Goal: Task Accomplishment & Management: Complete application form

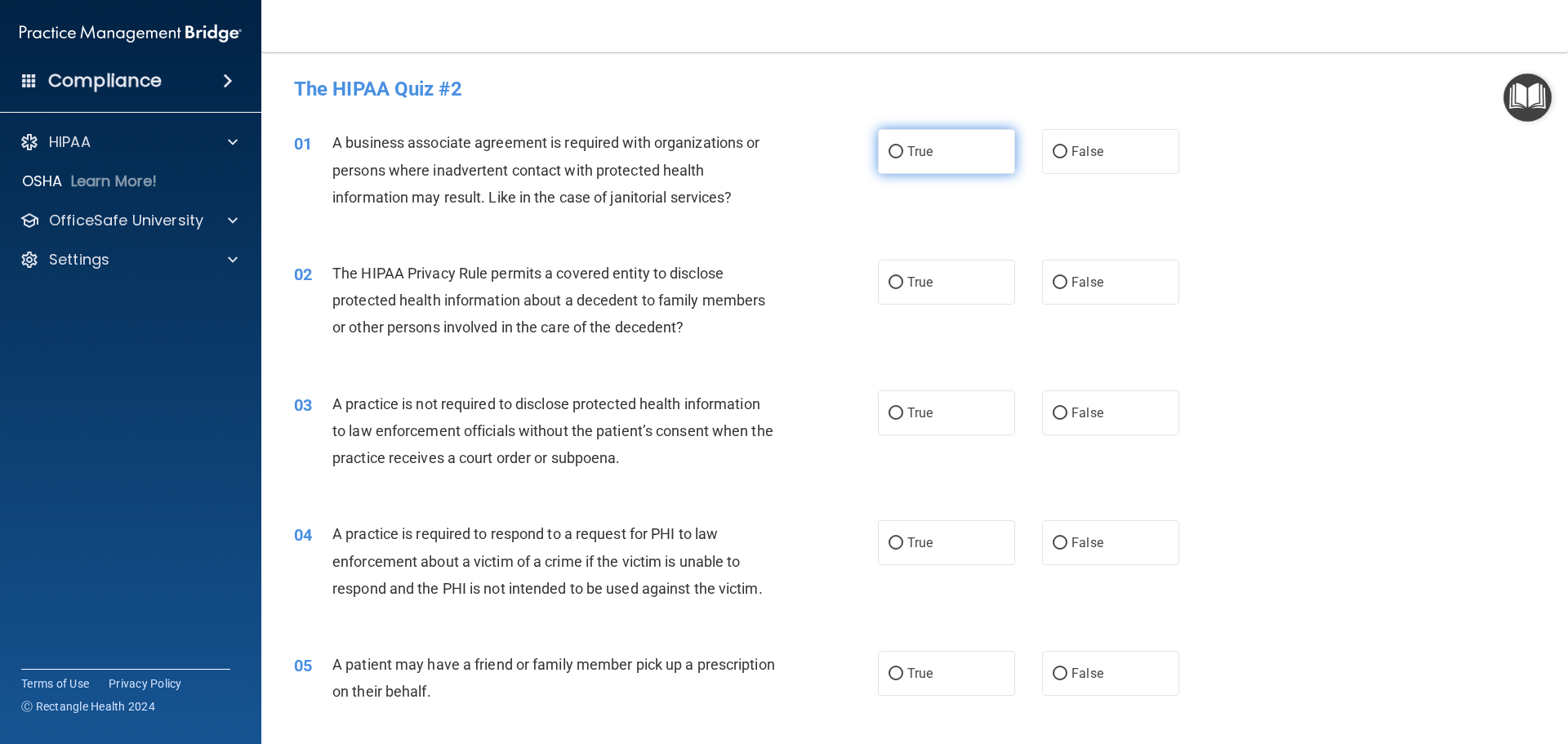
click at [908, 153] on span "True" at bounding box center [919, 151] width 25 height 16
click at [903, 153] on input "True" at bounding box center [896, 151] width 15 height 12
radio input "true"
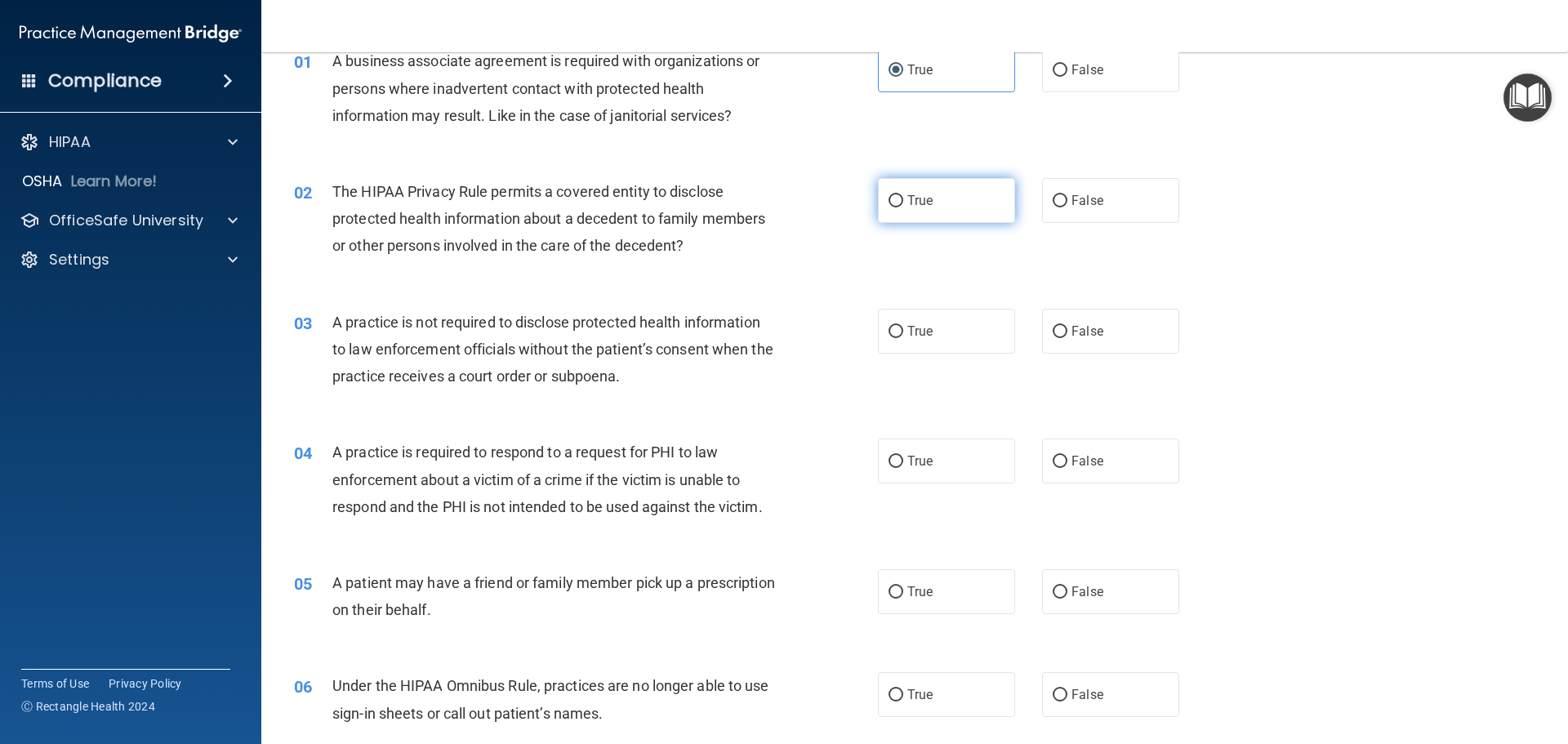
click at [907, 199] on span "True" at bounding box center [919, 201] width 25 height 16
click at [903, 199] on input "True" at bounding box center [896, 201] width 15 height 12
radio input "true"
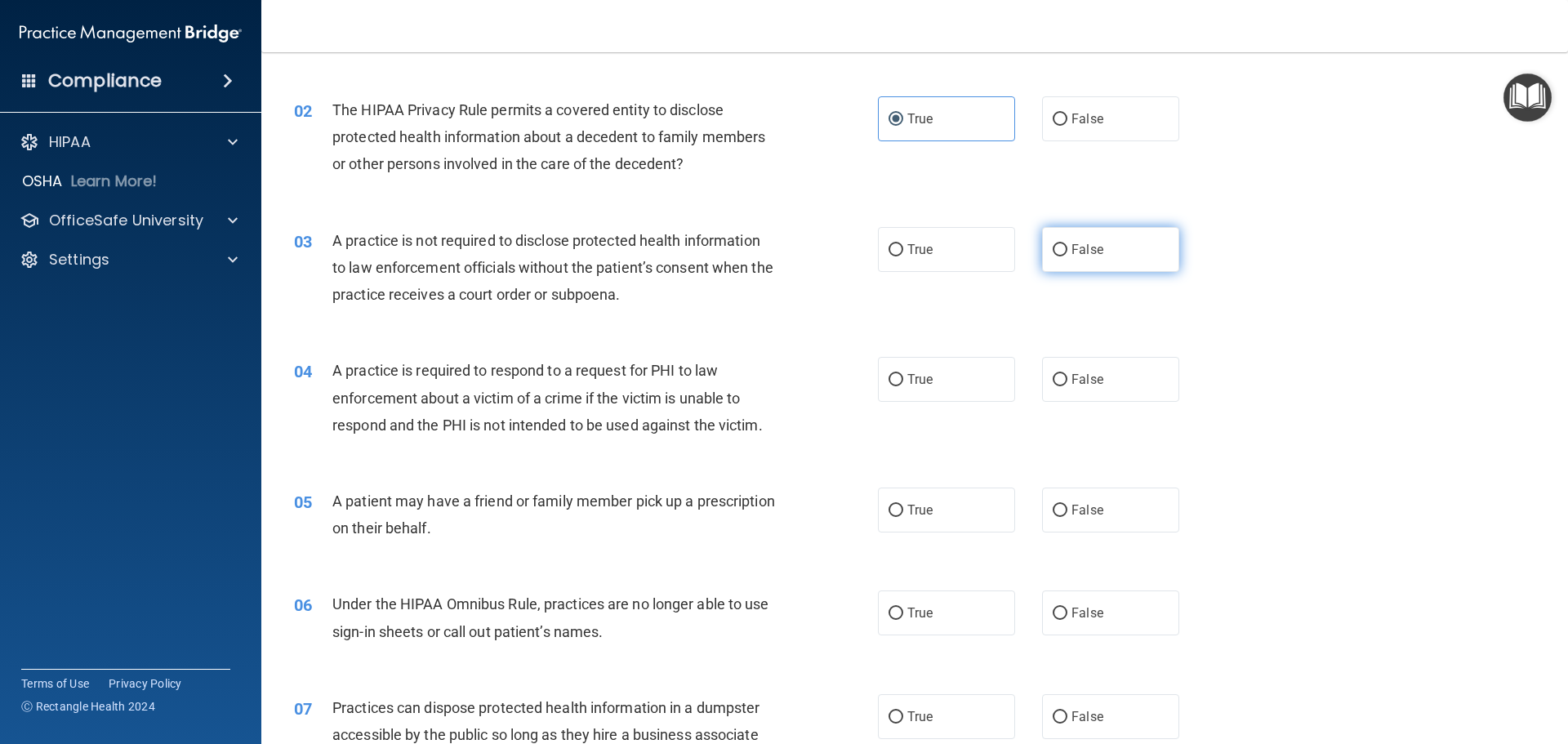
click at [1104, 255] on label "False" at bounding box center [1110, 249] width 137 height 45
click at [1067, 255] on input "False" at bounding box center [1060, 250] width 15 height 12
radio input "true"
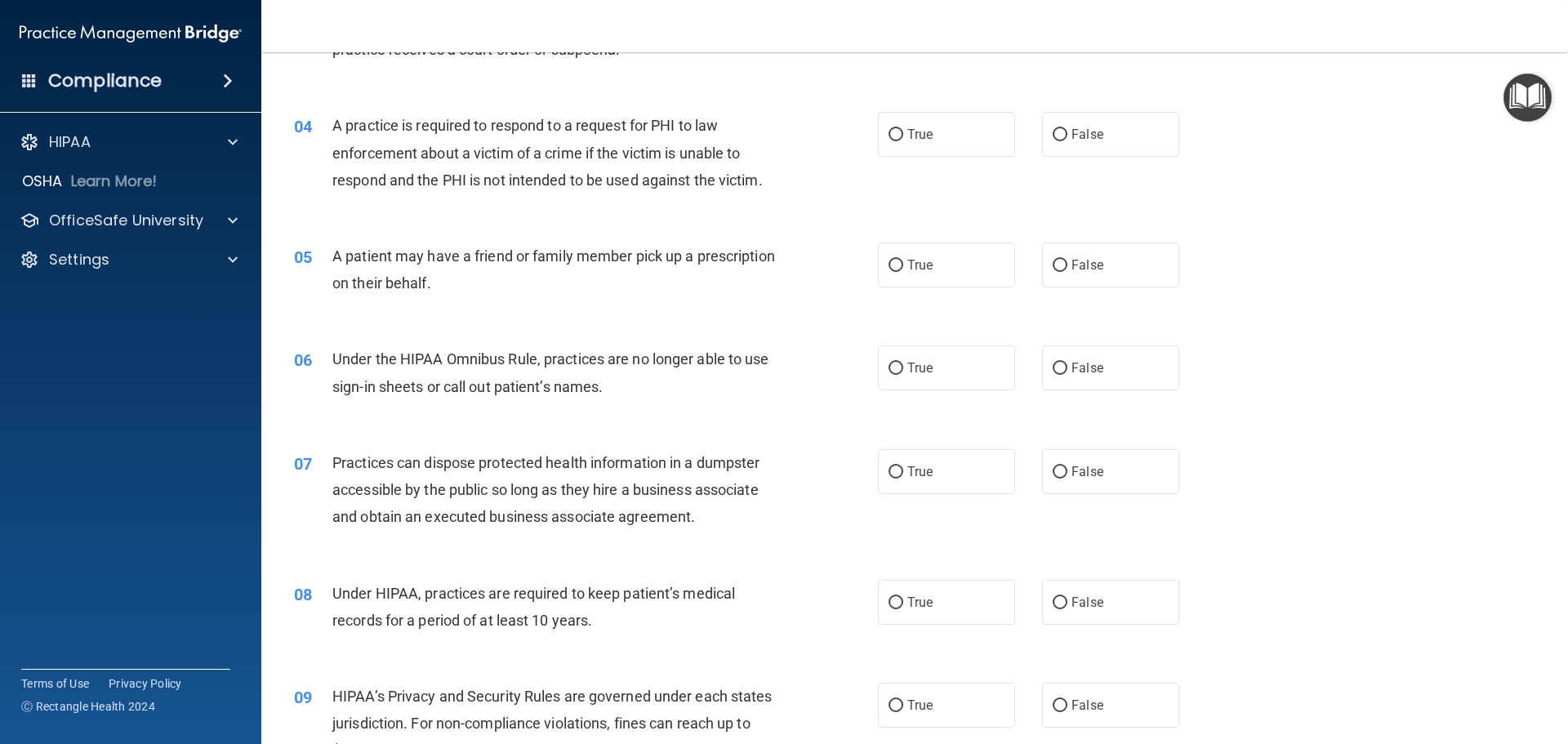
scroll to position [245, 0]
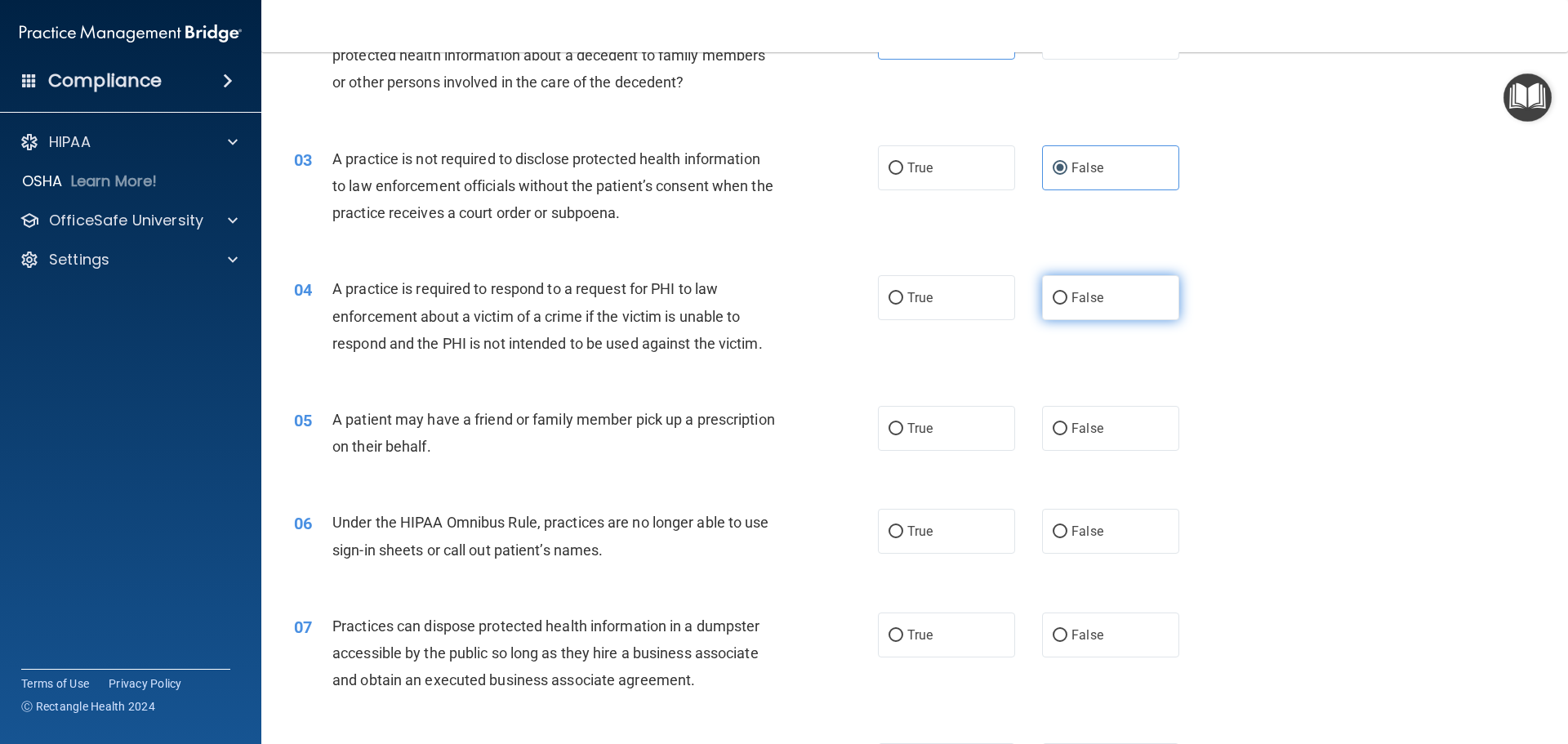
click at [1085, 292] on span "False" at bounding box center [1087, 297] width 32 height 16
click at [1067, 293] on input "False" at bounding box center [1060, 298] width 15 height 12
radio input "true"
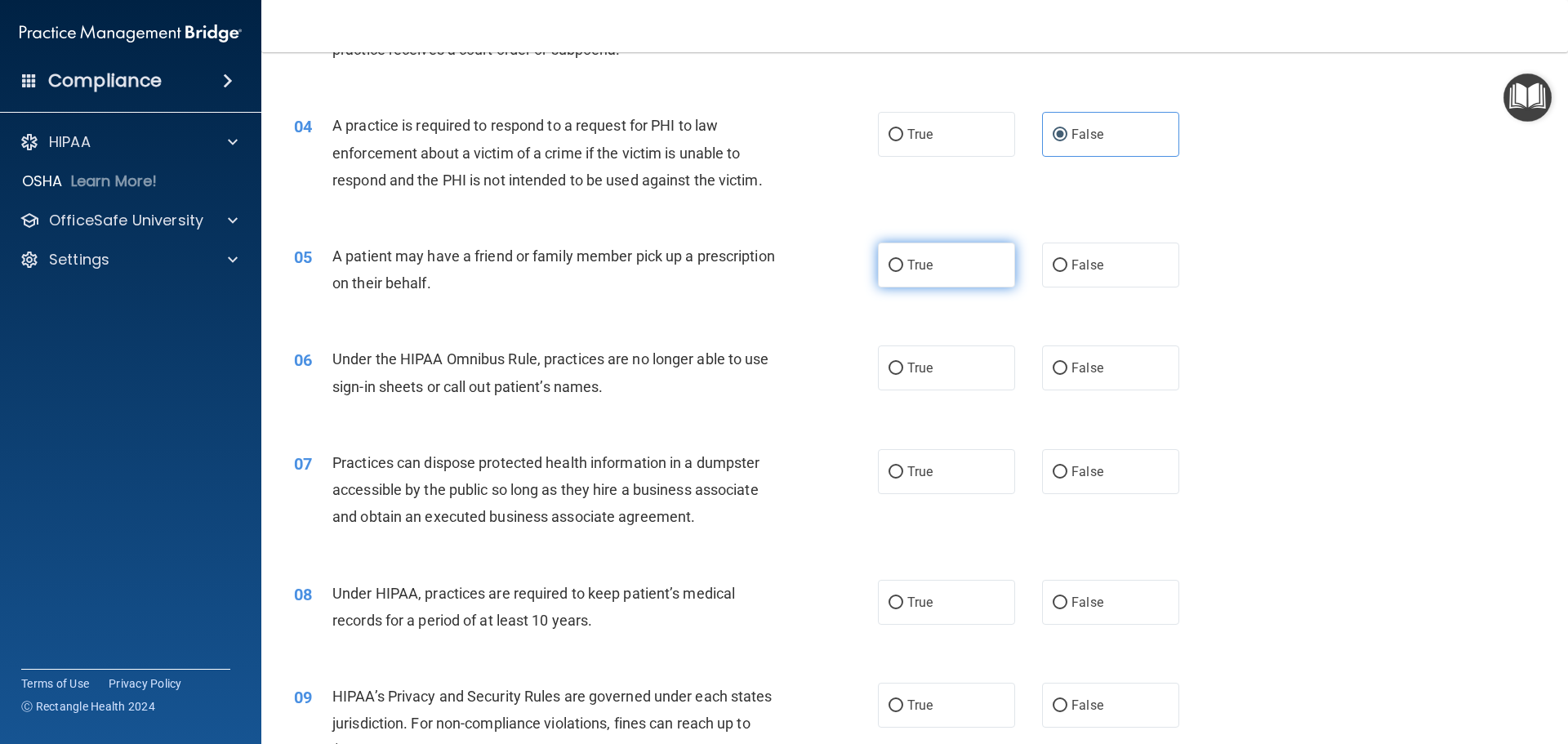
click at [937, 272] on label "True" at bounding box center [946, 265] width 137 height 45
click at [903, 272] on input "True" at bounding box center [896, 266] width 15 height 12
radio input "true"
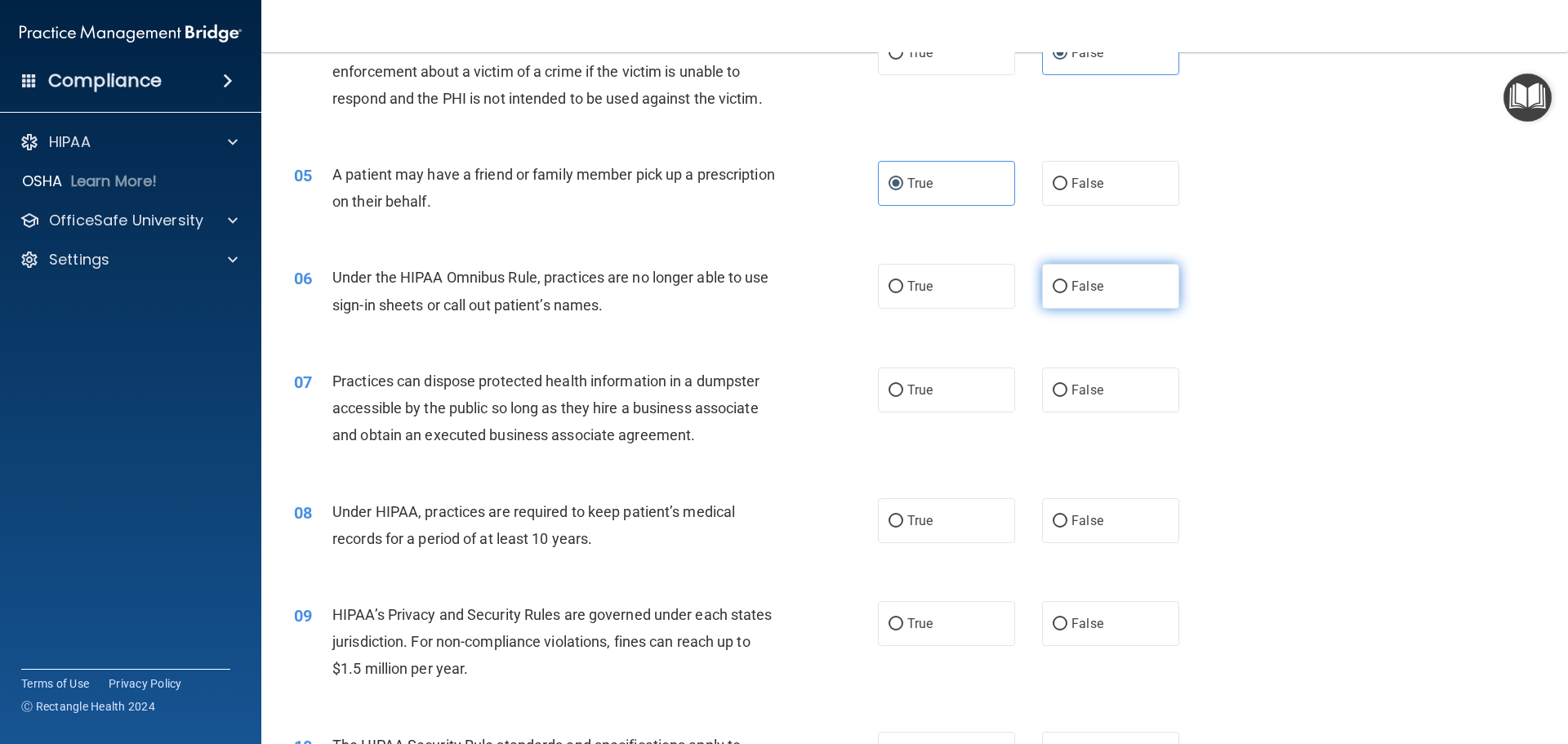
click at [1089, 288] on span "False" at bounding box center [1087, 286] width 32 height 16
click at [1067, 288] on input "False" at bounding box center [1060, 287] width 15 height 12
radio input "true"
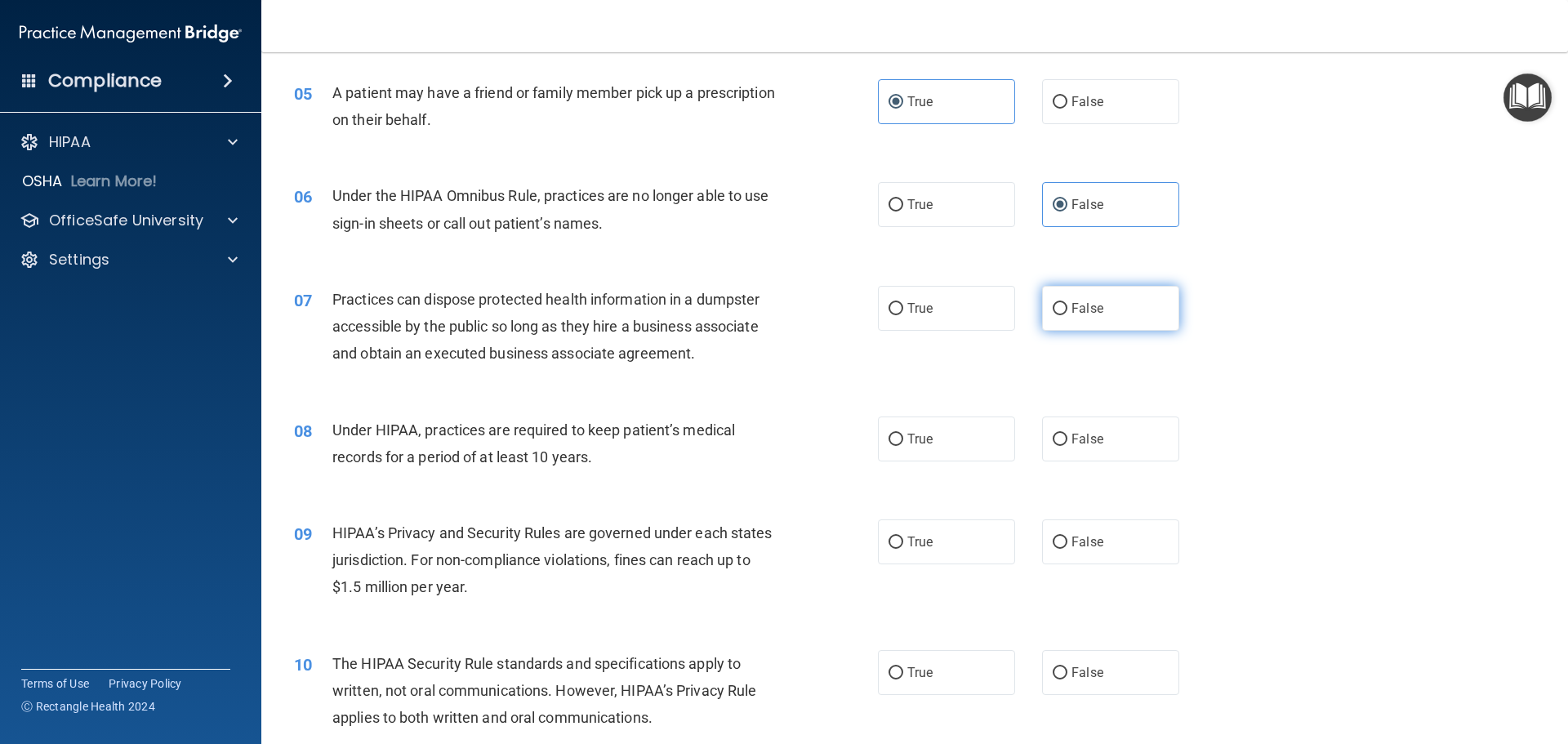
click at [1136, 296] on label "False" at bounding box center [1110, 308] width 137 height 45
click at [1067, 303] on input "False" at bounding box center [1060, 308] width 15 height 12
radio input "true"
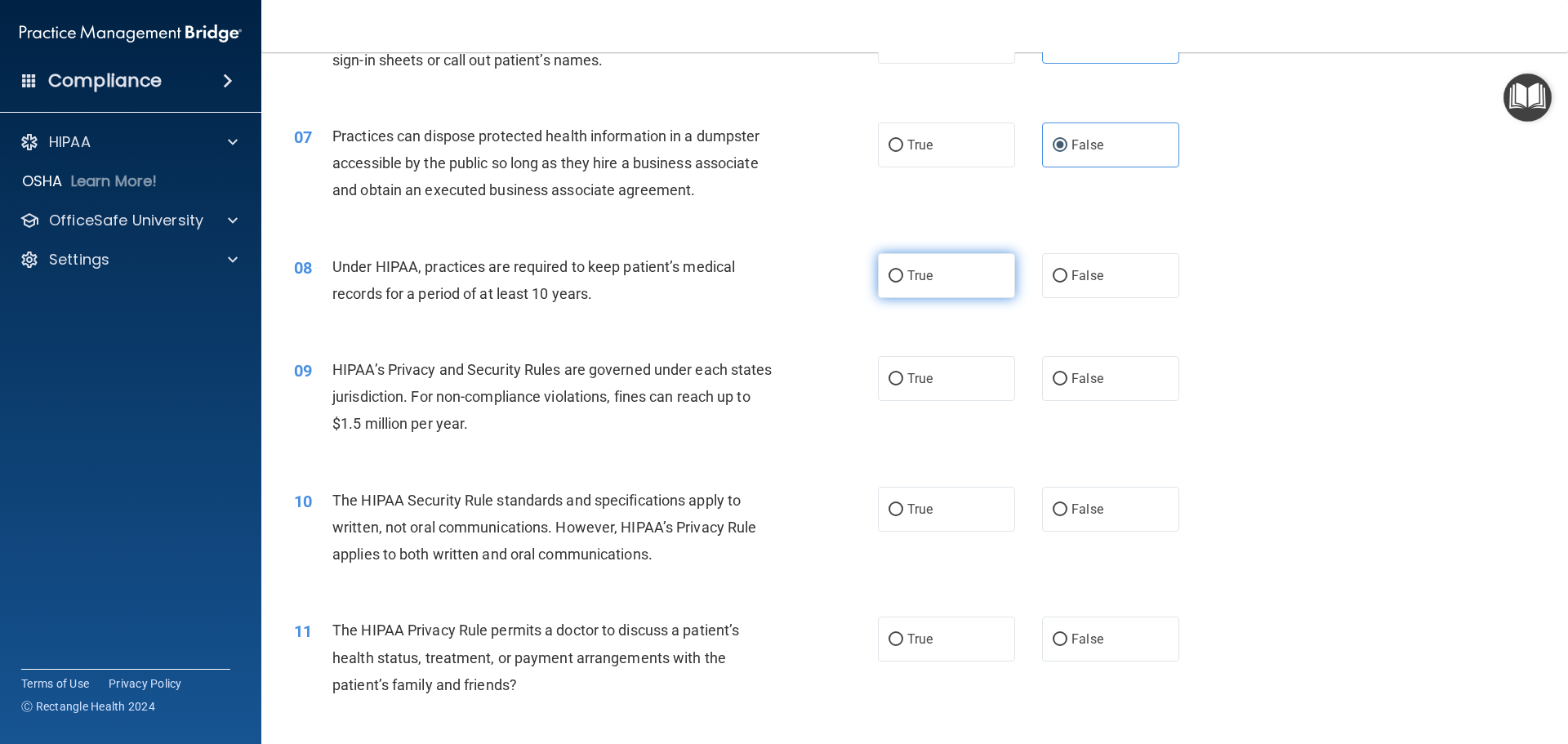
click at [918, 271] on span "True" at bounding box center [919, 275] width 25 height 16
click at [903, 271] on input "True" at bounding box center [896, 276] width 15 height 12
radio input "true"
click at [907, 379] on span "True" at bounding box center [919, 378] width 25 height 16
click at [903, 379] on input "True" at bounding box center [896, 379] width 15 height 12
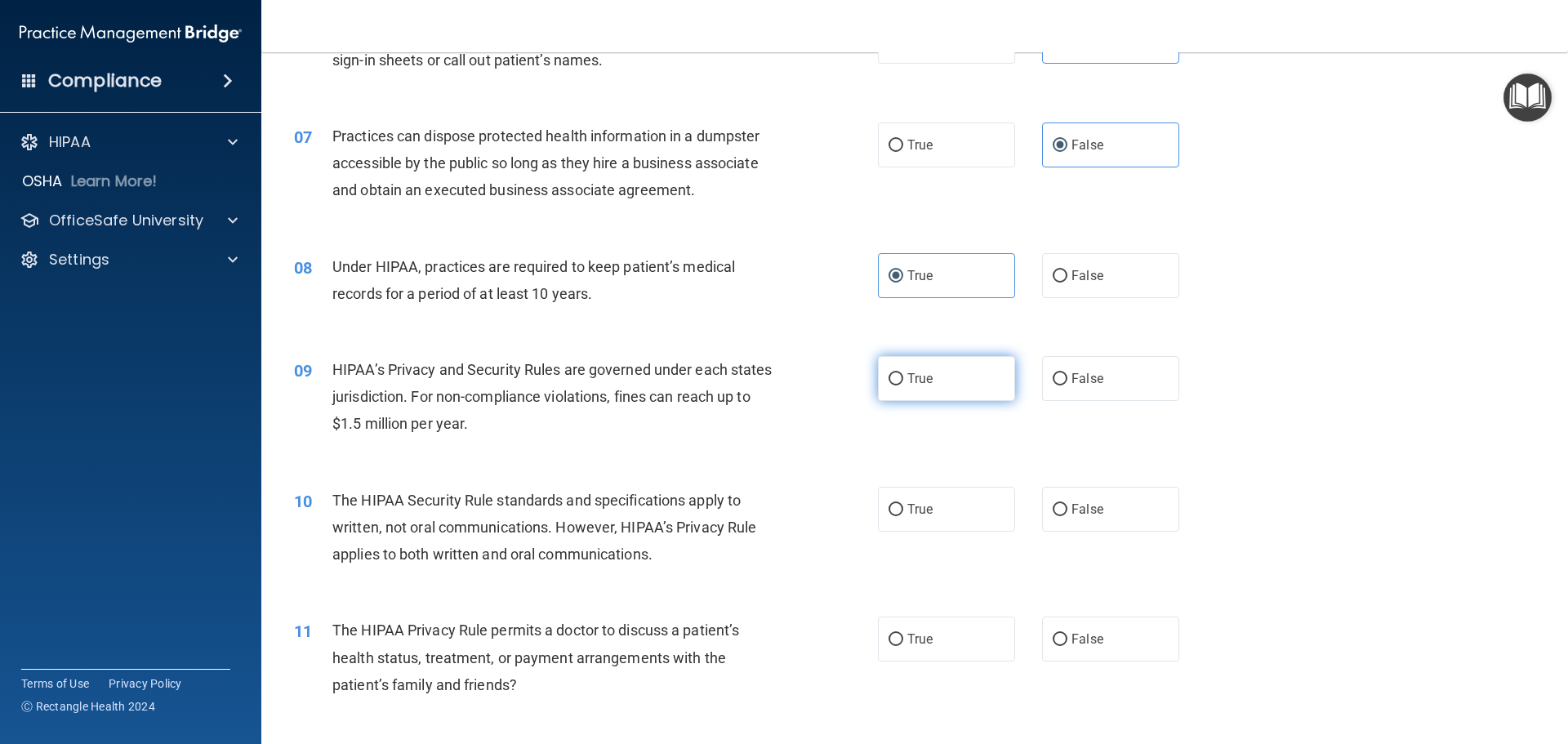
radio input "true"
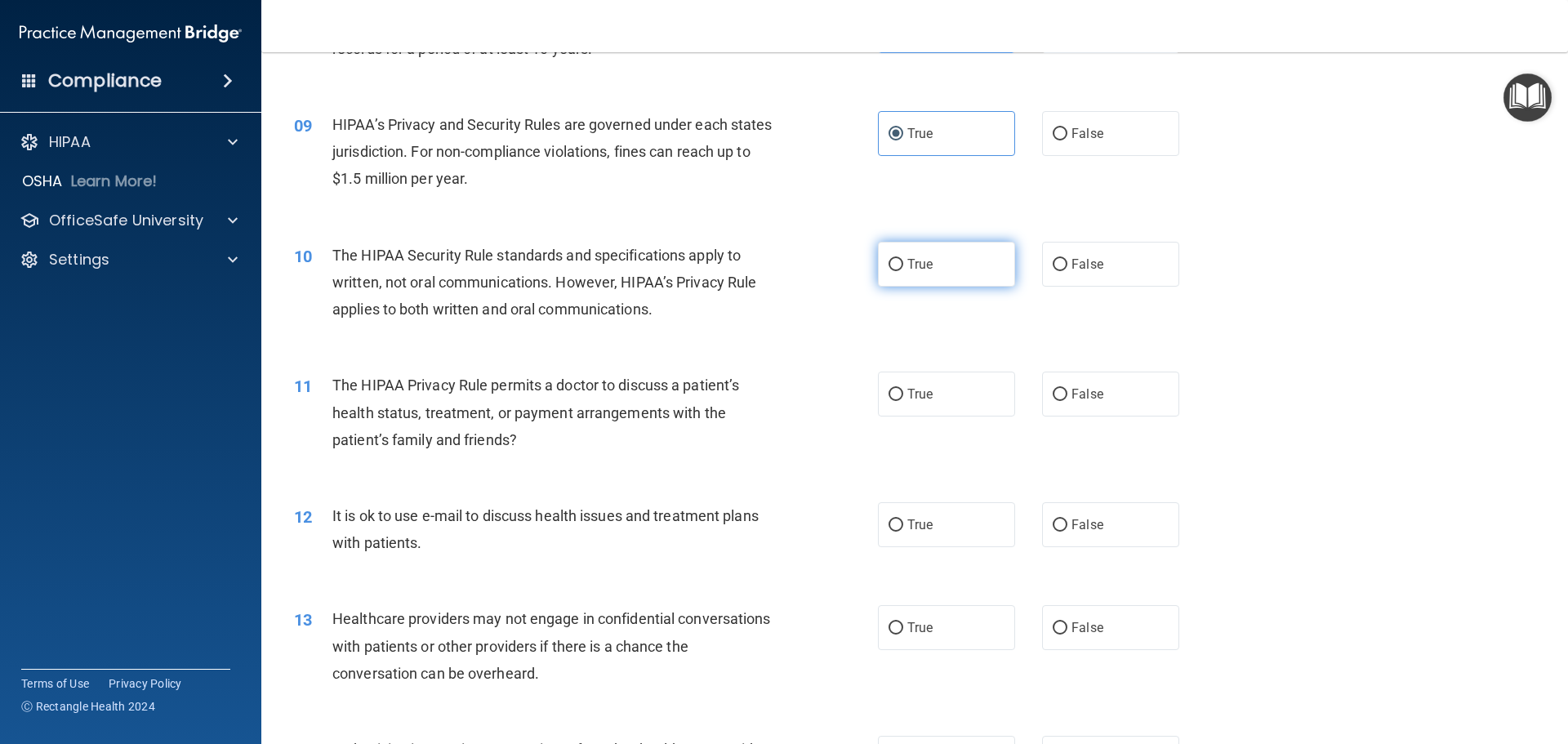
click at [965, 257] on label "True" at bounding box center [946, 264] width 137 height 45
click at [903, 259] on input "True" at bounding box center [896, 265] width 15 height 12
radio input "true"
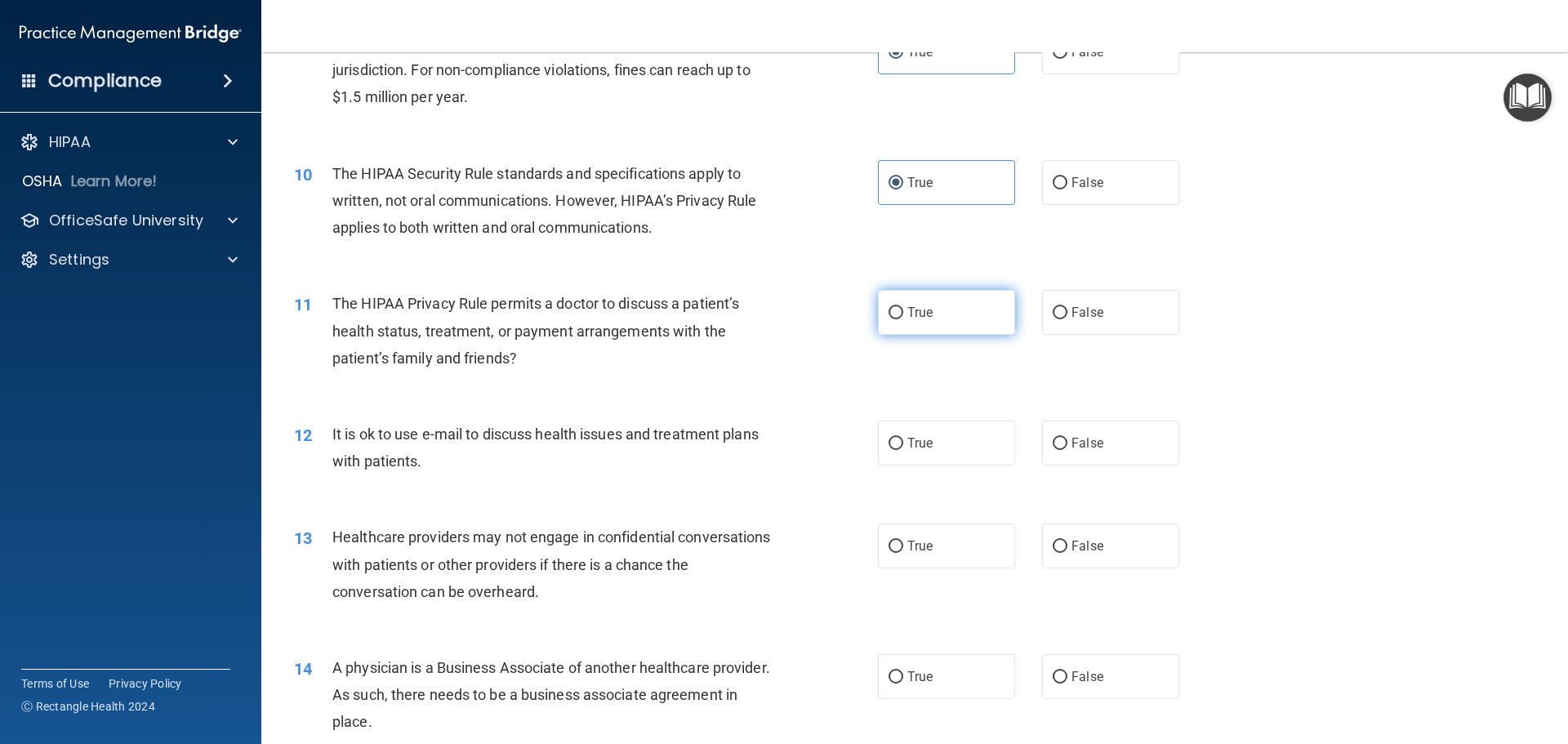
click at [962, 320] on label "True" at bounding box center [946, 312] width 137 height 45
click at [903, 320] on input "True" at bounding box center [896, 313] width 15 height 12
radio input "true"
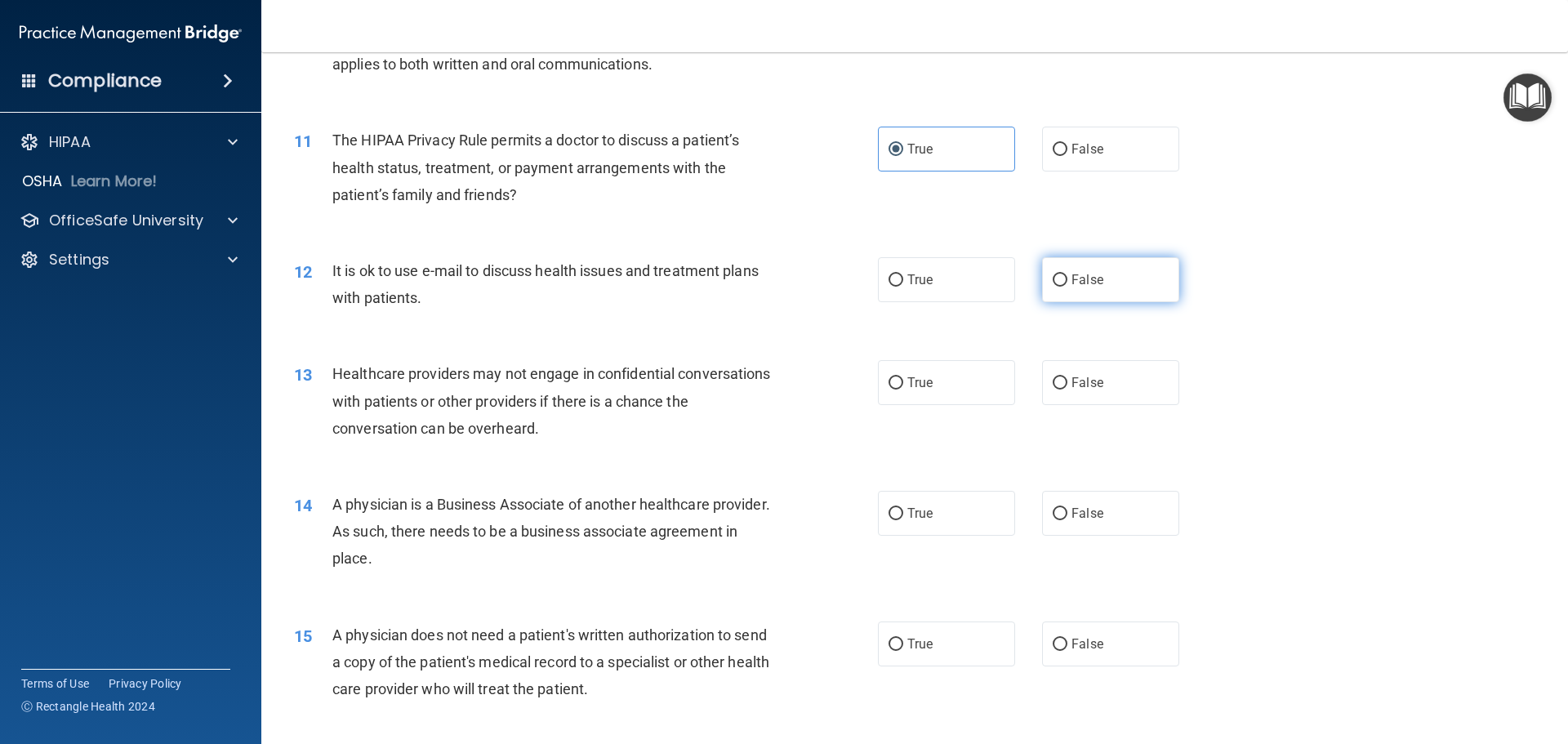
click at [1060, 293] on label "False" at bounding box center [1110, 280] width 137 height 45
click at [1060, 287] on input "False" at bounding box center [1060, 280] width 15 height 12
radio input "true"
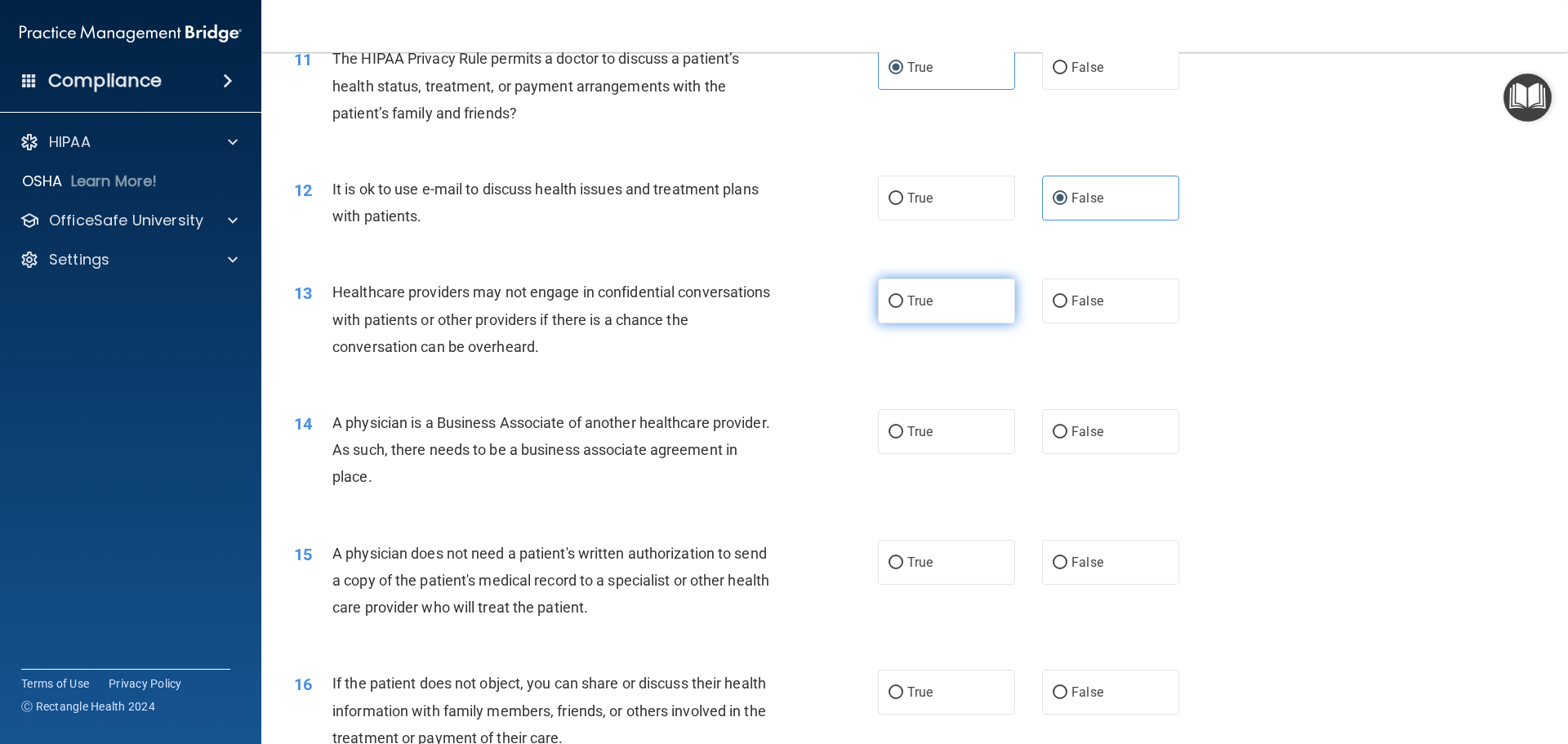
click at [945, 306] on label "True" at bounding box center [946, 301] width 137 height 45
click at [903, 306] on input "True" at bounding box center [896, 301] width 15 height 12
radio input "true"
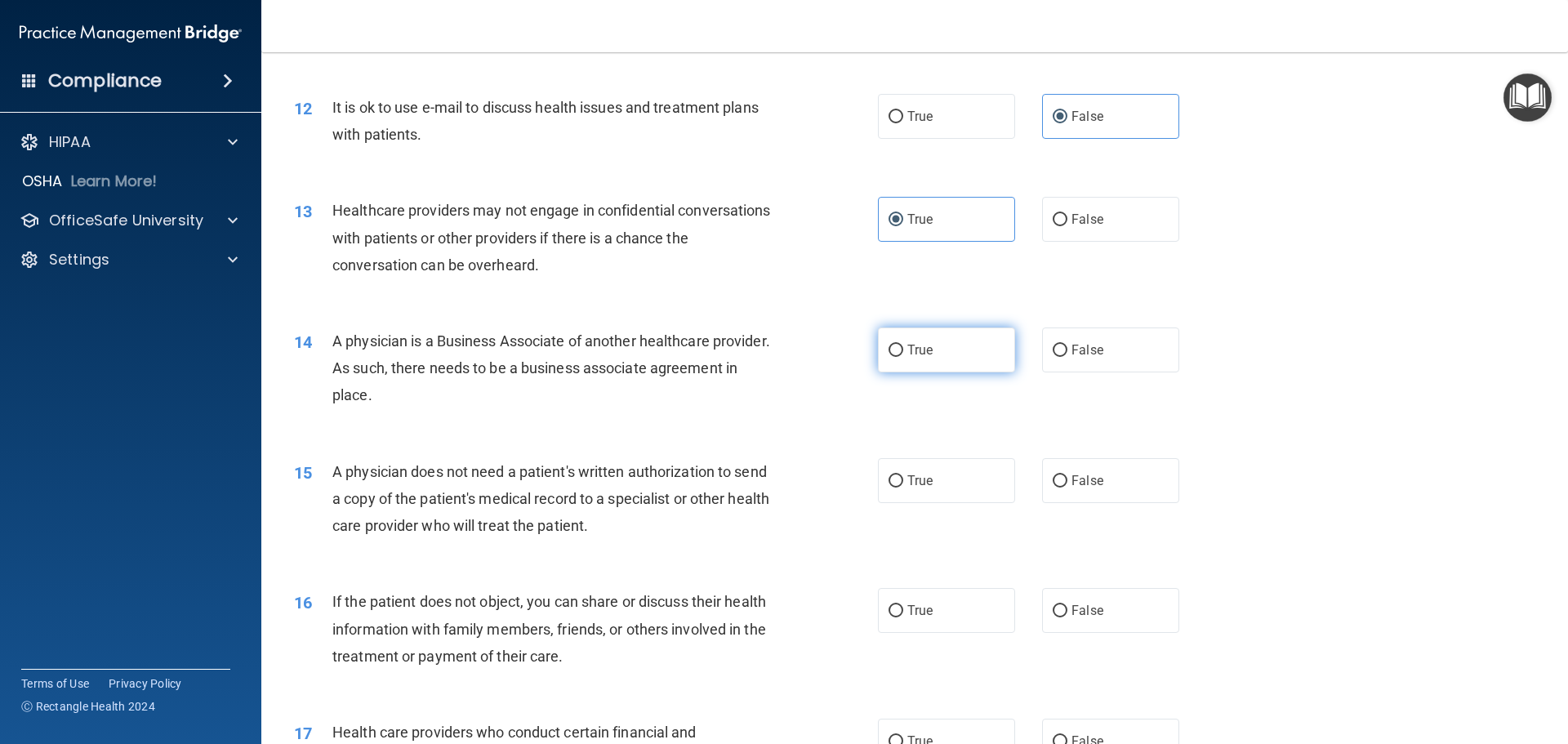
click at [899, 349] on label "True" at bounding box center [946, 350] width 137 height 45
click at [899, 349] on input "True" at bounding box center [896, 350] width 15 height 12
radio input "true"
click at [897, 485] on input "True" at bounding box center [896, 481] width 15 height 12
radio input "true"
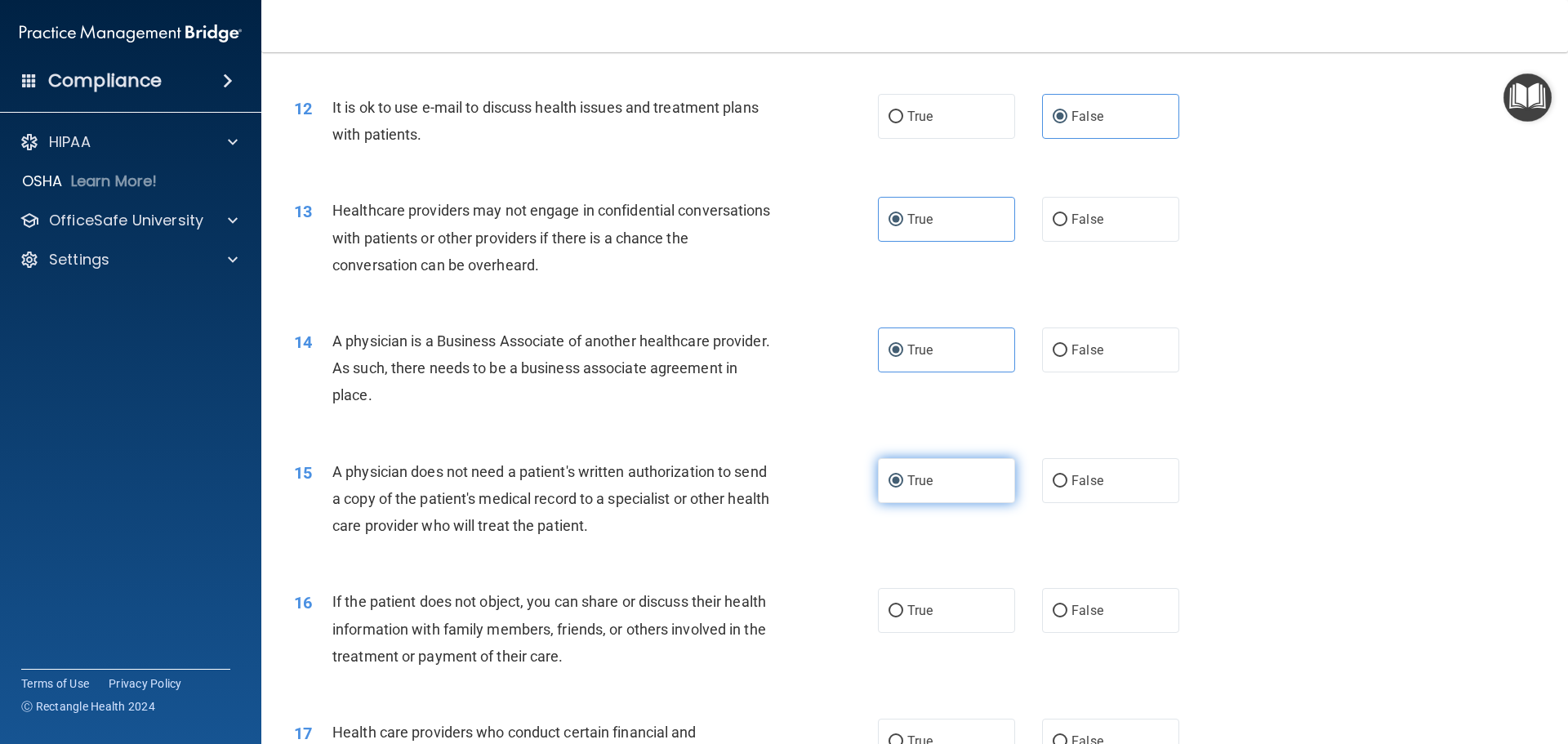
scroll to position [1552, 0]
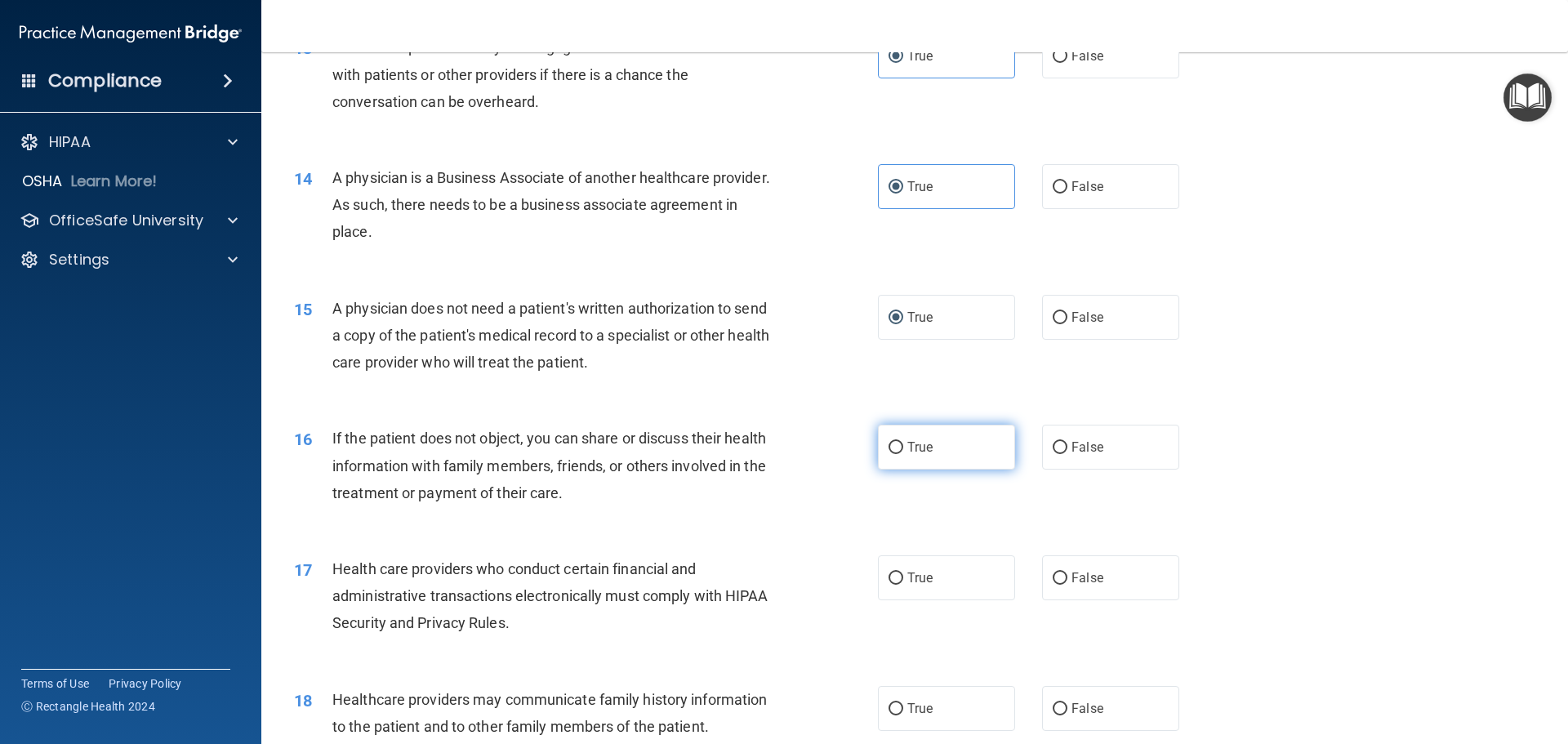
click at [913, 452] on span "True" at bounding box center [919, 447] width 25 height 16
click at [903, 452] on input "True" at bounding box center [896, 448] width 15 height 12
radio input "true"
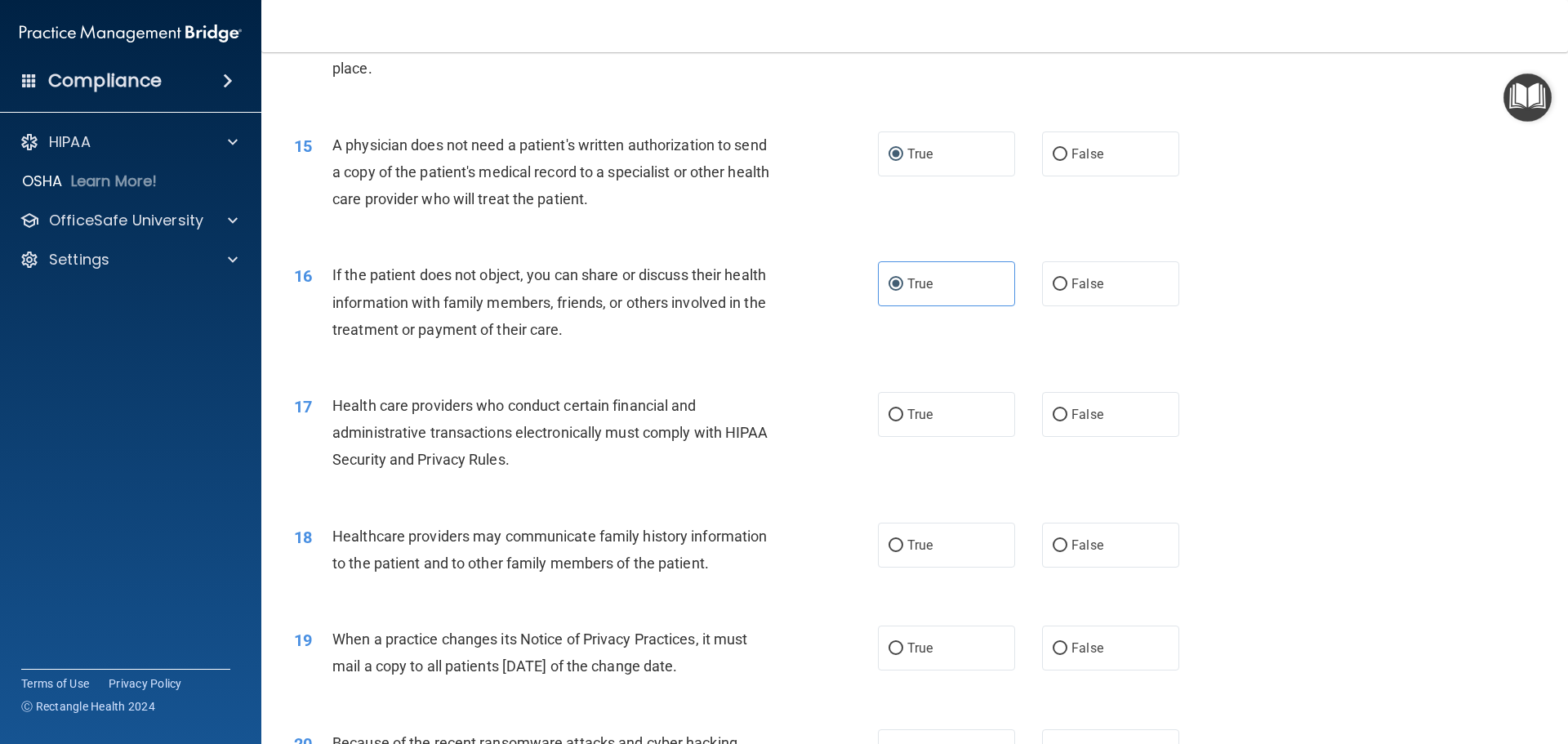
scroll to position [1797, 0]
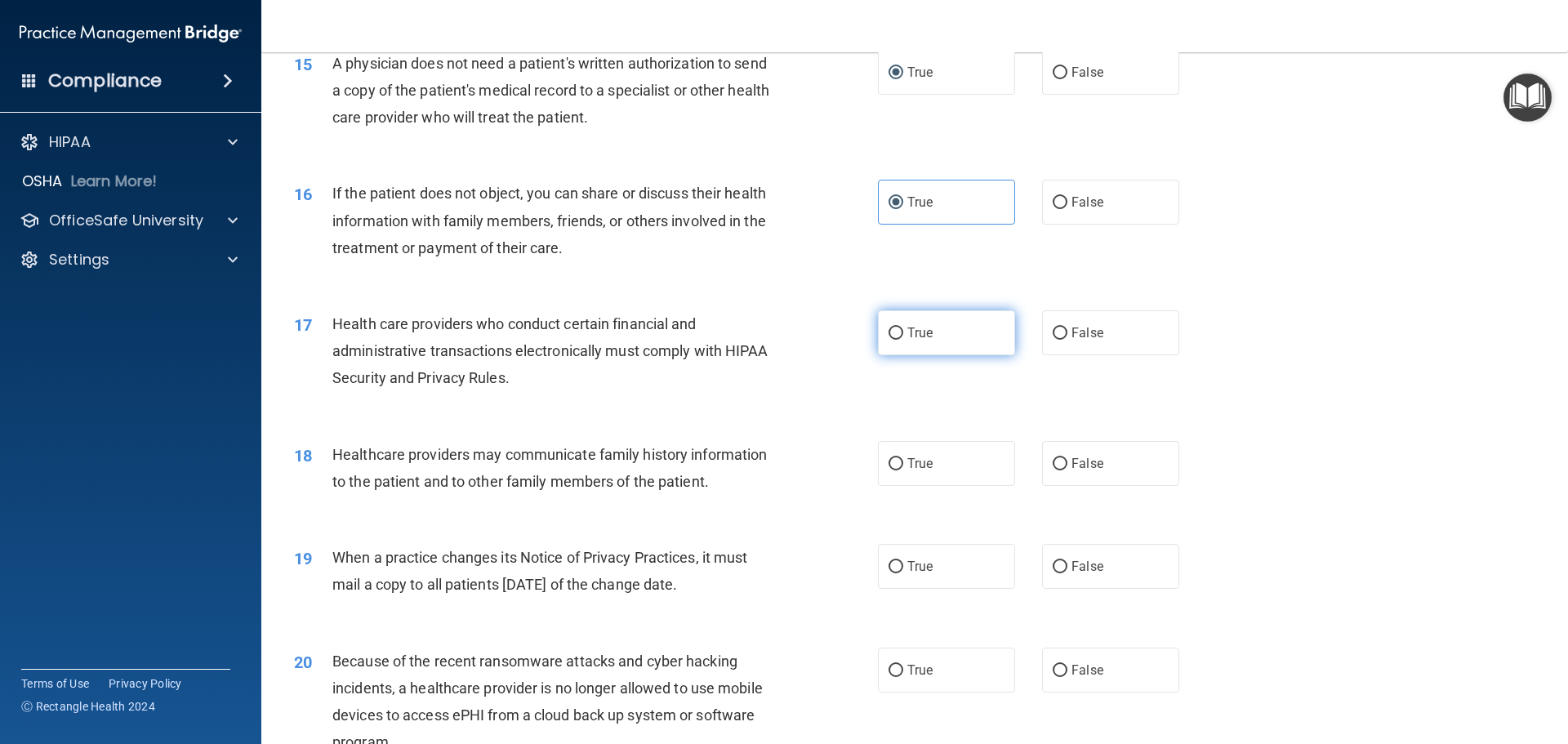
click at [938, 339] on label "True" at bounding box center [946, 333] width 137 height 45
click at [903, 339] on input "True" at bounding box center [896, 333] width 15 height 12
radio input "true"
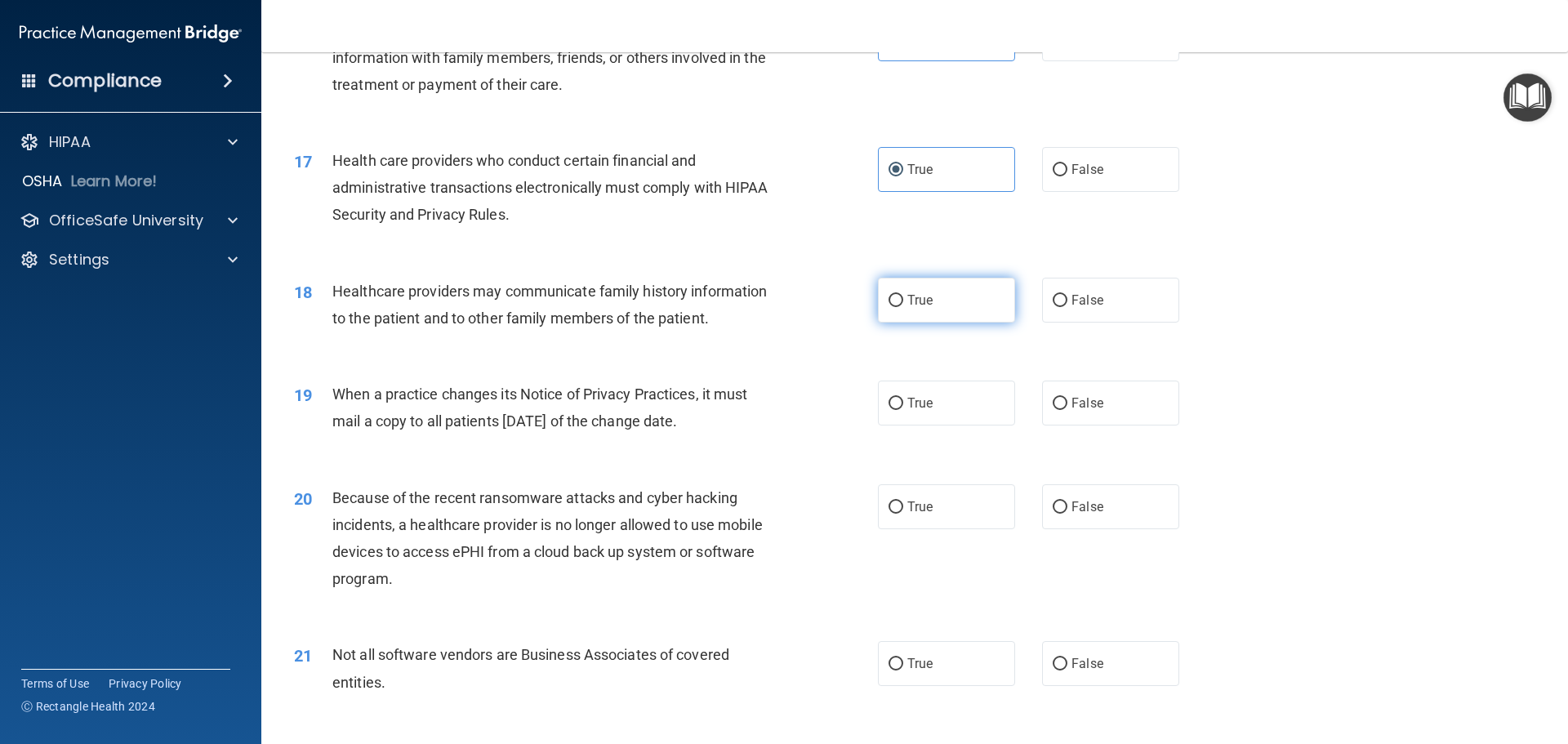
click at [923, 300] on span "True" at bounding box center [919, 300] width 25 height 16
click at [903, 300] on input "True" at bounding box center [896, 300] width 15 height 12
radio input "true"
click at [942, 409] on label "True" at bounding box center [946, 403] width 137 height 45
click at [903, 409] on input "True" at bounding box center [896, 403] width 15 height 12
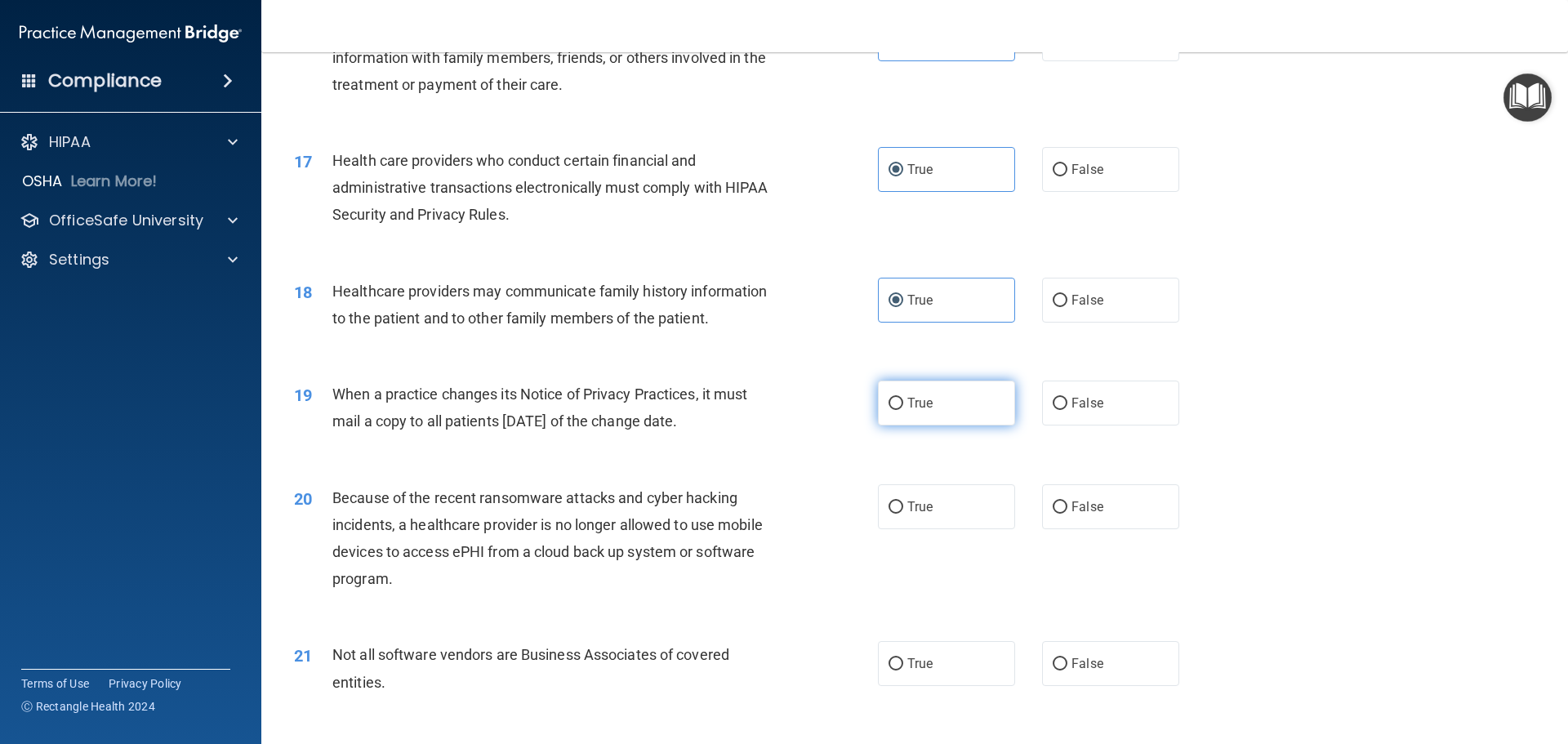
radio input "true"
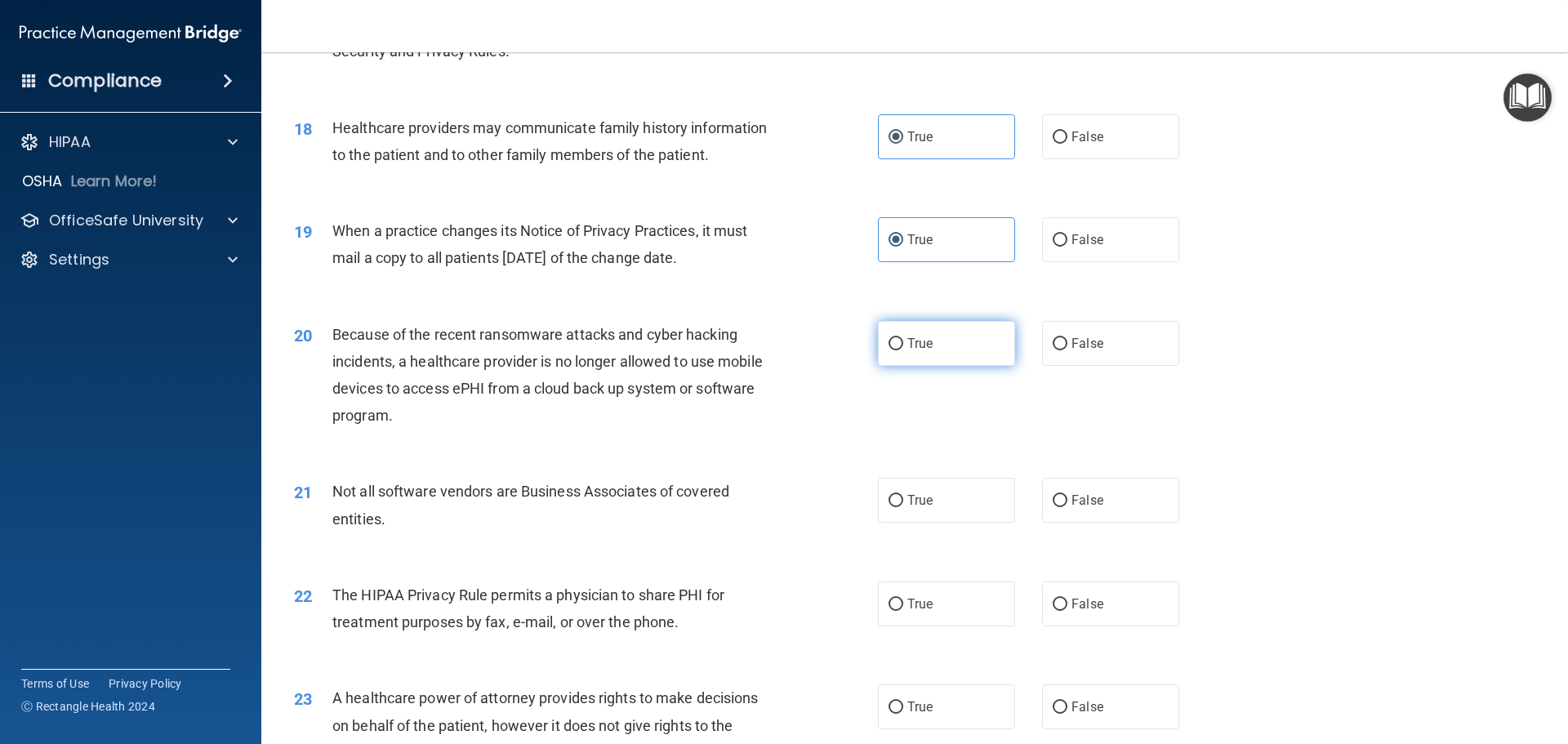
click at [925, 355] on label "True" at bounding box center [946, 344] width 137 height 45
click at [903, 350] on input "True" at bounding box center [896, 344] width 15 height 12
radio input "true"
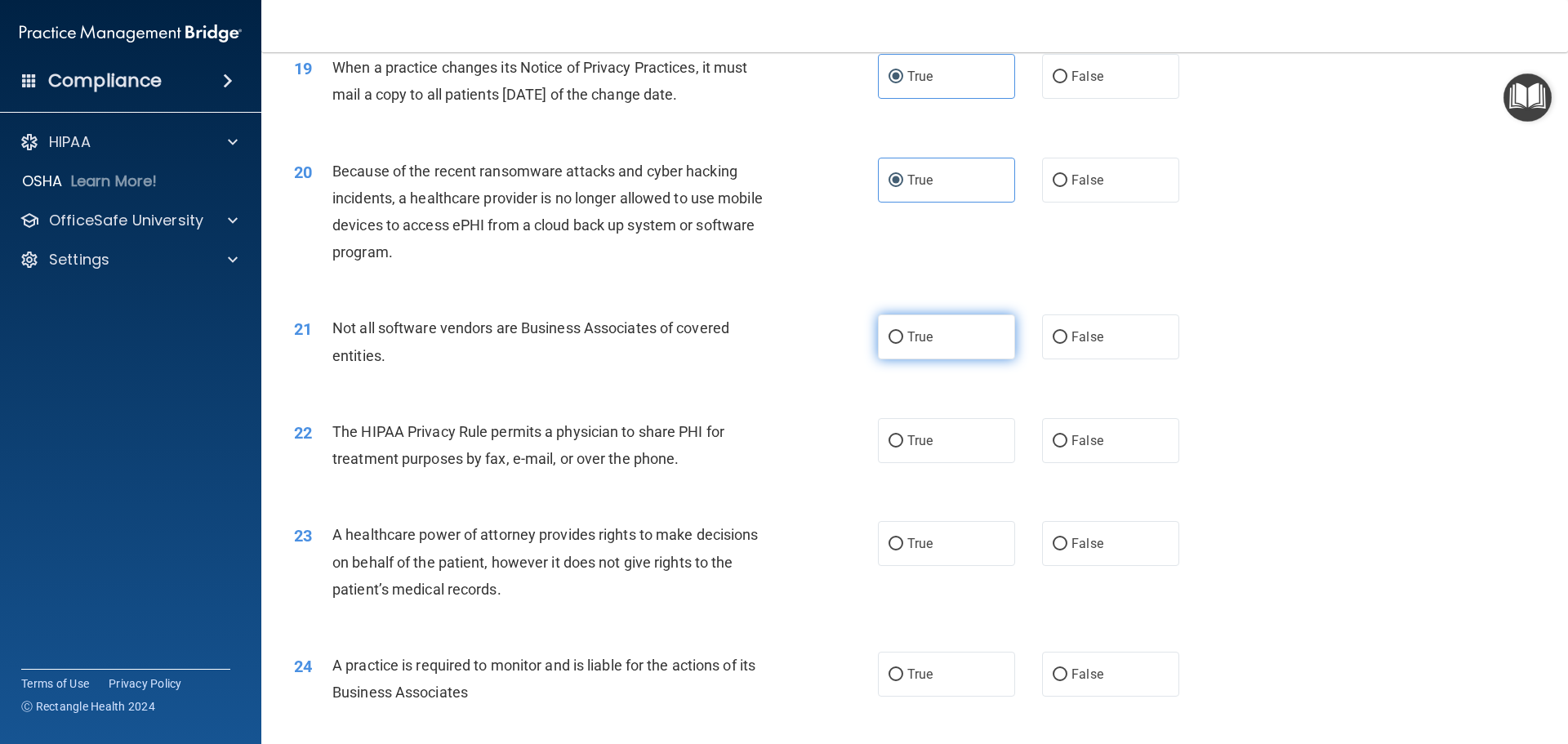
click at [914, 344] on span "True" at bounding box center [919, 336] width 25 height 16
click at [903, 344] on input "True" at bounding box center [896, 337] width 15 height 12
radio input "true"
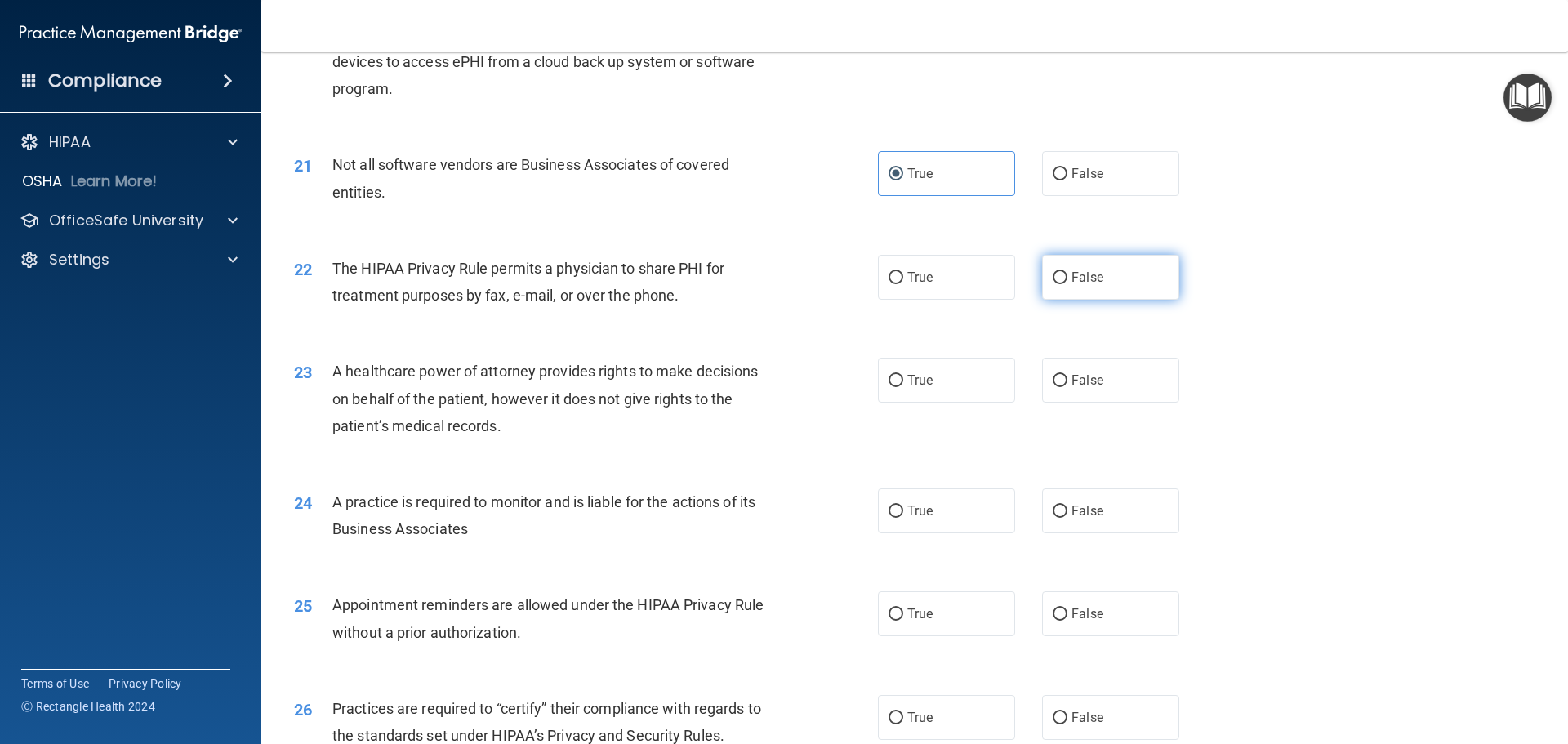
click at [1084, 286] on label "False" at bounding box center [1110, 277] width 137 height 45
click at [1067, 284] on input "False" at bounding box center [1060, 278] width 15 height 12
radio input "true"
click at [1071, 383] on span "False" at bounding box center [1087, 380] width 32 height 16
click at [1067, 383] on input "False" at bounding box center [1060, 381] width 15 height 12
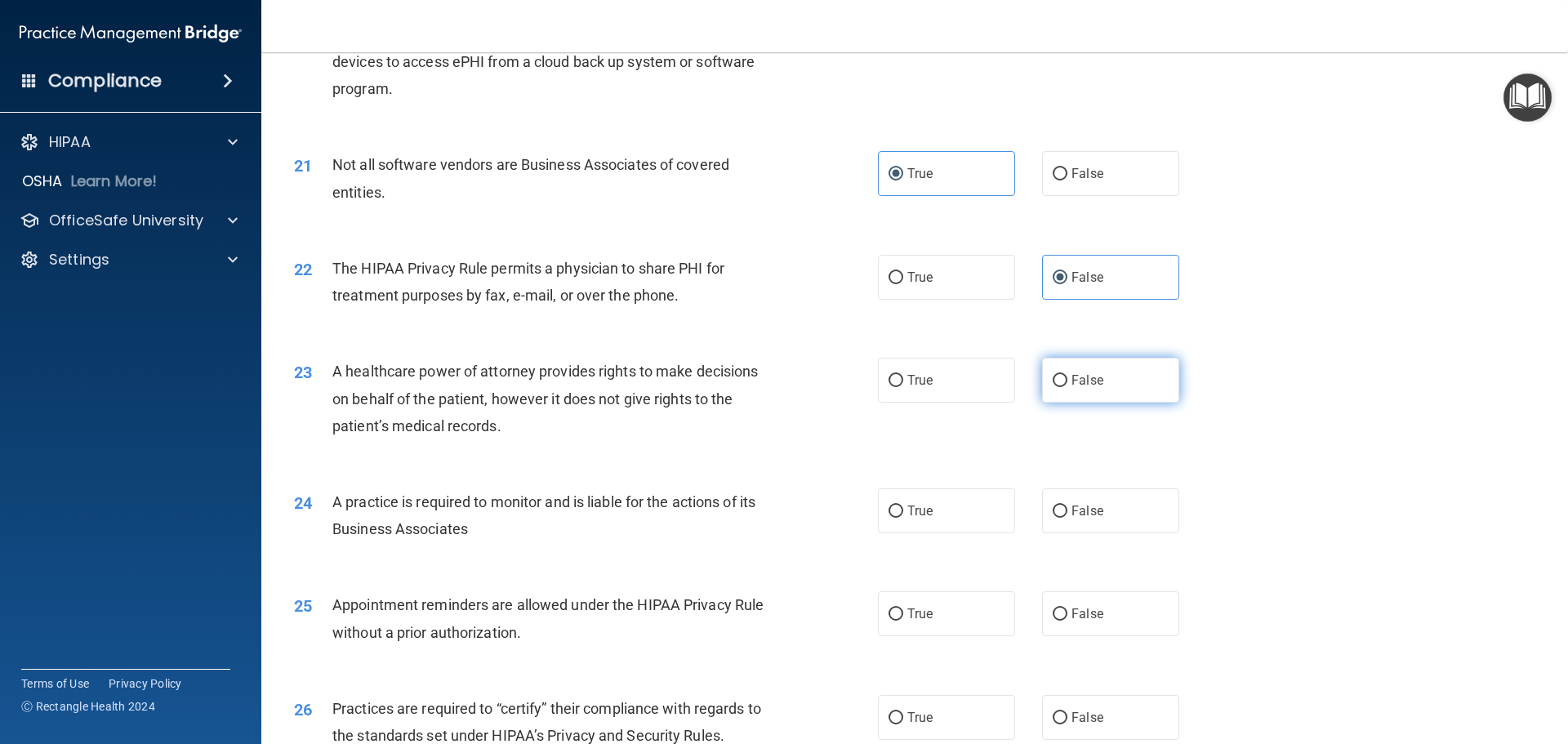
radio input "true"
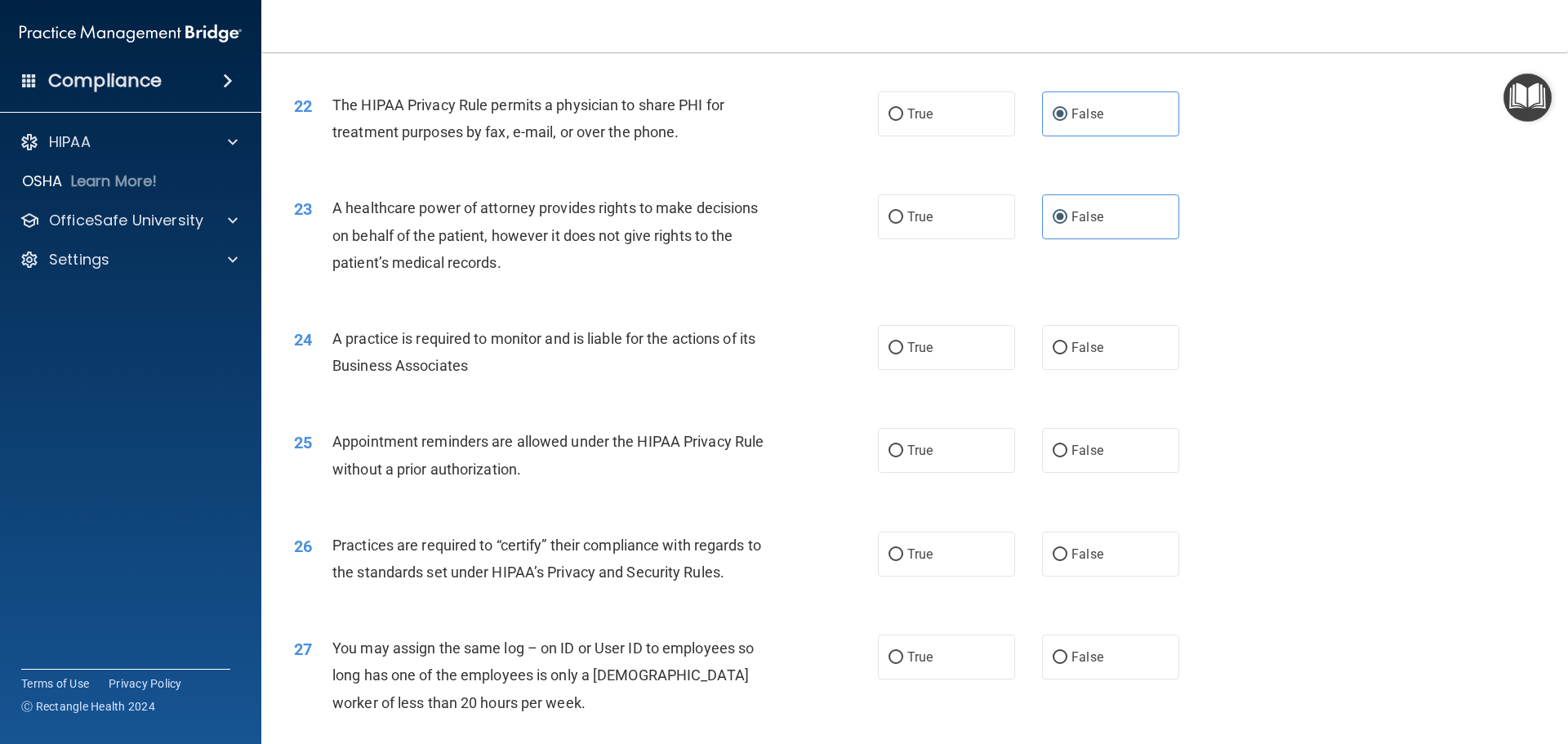
click at [922, 371] on div "24 A practice is required to monitor and is liable for the actions of its Busin…" at bounding box center [914, 356] width 1265 height 103
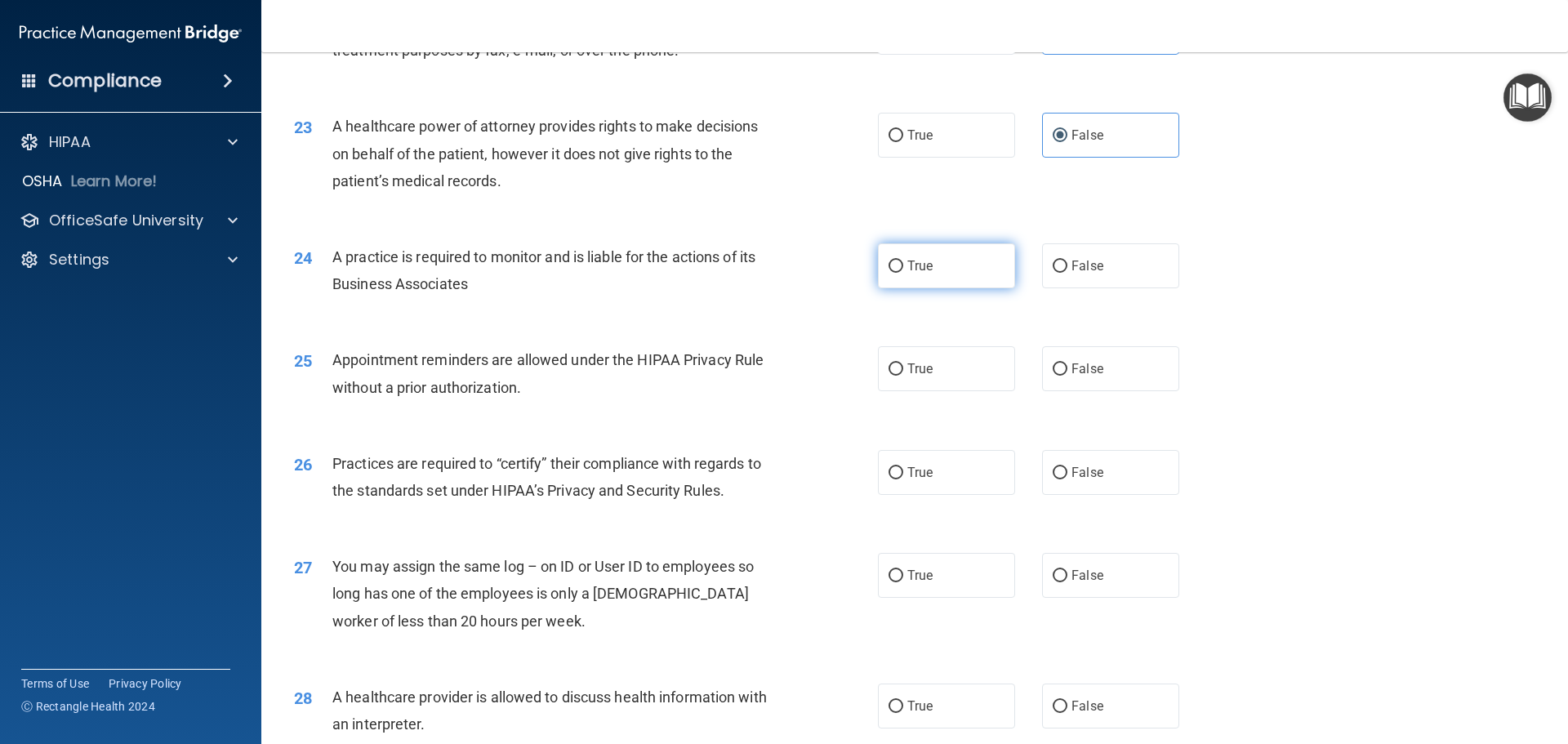
click at [931, 274] on label "True" at bounding box center [946, 266] width 137 height 45
click at [903, 273] on input "True" at bounding box center [896, 267] width 15 height 12
radio input "true"
click at [927, 367] on span "True" at bounding box center [919, 369] width 25 height 16
click at [903, 367] on input "True" at bounding box center [896, 369] width 15 height 12
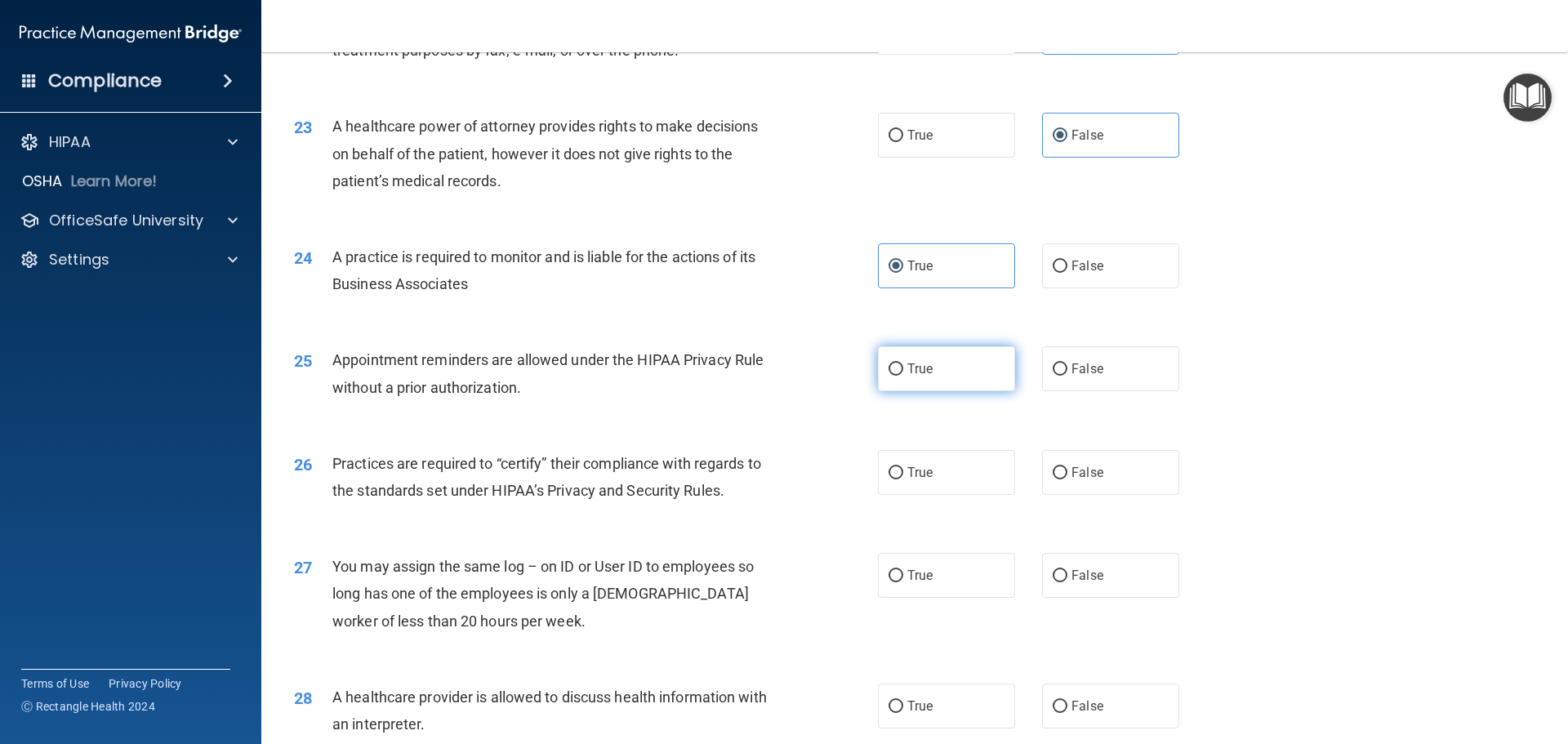
radio input "true"
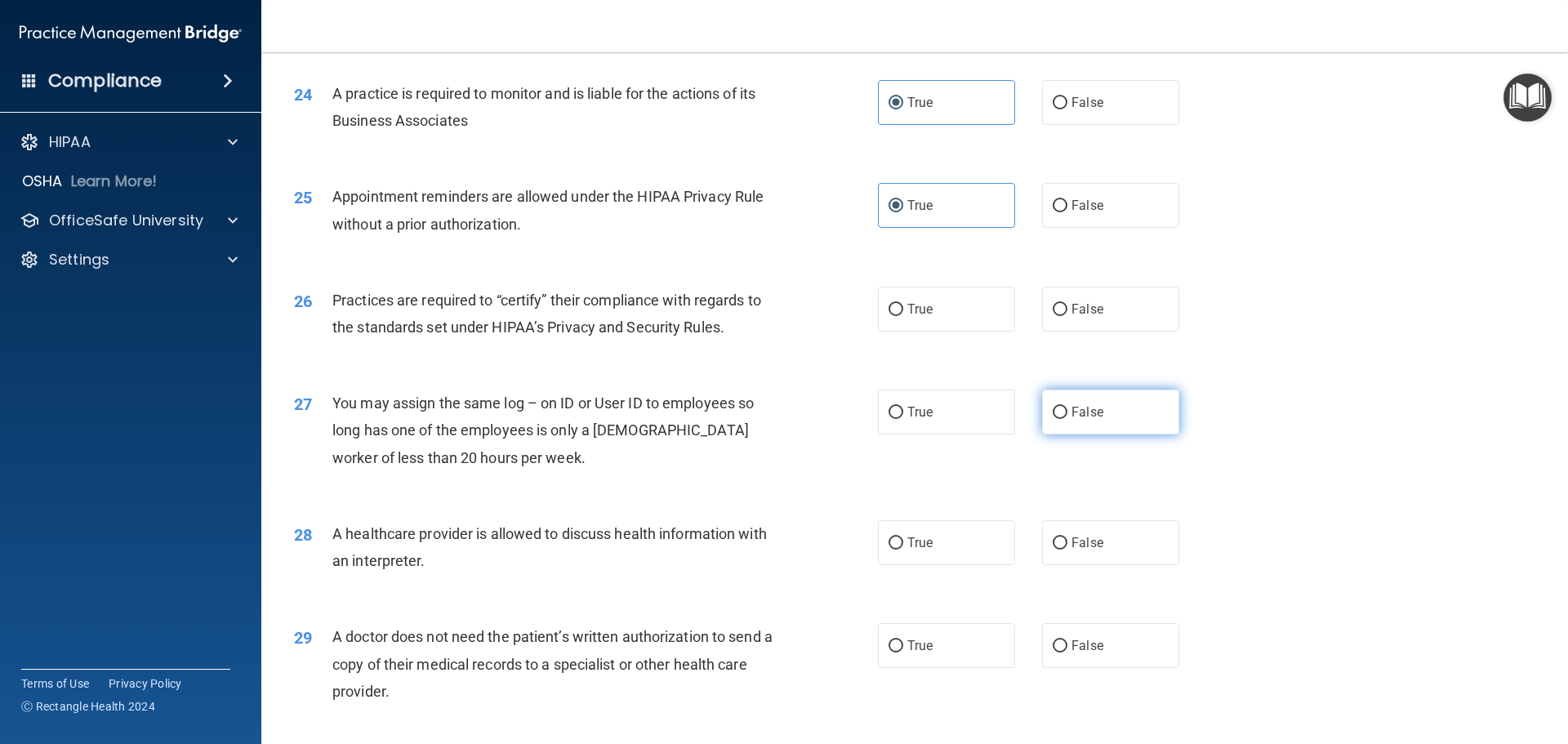
click at [1084, 417] on span "False" at bounding box center [1087, 411] width 32 height 16
click at [1067, 417] on input "False" at bounding box center [1060, 412] width 15 height 12
radio input "true"
click at [920, 309] on span "True" at bounding box center [919, 309] width 25 height 16
click at [903, 309] on input "True" at bounding box center [896, 309] width 15 height 12
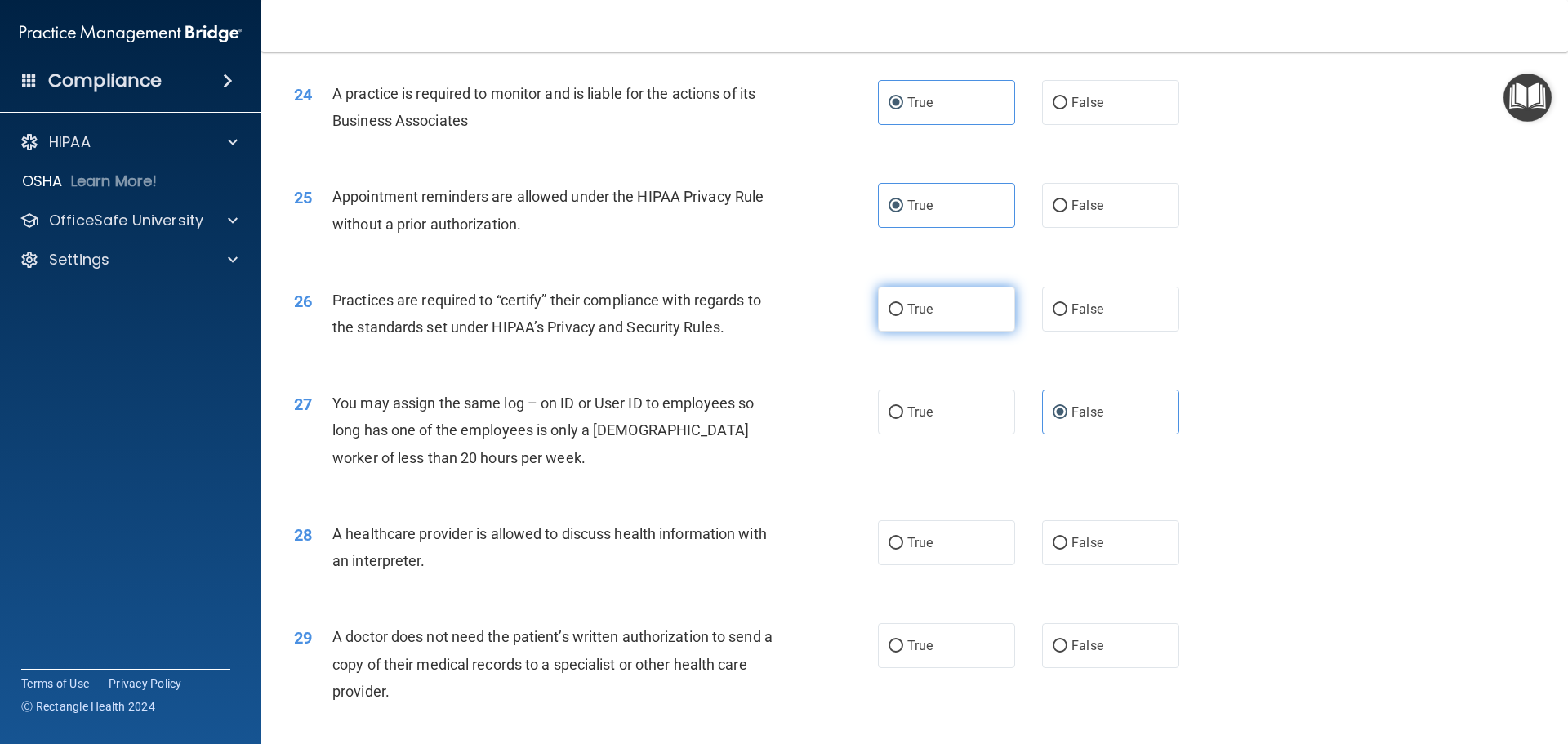
radio input "true"
click at [1071, 544] on span "False" at bounding box center [1087, 542] width 32 height 16
click at [1067, 544] on input "False" at bounding box center [1060, 543] width 15 height 12
radio input "true"
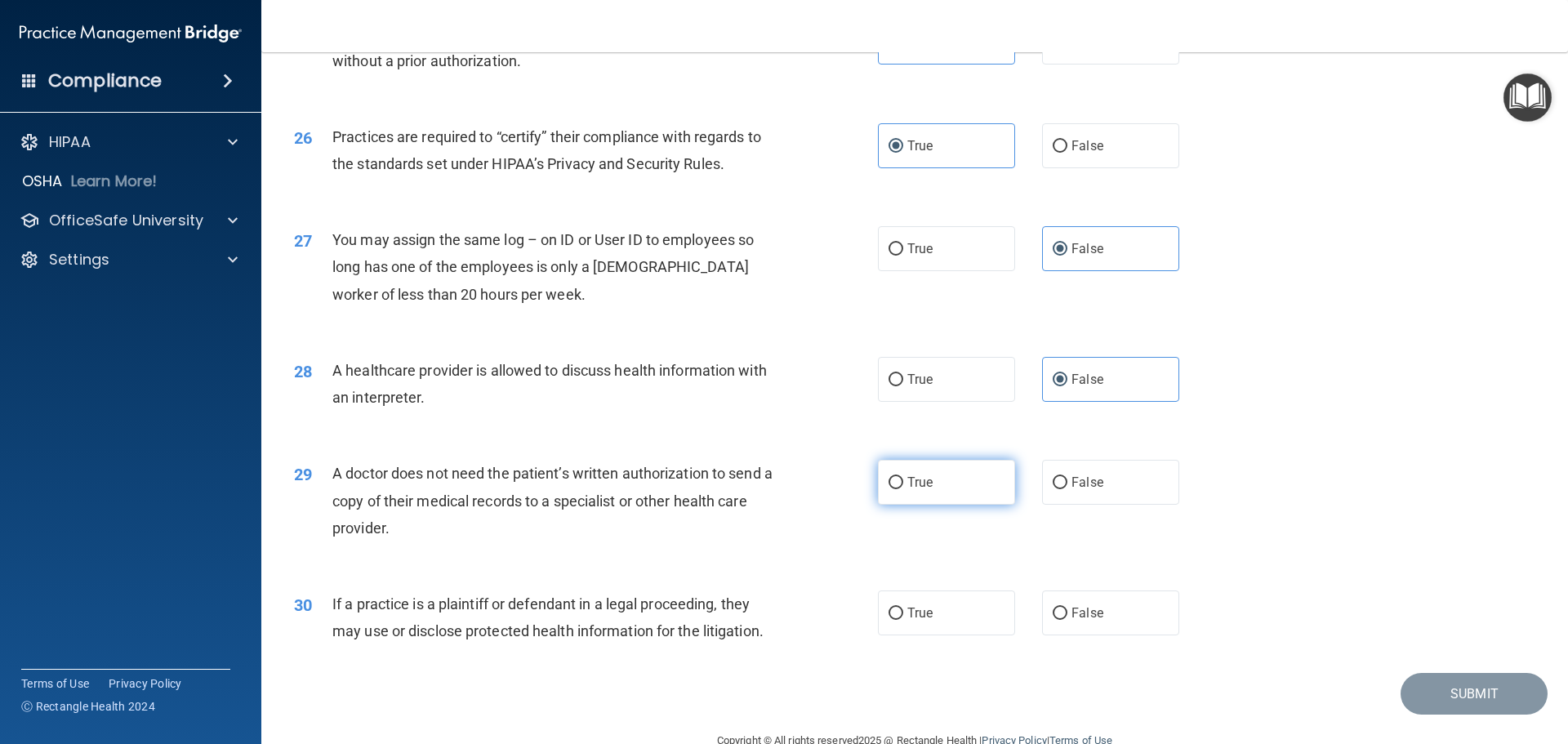
click at [938, 480] on label "True" at bounding box center [946, 482] width 137 height 45
click at [903, 480] on input "True" at bounding box center [896, 483] width 15 height 12
radio input "true"
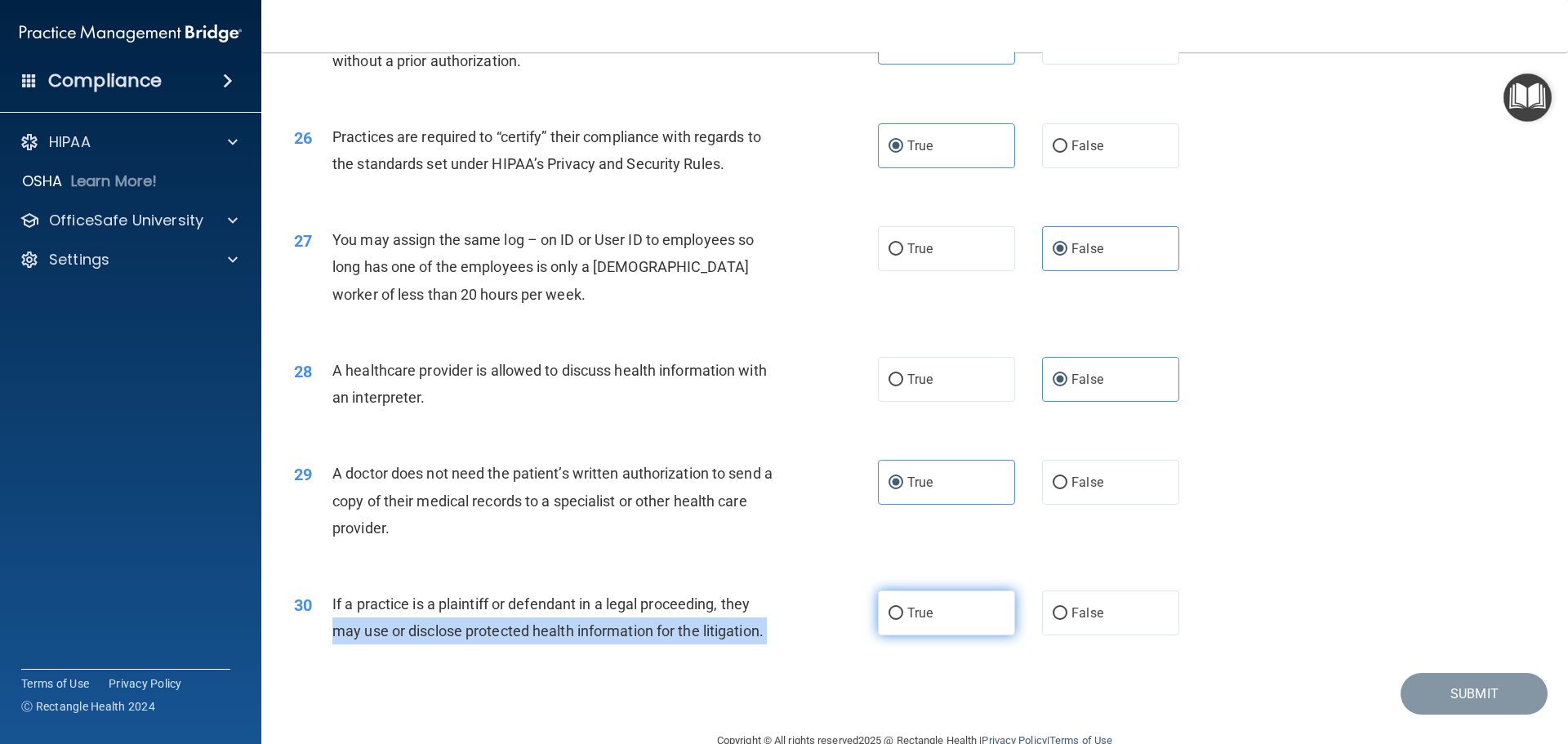
click at [1207, 591] on ng-form "30 If a practice is a plaintiff or defendant in a legal proceeding, they may us…" at bounding box center [1207, 591] width 0 height 0
click at [893, 620] on input "True" at bounding box center [896, 613] width 15 height 12
radio input "true"
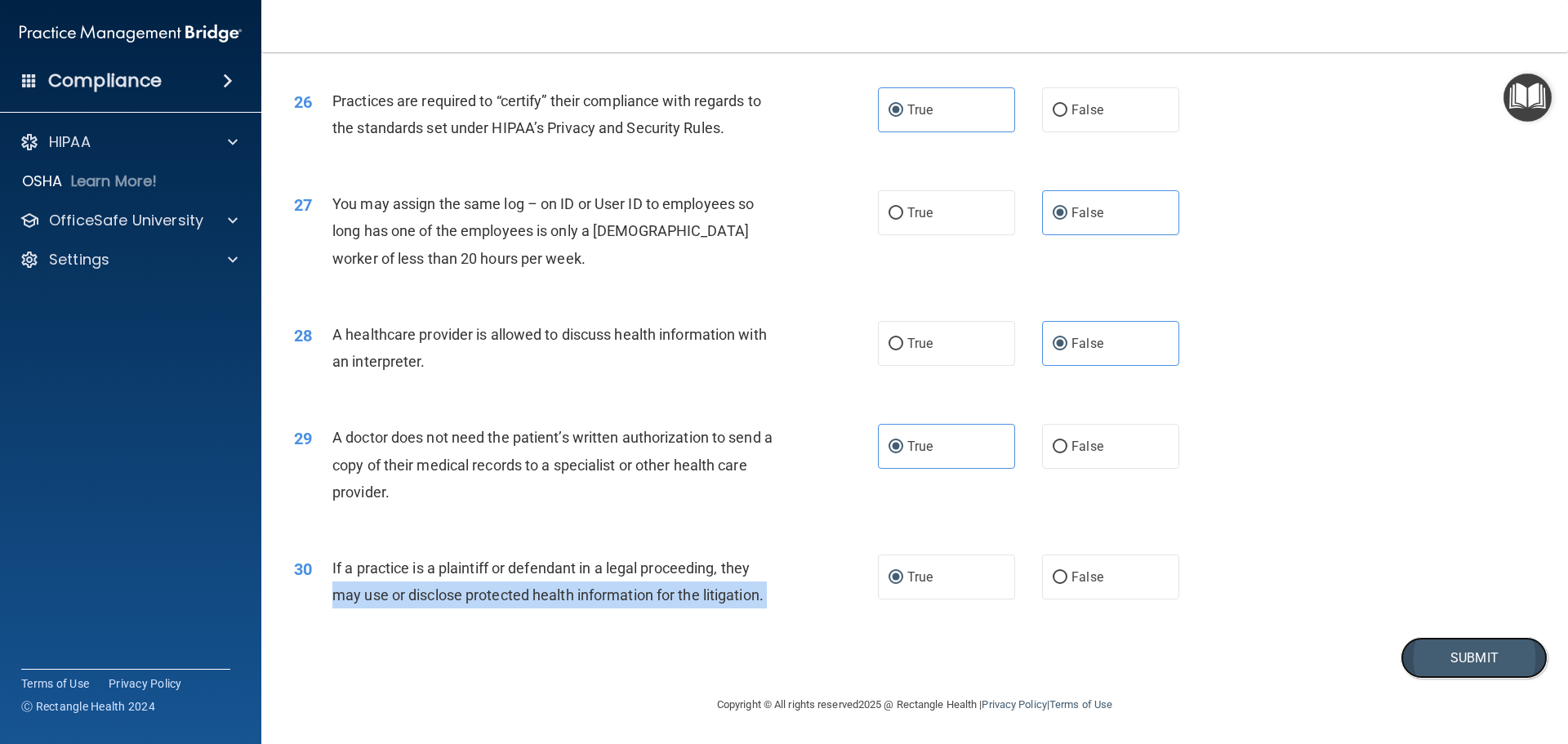
drag, startPoint x: 1455, startPoint y: 656, endPoint x: 1445, endPoint y: 656, distance: 10.0
click at [1454, 656] on button "Submit" at bounding box center [1473, 658] width 147 height 42
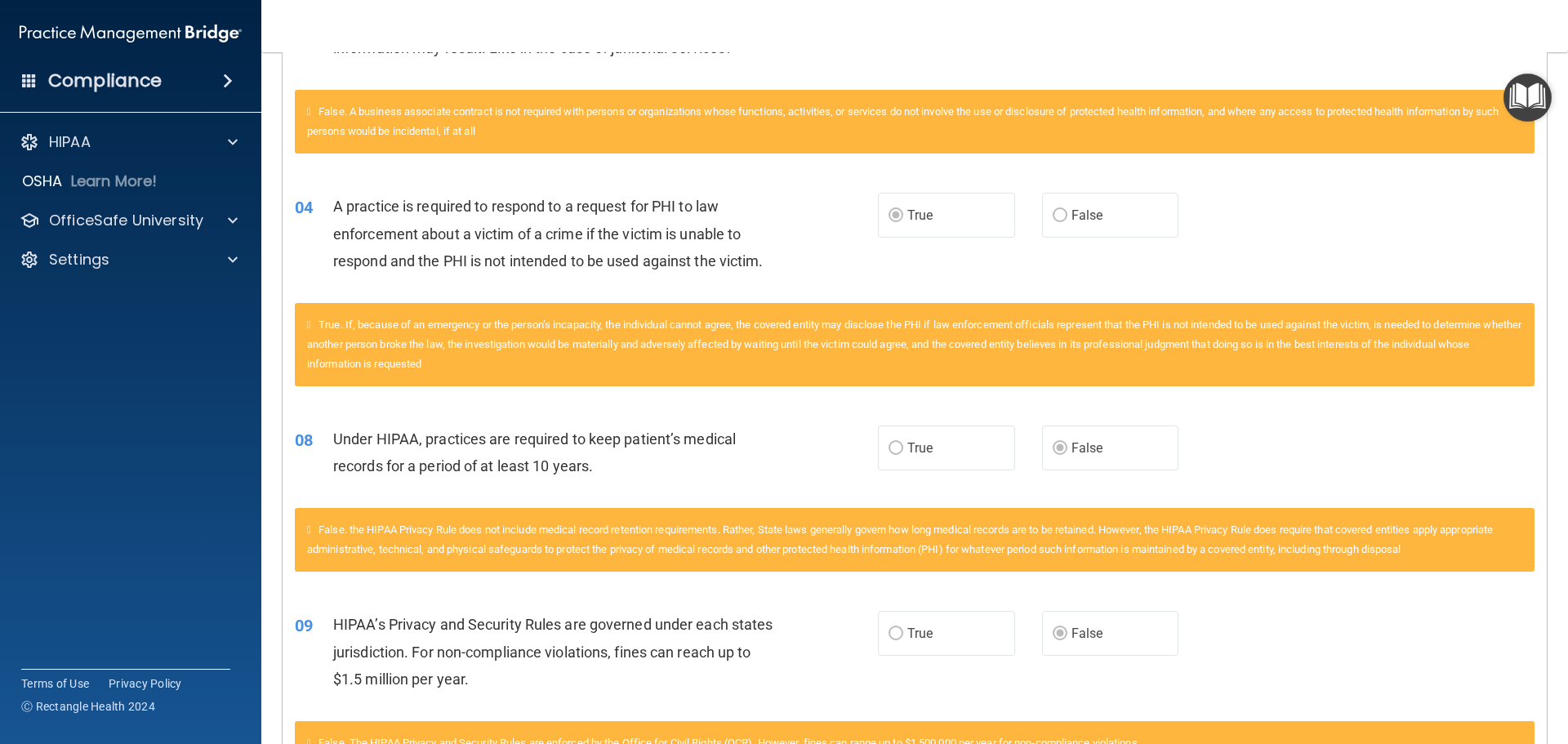
scroll to position [71, 0]
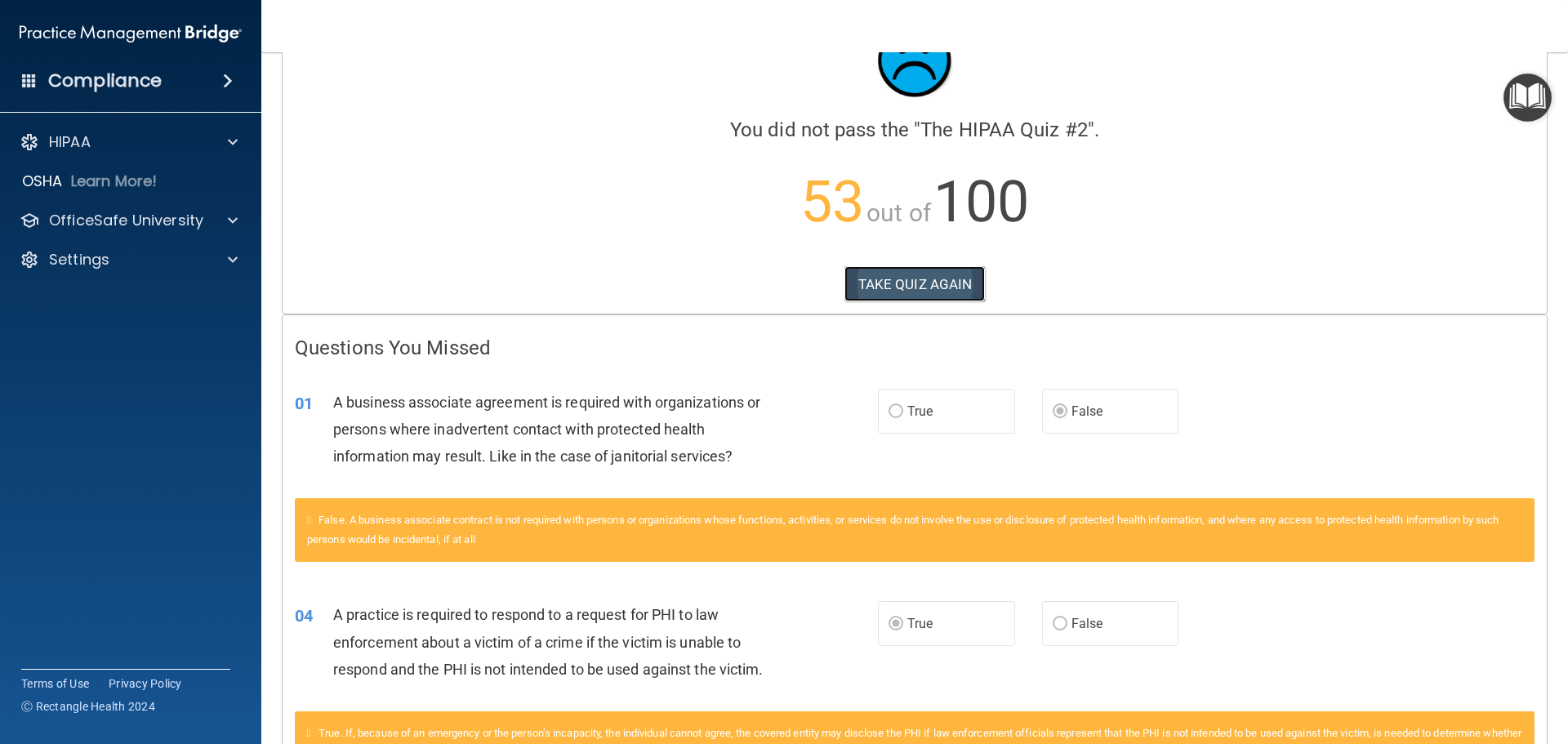
click at [894, 274] on button "TAKE QUIZ AGAIN" at bounding box center [914, 284] width 141 height 36
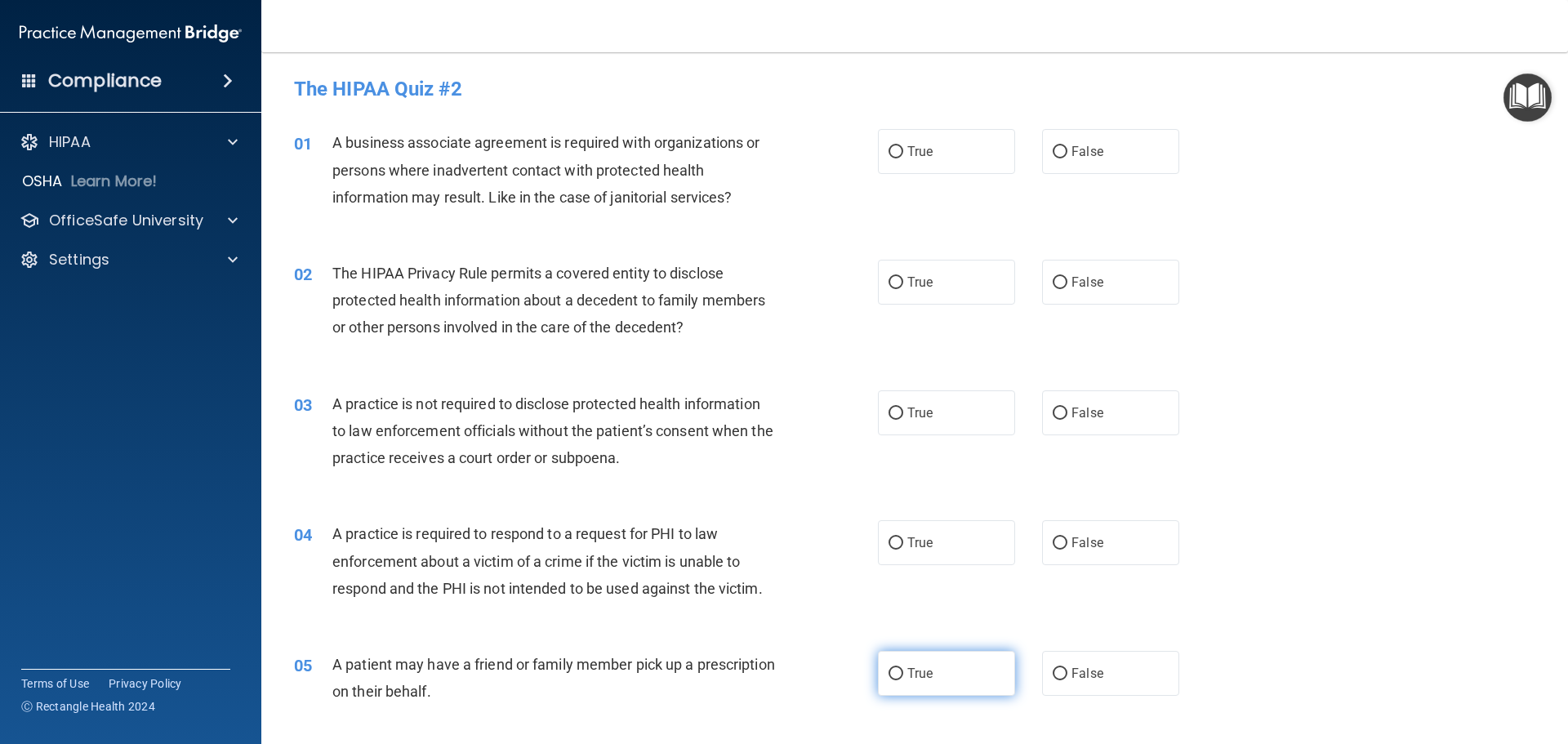
click at [891, 680] on input "True" at bounding box center [896, 673] width 15 height 12
radio input "true"
click at [1118, 157] on label "False" at bounding box center [1110, 151] width 137 height 45
click at [1067, 157] on input "False" at bounding box center [1060, 151] width 15 height 12
radio input "true"
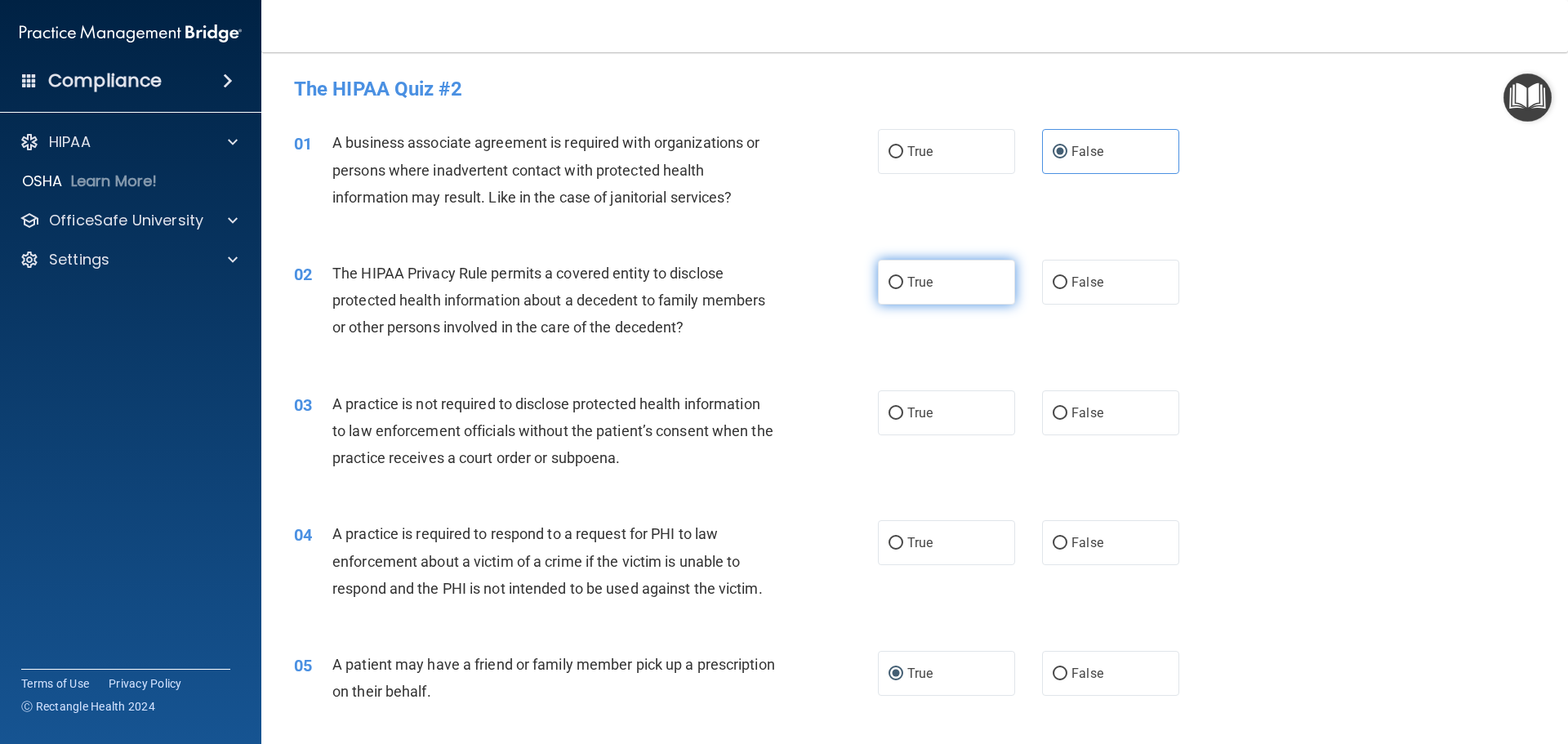
click at [922, 278] on span "True" at bounding box center [919, 281] width 25 height 16
click at [903, 278] on input "True" at bounding box center [896, 282] width 15 height 12
radio input "true"
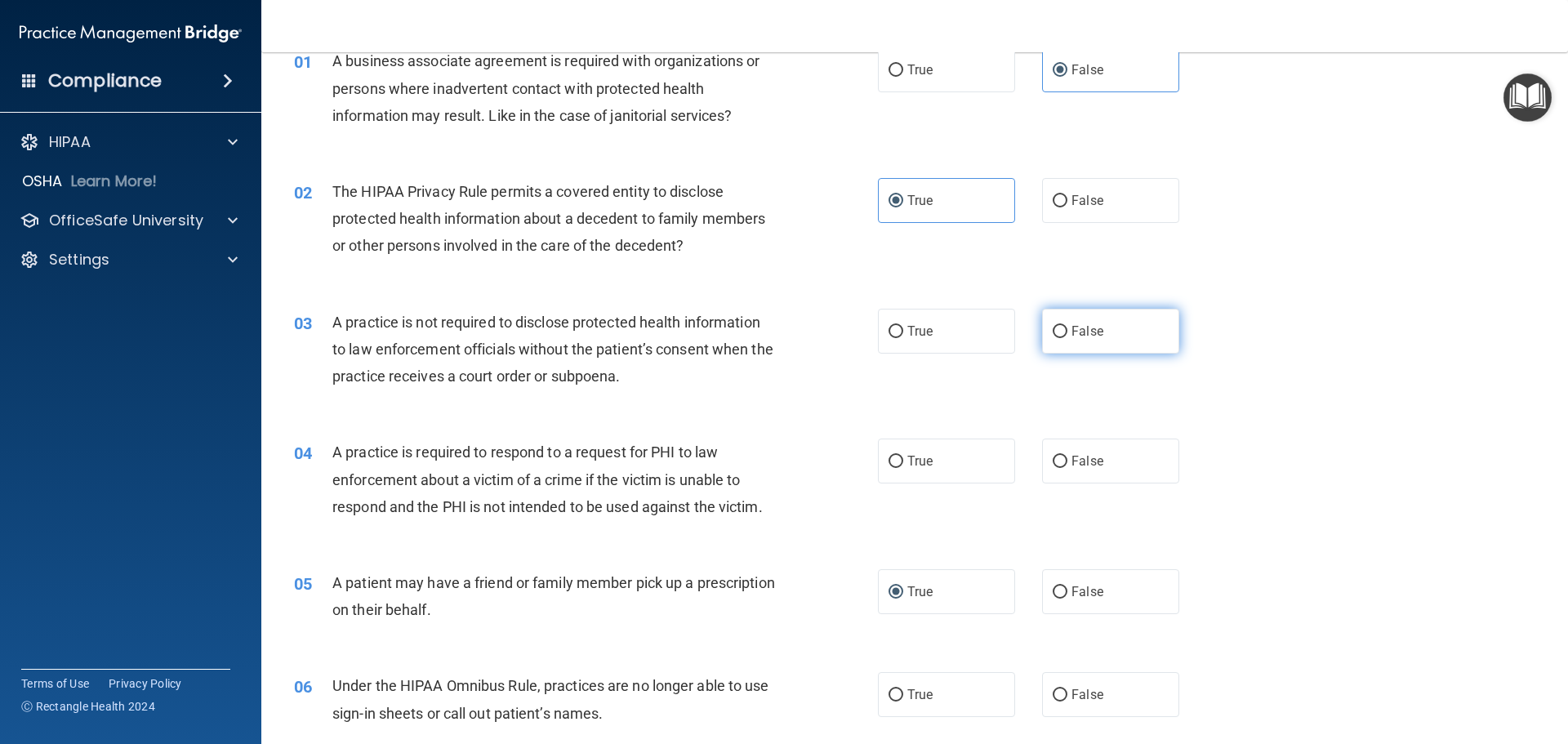
click at [1098, 332] on label "False" at bounding box center [1110, 331] width 137 height 45
click at [1067, 332] on input "False" at bounding box center [1060, 332] width 15 height 12
radio input "true"
click at [895, 465] on input "True" at bounding box center [896, 462] width 15 height 12
radio input "true"
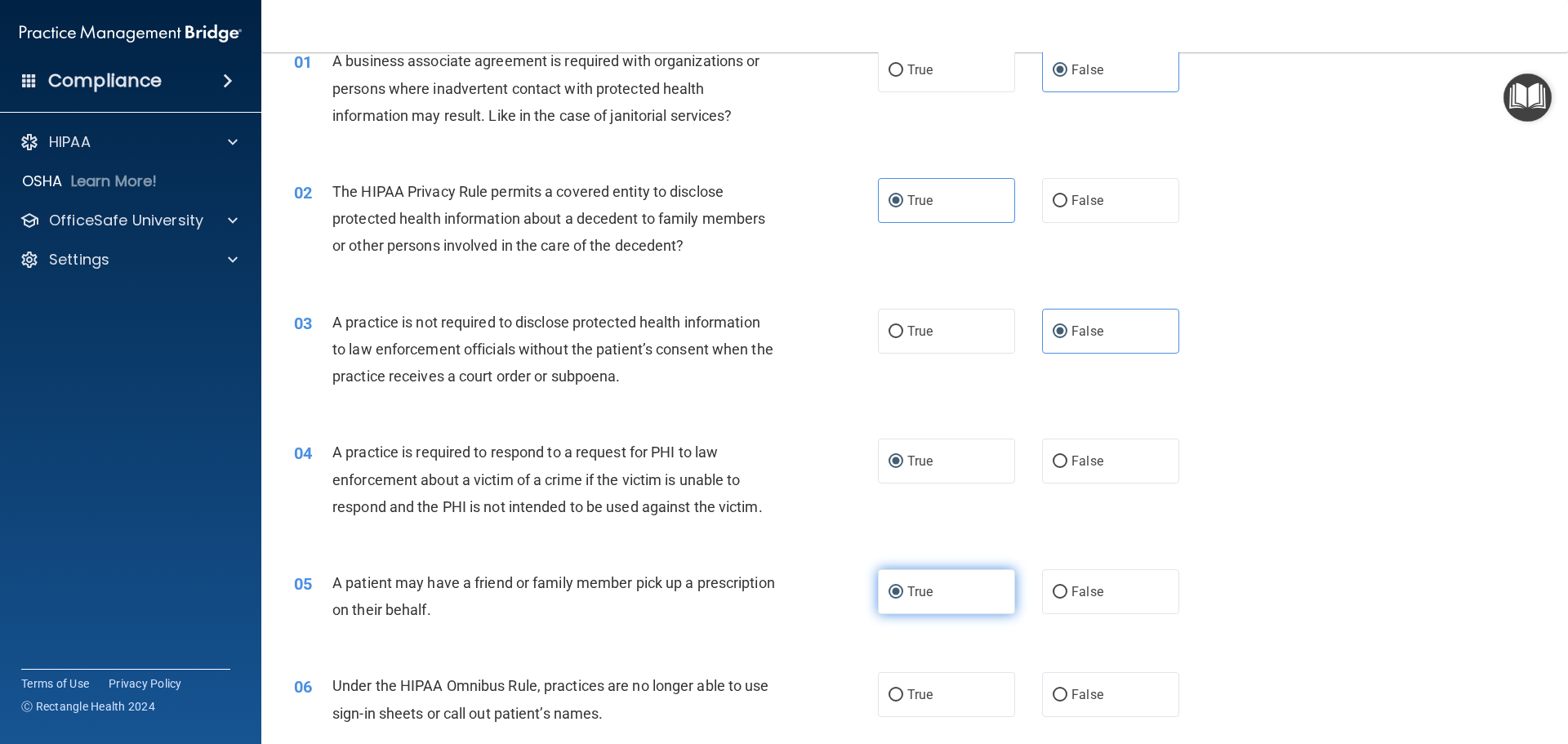
scroll to position [245, 0]
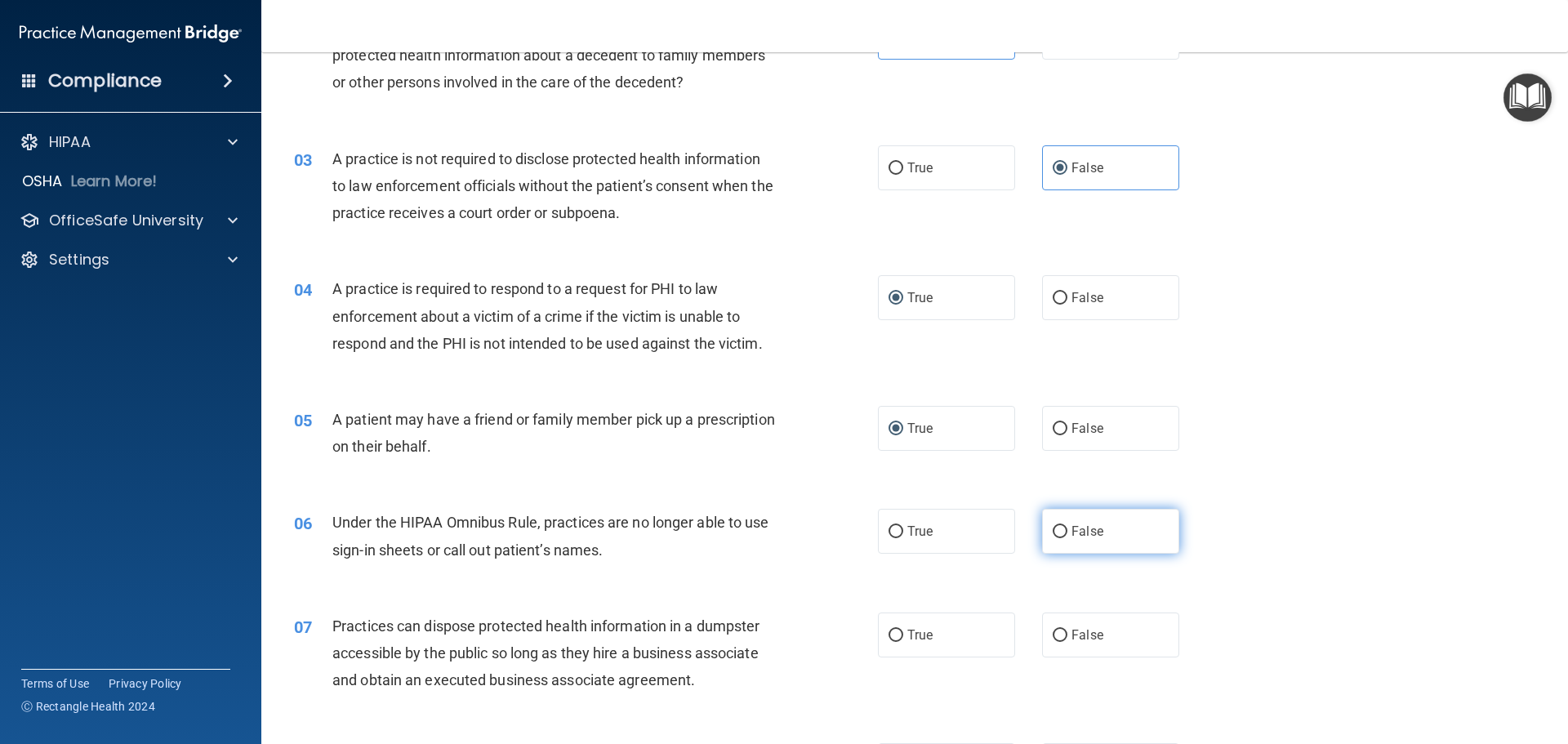
click at [1115, 545] on label "False" at bounding box center [1110, 531] width 137 height 45
click at [1067, 539] on input "False" at bounding box center [1060, 531] width 15 height 12
radio input "true"
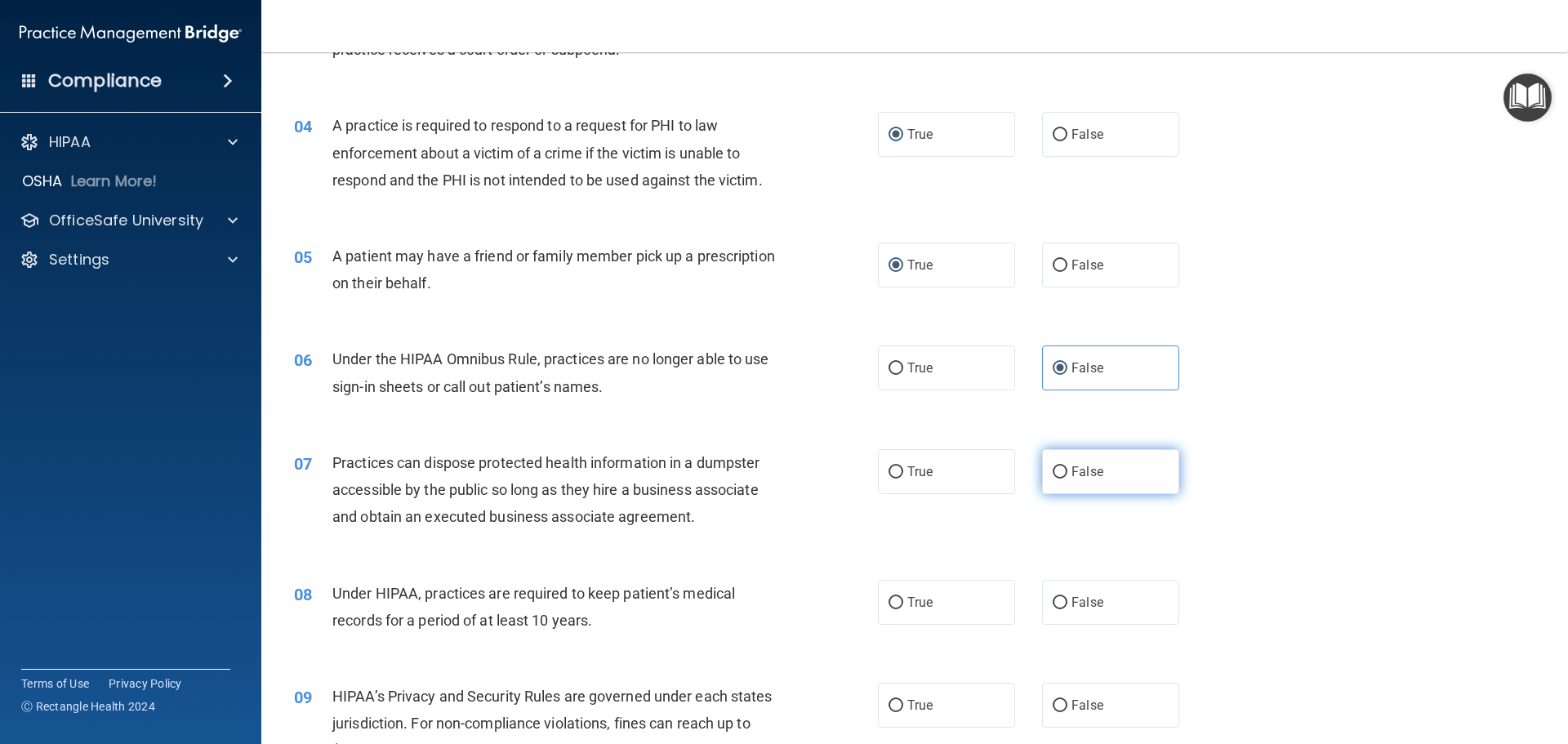
click at [1109, 471] on label "False" at bounding box center [1110, 472] width 137 height 45
click at [1067, 471] on input "False" at bounding box center [1060, 472] width 15 height 12
radio input "true"
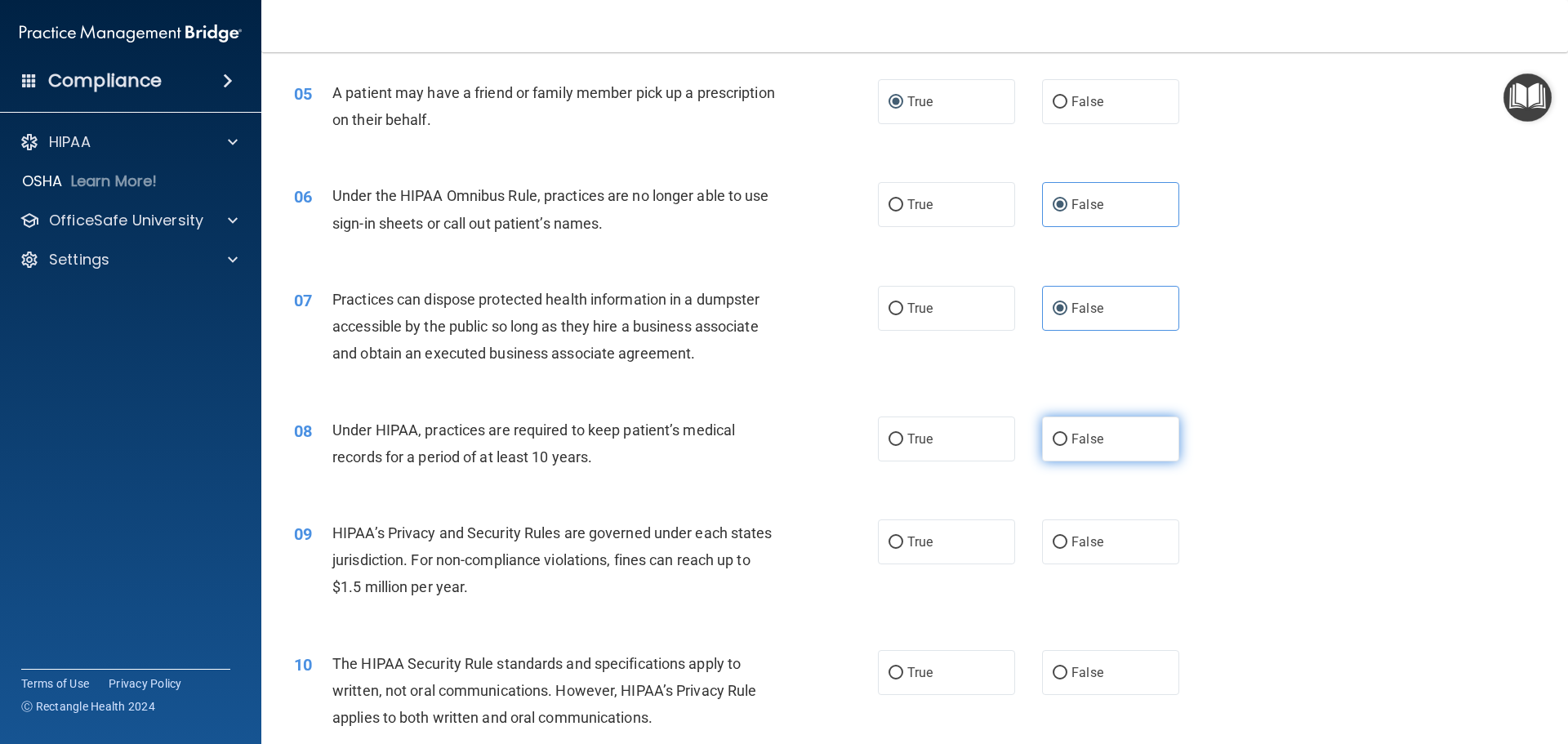
click at [1080, 444] on span "False" at bounding box center [1087, 438] width 32 height 16
click at [1067, 444] on input "False" at bounding box center [1060, 439] width 15 height 12
radio input "true"
click at [1074, 550] on label "False" at bounding box center [1110, 542] width 137 height 45
click at [1067, 549] on input "False" at bounding box center [1060, 542] width 15 height 12
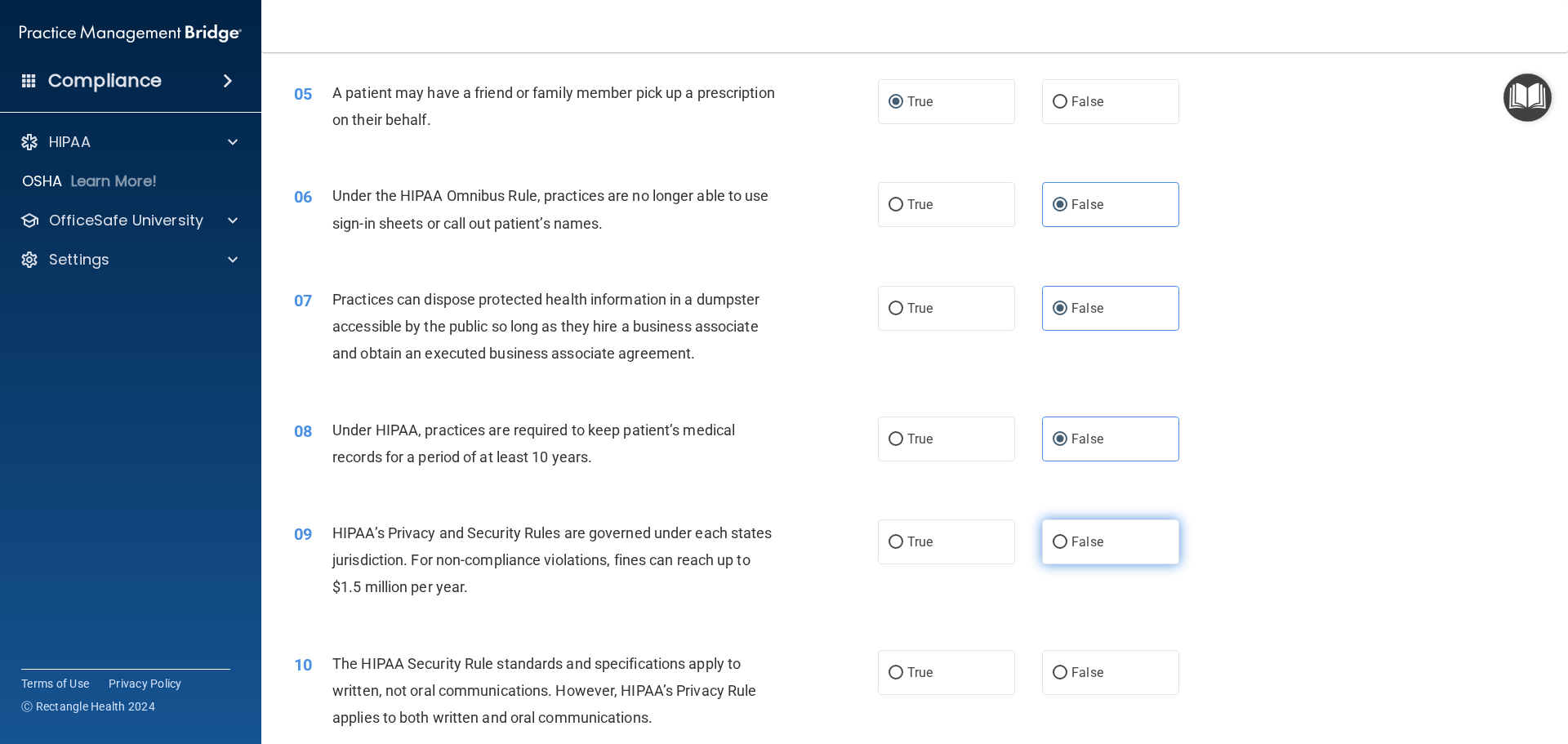
radio input "true"
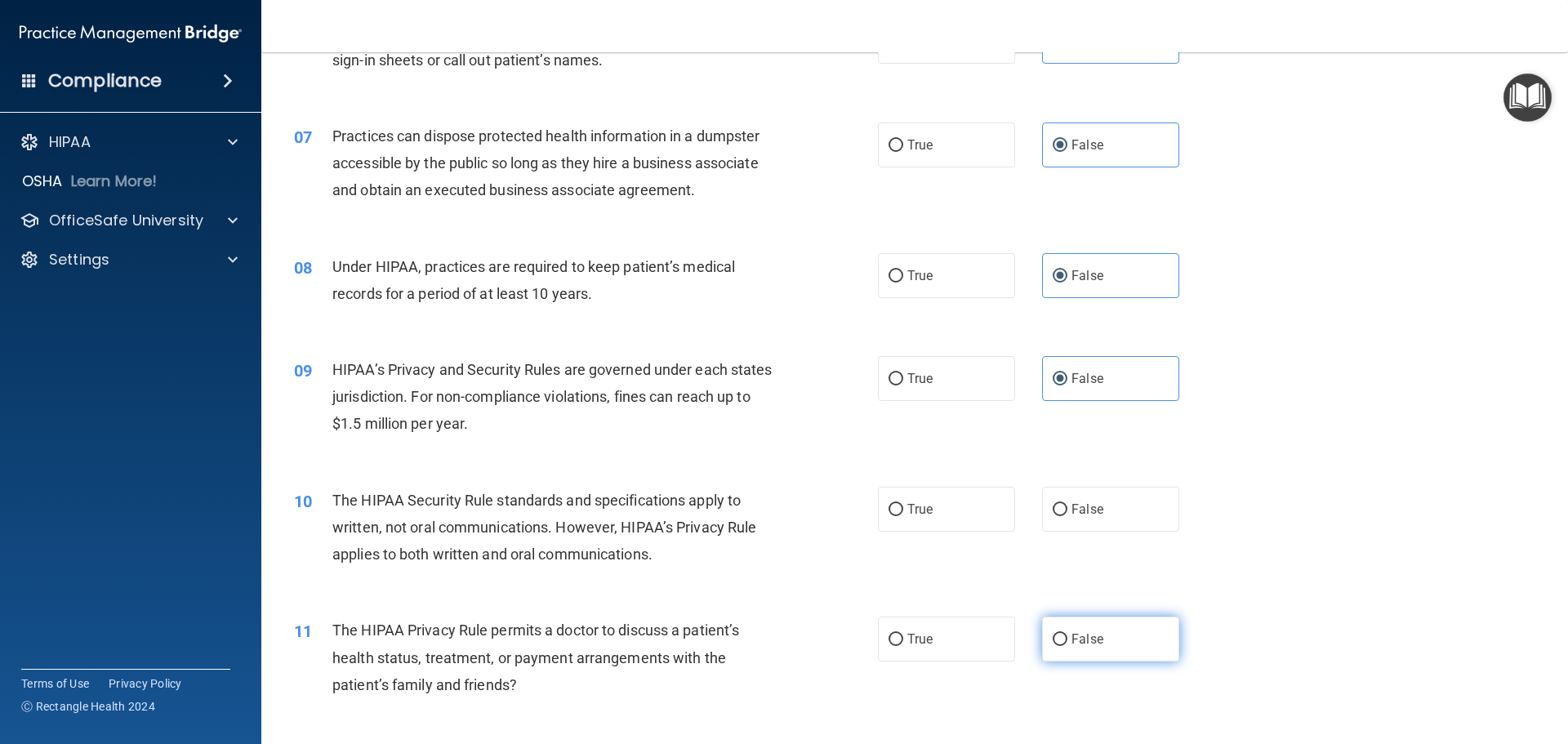
scroll to position [980, 0]
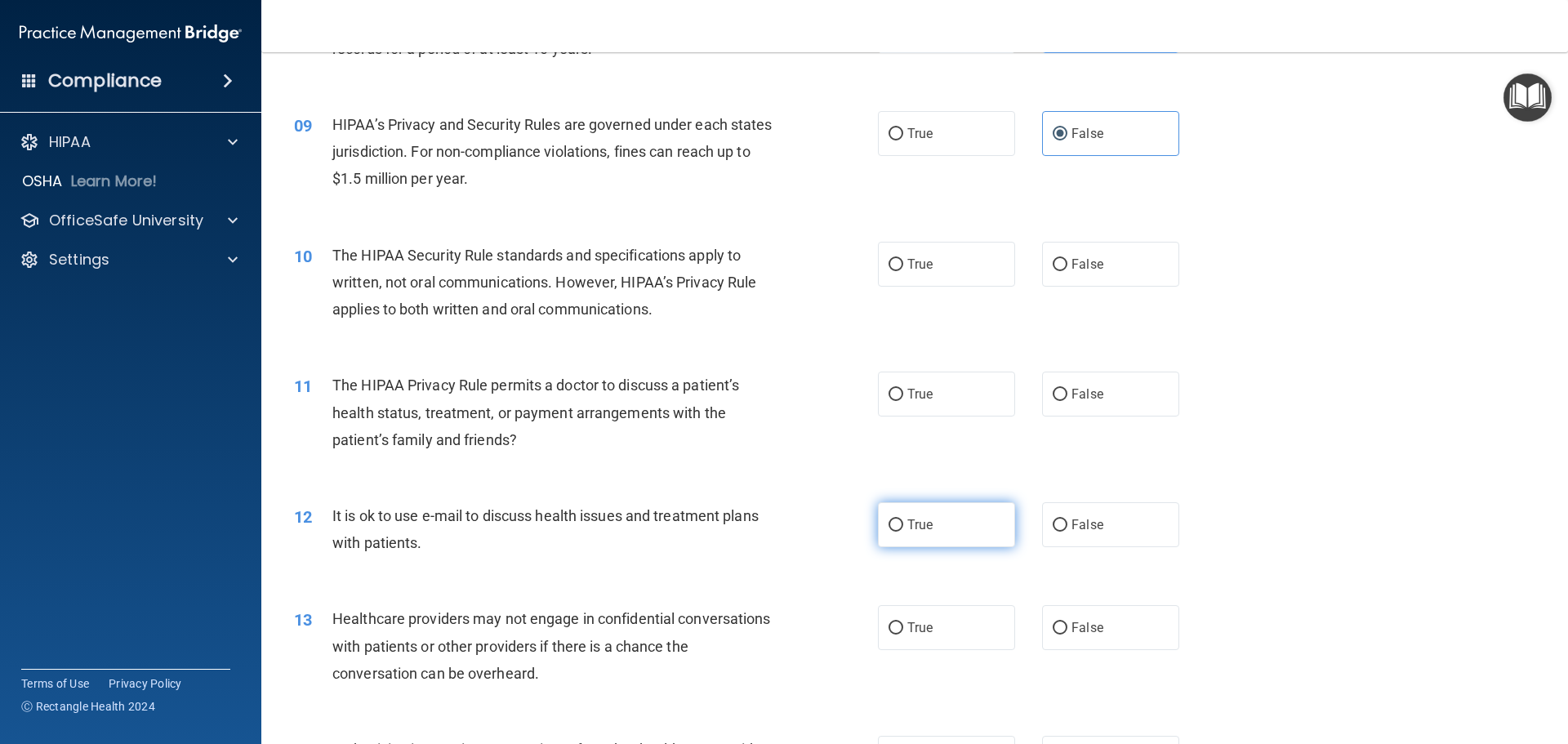
click at [910, 525] on span "True" at bounding box center [919, 525] width 25 height 16
click at [903, 525] on input "True" at bounding box center [896, 525] width 15 height 12
radio input "true"
click at [1075, 626] on span "False" at bounding box center [1087, 627] width 32 height 16
click at [1067, 626] on input "False" at bounding box center [1060, 628] width 15 height 12
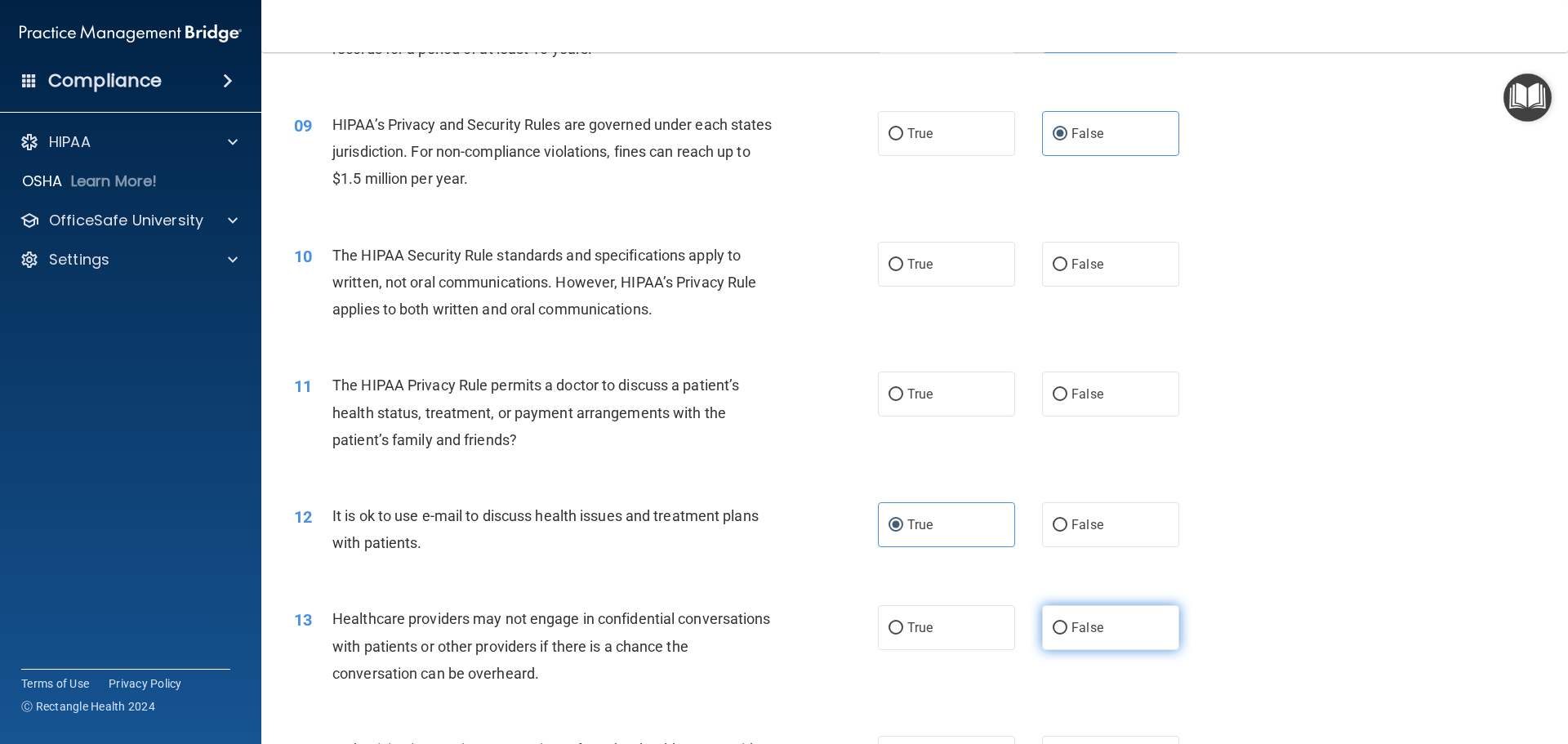
radio input "true"
click at [911, 395] on span "True" at bounding box center [919, 394] width 25 height 16
click at [903, 395] on input "True" at bounding box center [896, 395] width 15 height 12
radio input "true"
click at [938, 270] on label "True" at bounding box center [946, 264] width 137 height 45
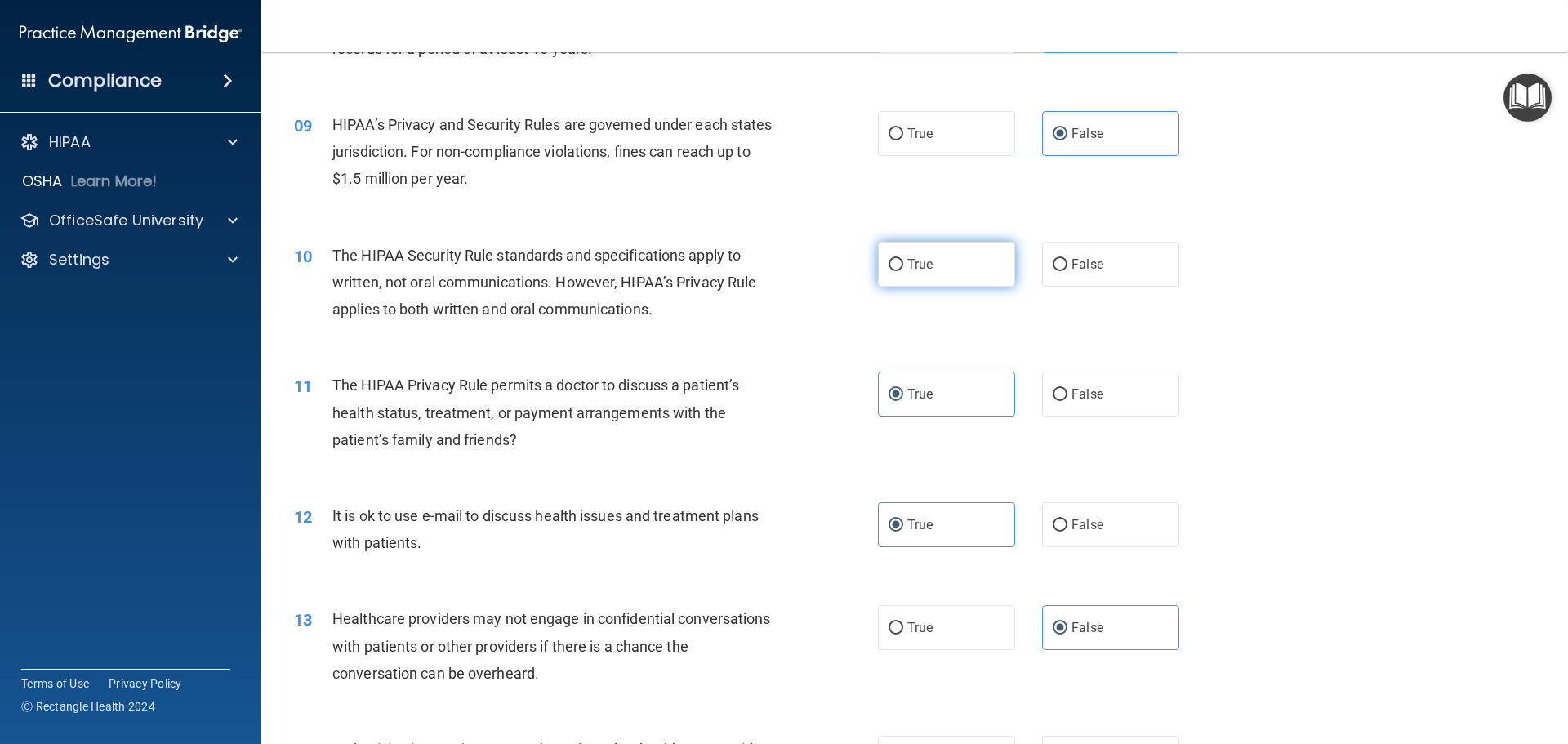
click at [903, 270] on input "True" at bounding box center [896, 265] width 15 height 12
radio input "true"
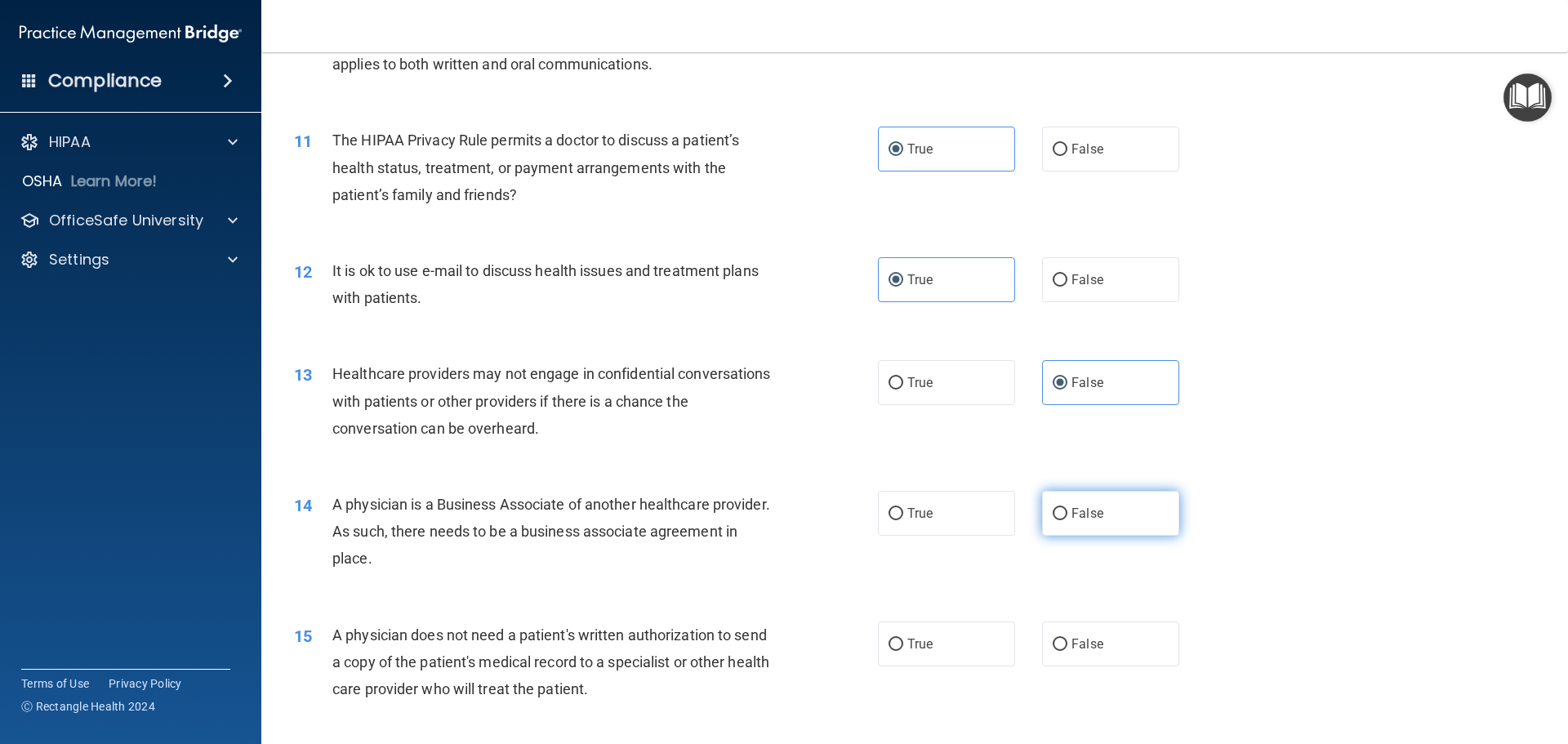
click at [1097, 525] on label "False" at bounding box center [1110, 514] width 137 height 45
click at [1067, 520] on input "False" at bounding box center [1060, 514] width 15 height 12
radio input "true"
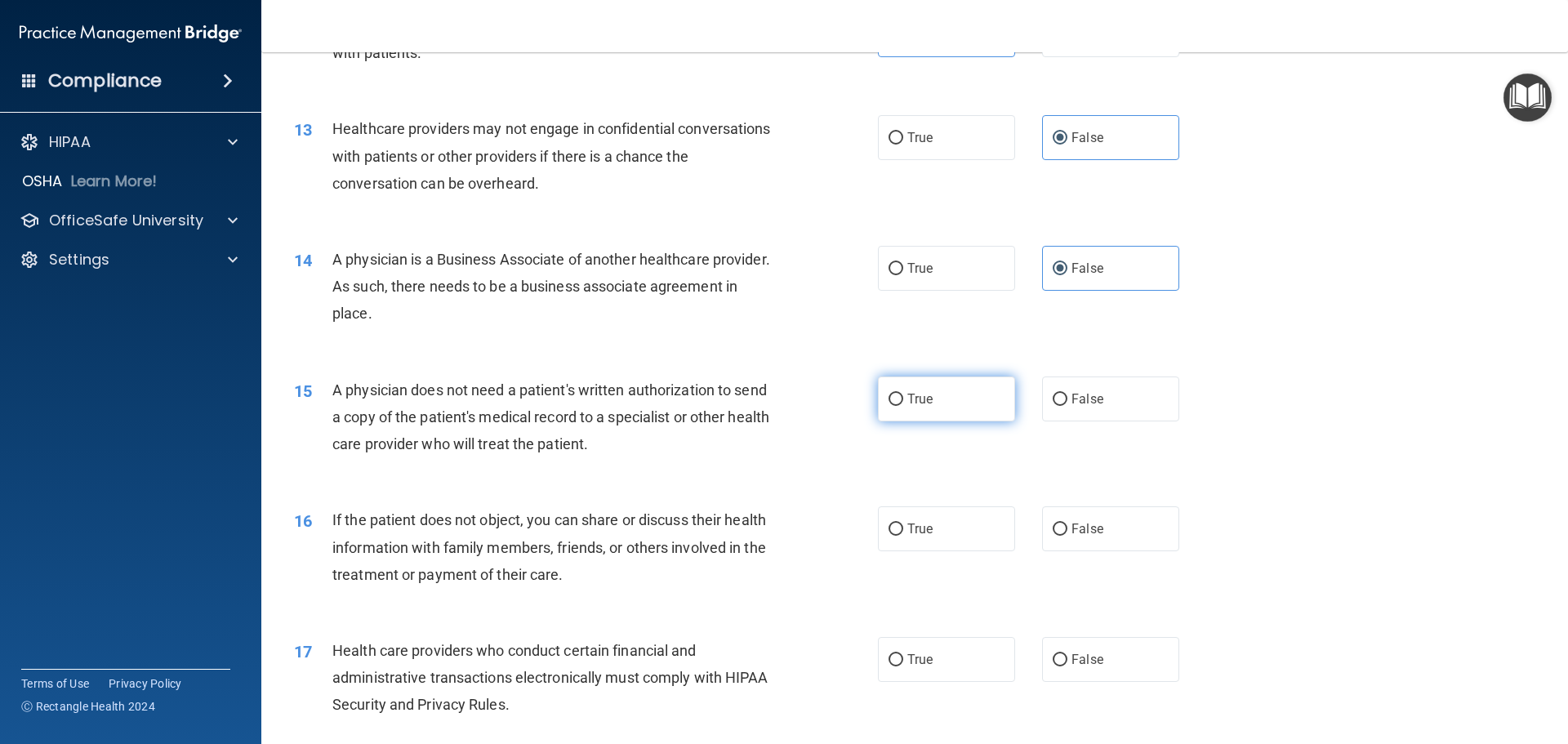
click at [901, 403] on label "True" at bounding box center [946, 398] width 137 height 45
click at [901, 403] on input "True" at bounding box center [896, 399] width 15 height 12
radio input "true"
click at [947, 526] on label "True" at bounding box center [946, 529] width 137 height 45
click at [903, 526] on input "True" at bounding box center [896, 529] width 15 height 12
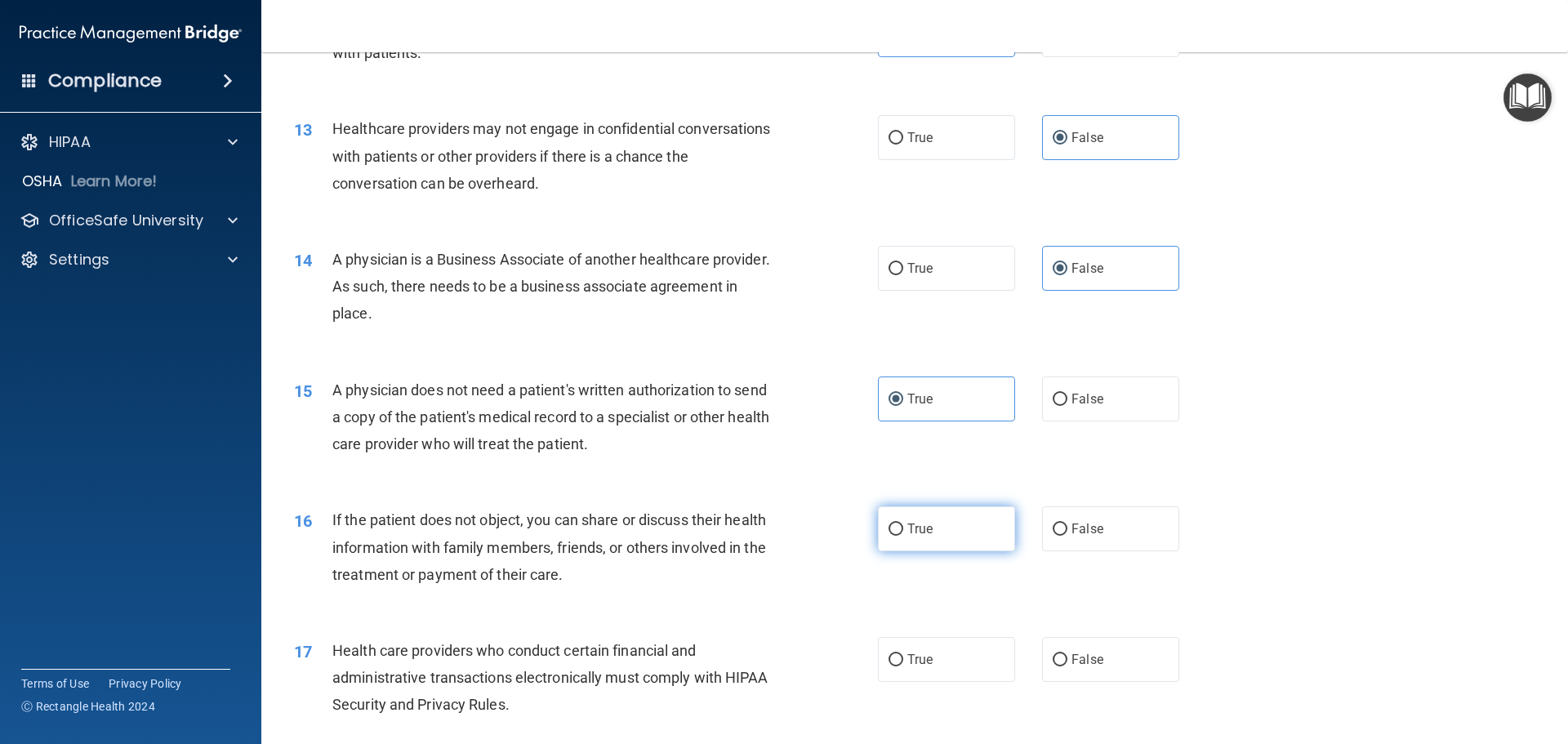
radio input "true"
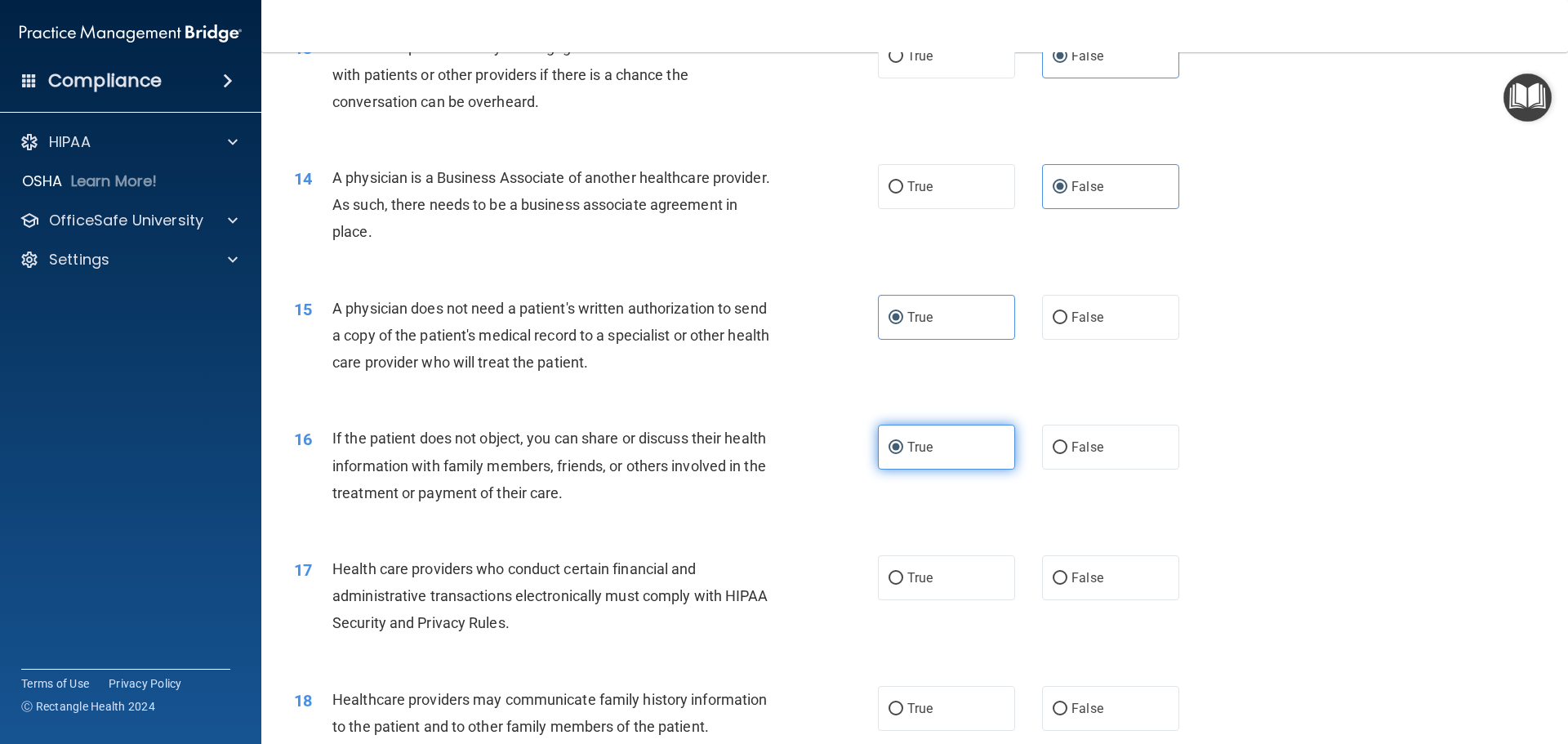
scroll to position [1634, 0]
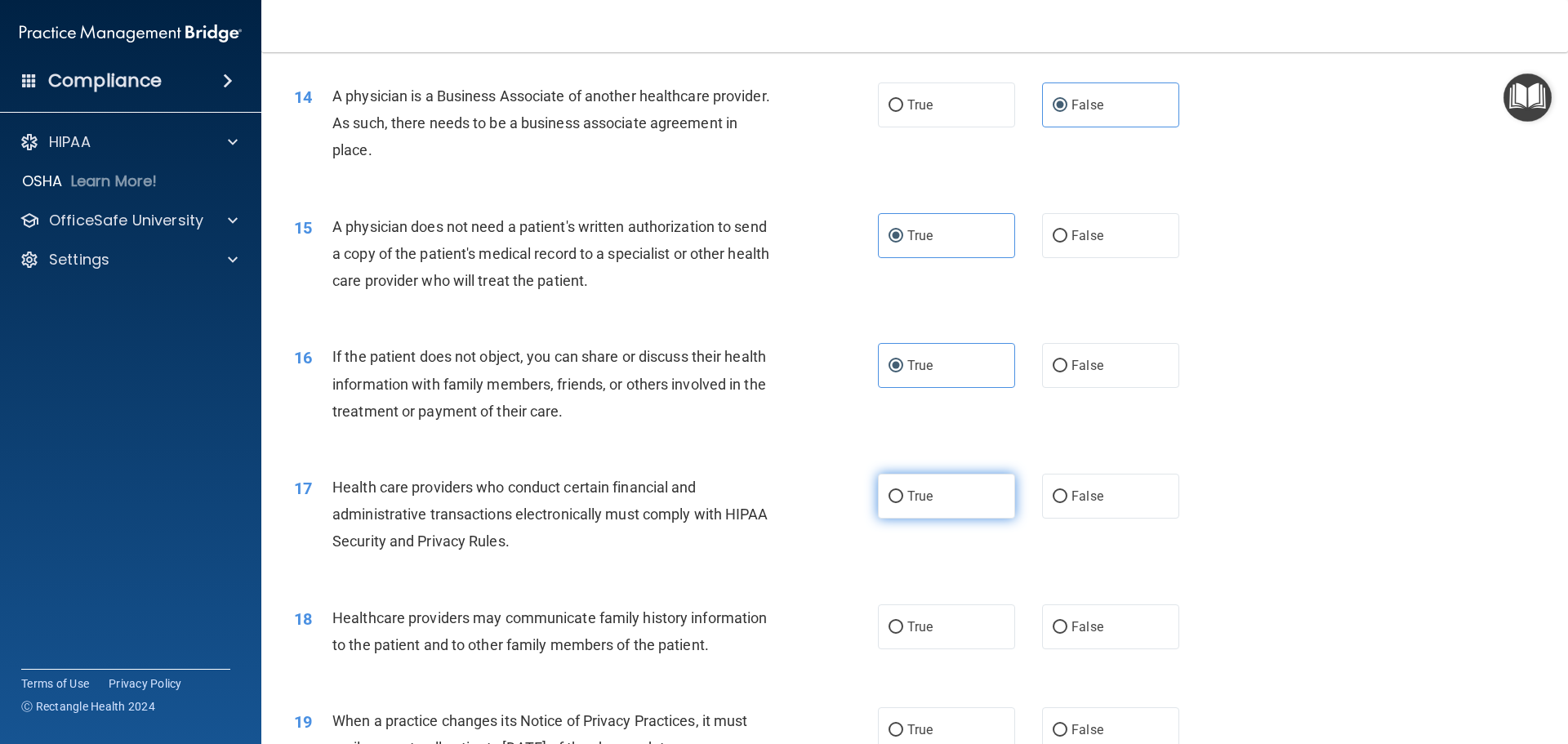
click at [911, 494] on span "True" at bounding box center [919, 496] width 25 height 16
click at [903, 494] on input "True" at bounding box center [896, 497] width 15 height 12
radio input "true"
click at [1090, 627] on span "False" at bounding box center [1087, 627] width 32 height 16
click at [1067, 627] on input "False" at bounding box center [1060, 627] width 15 height 12
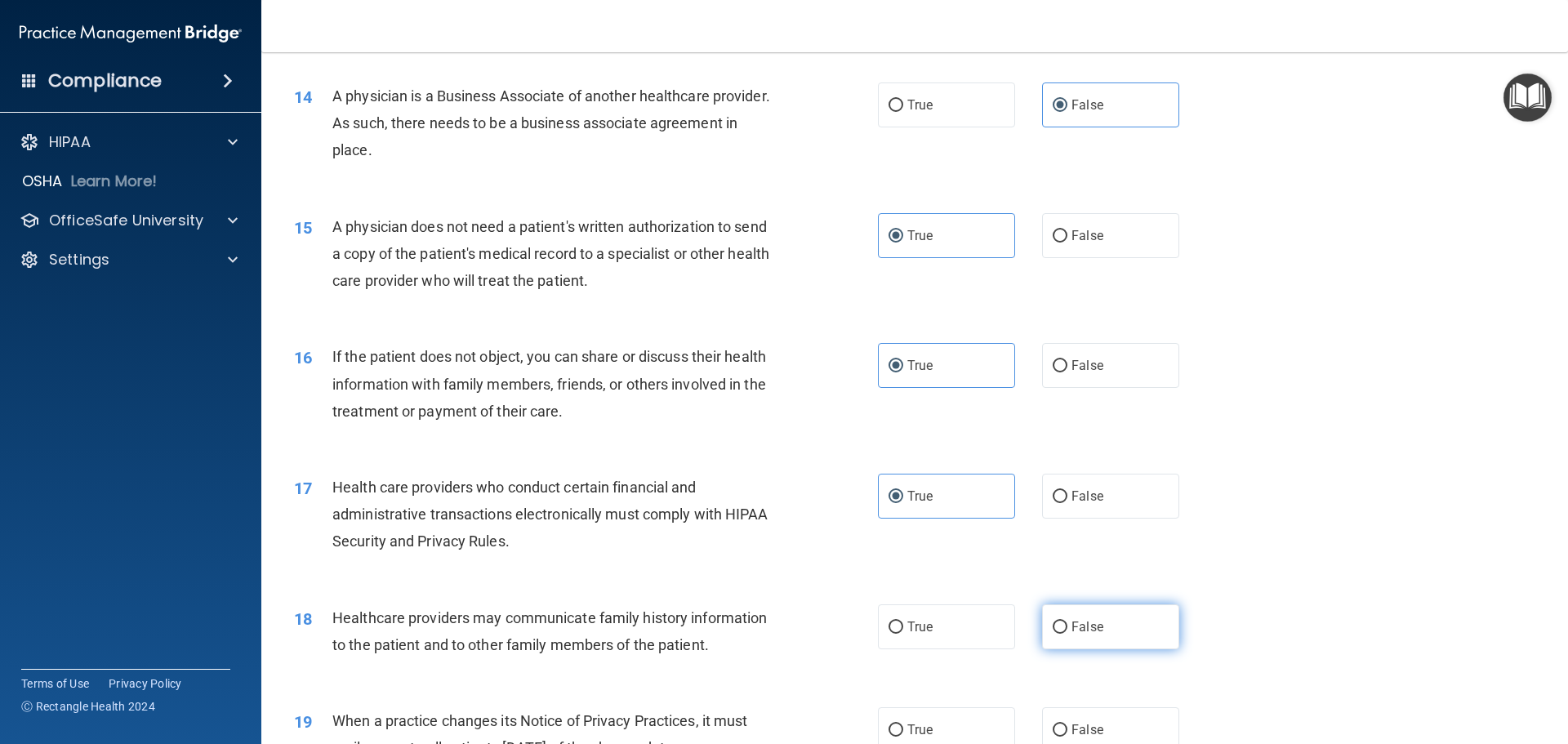
radio input "true"
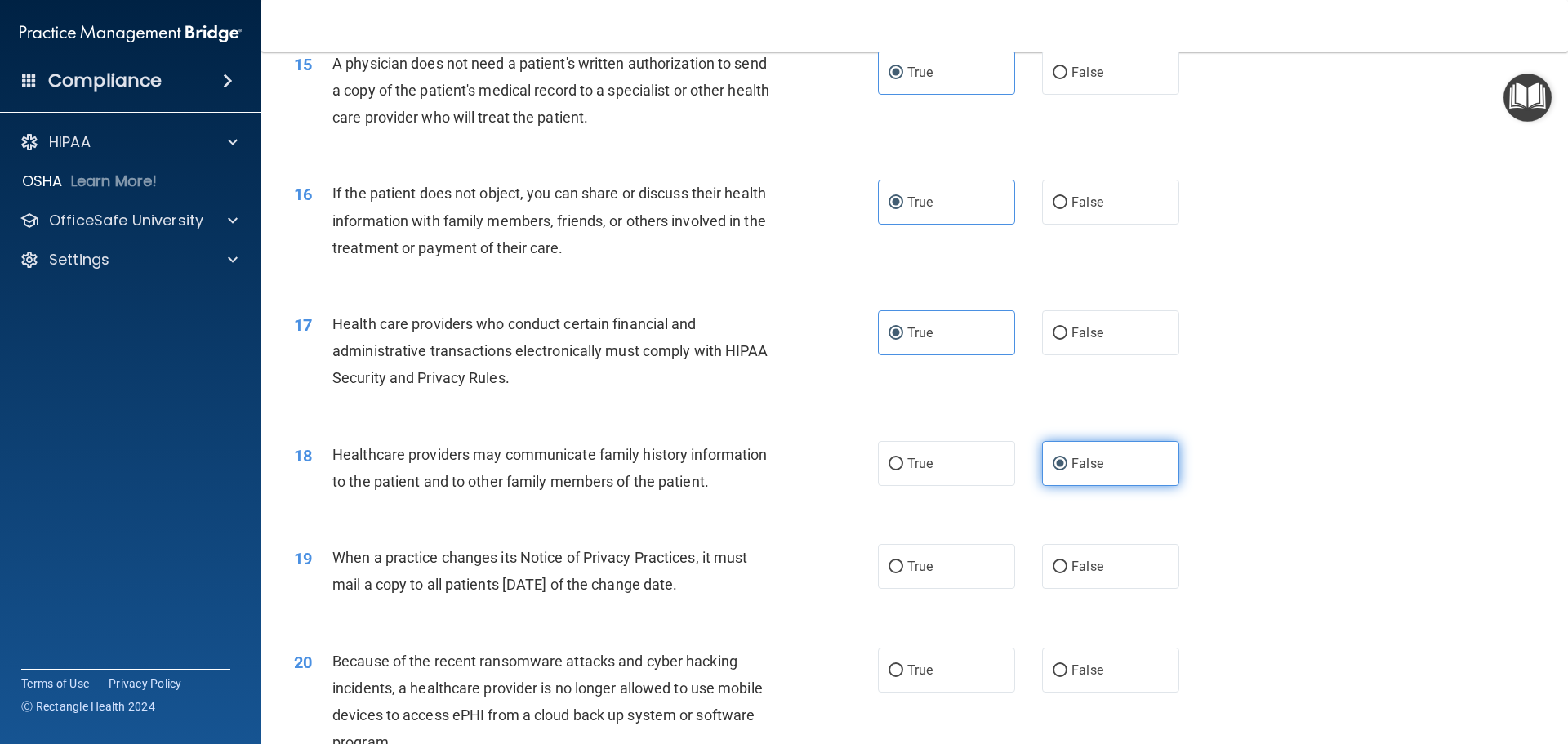
scroll to position [1879, 0]
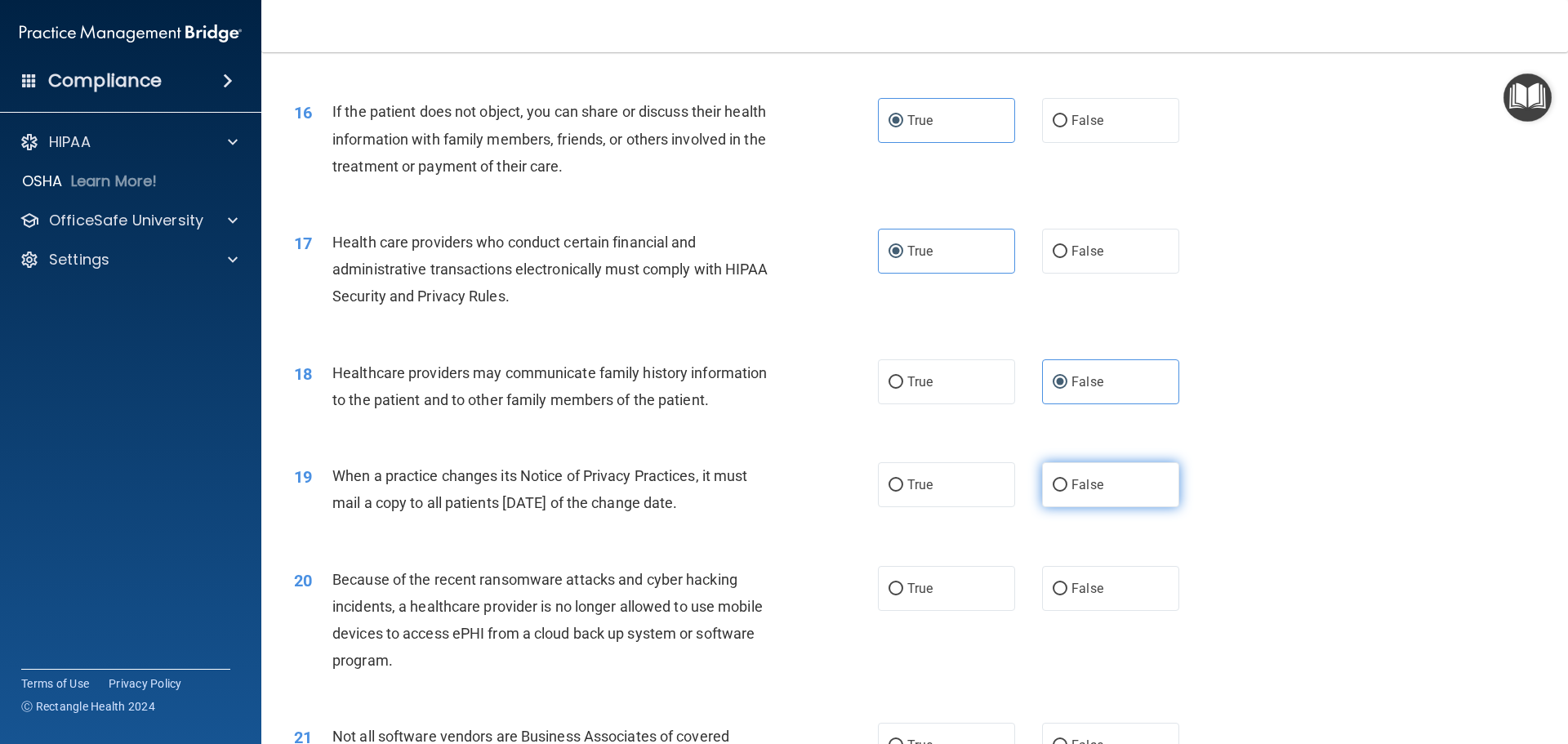
click at [1095, 491] on label "False" at bounding box center [1110, 485] width 137 height 45
click at [1067, 491] on input "False" at bounding box center [1060, 485] width 15 height 12
radio input "true"
click at [1089, 594] on span "False" at bounding box center [1087, 588] width 32 height 16
click at [1067, 594] on input "False" at bounding box center [1060, 589] width 15 height 12
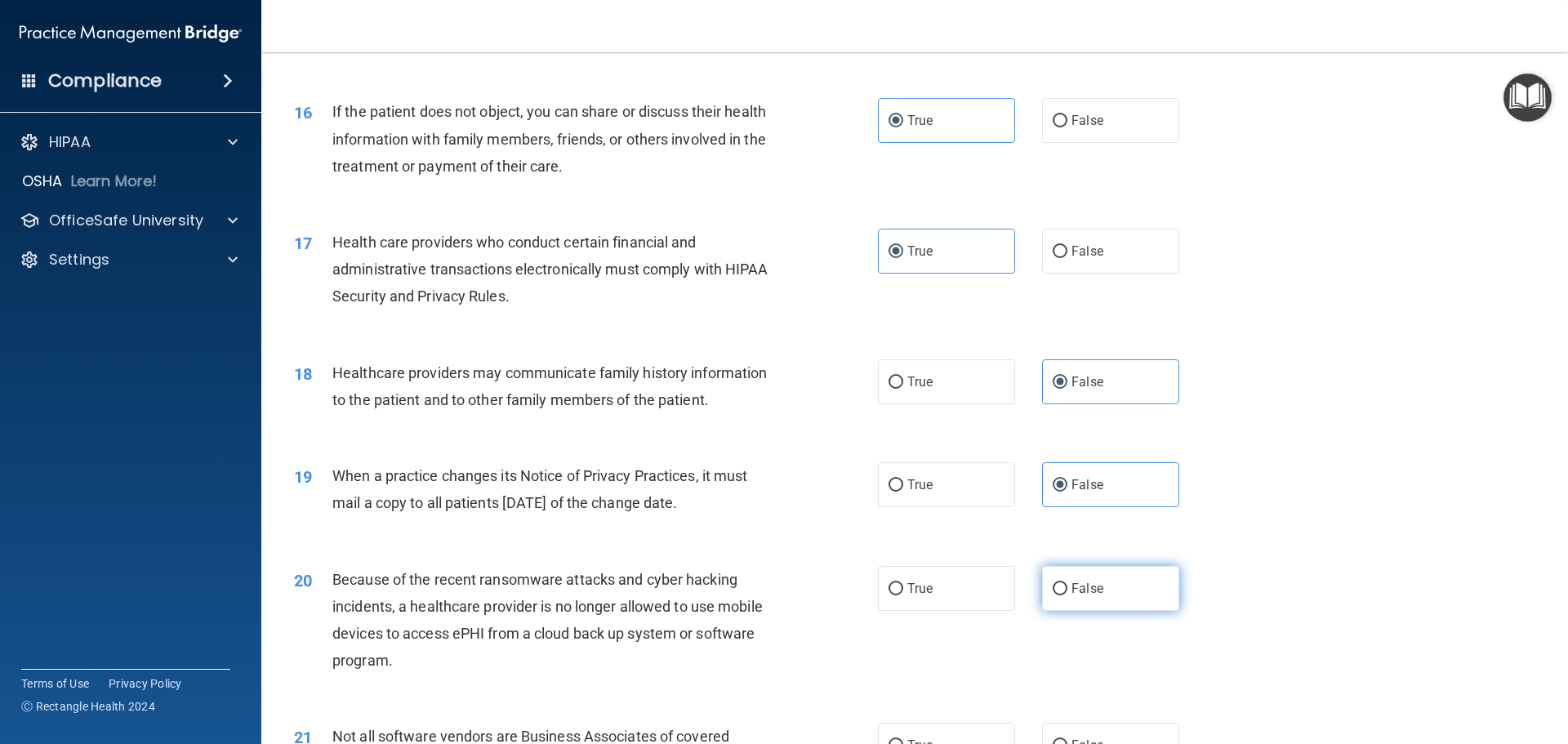
radio input "true"
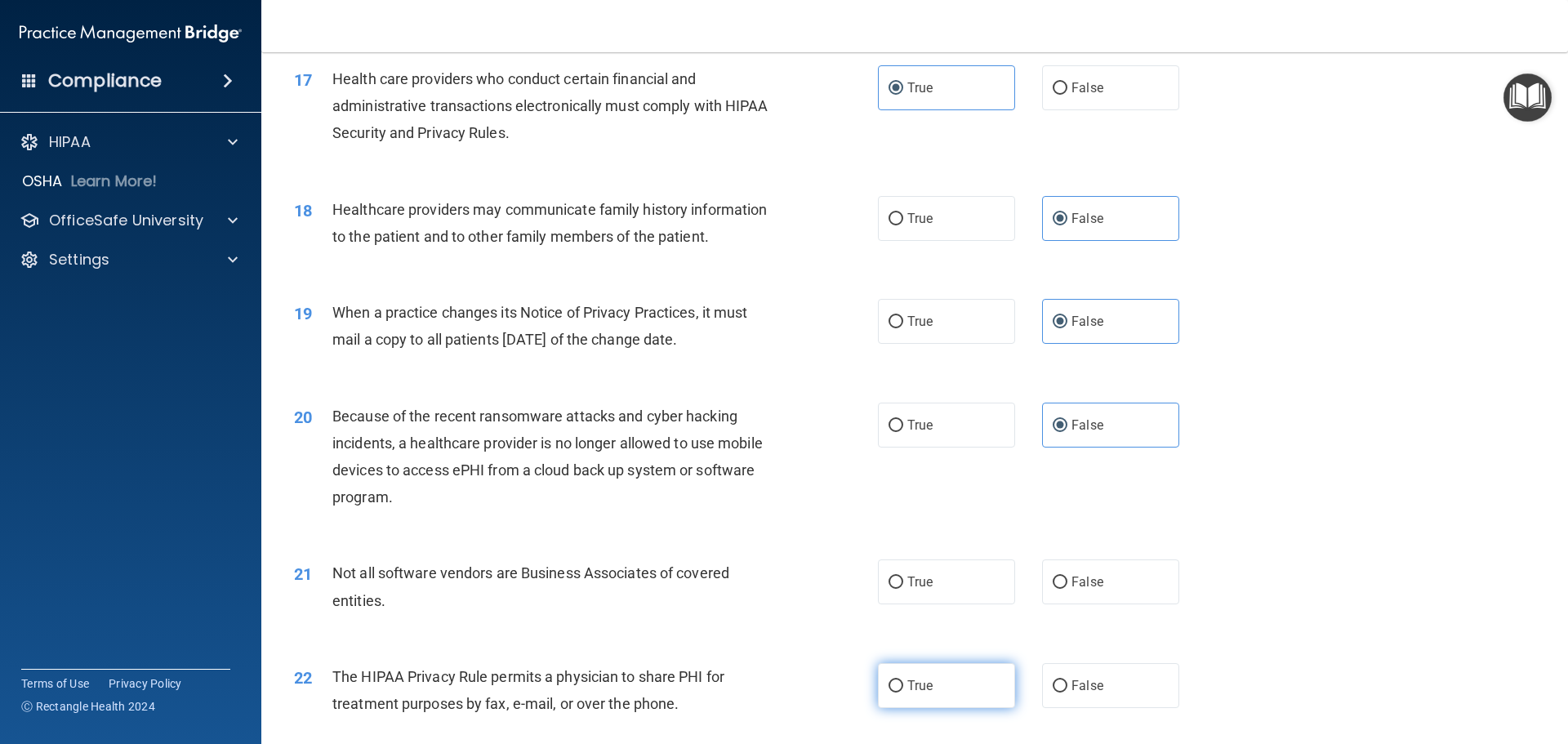
click at [918, 691] on span "True" at bounding box center [919, 685] width 25 height 16
click at [903, 691] on input "True" at bounding box center [896, 686] width 15 height 12
radio input "true"
click at [986, 579] on label "True" at bounding box center [946, 581] width 137 height 45
click at [903, 579] on input "True" at bounding box center [896, 582] width 15 height 12
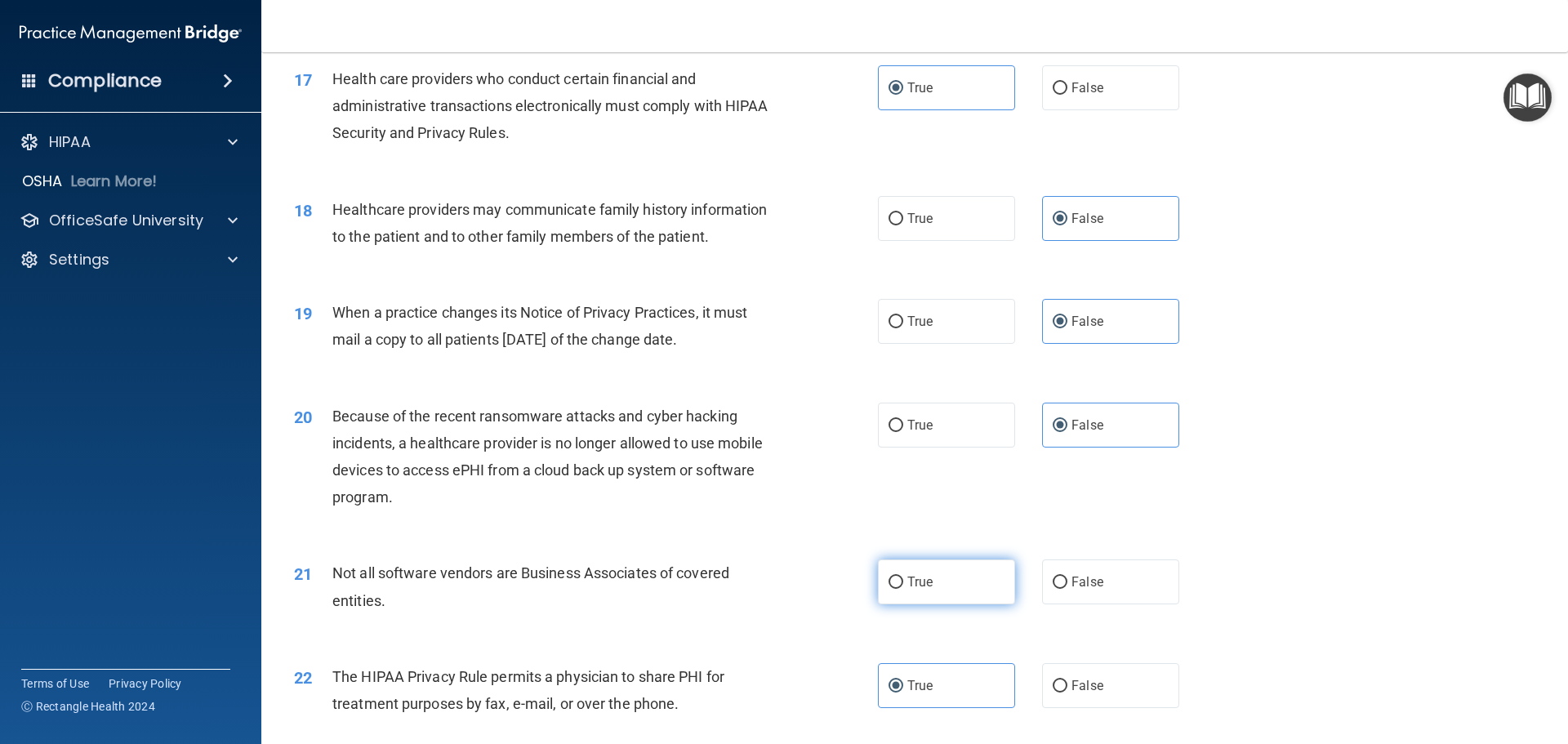
radio input "true"
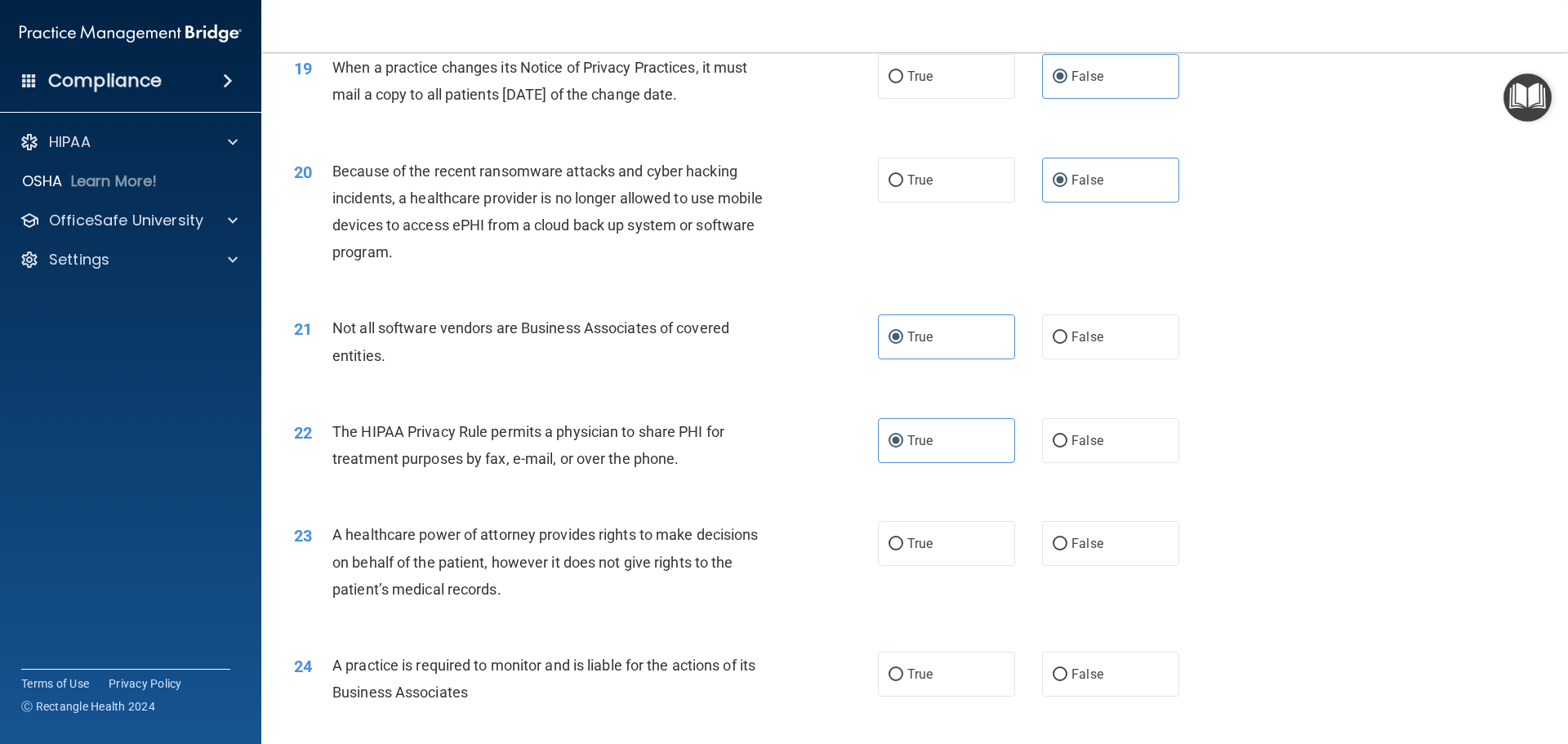
scroll to position [2450, 0]
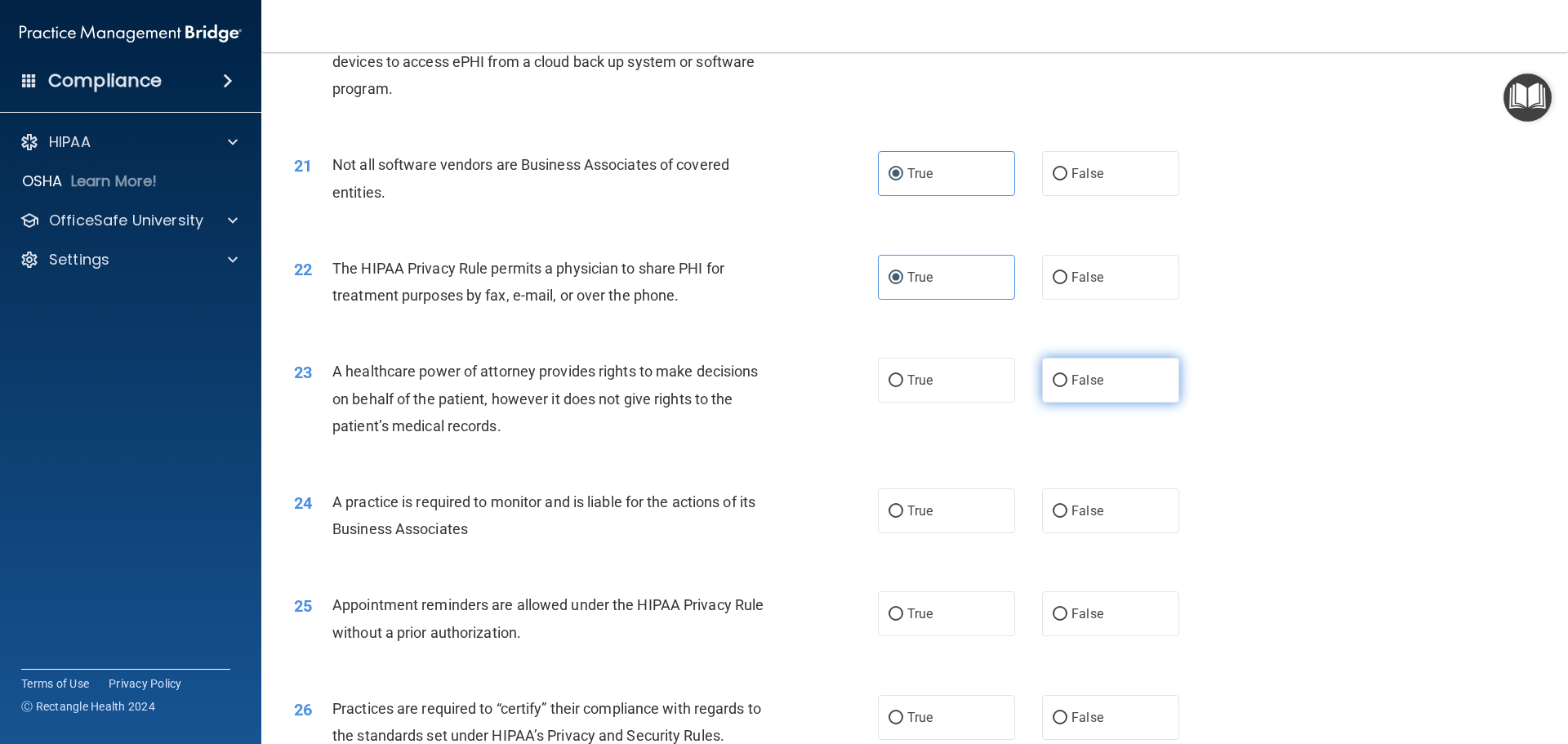
click at [1097, 384] on label "False" at bounding box center [1110, 380] width 137 height 45
click at [1067, 384] on input "False" at bounding box center [1060, 381] width 15 height 12
radio input "true"
click at [1094, 505] on span "False" at bounding box center [1087, 511] width 32 height 16
click at [1067, 505] on input "False" at bounding box center [1060, 511] width 15 height 12
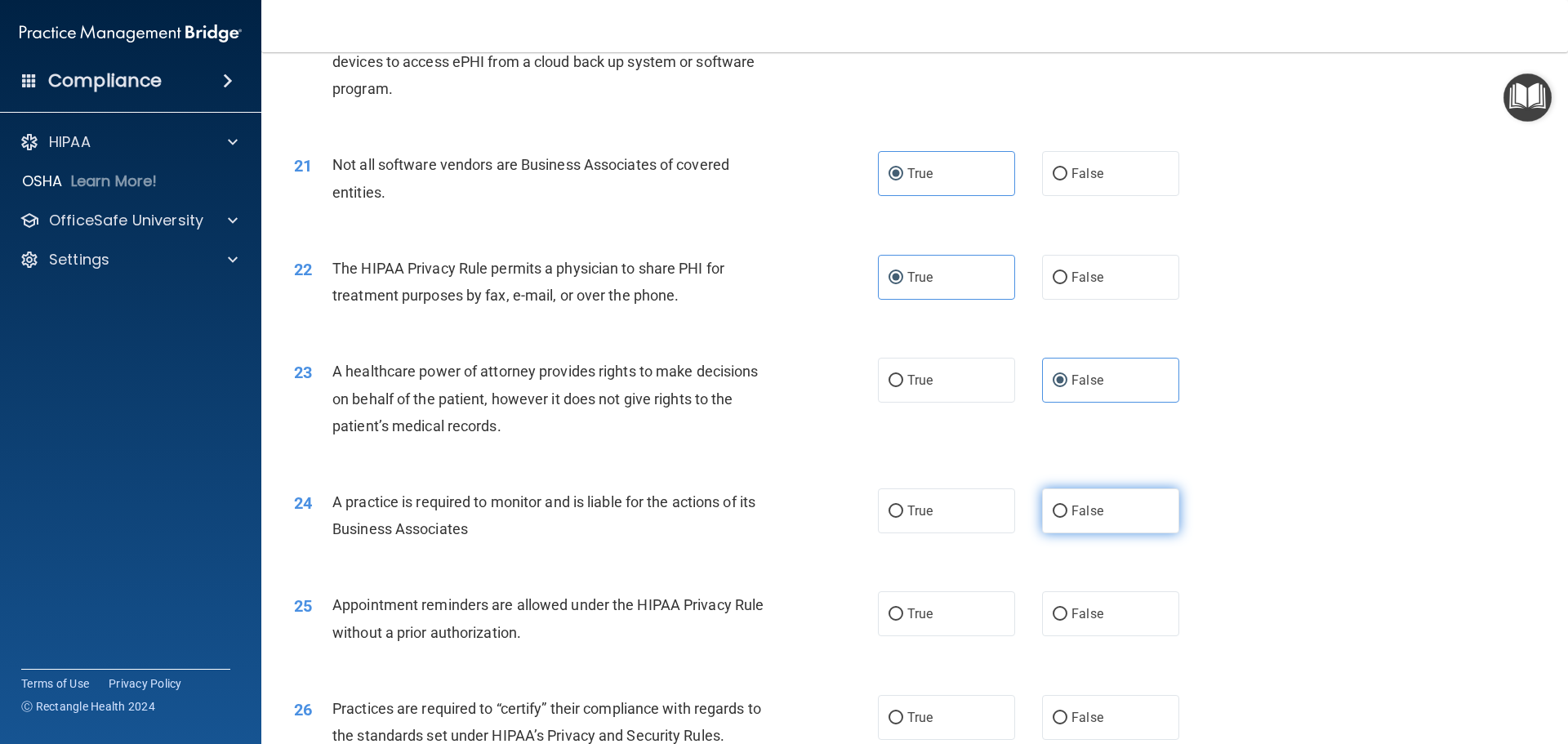
radio input "true"
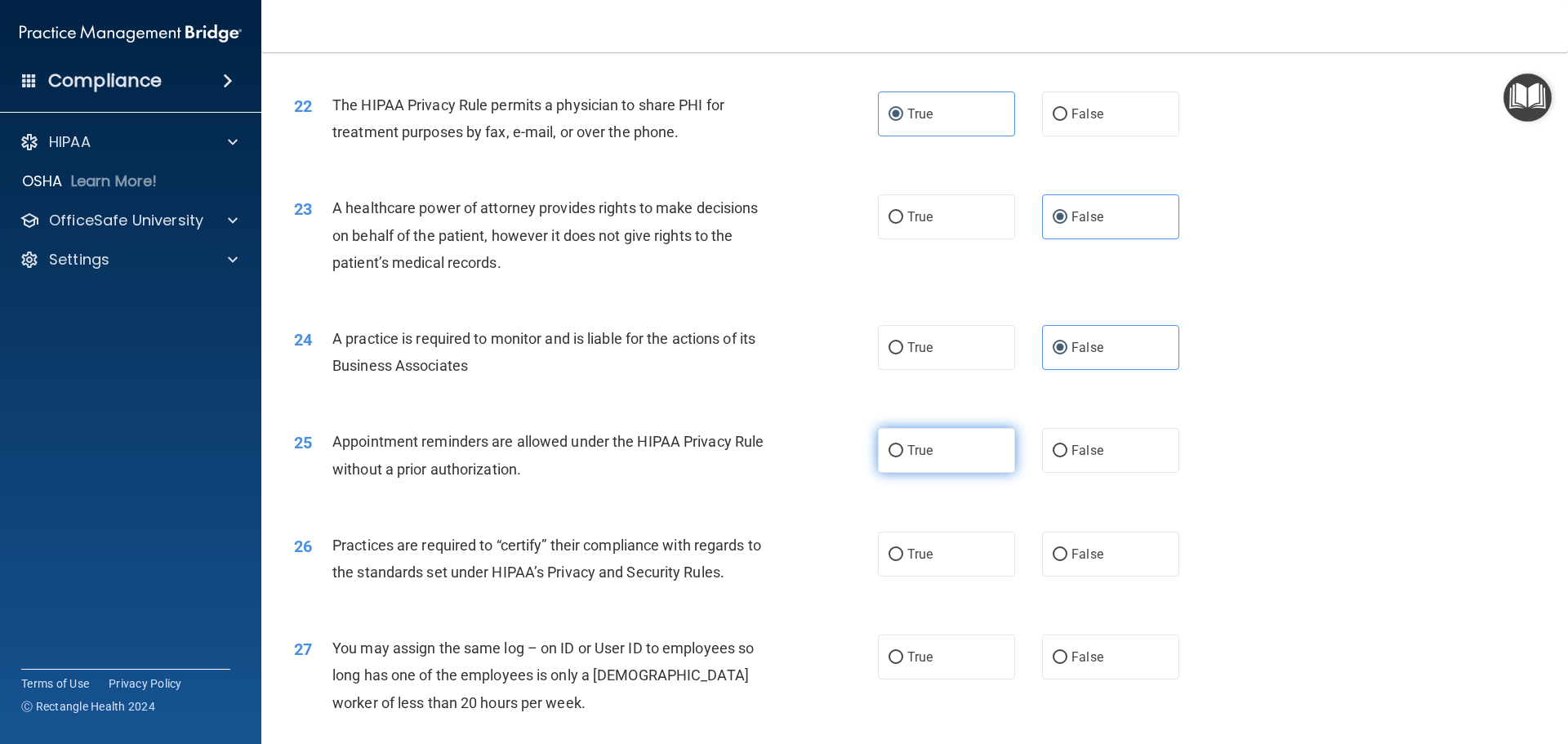
click at [952, 459] on label "True" at bounding box center [946, 450] width 137 height 45
click at [903, 457] on input "True" at bounding box center [896, 450] width 15 height 12
radio input "true"
click at [1108, 559] on label "False" at bounding box center [1110, 555] width 137 height 45
click at [1067, 559] on input "False" at bounding box center [1060, 555] width 15 height 12
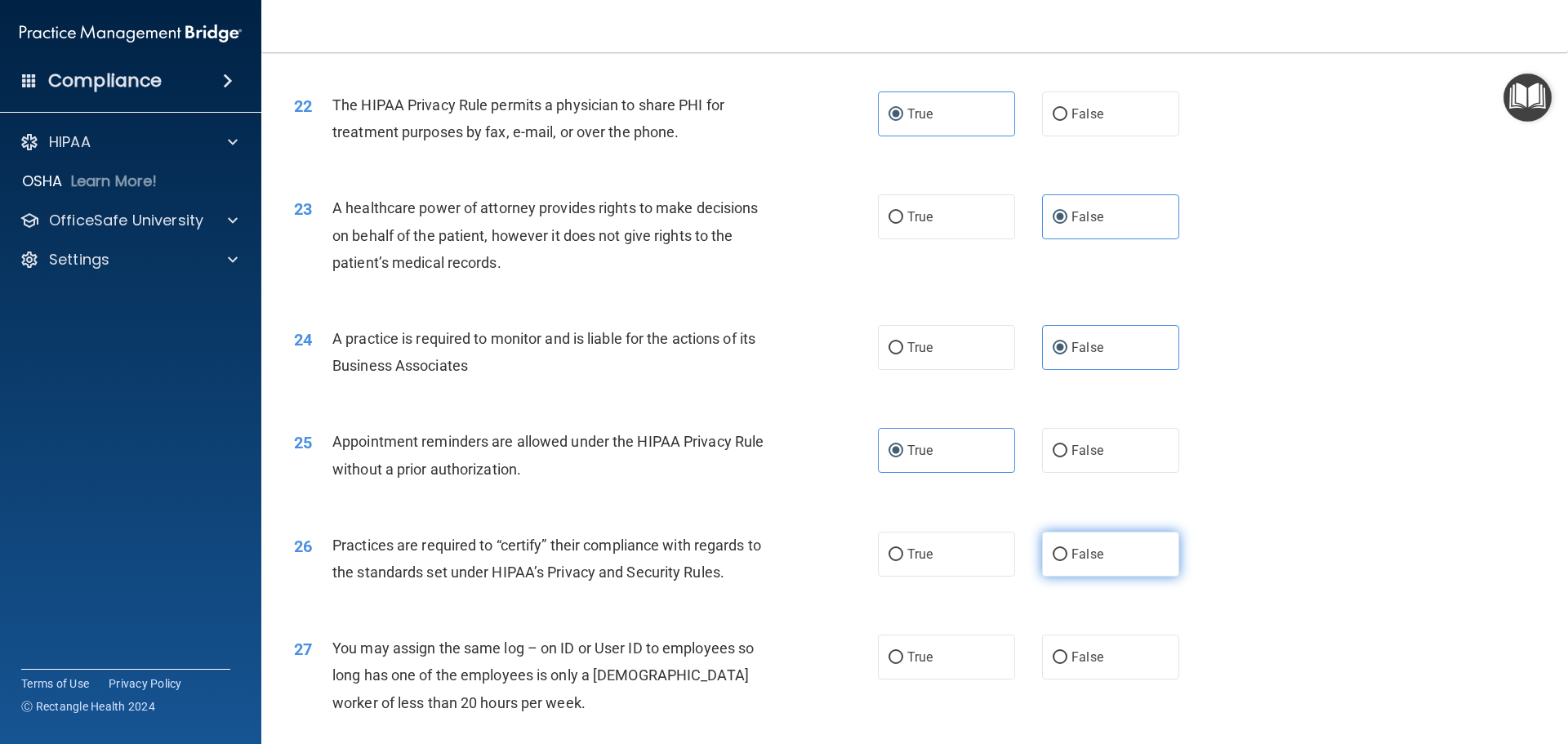
radio input "true"
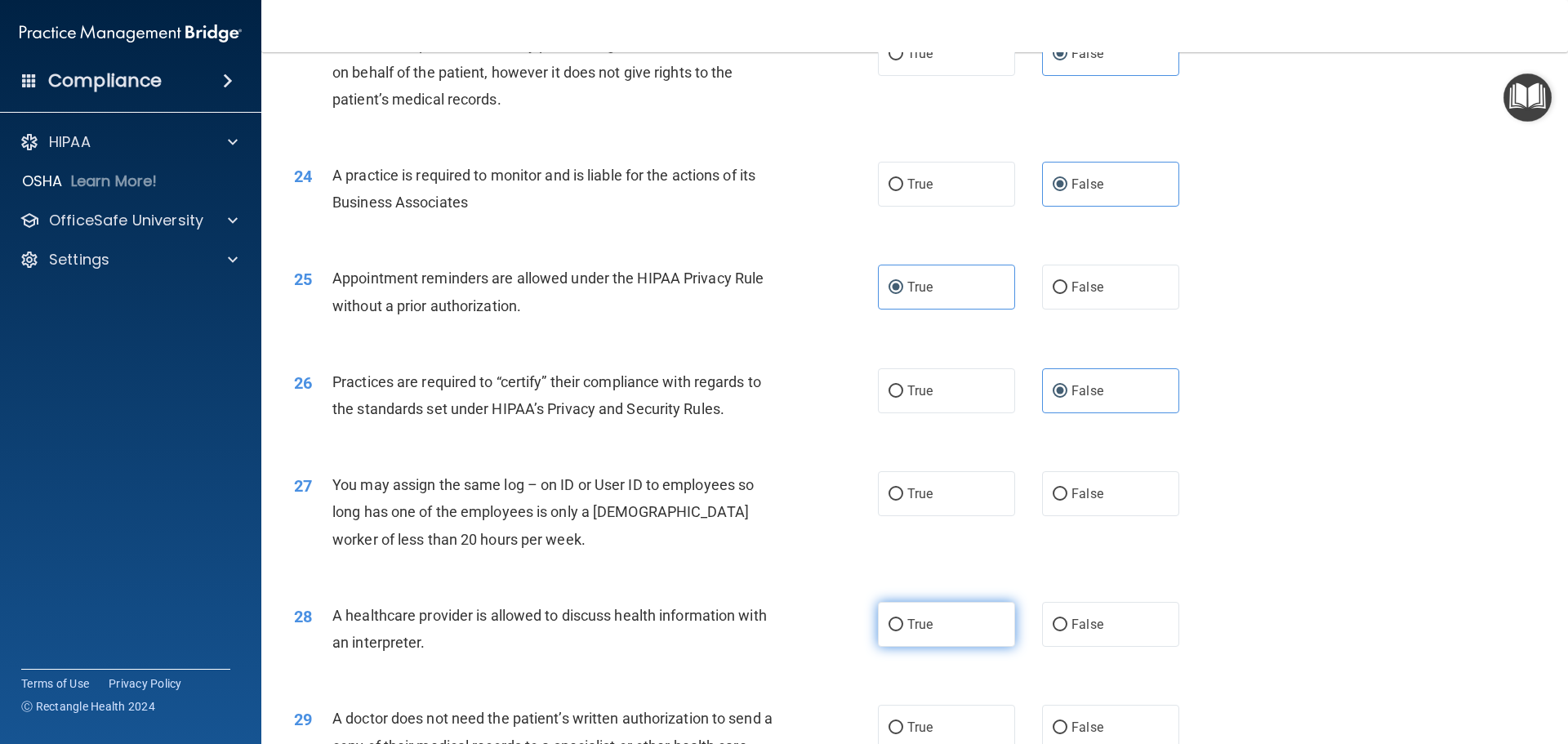
click at [877, 626] on label "True" at bounding box center [946, 624] width 137 height 45
click at [888, 626] on input "True" at bounding box center [896, 625] width 15 height 12
radio input "true"
click at [1095, 501] on label "False" at bounding box center [1110, 493] width 137 height 45
click at [1067, 501] on input "False" at bounding box center [1060, 494] width 15 height 12
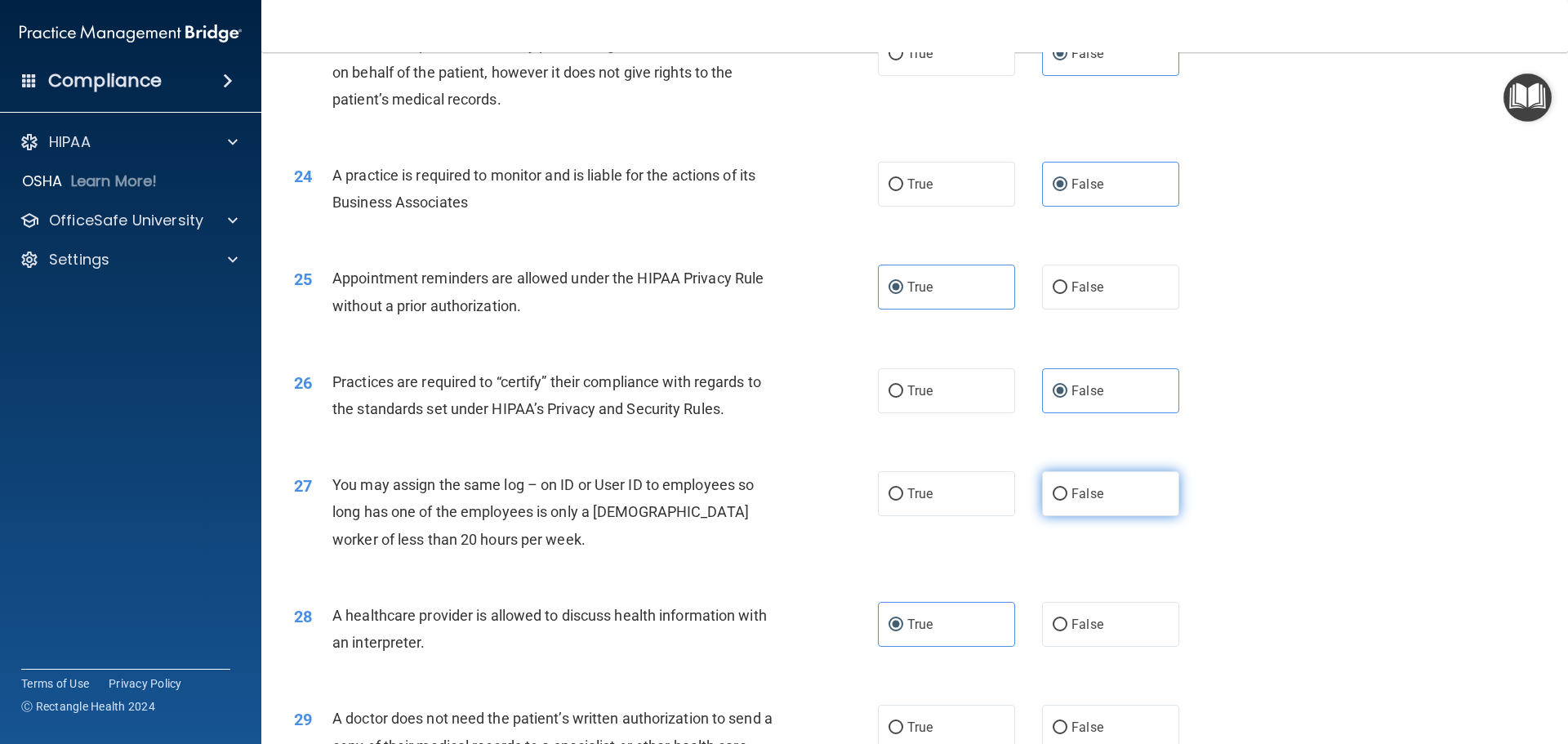
radio input "true"
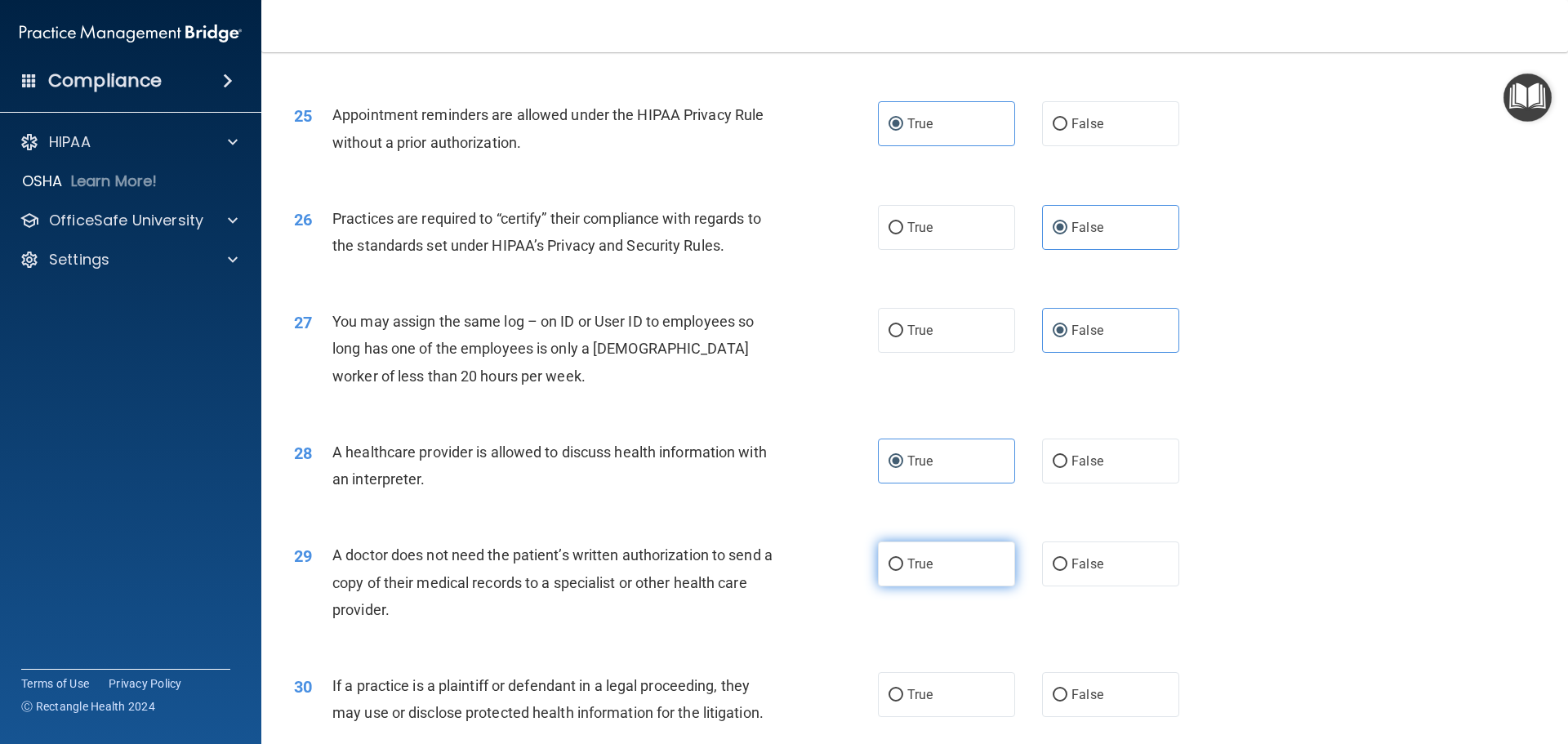
click at [913, 561] on span "True" at bounding box center [919, 564] width 25 height 16
click at [903, 561] on input "True" at bounding box center [896, 565] width 15 height 12
radio input "true"
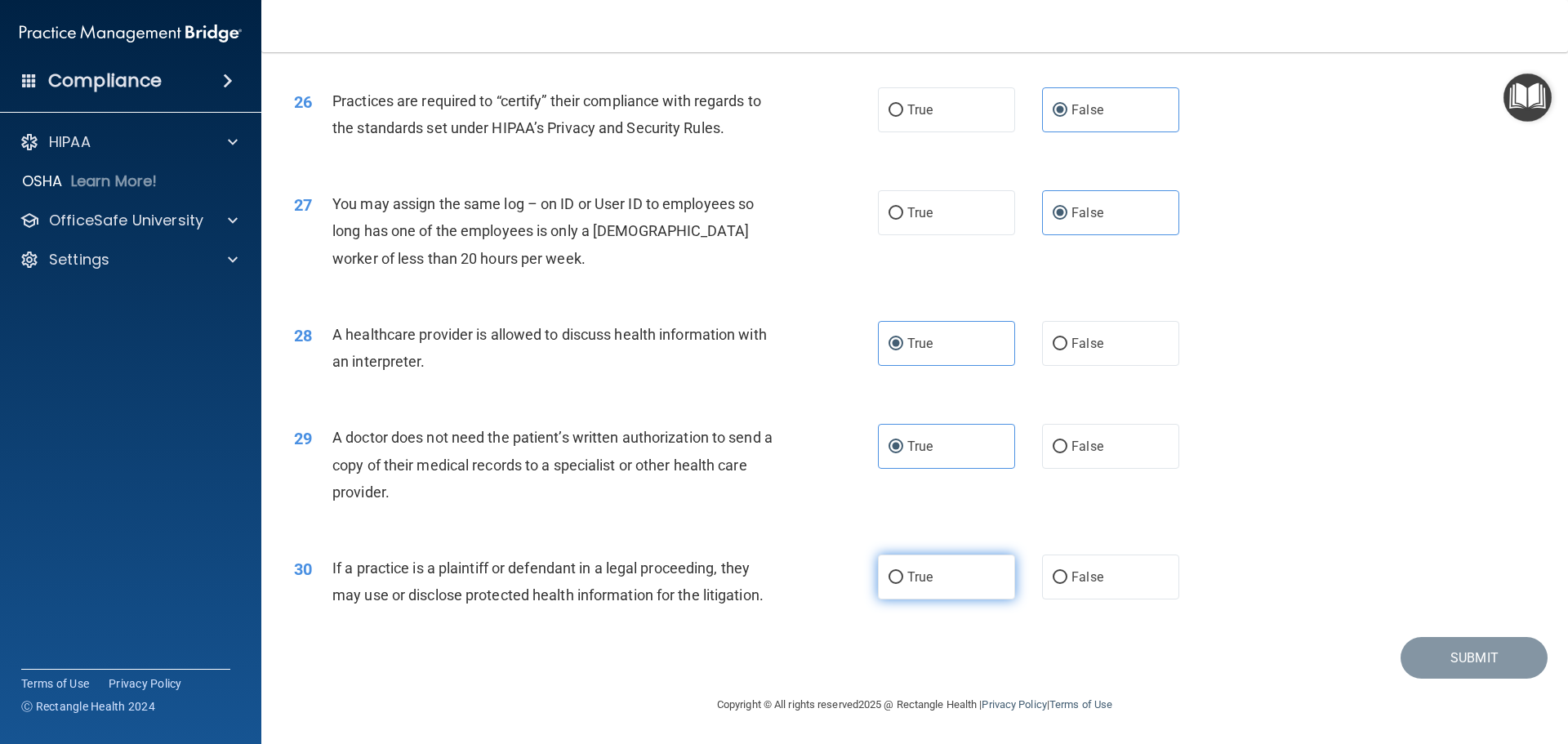
click at [938, 579] on label "True" at bounding box center [946, 577] width 137 height 45
click at [903, 579] on input "True" at bounding box center [896, 578] width 15 height 12
radio input "true"
click at [1448, 654] on button "Submit" at bounding box center [1473, 658] width 147 height 42
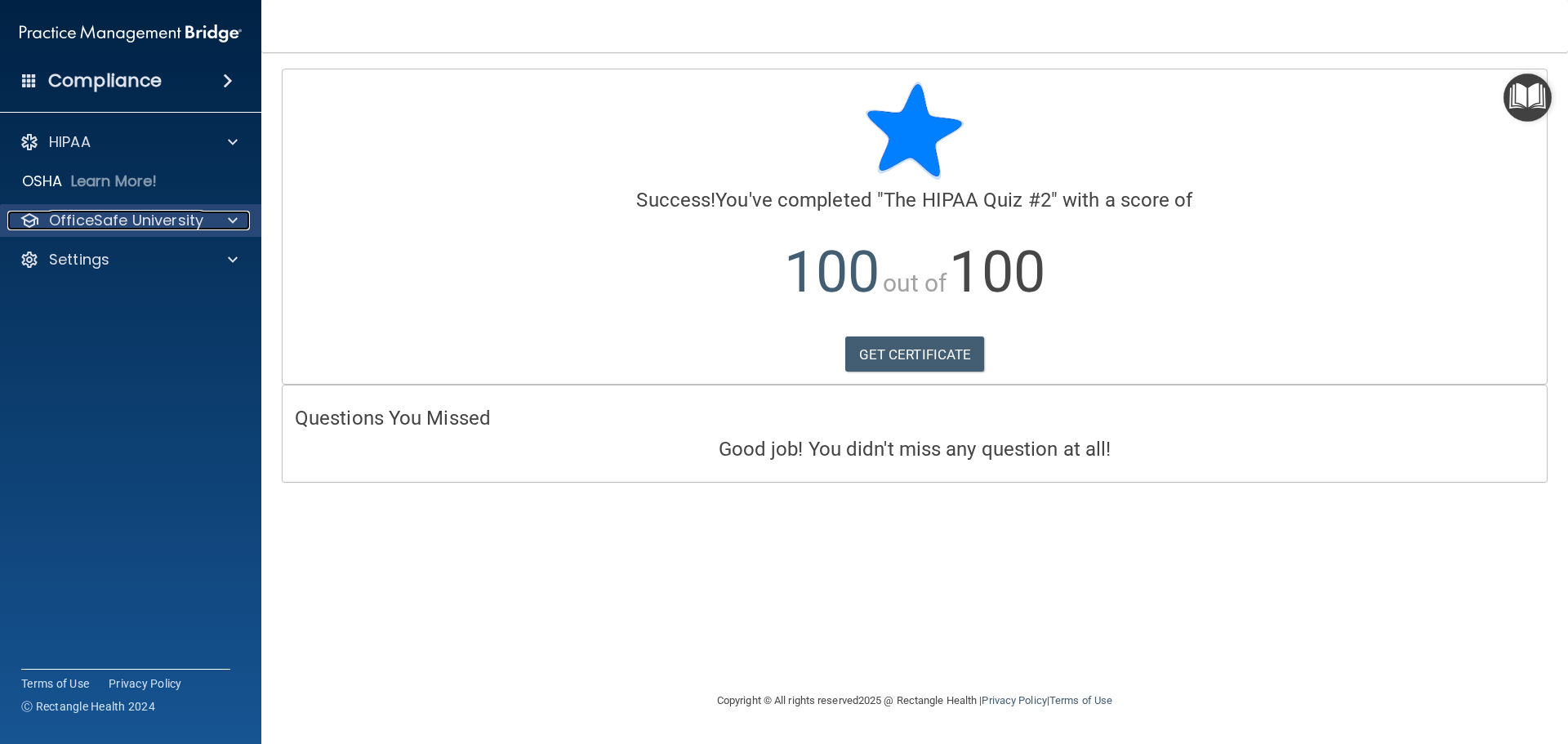
click at [189, 222] on p "OfficeSafe University" at bounding box center [126, 220] width 154 height 20
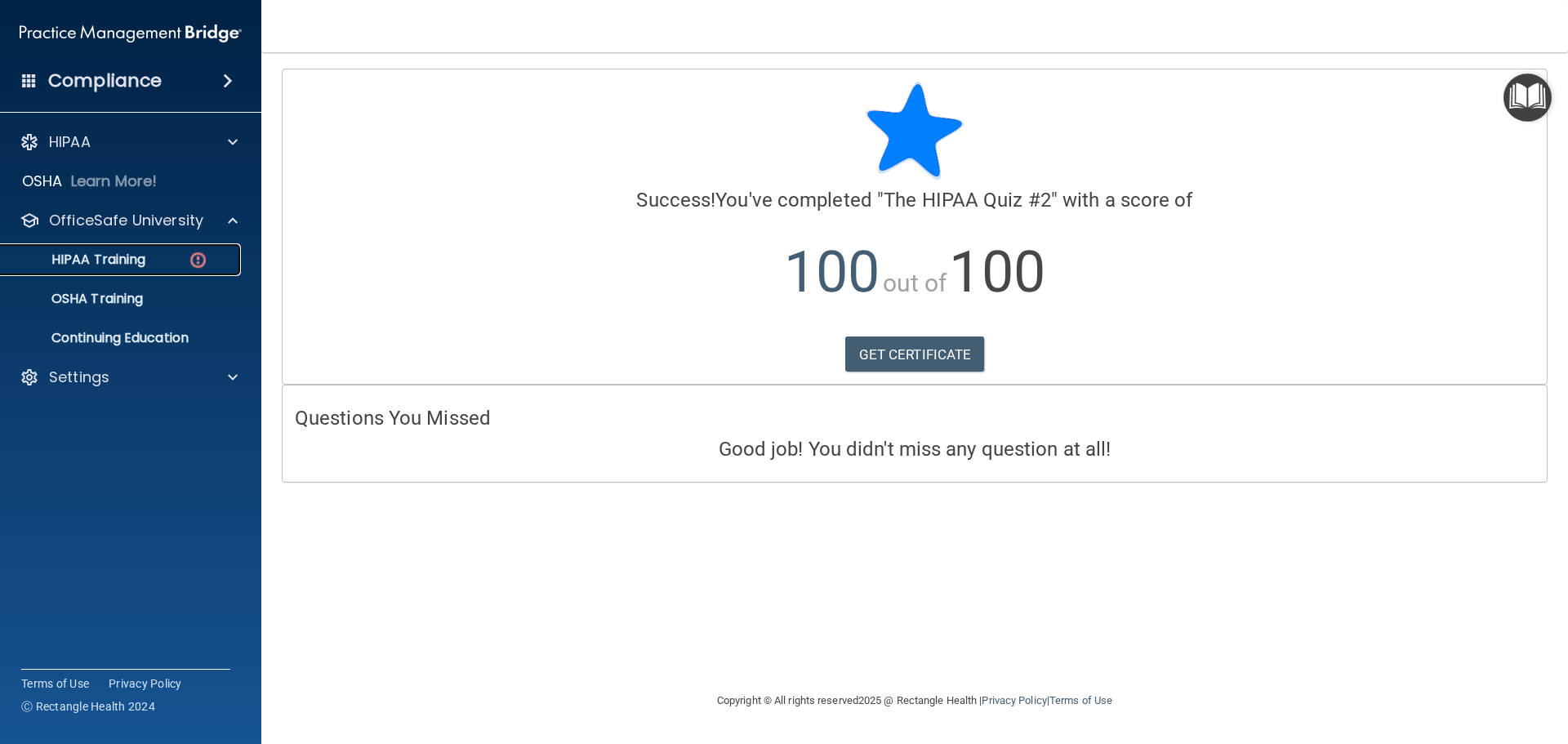
click at [193, 250] on img at bounding box center [198, 260] width 20 height 20
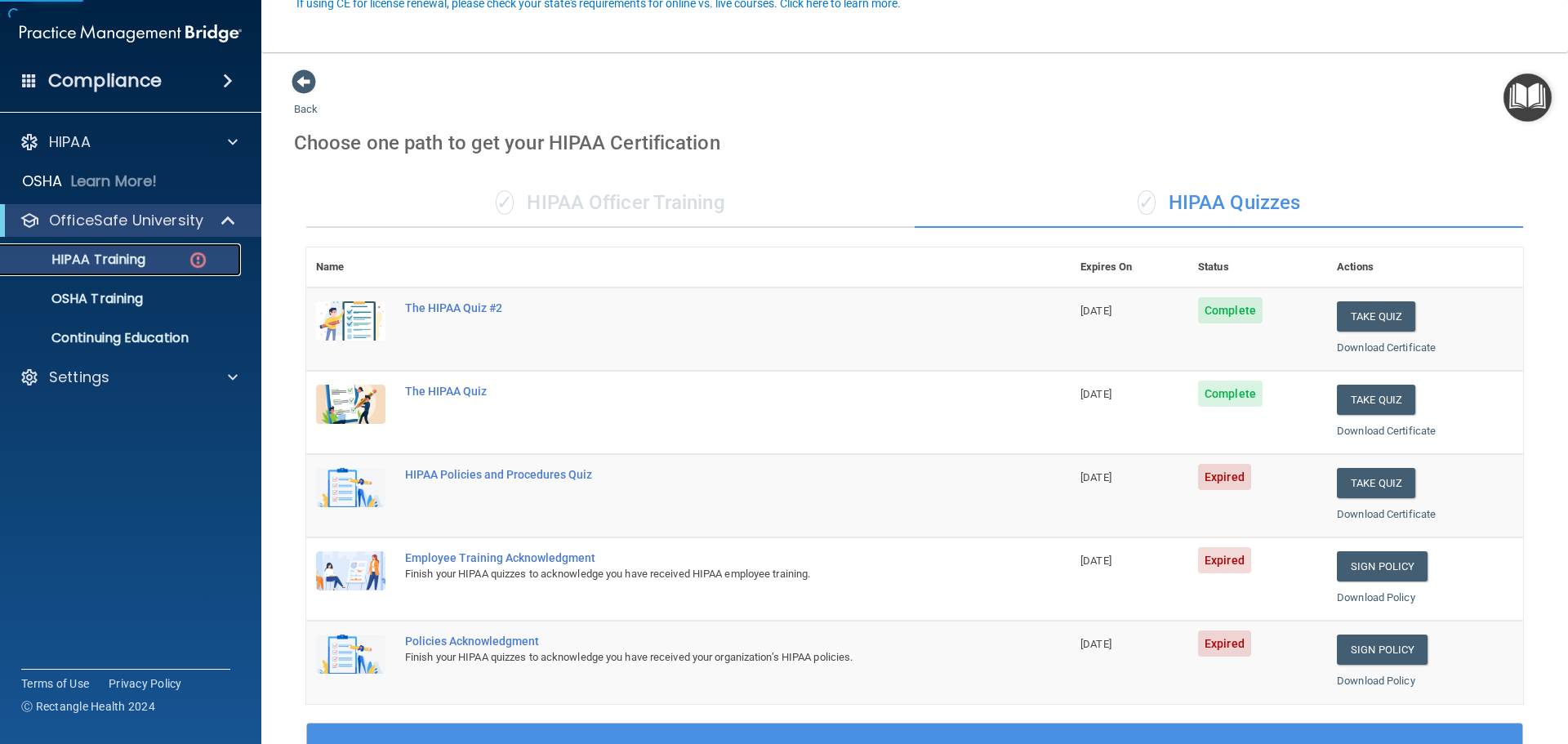
scroll to position [163, 0]
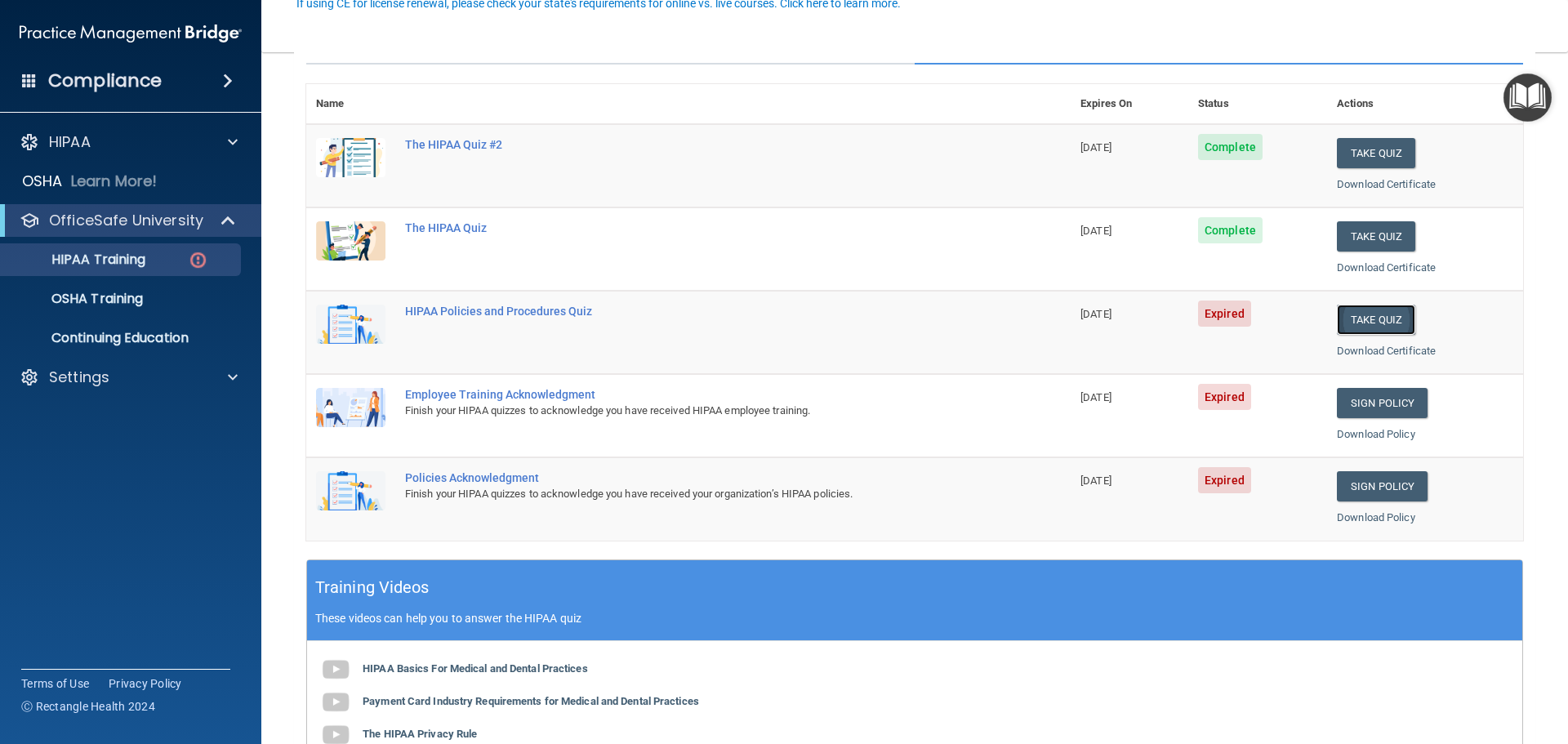
click at [1351, 316] on button "Take Quiz" at bounding box center [1376, 320] width 78 height 31
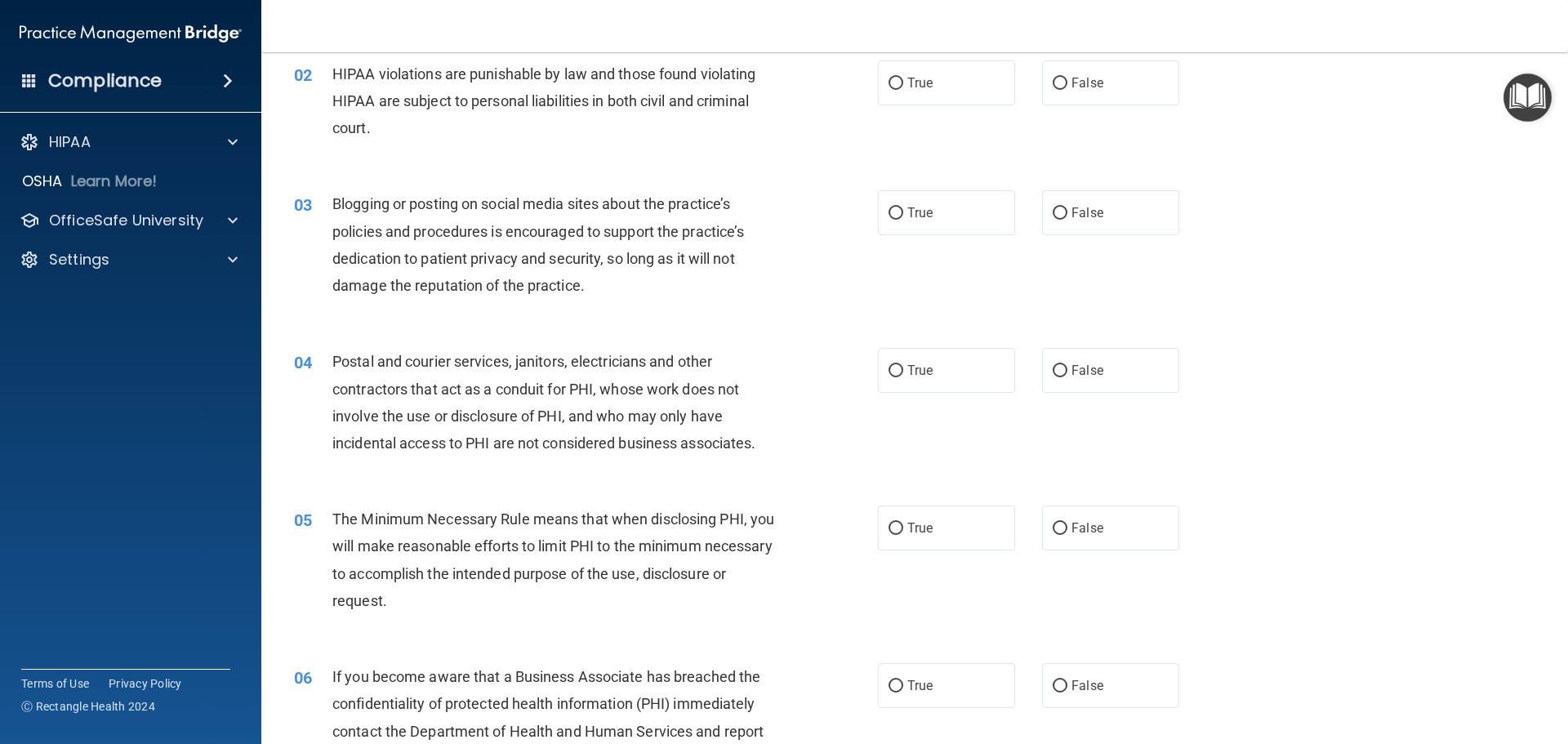
scroll to position [3, 0]
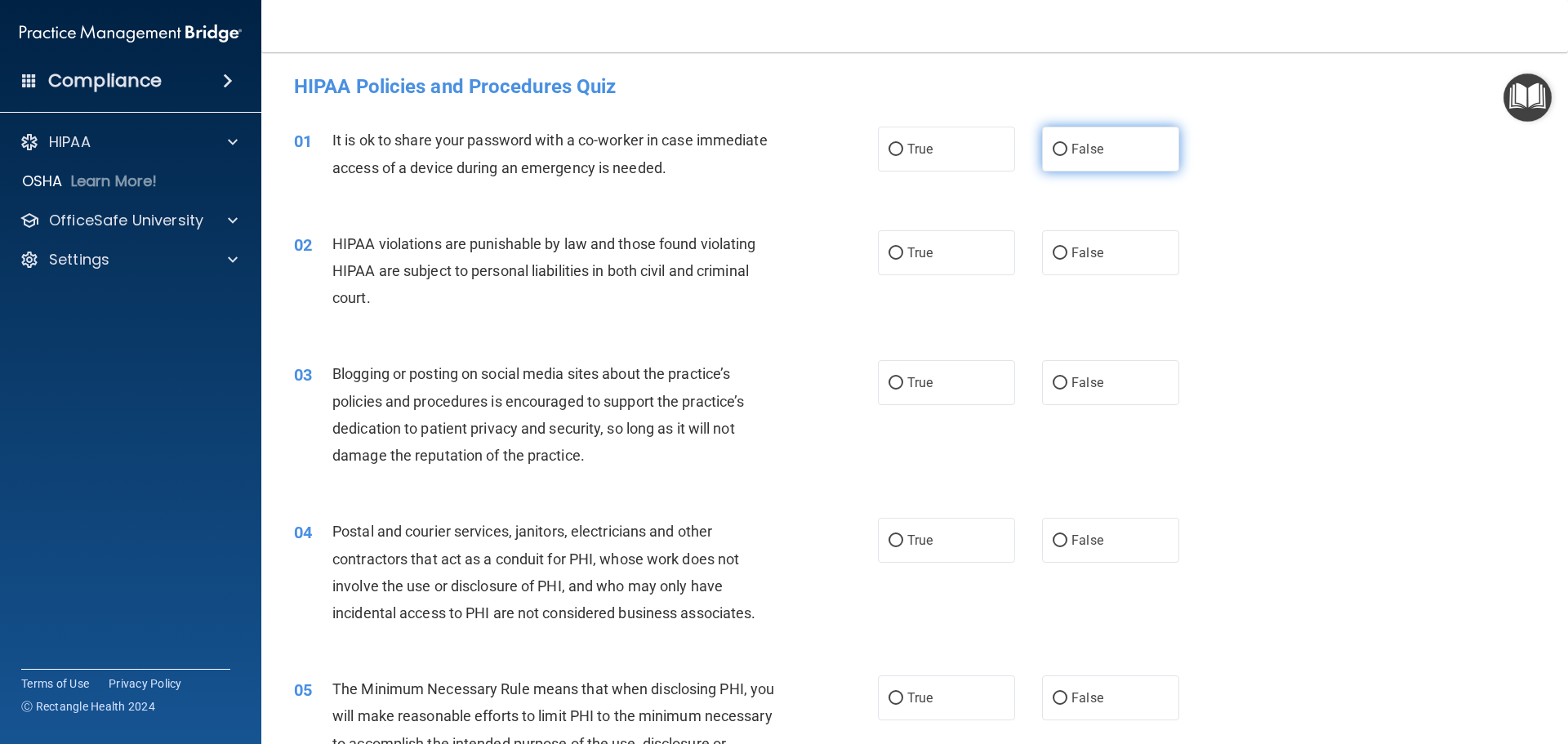
click at [1073, 152] on span "False" at bounding box center [1087, 149] width 32 height 16
click at [1067, 152] on input "False" at bounding box center [1060, 150] width 15 height 12
radio input "true"
click at [955, 258] on label "True" at bounding box center [946, 253] width 137 height 45
click at [903, 258] on input "True" at bounding box center [896, 253] width 15 height 12
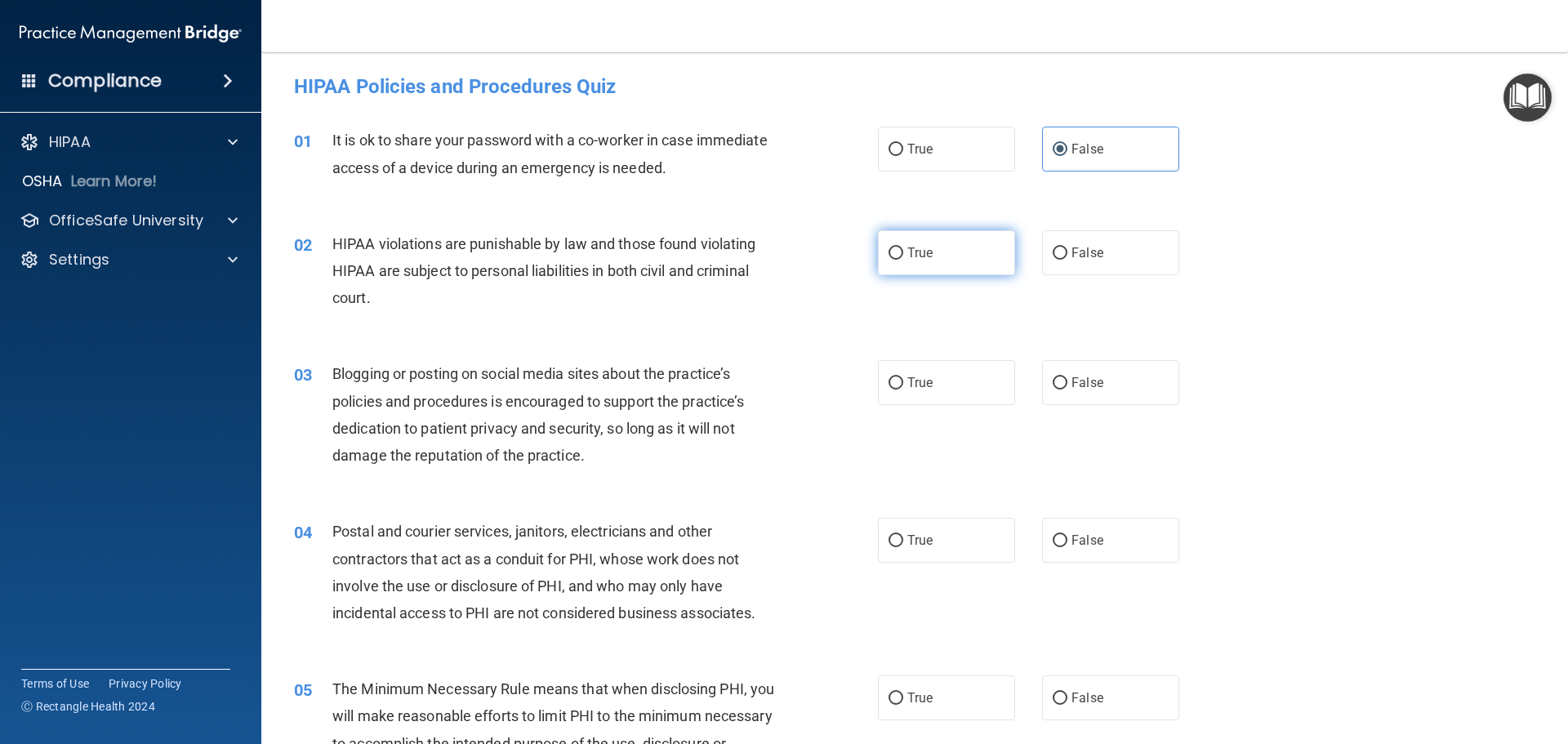
radio input "true"
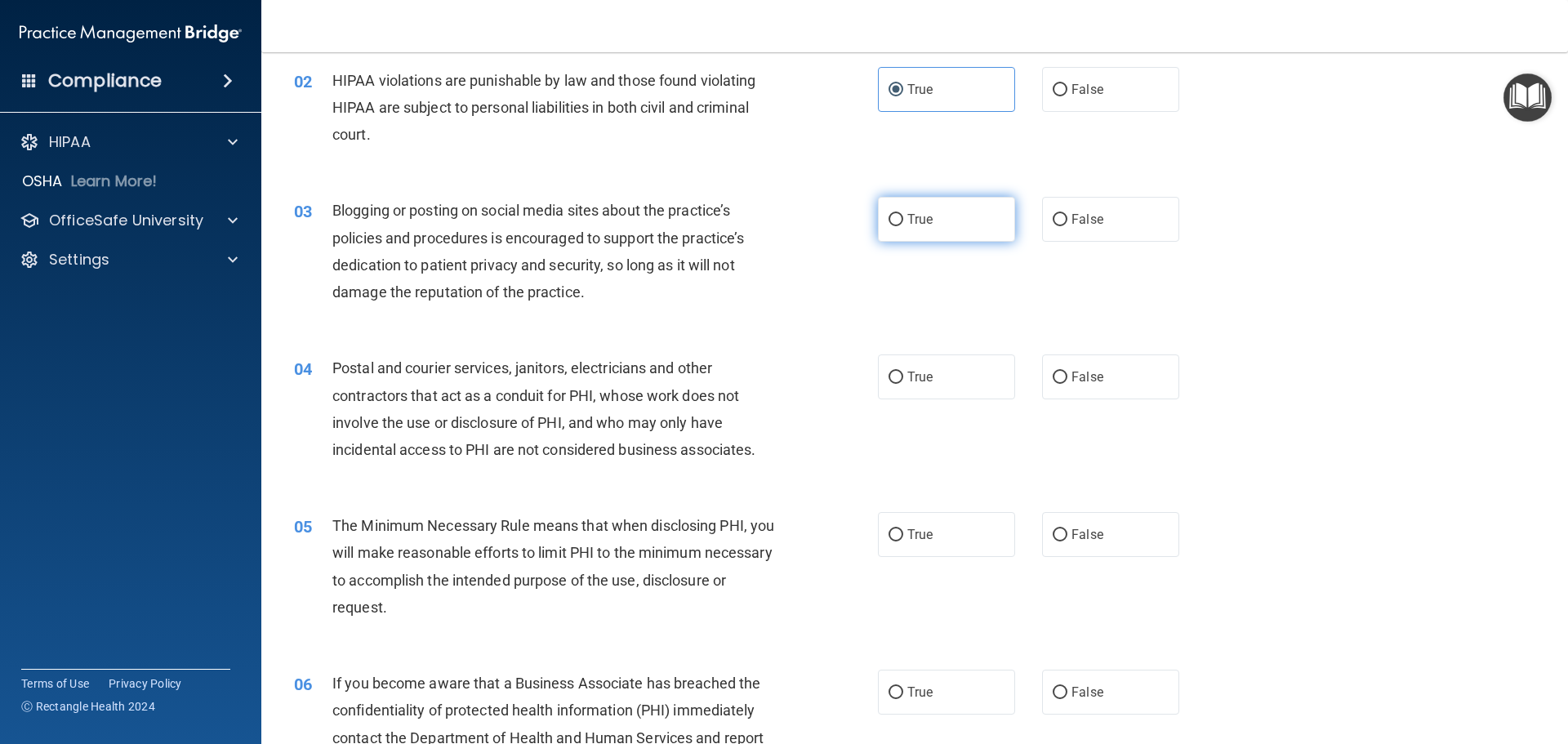
click at [926, 229] on label "True" at bounding box center [946, 219] width 137 height 45
click at [903, 227] on input "True" at bounding box center [896, 219] width 15 height 12
radio input "true"
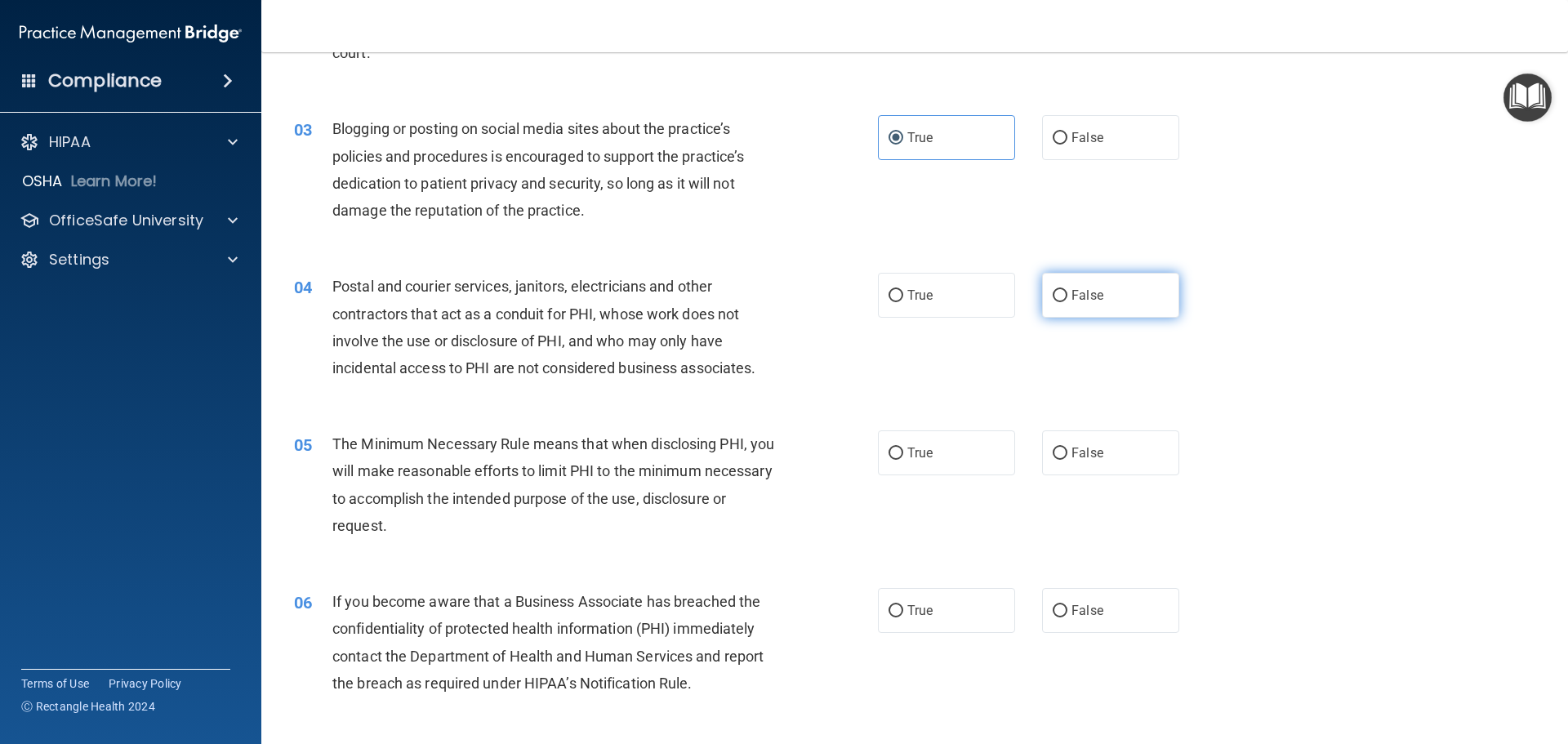
click at [1090, 301] on span "False" at bounding box center [1087, 295] width 32 height 16
click at [1067, 301] on input "False" at bounding box center [1060, 295] width 15 height 12
radio input "true"
click at [937, 438] on label "True" at bounding box center [946, 452] width 137 height 45
click at [903, 448] on input "True" at bounding box center [896, 453] width 15 height 12
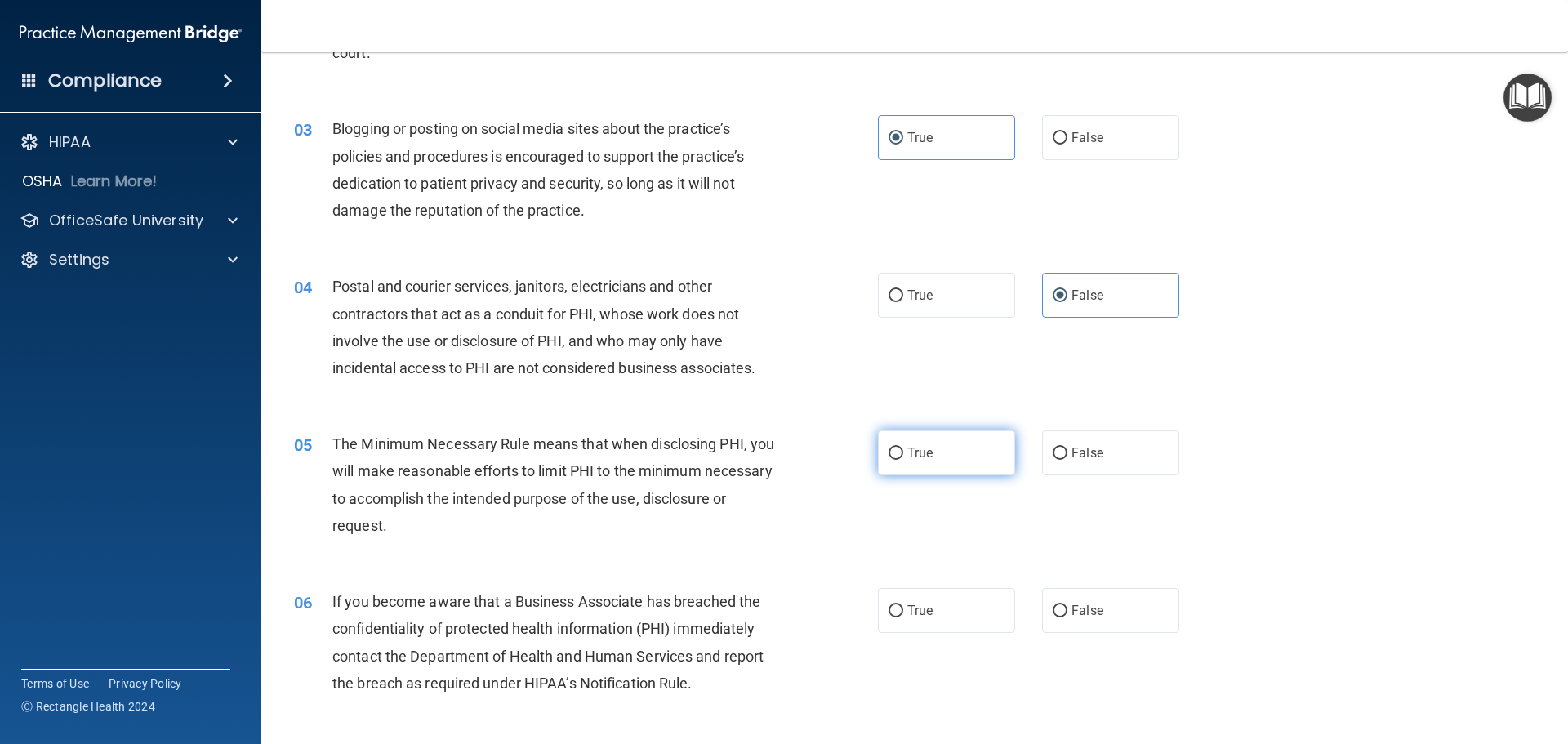
radio input "true"
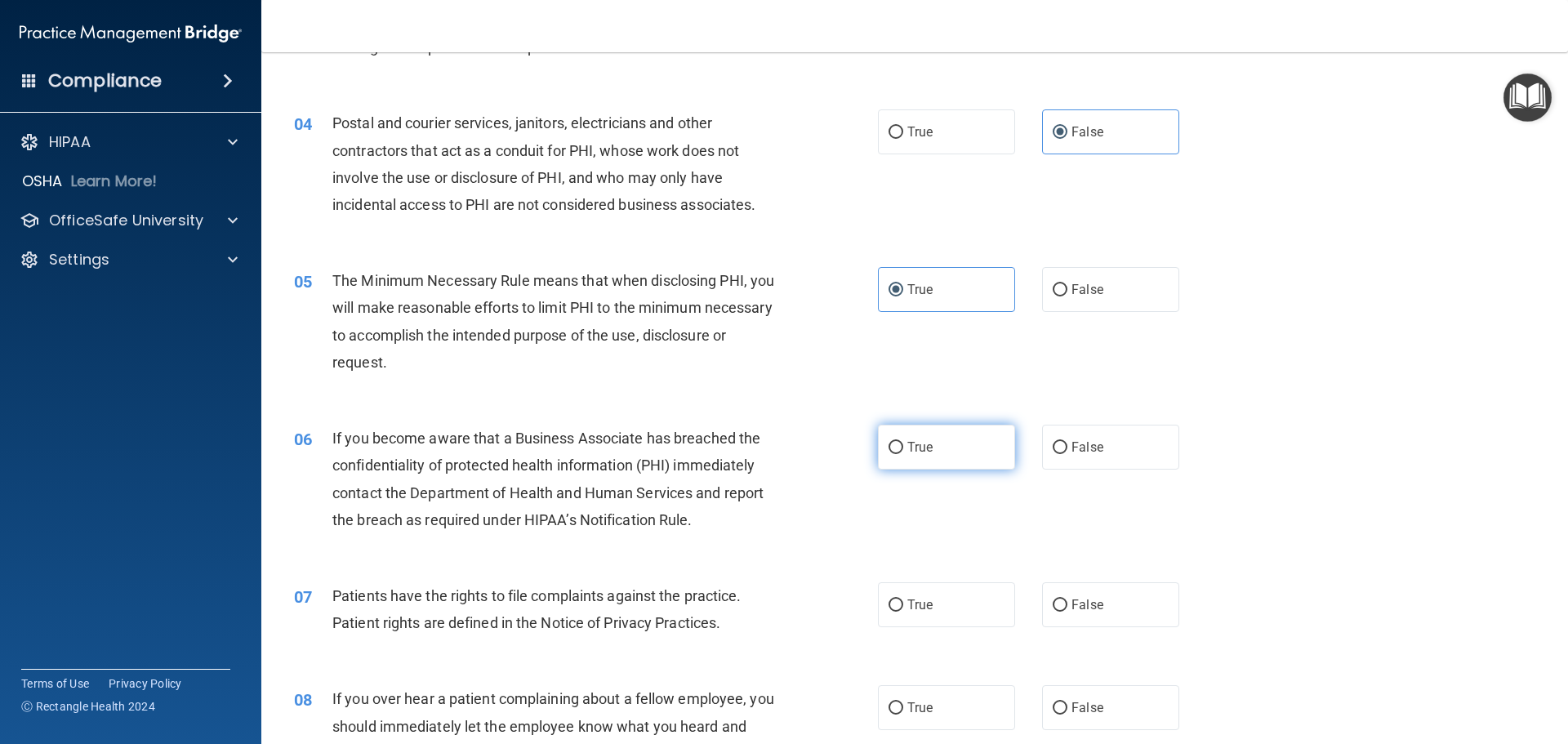
click at [959, 463] on label "True" at bounding box center [946, 447] width 137 height 45
click at [903, 454] on input "True" at bounding box center [896, 448] width 15 height 12
radio input "true"
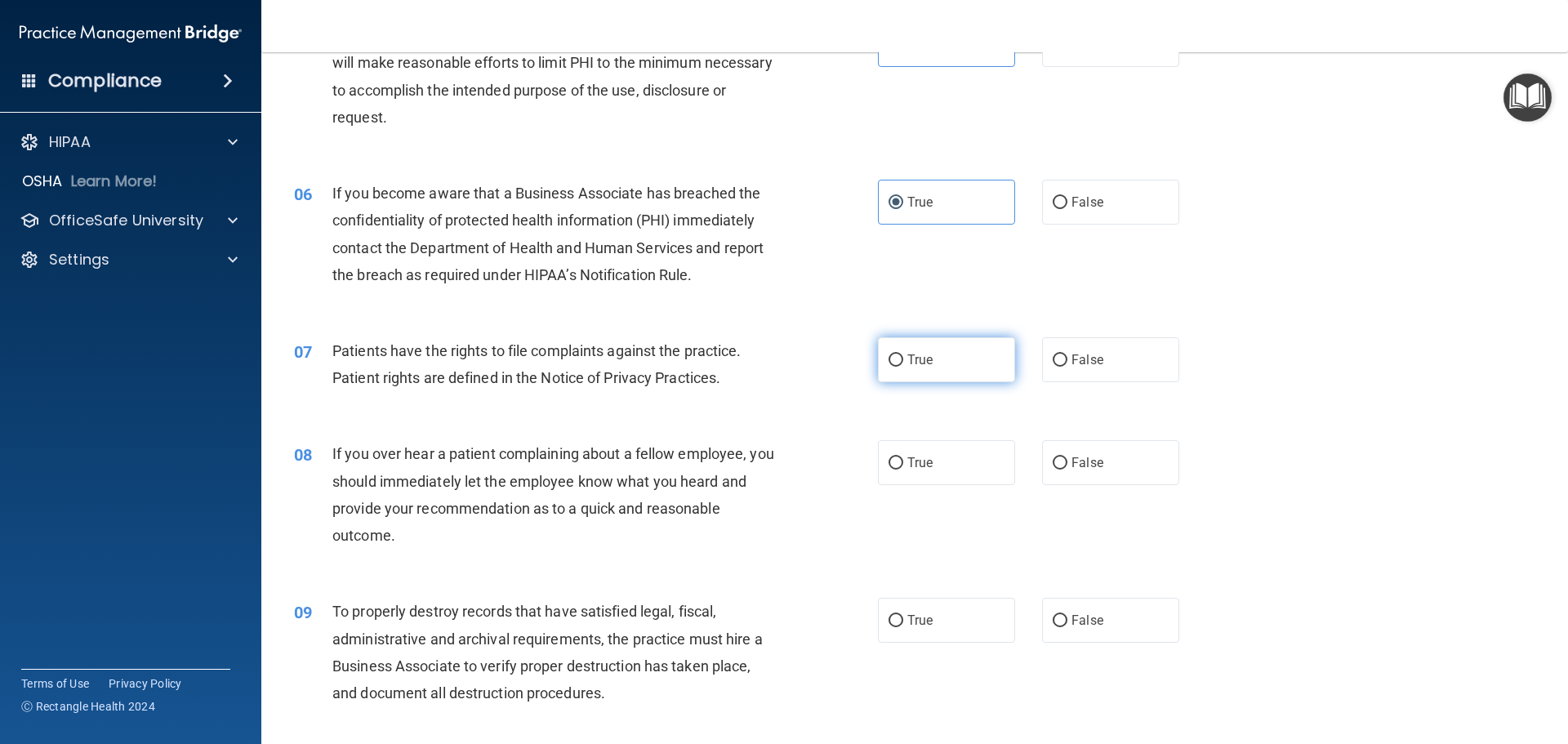
click at [944, 363] on label "True" at bounding box center [946, 359] width 137 height 45
click at [903, 363] on input "True" at bounding box center [896, 360] width 15 height 12
radio input "true"
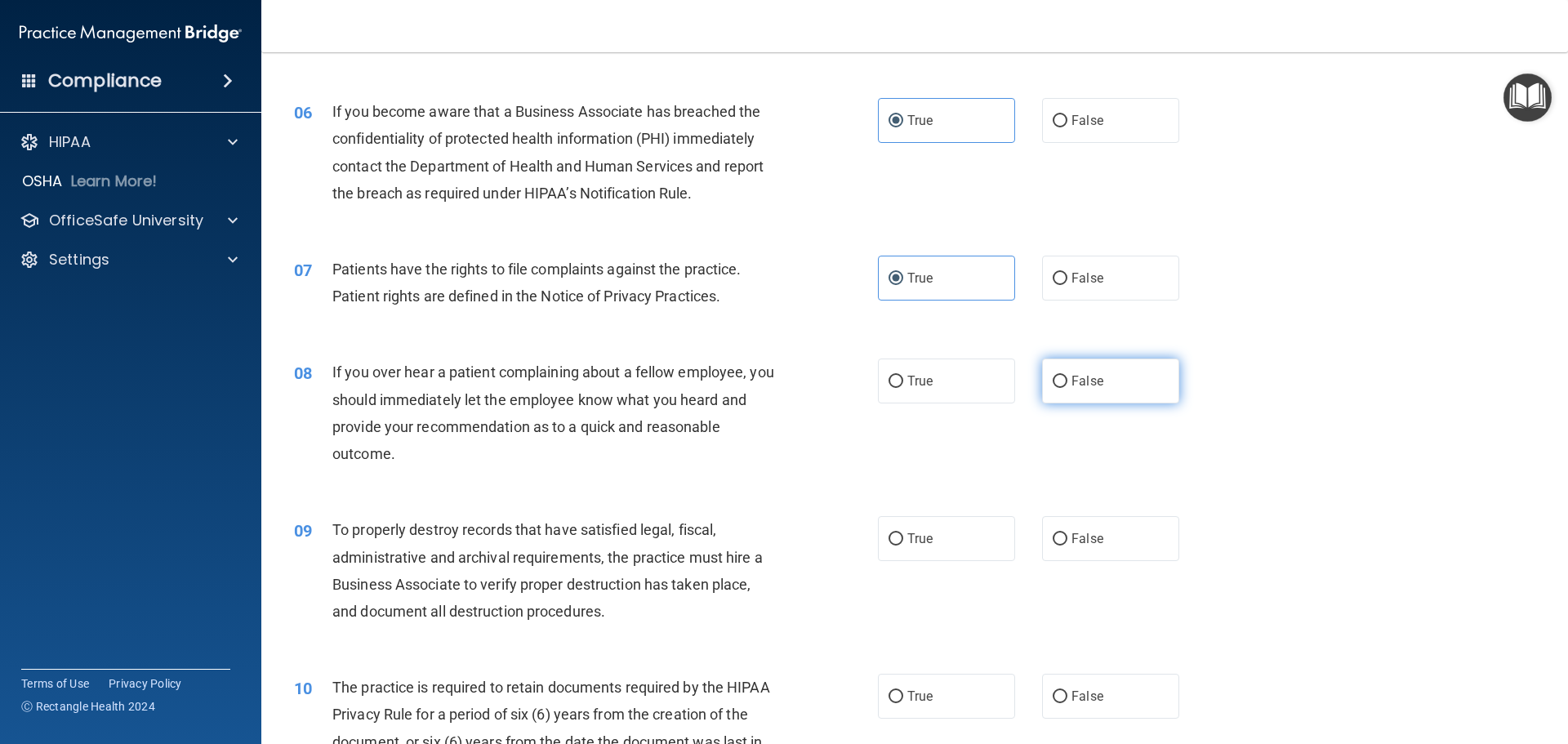
click at [1095, 385] on label "False" at bounding box center [1110, 381] width 137 height 45
click at [1067, 385] on input "False" at bounding box center [1060, 382] width 15 height 12
radio input "true"
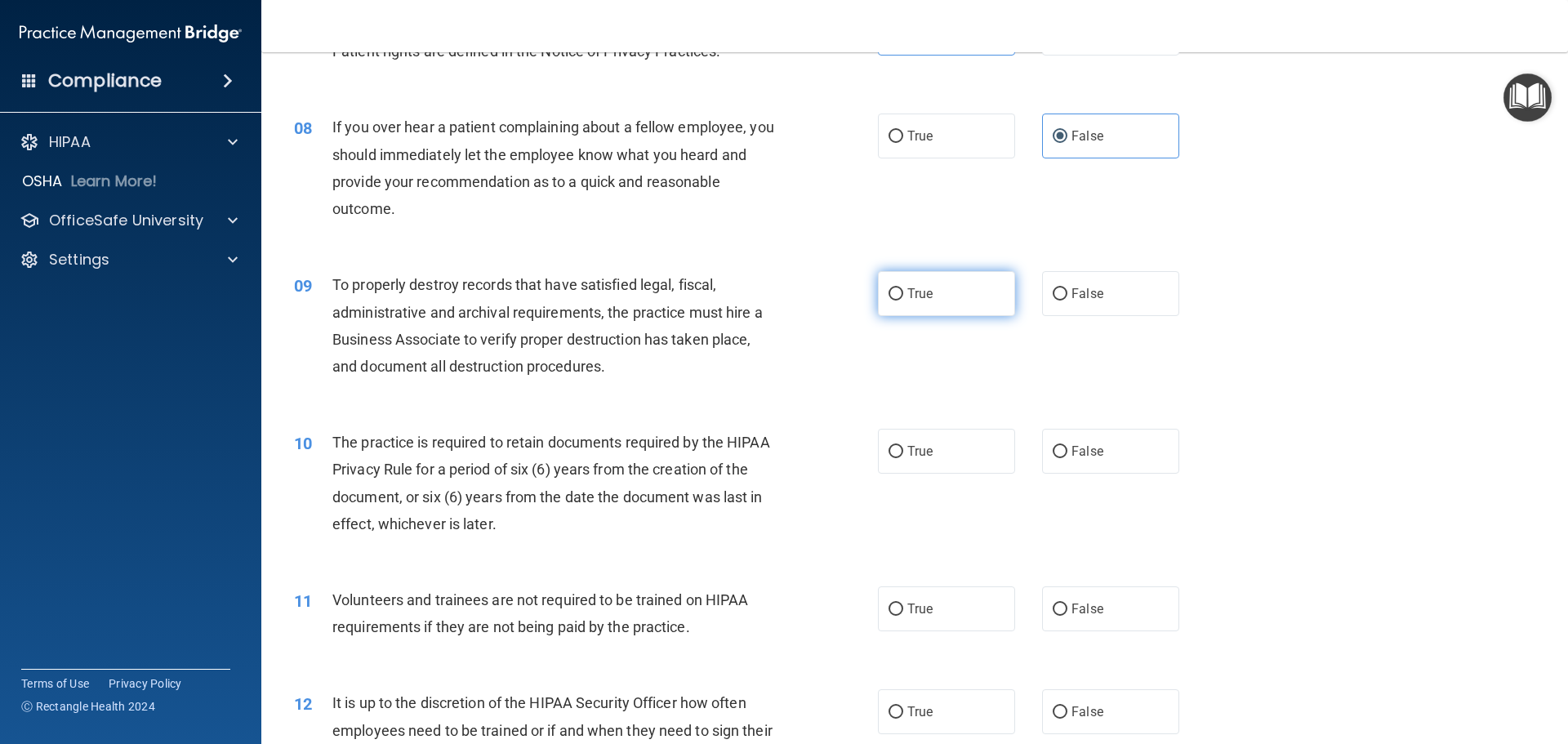
click at [920, 305] on label "True" at bounding box center [946, 294] width 137 height 45
click at [903, 301] on input "True" at bounding box center [896, 294] width 15 height 12
radio input "true"
click at [899, 459] on label "True" at bounding box center [946, 451] width 137 height 45
click at [899, 458] on input "True" at bounding box center [896, 451] width 15 height 12
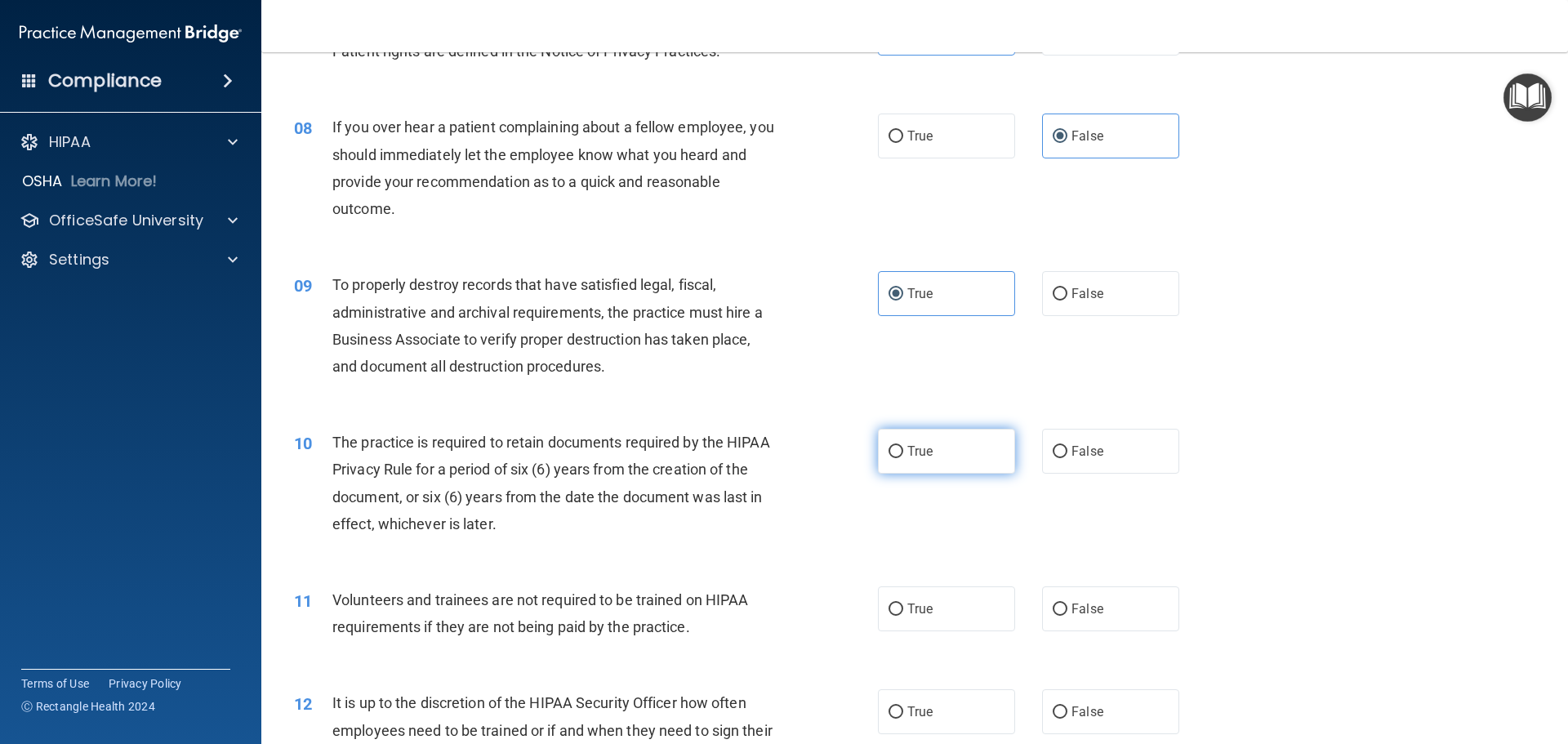
radio input "true"
click at [1092, 607] on span "False" at bounding box center [1087, 608] width 32 height 16
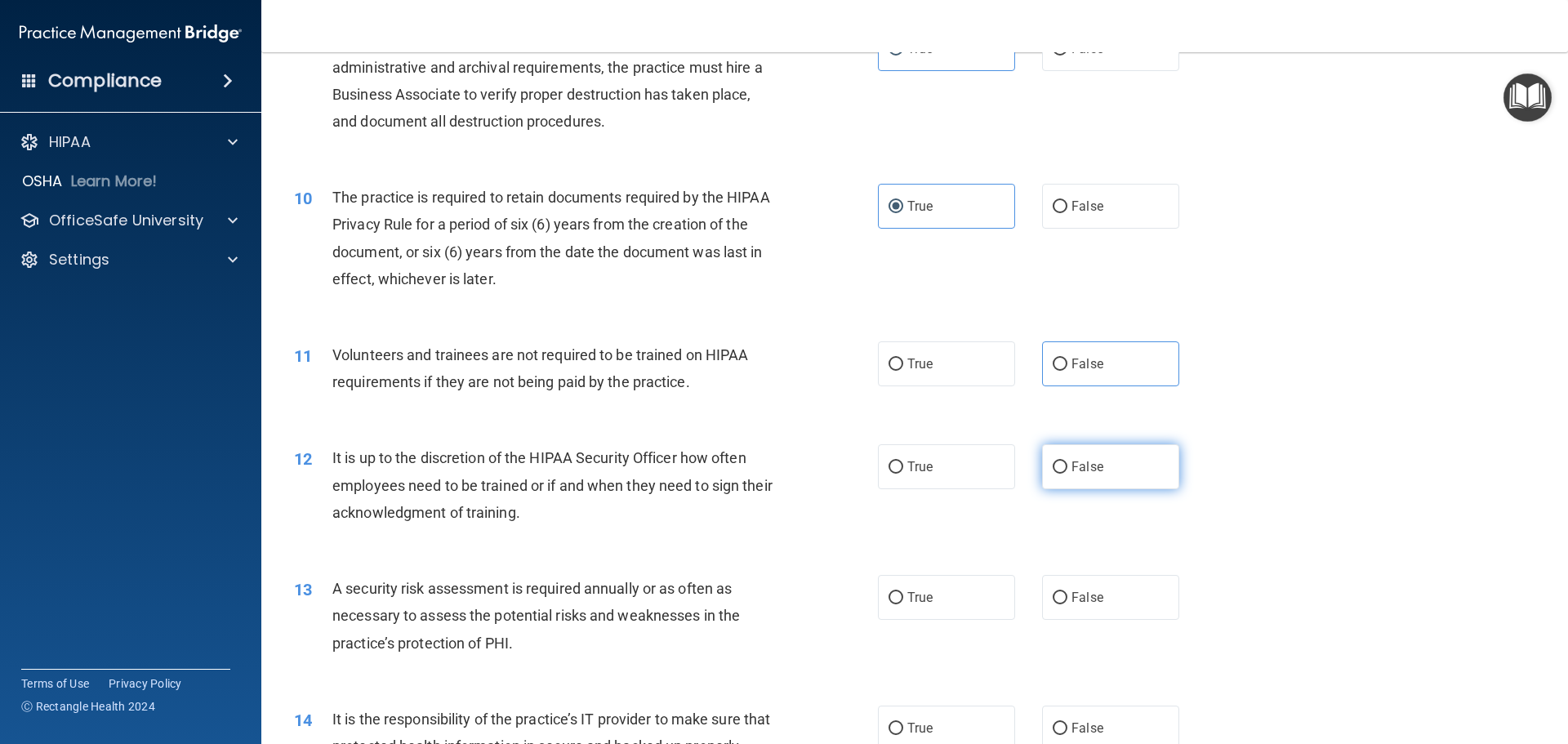
click at [1080, 474] on span "False" at bounding box center [1087, 466] width 32 height 16
click at [1067, 474] on input "False" at bounding box center [1060, 467] width 15 height 12
radio input "true"
click at [1095, 373] on label "False" at bounding box center [1110, 364] width 137 height 45
click at [1067, 371] on input "False" at bounding box center [1060, 364] width 15 height 12
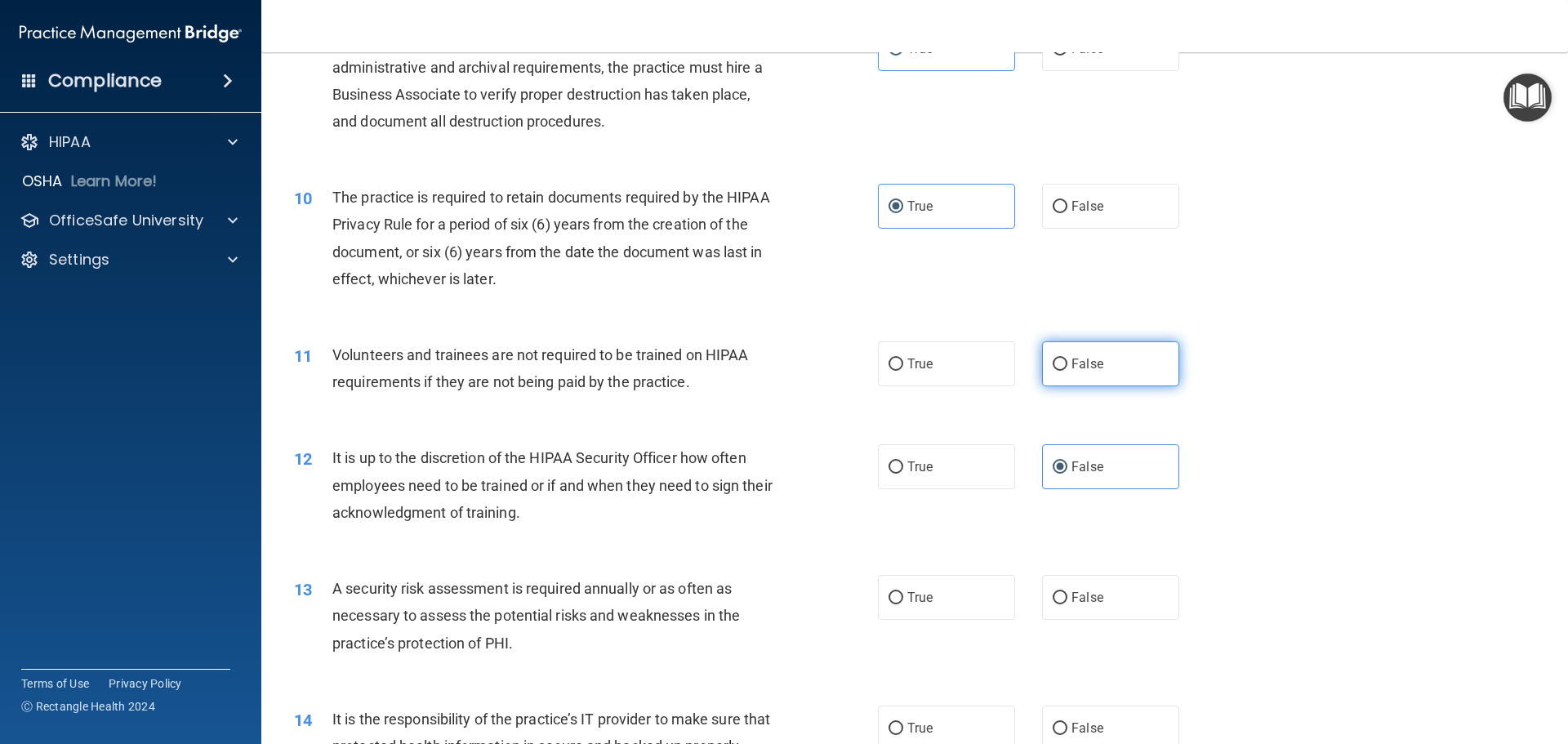
radio input "true"
click at [1081, 460] on span "False" at bounding box center [1087, 466] width 32 height 16
click at [1067, 462] on input "False" at bounding box center [1060, 467] width 15 height 12
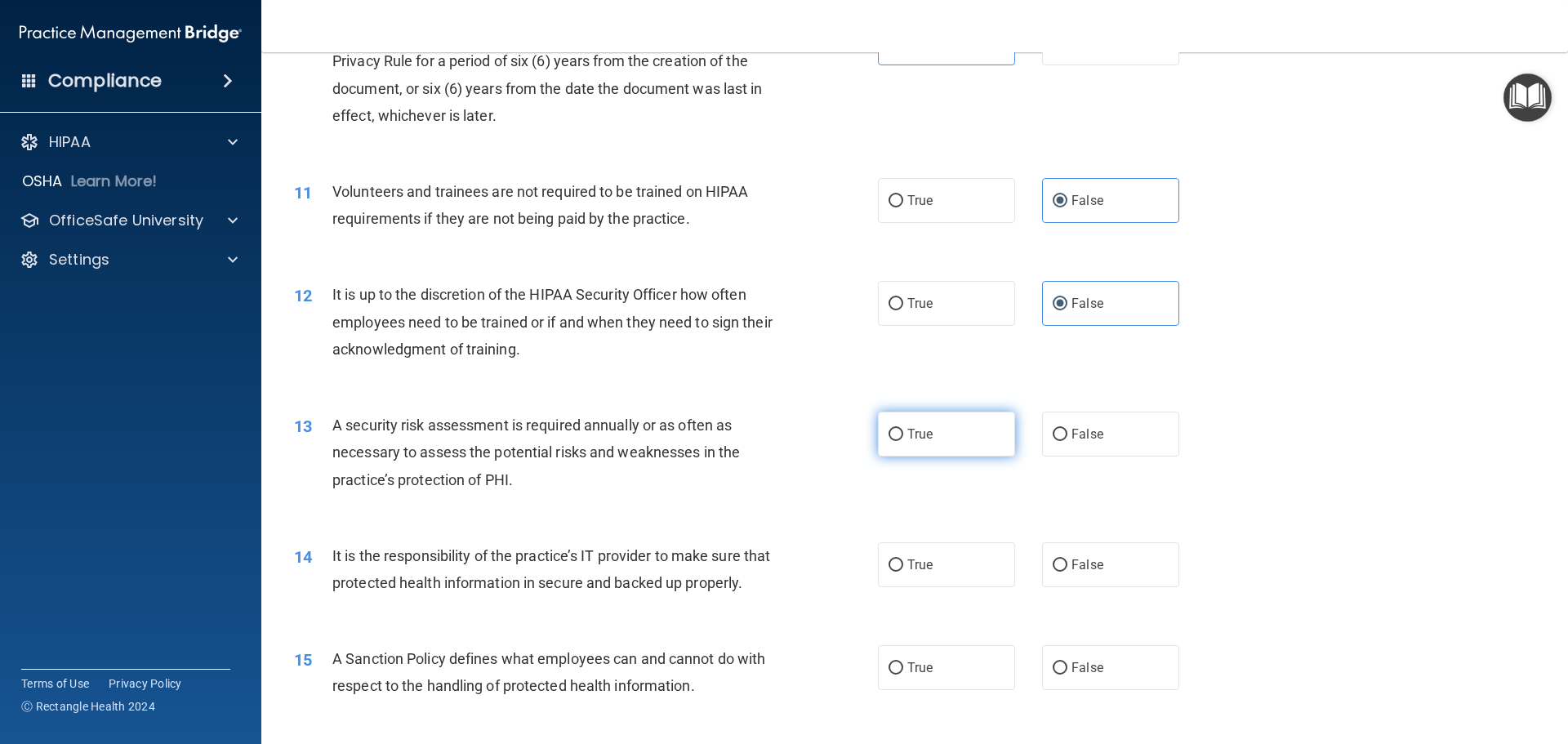
click at [912, 435] on span "True" at bounding box center [919, 434] width 25 height 16
click at [903, 435] on input "True" at bounding box center [896, 435] width 15 height 12
radio input "true"
click at [907, 569] on span "True" at bounding box center [919, 565] width 25 height 16
click at [902, 569] on input "True" at bounding box center [896, 565] width 15 height 12
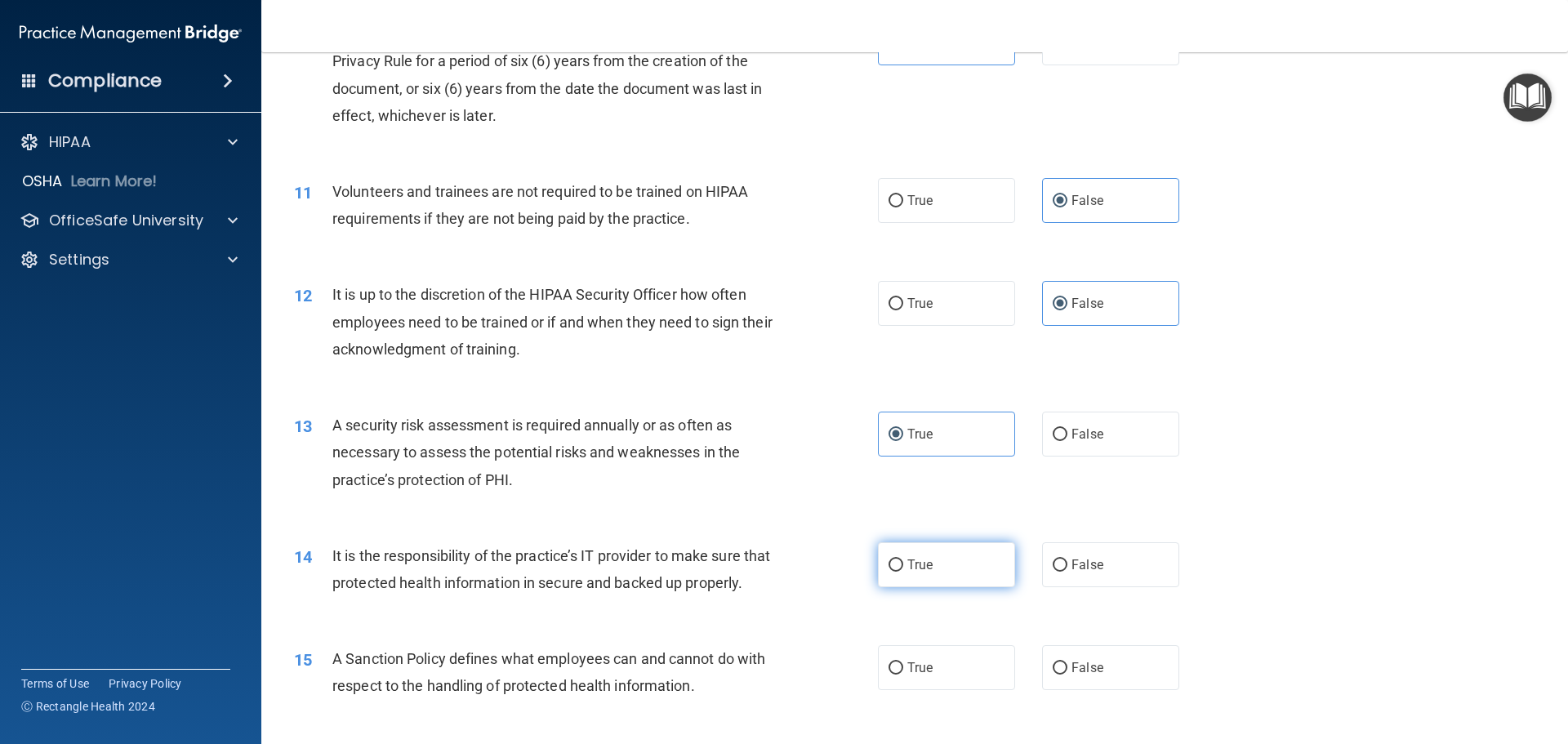
radio input "true"
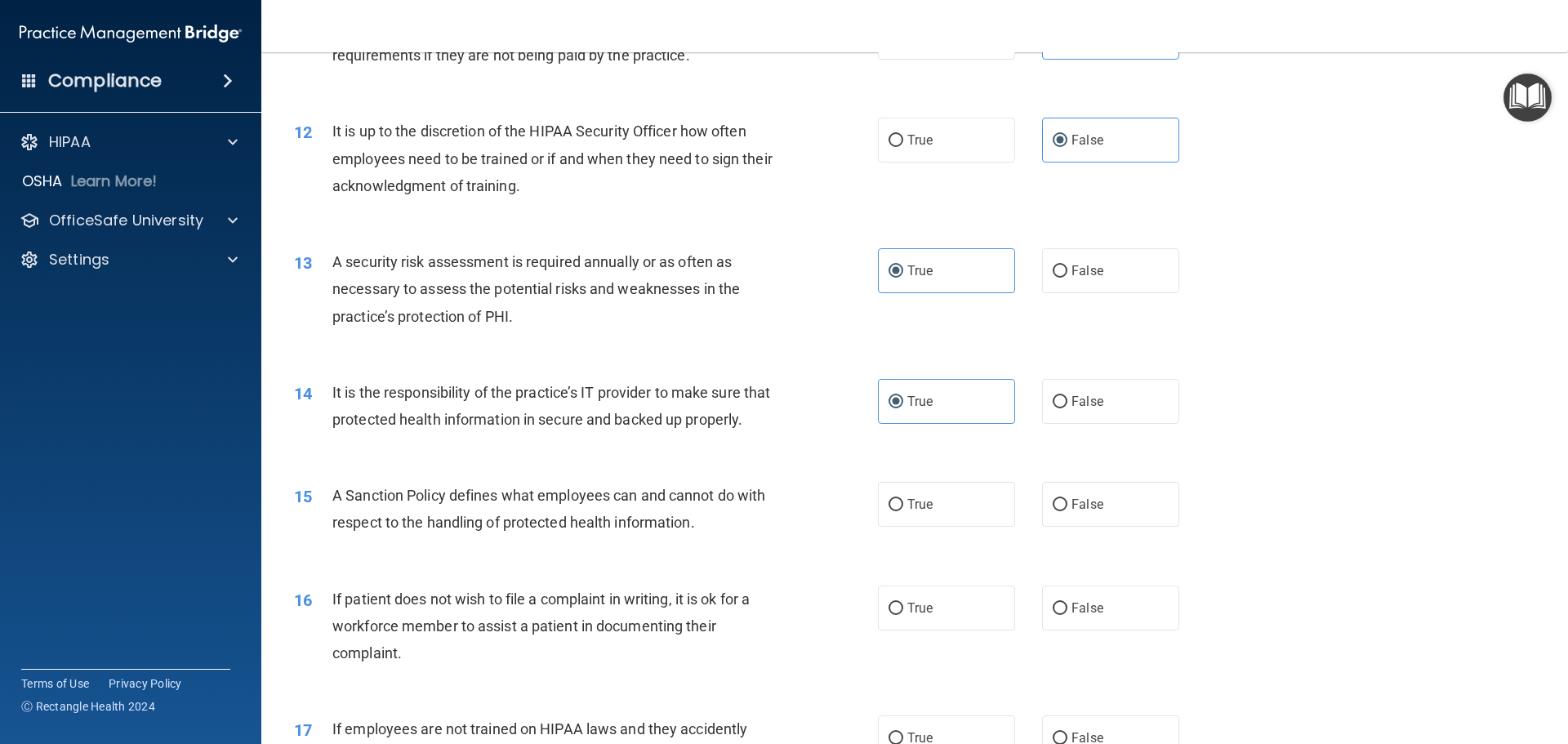
scroll to position [1637, 0]
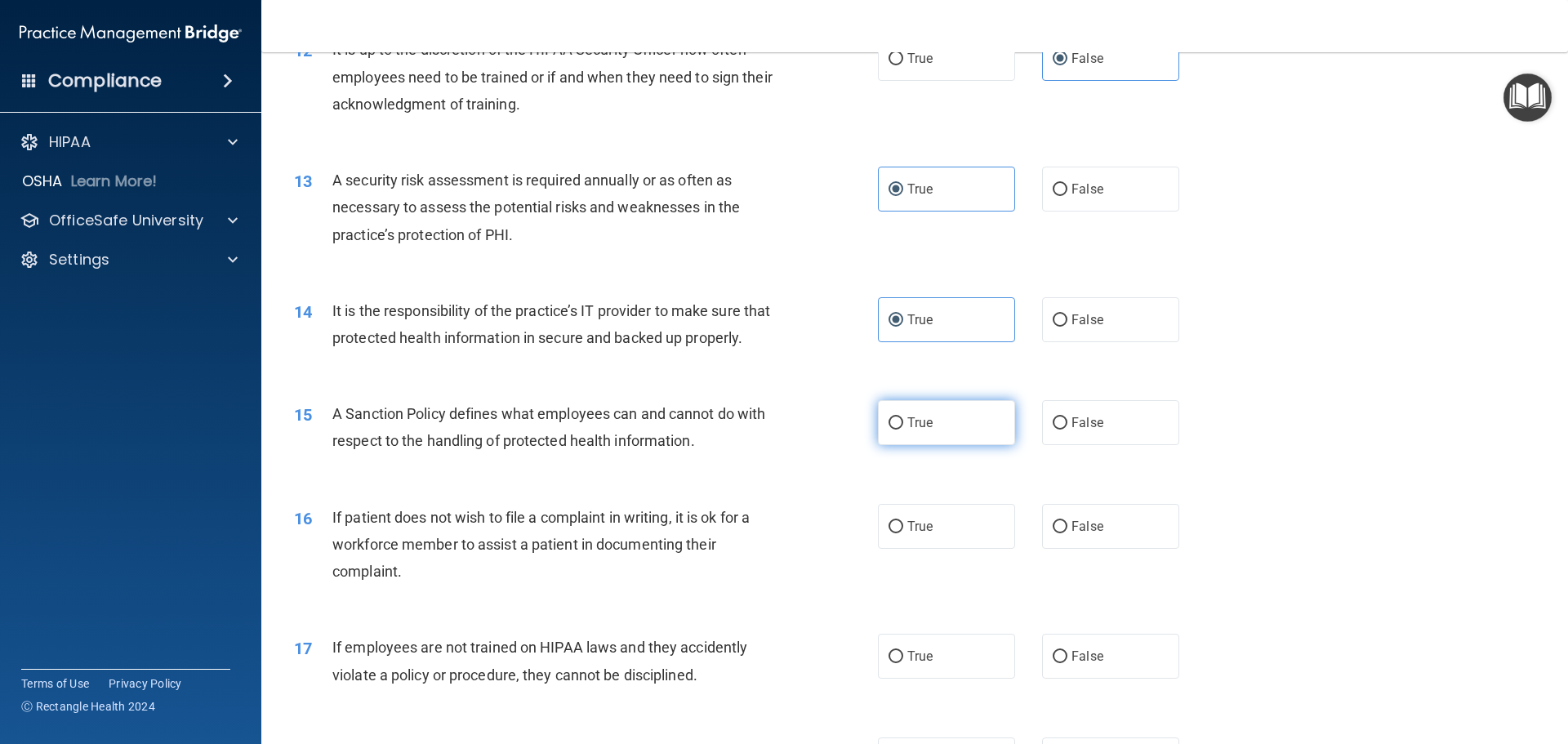
click at [965, 445] on label "True" at bounding box center [946, 423] width 137 height 45
click at [903, 430] on input "True" at bounding box center [896, 423] width 15 height 12
radio input "true"
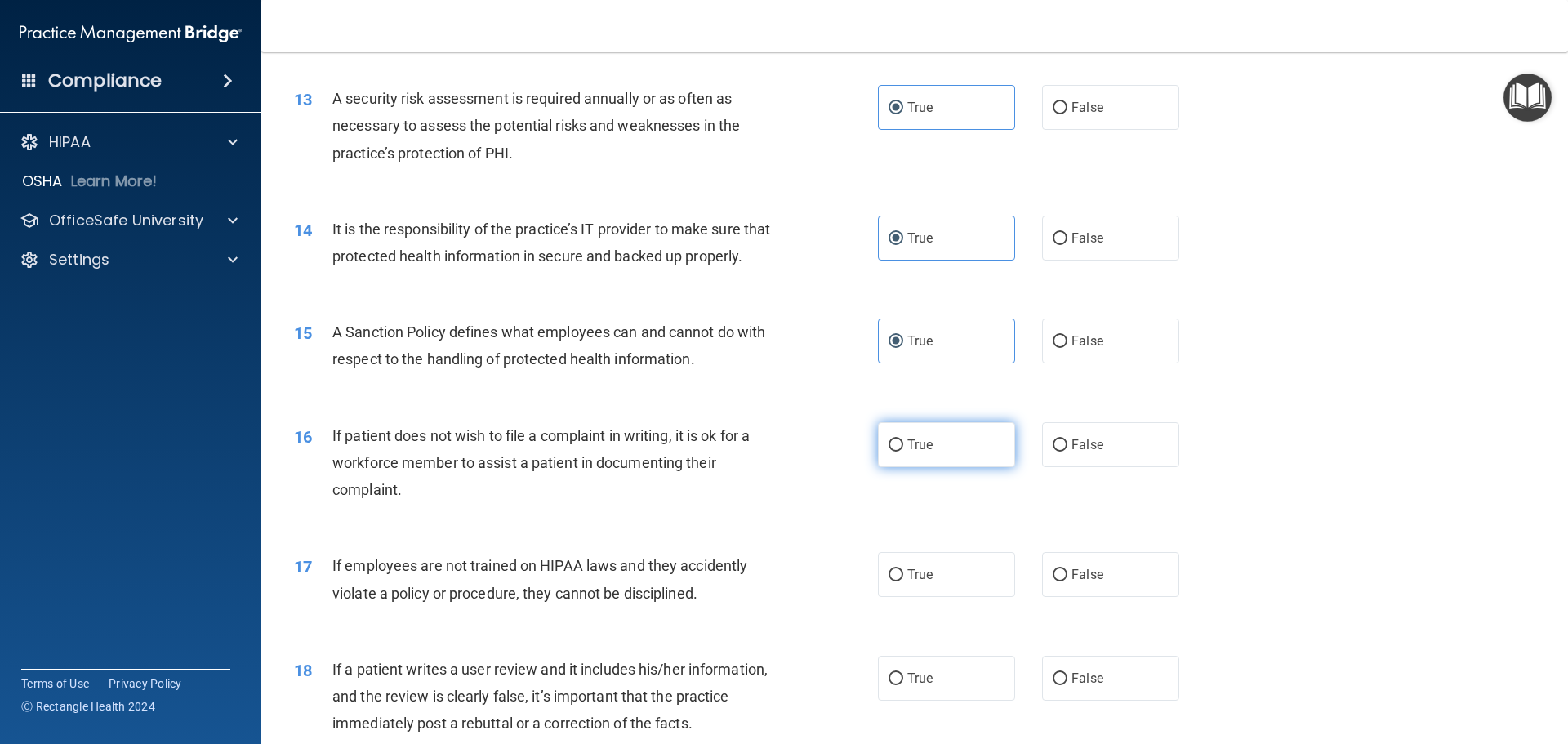
click at [895, 451] on input "True" at bounding box center [896, 445] width 15 height 12
radio input "true"
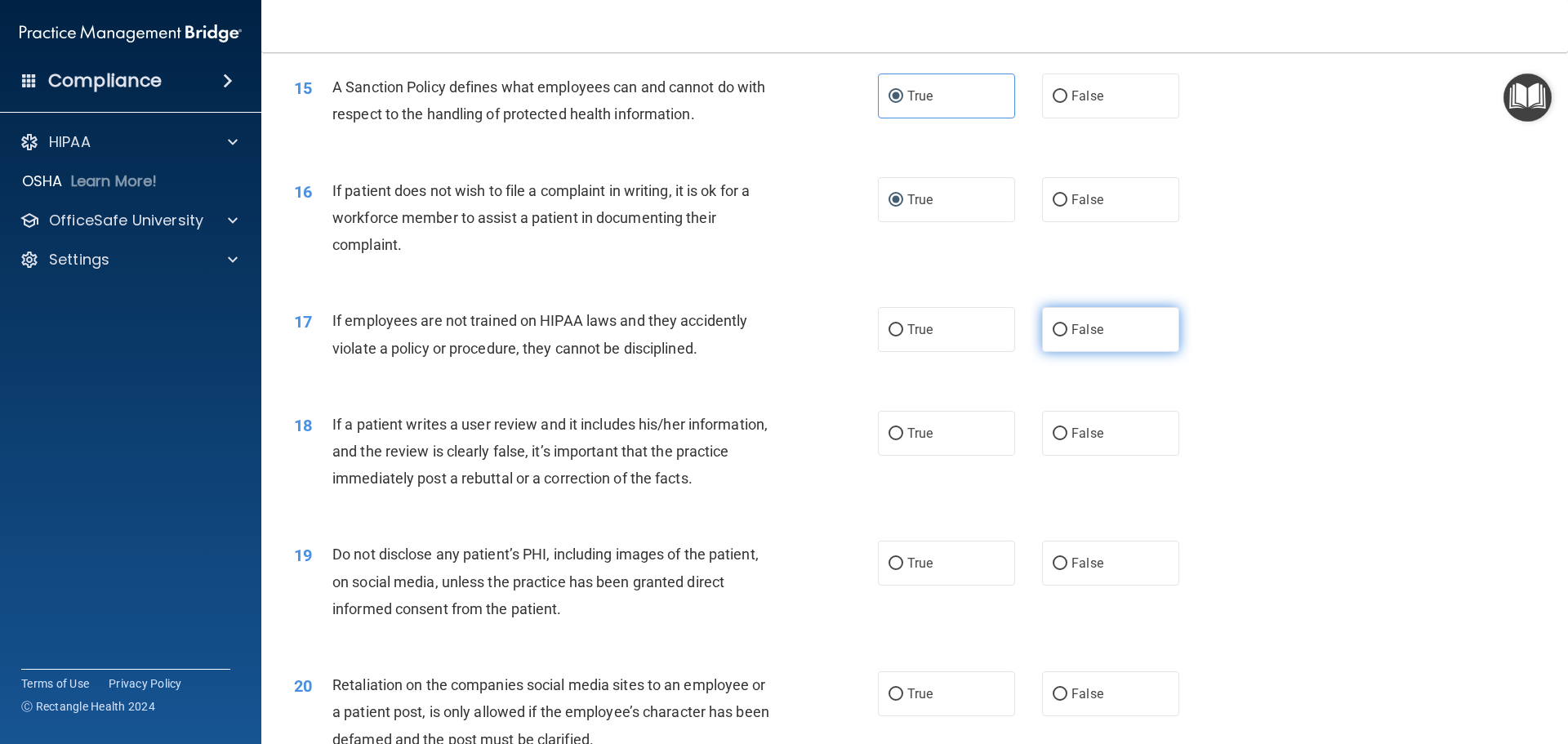
click at [1071, 337] on span "False" at bounding box center [1087, 329] width 32 height 16
click at [1064, 336] on input "False" at bounding box center [1060, 330] width 15 height 12
radio input "true"
click at [1091, 456] on label "False" at bounding box center [1110, 433] width 137 height 45
click at [1067, 440] on input "False" at bounding box center [1060, 434] width 15 height 12
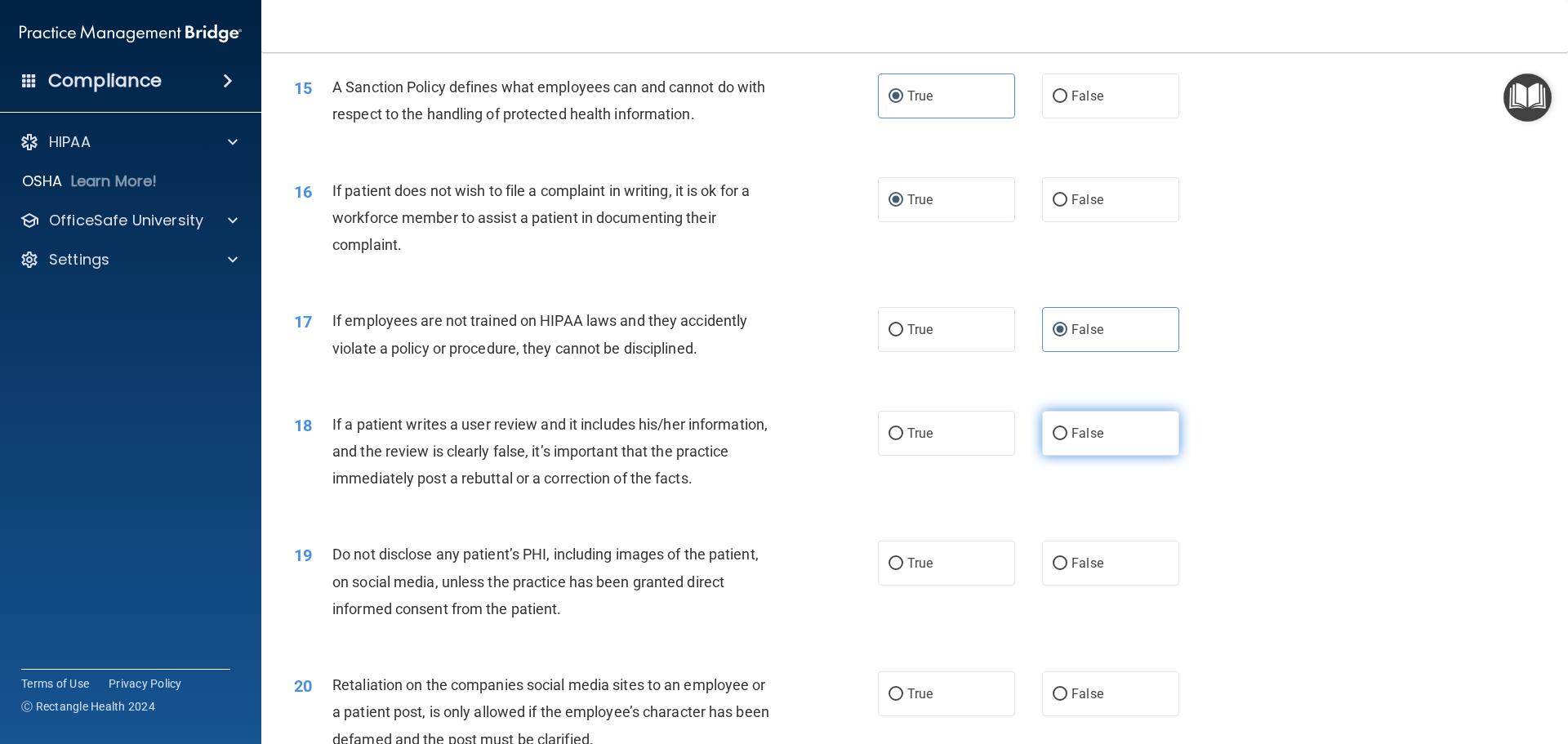
radio input "true"
click at [924, 571] on span "True" at bounding box center [919, 563] width 25 height 16
click at [903, 570] on input "True" at bounding box center [896, 564] width 15 height 12
radio input "true"
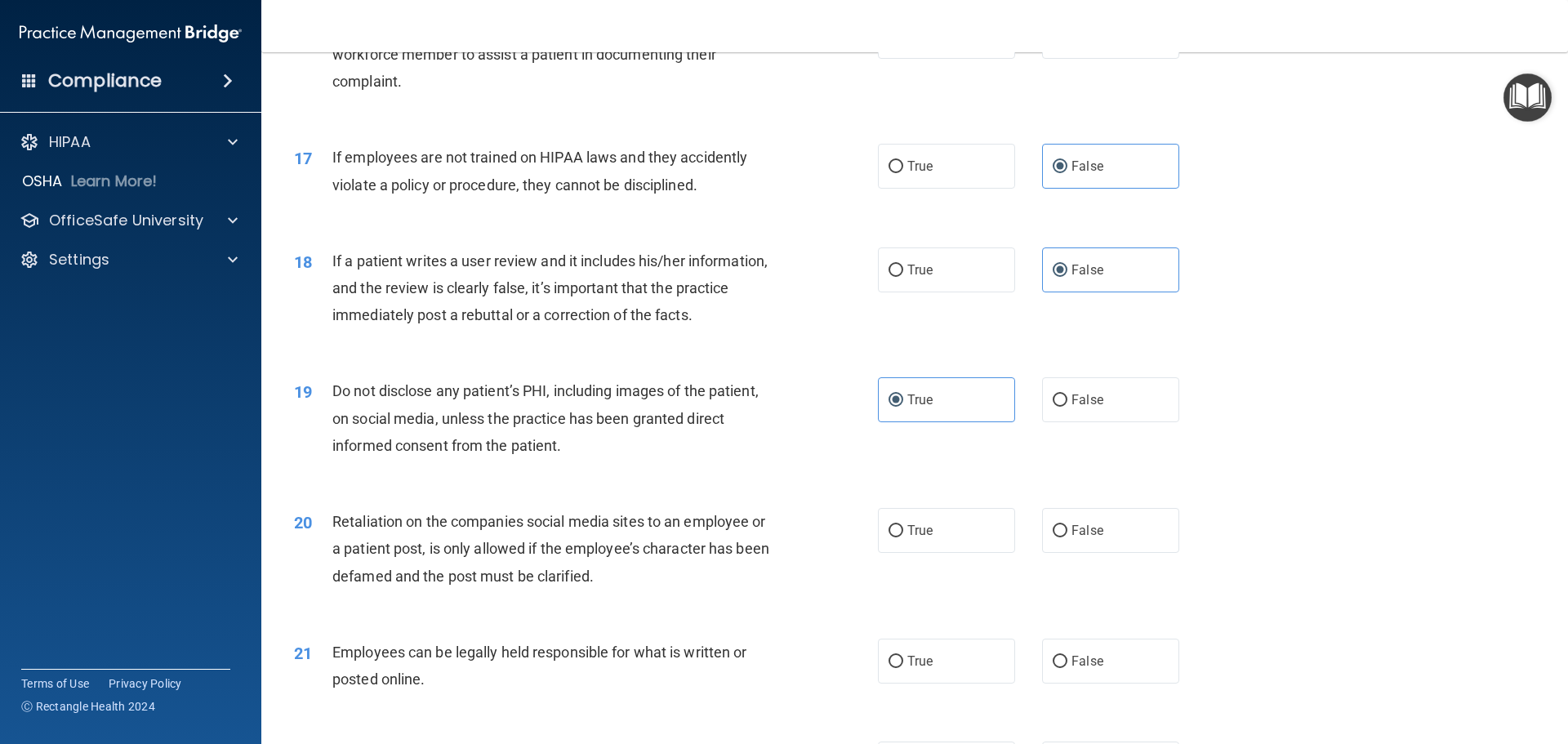
scroll to position [2208, 0]
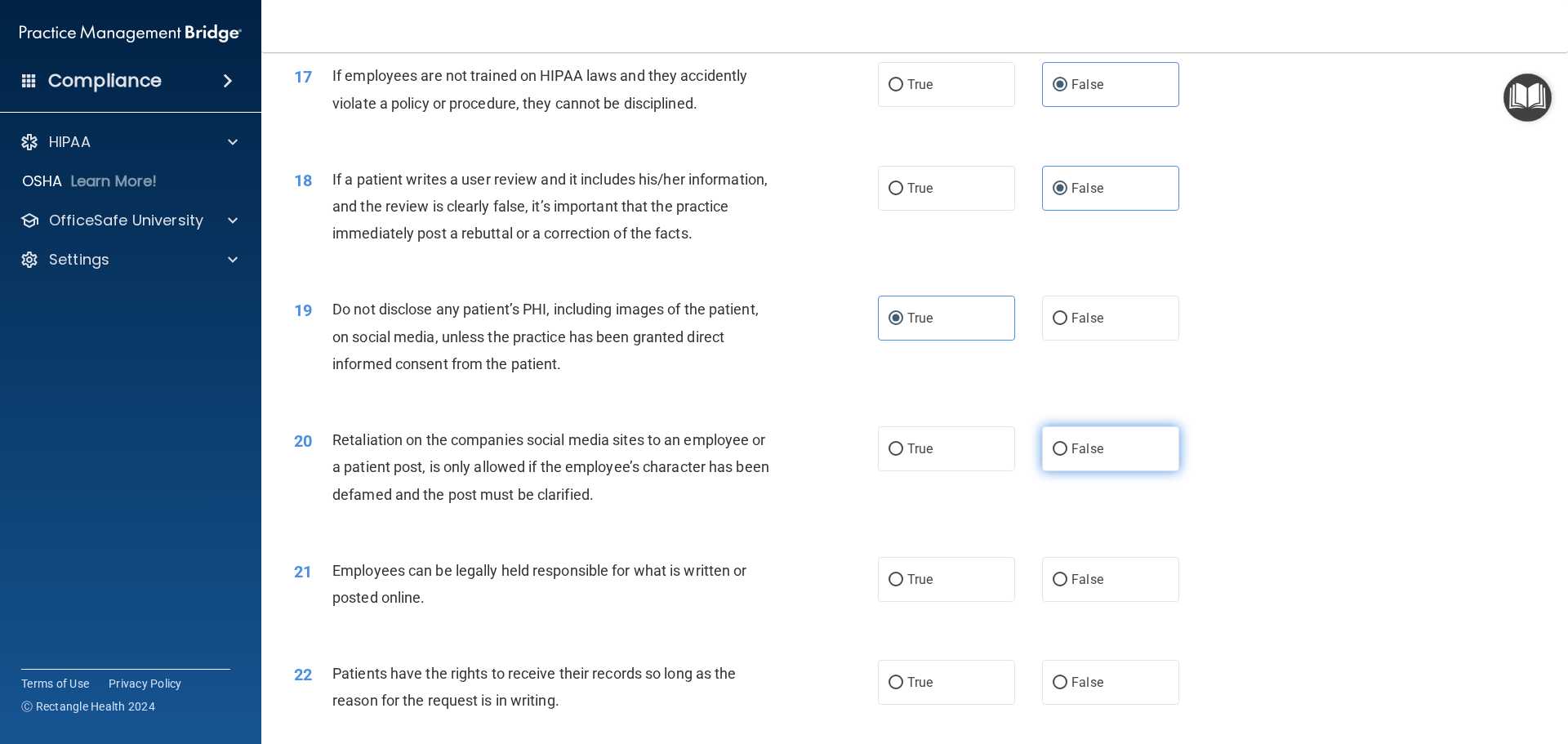
click at [1093, 457] on span "False" at bounding box center [1087, 449] width 32 height 16
click at [1067, 456] on input "False" at bounding box center [1060, 450] width 15 height 12
radio input "true"
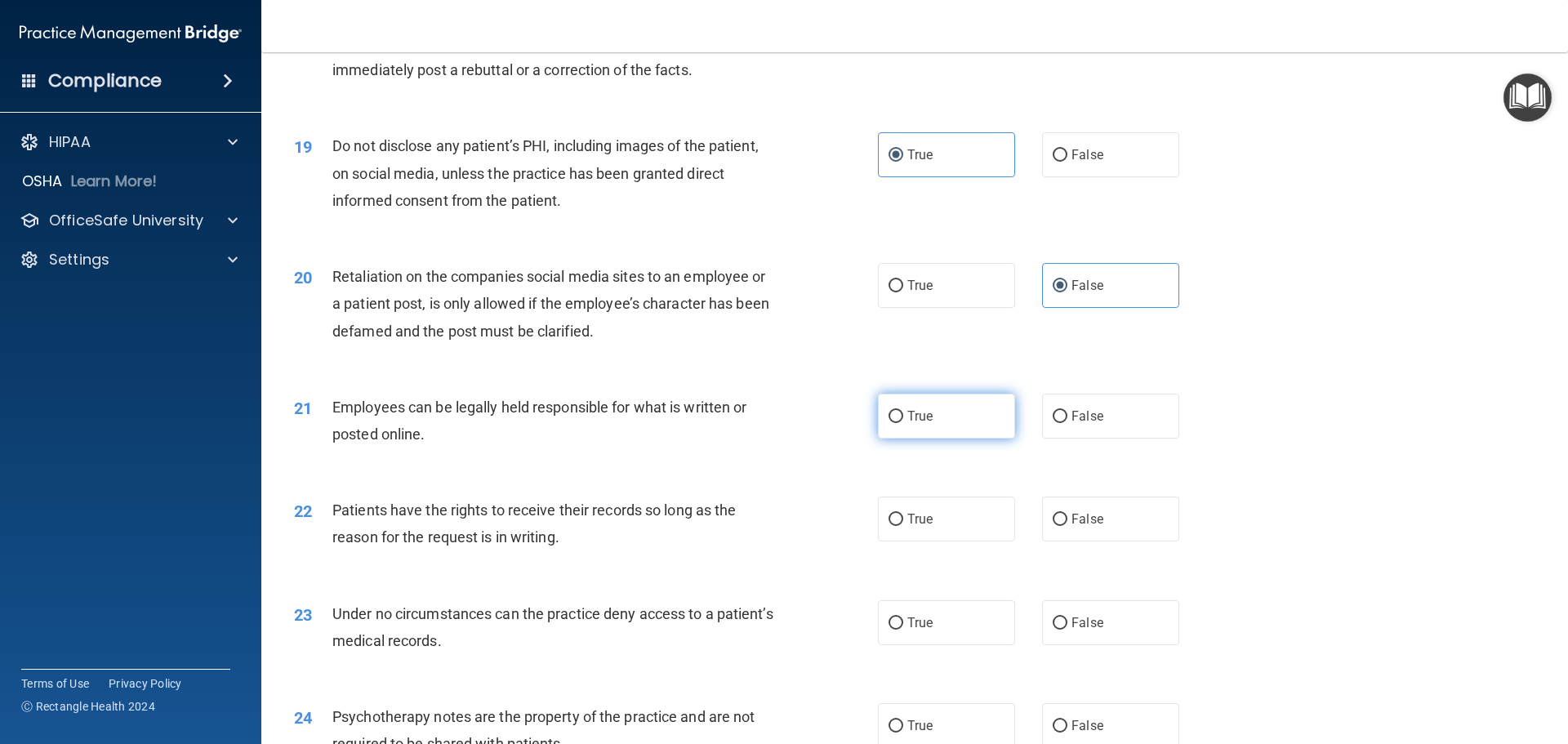
click at [898, 438] on label "True" at bounding box center [946, 416] width 137 height 45
click at [898, 424] on input "True" at bounding box center [896, 416] width 15 height 12
radio input "true"
click at [923, 530] on label "True" at bounding box center [946, 519] width 137 height 45
click at [903, 526] on input "True" at bounding box center [896, 519] width 15 height 12
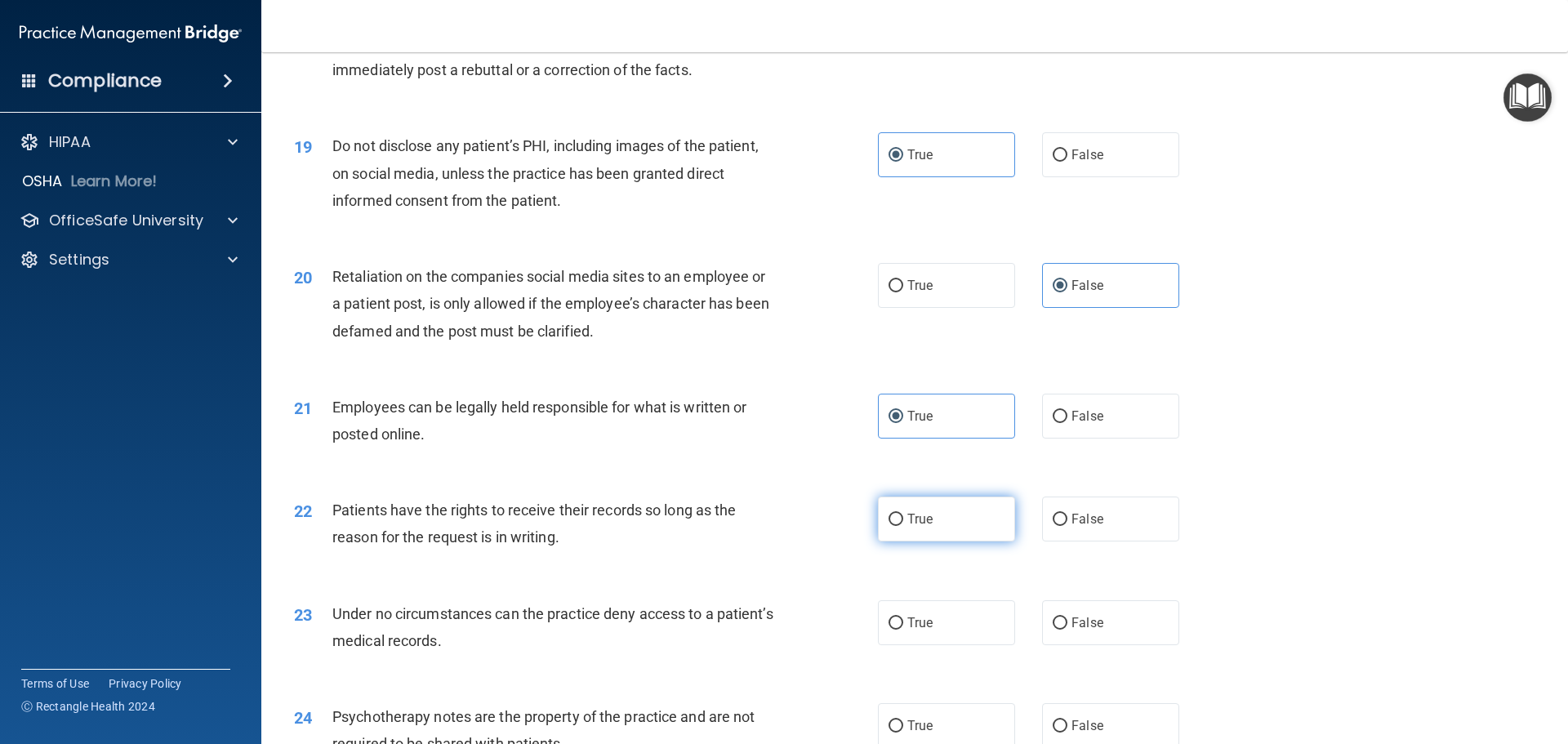
radio input "true"
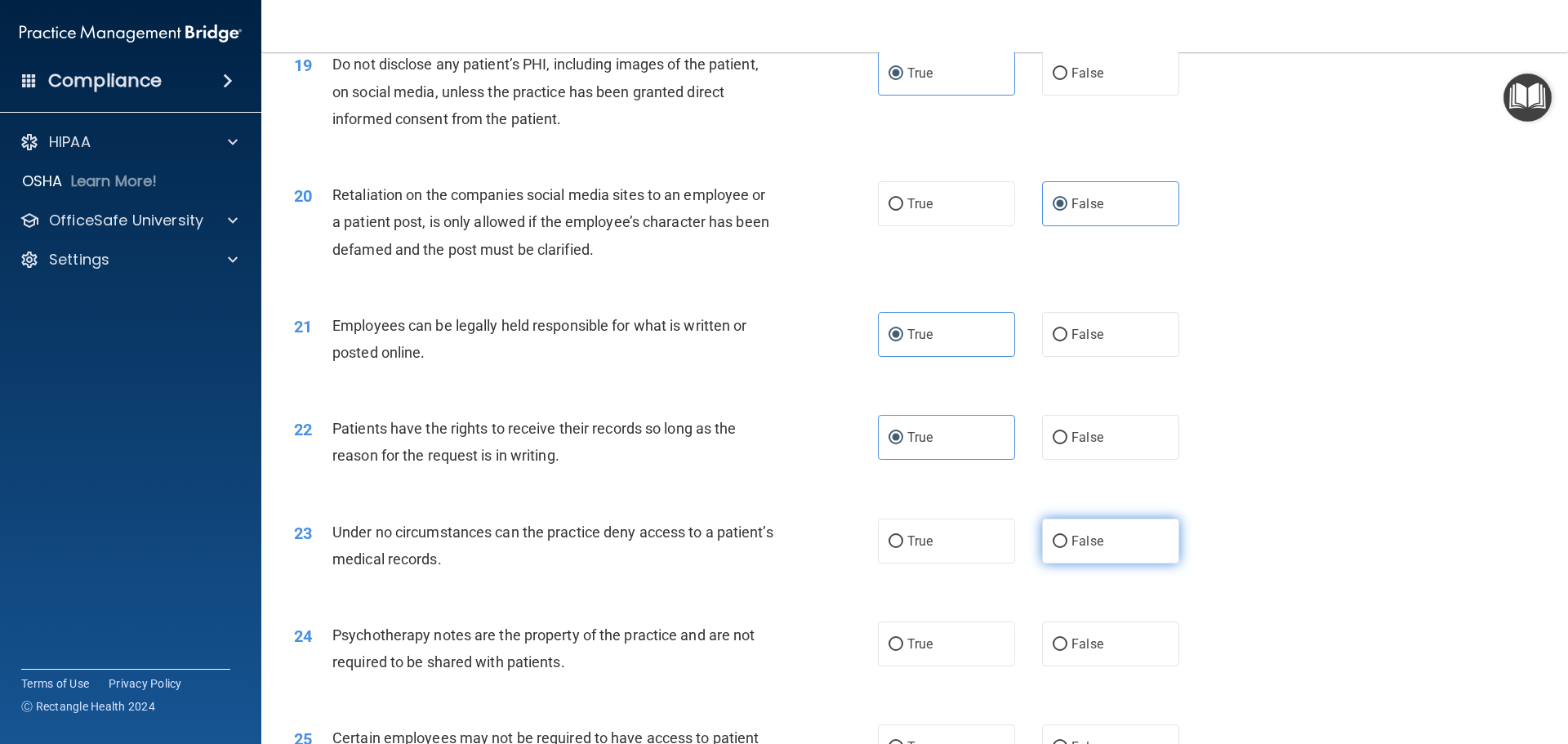
click at [1089, 564] on label "False" at bounding box center [1110, 541] width 137 height 45
click at [1067, 548] on input "False" at bounding box center [1060, 542] width 15 height 12
radio input "true"
click at [942, 667] on label "True" at bounding box center [946, 644] width 137 height 45
click at [903, 651] on input "True" at bounding box center [896, 645] width 15 height 12
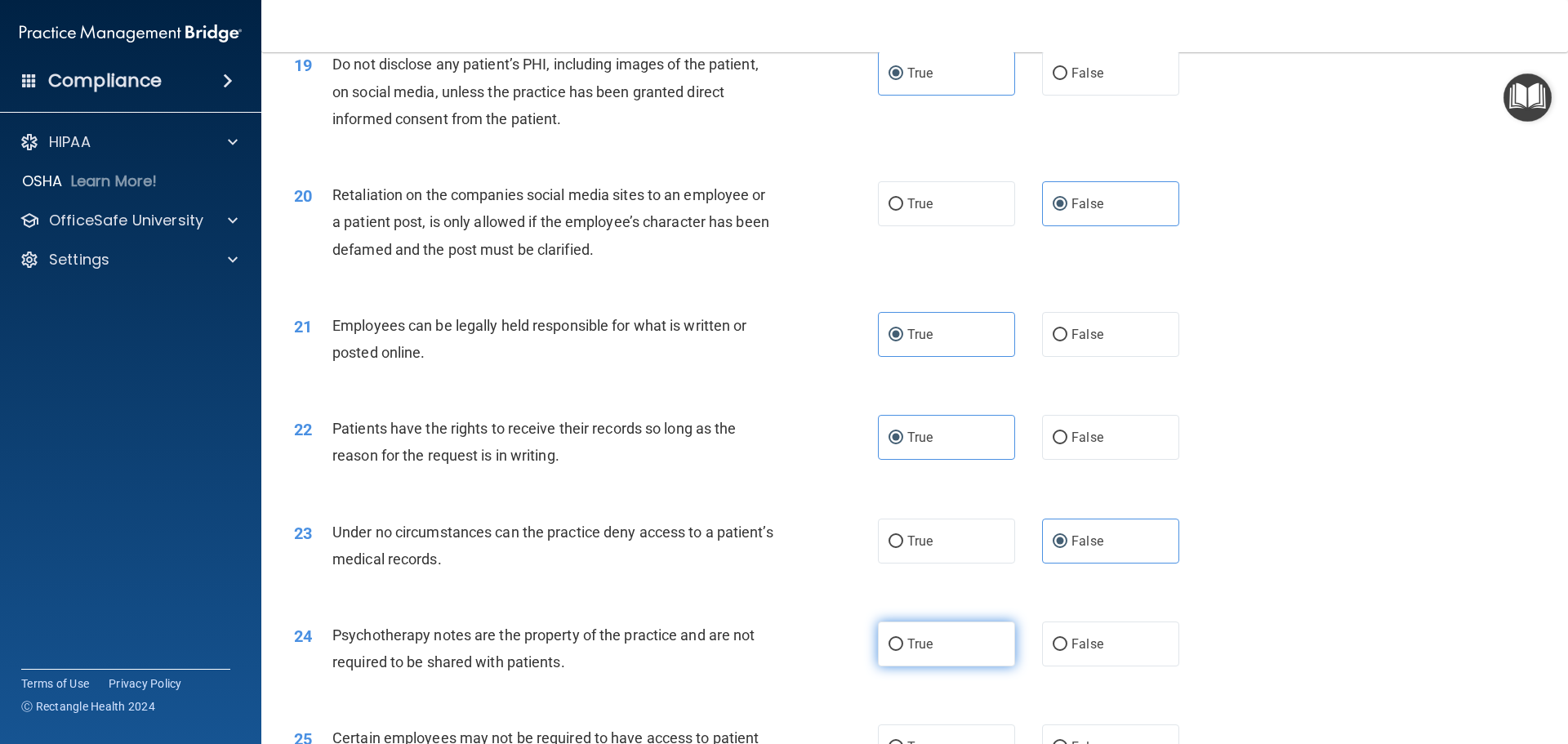
radio input "true"
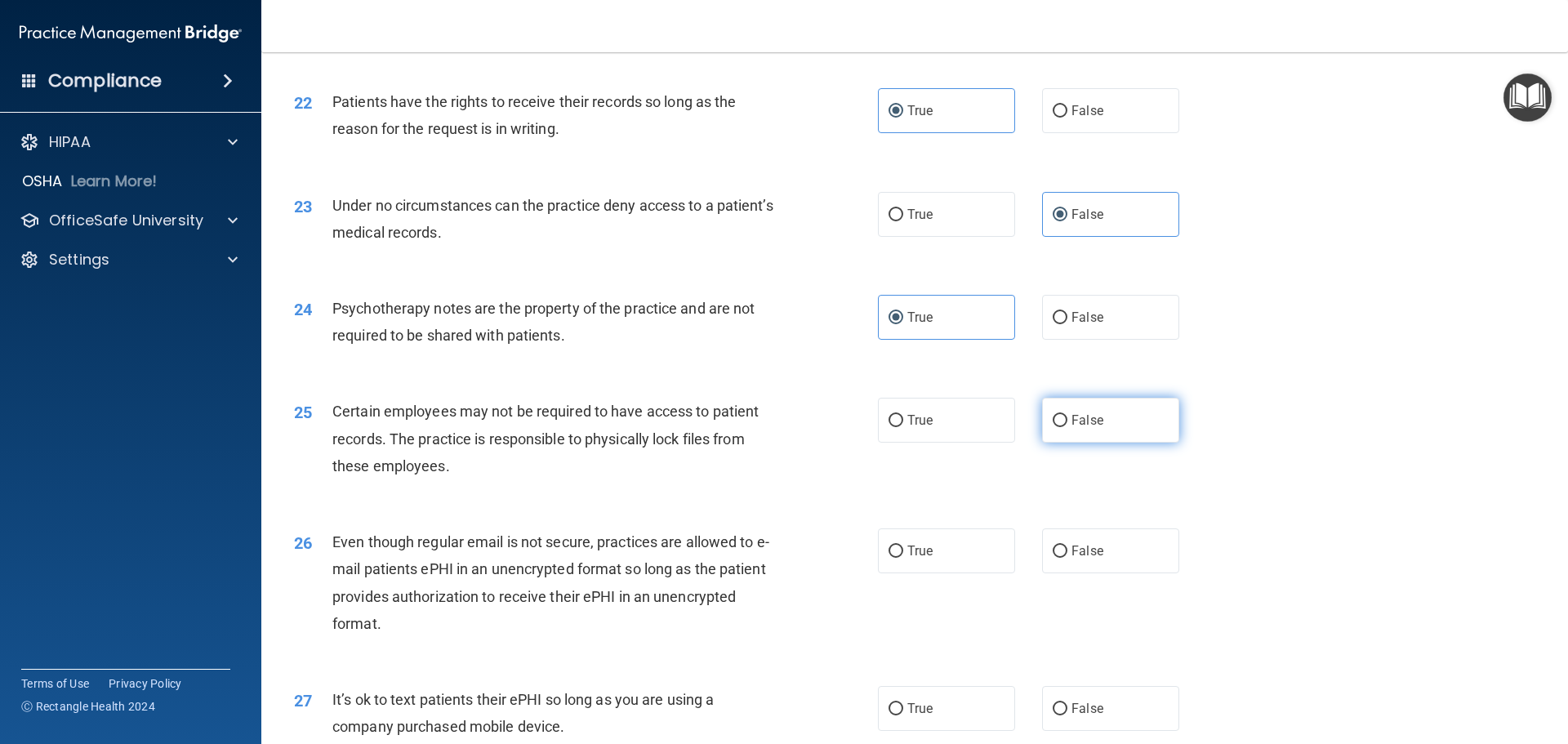
click at [1099, 443] on label "False" at bounding box center [1110, 420] width 137 height 45
click at [1067, 427] on input "False" at bounding box center [1060, 421] width 15 height 12
radio input "true"
click at [972, 443] on label "True" at bounding box center [946, 420] width 137 height 45
click at [903, 427] on input "True" at bounding box center [896, 421] width 15 height 12
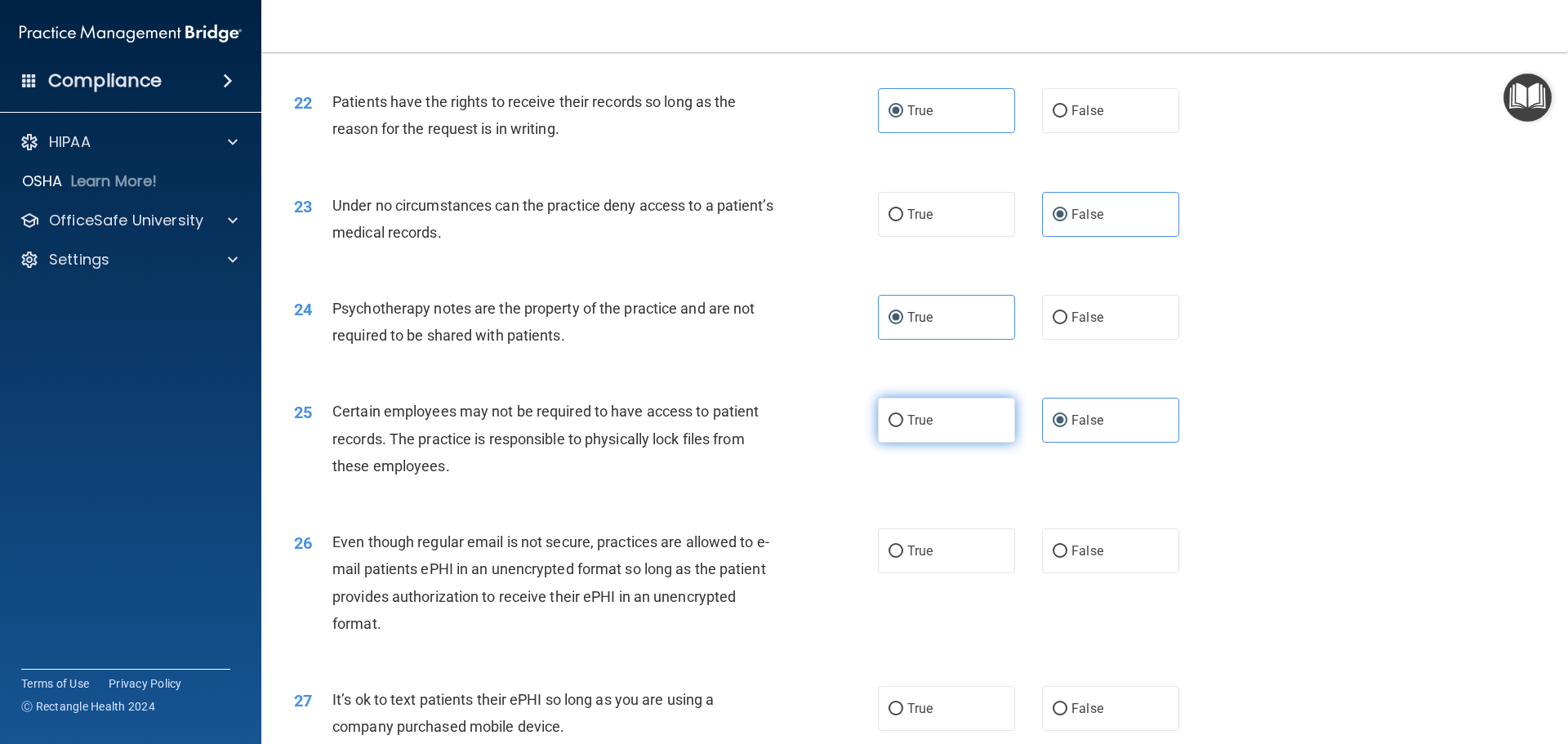
radio input "true"
radio input "false"
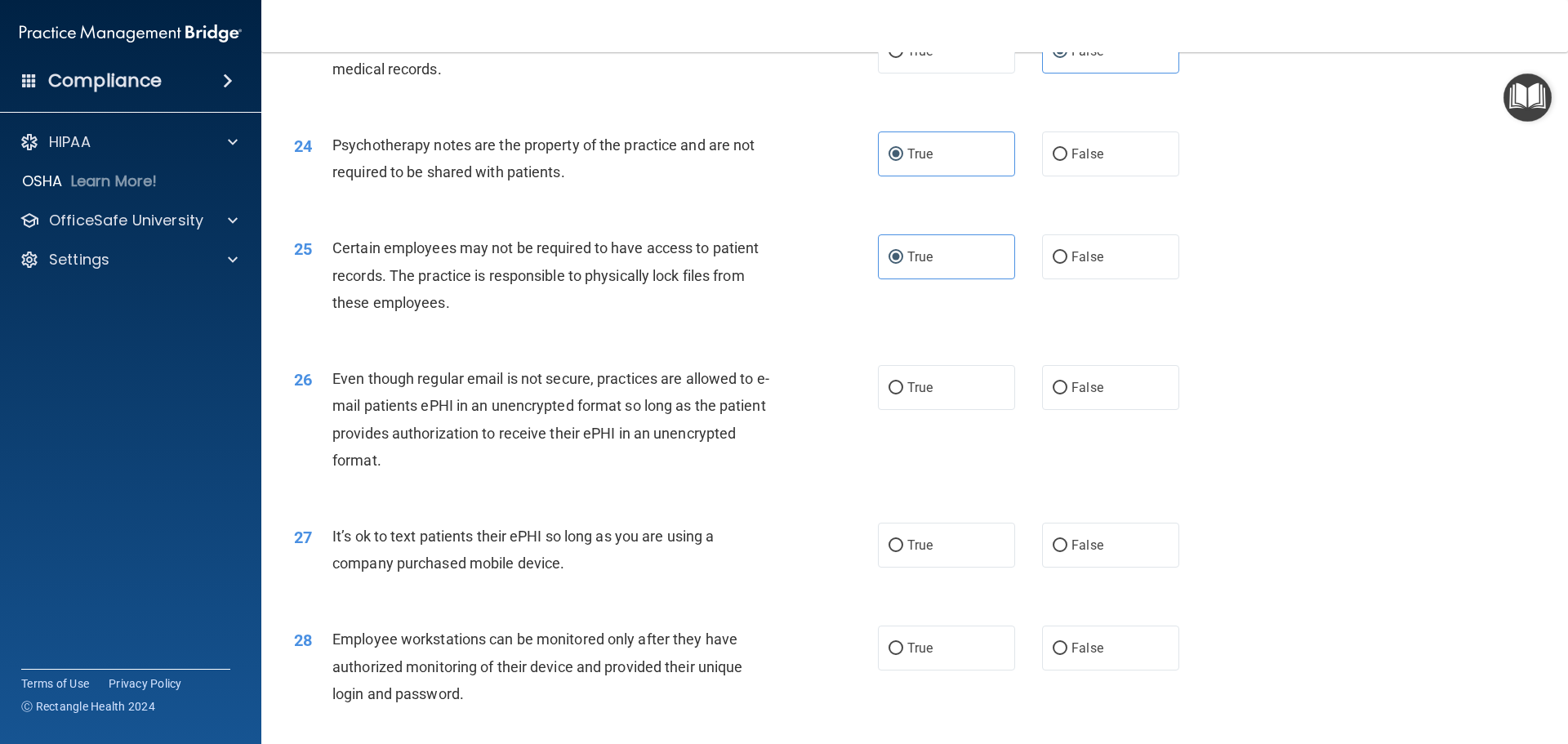
scroll to position [3025, 0]
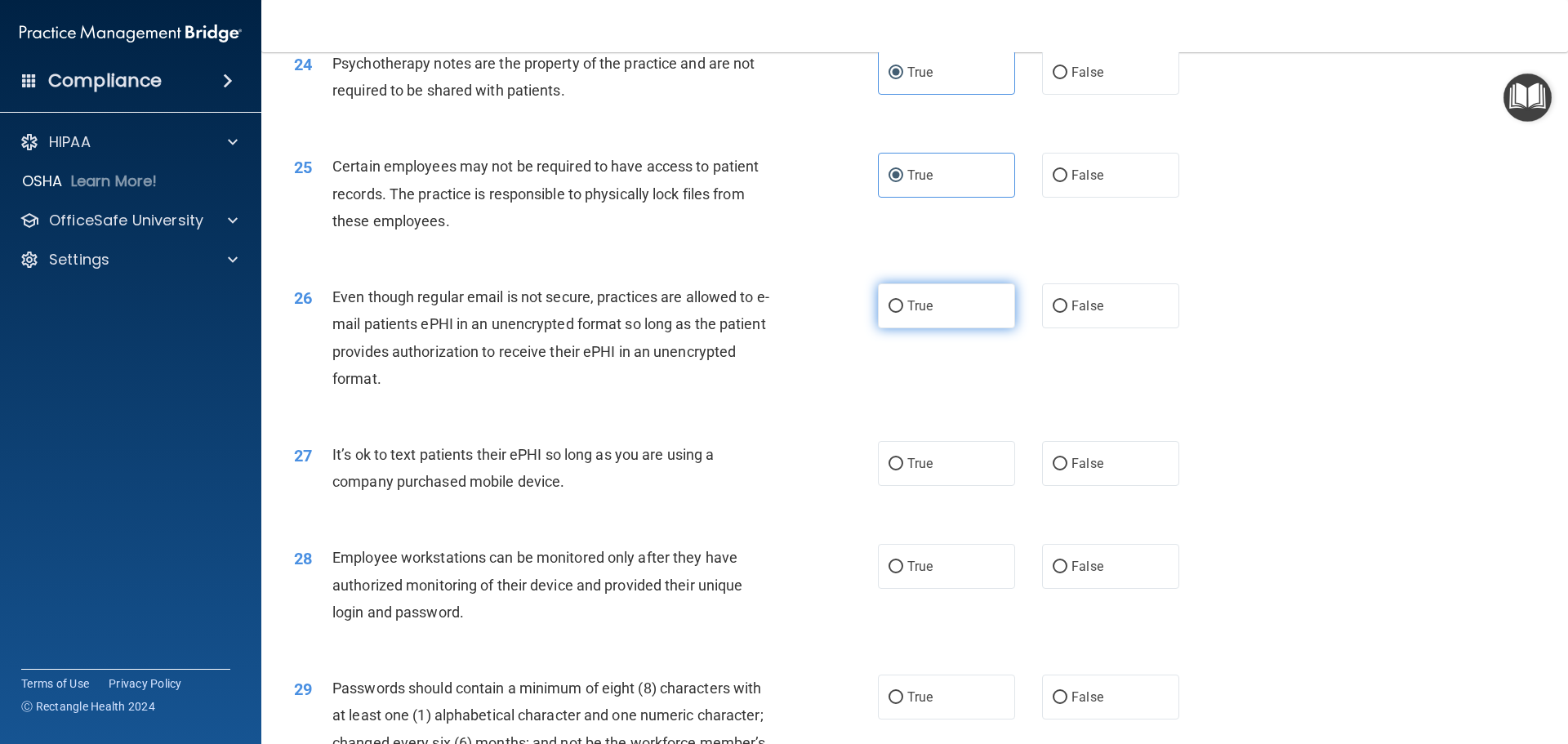
click at [966, 329] on label "True" at bounding box center [946, 306] width 137 height 45
click at [903, 313] on input "True" at bounding box center [896, 307] width 15 height 12
radio input "true"
click at [900, 486] on label "True" at bounding box center [946, 463] width 137 height 45
click at [900, 471] on input "True" at bounding box center [896, 463] width 15 height 12
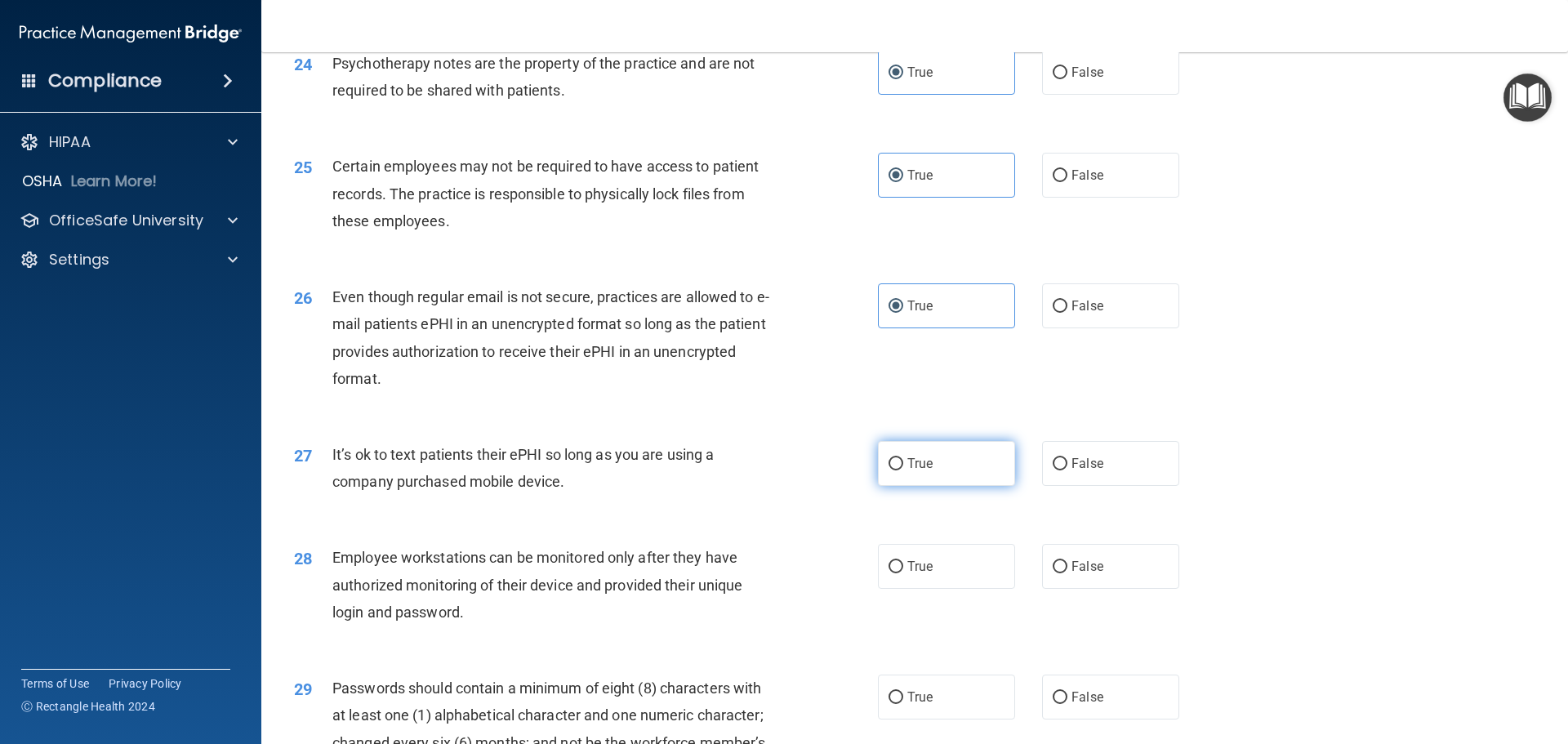
radio input "true"
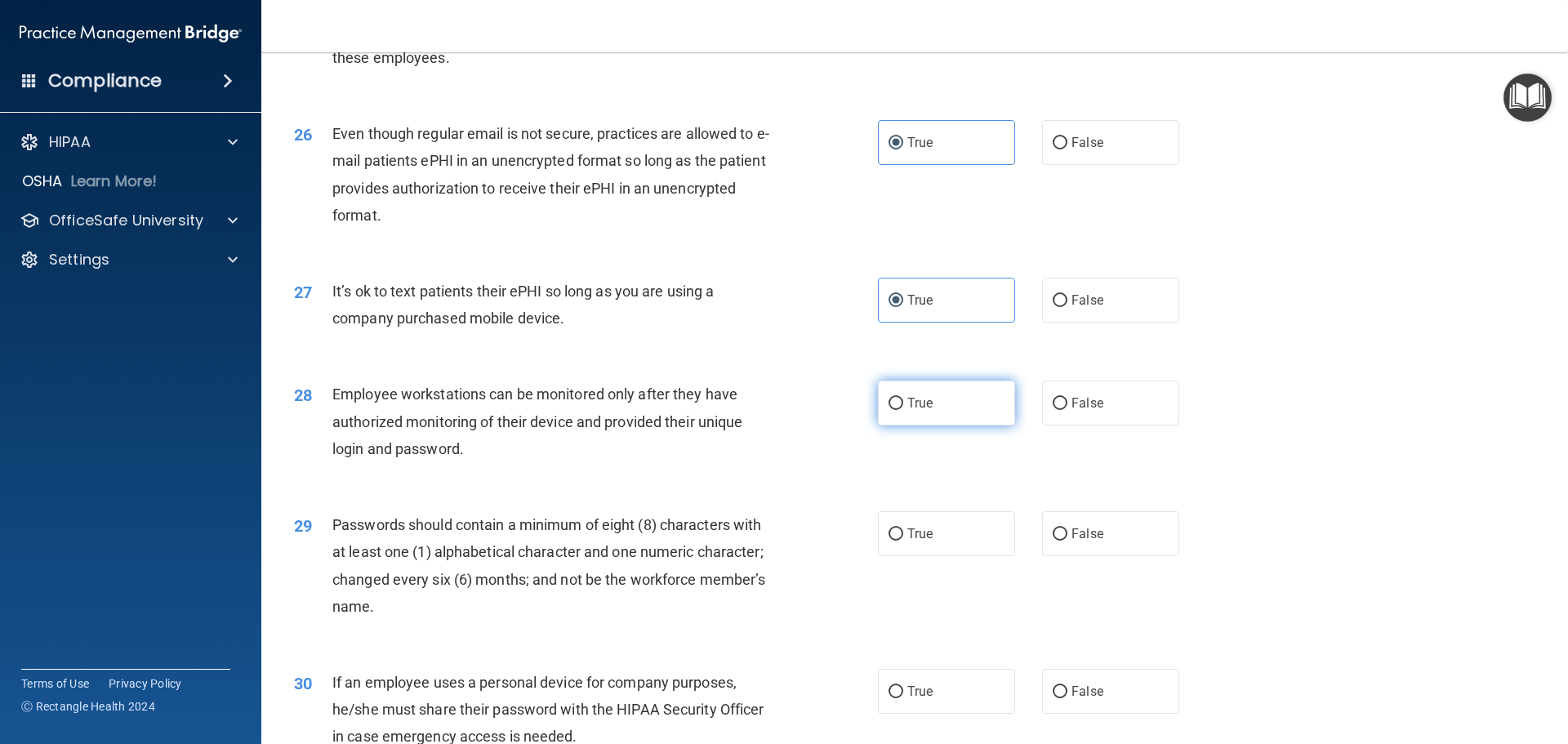
click at [956, 425] on label "True" at bounding box center [946, 403] width 137 height 45
click at [903, 410] on input "True" at bounding box center [896, 403] width 15 height 12
radio input "true"
click at [930, 556] on label "True" at bounding box center [946, 534] width 137 height 45
click at [903, 541] on input "True" at bounding box center [896, 534] width 15 height 12
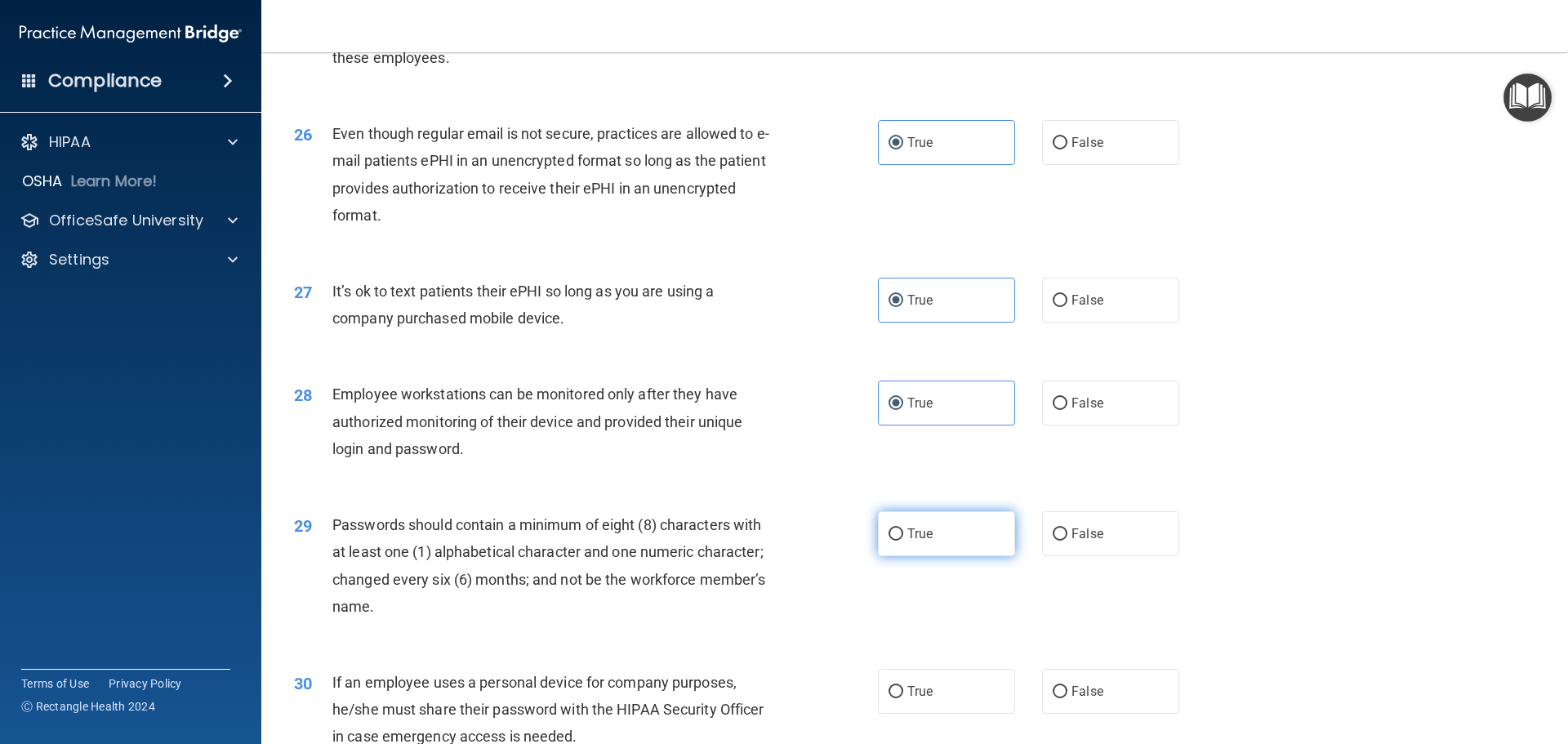
radio input "true"
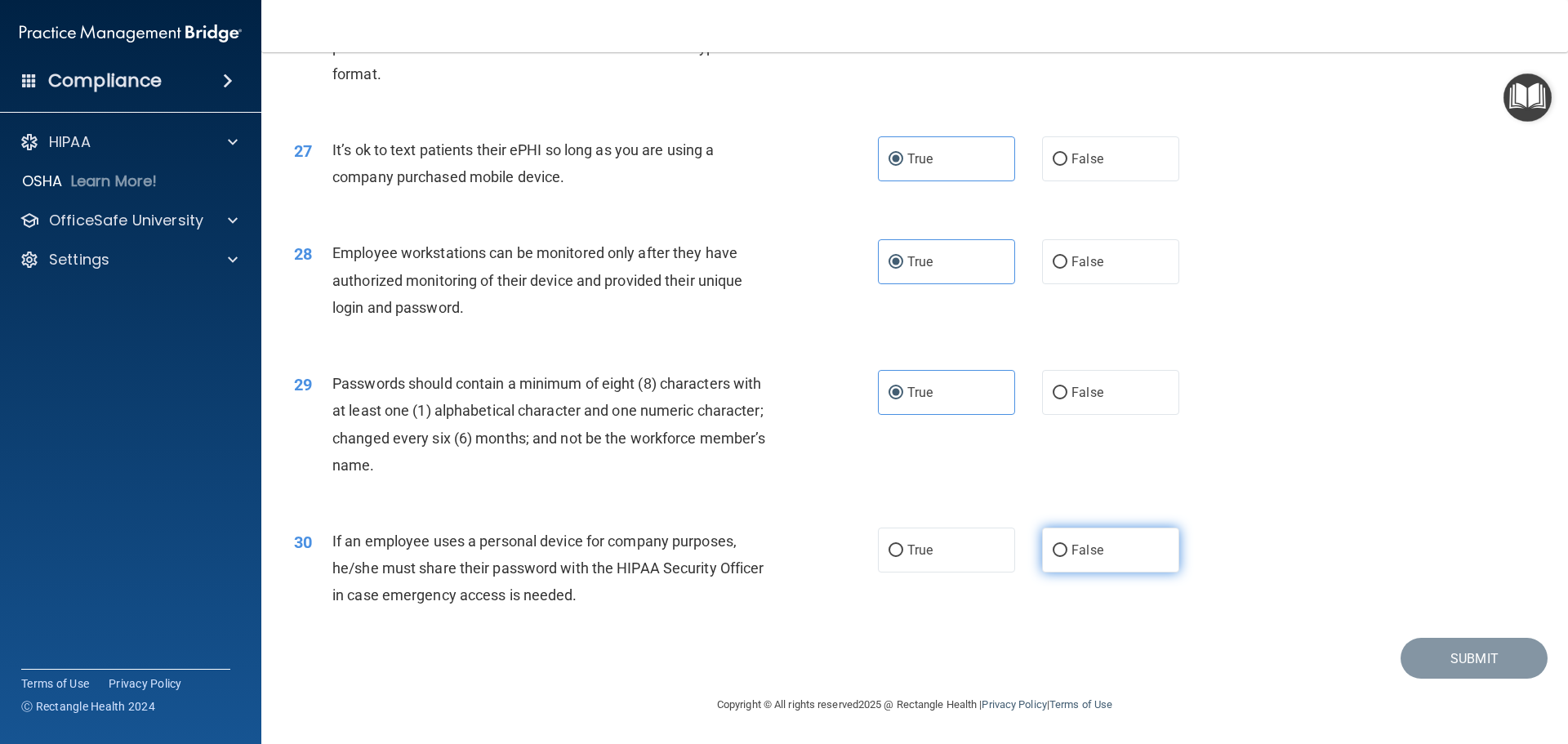
click at [1105, 569] on label "False" at bounding box center [1110, 550] width 137 height 45
click at [1067, 557] on input "False" at bounding box center [1060, 551] width 15 height 12
radio input "true"
drag, startPoint x: 1425, startPoint y: 663, endPoint x: 1444, endPoint y: 655, distance: 20.6
click at [1428, 662] on button "Submit" at bounding box center [1473, 659] width 147 height 42
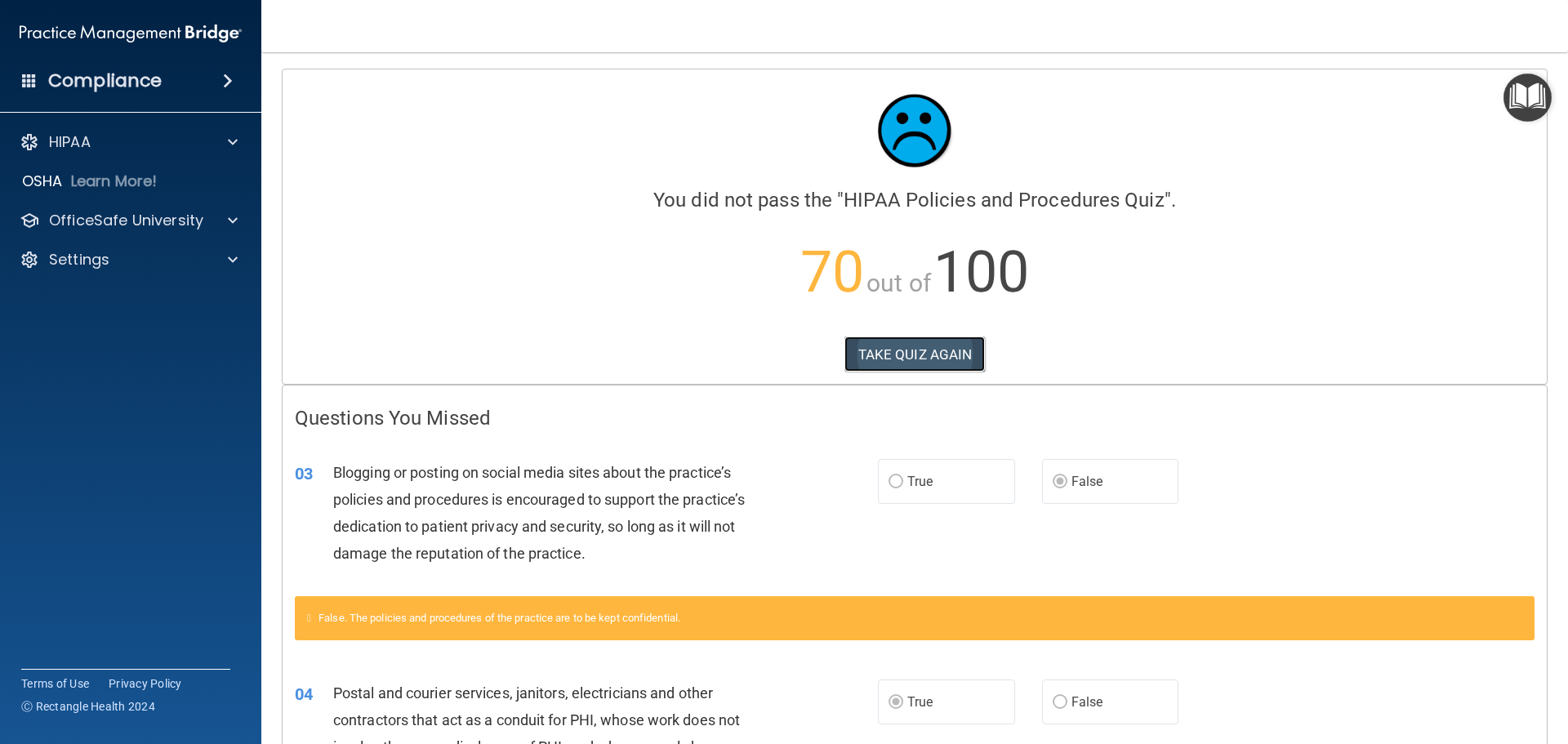
click at [965, 359] on button "TAKE QUIZ AGAIN" at bounding box center [914, 354] width 141 height 36
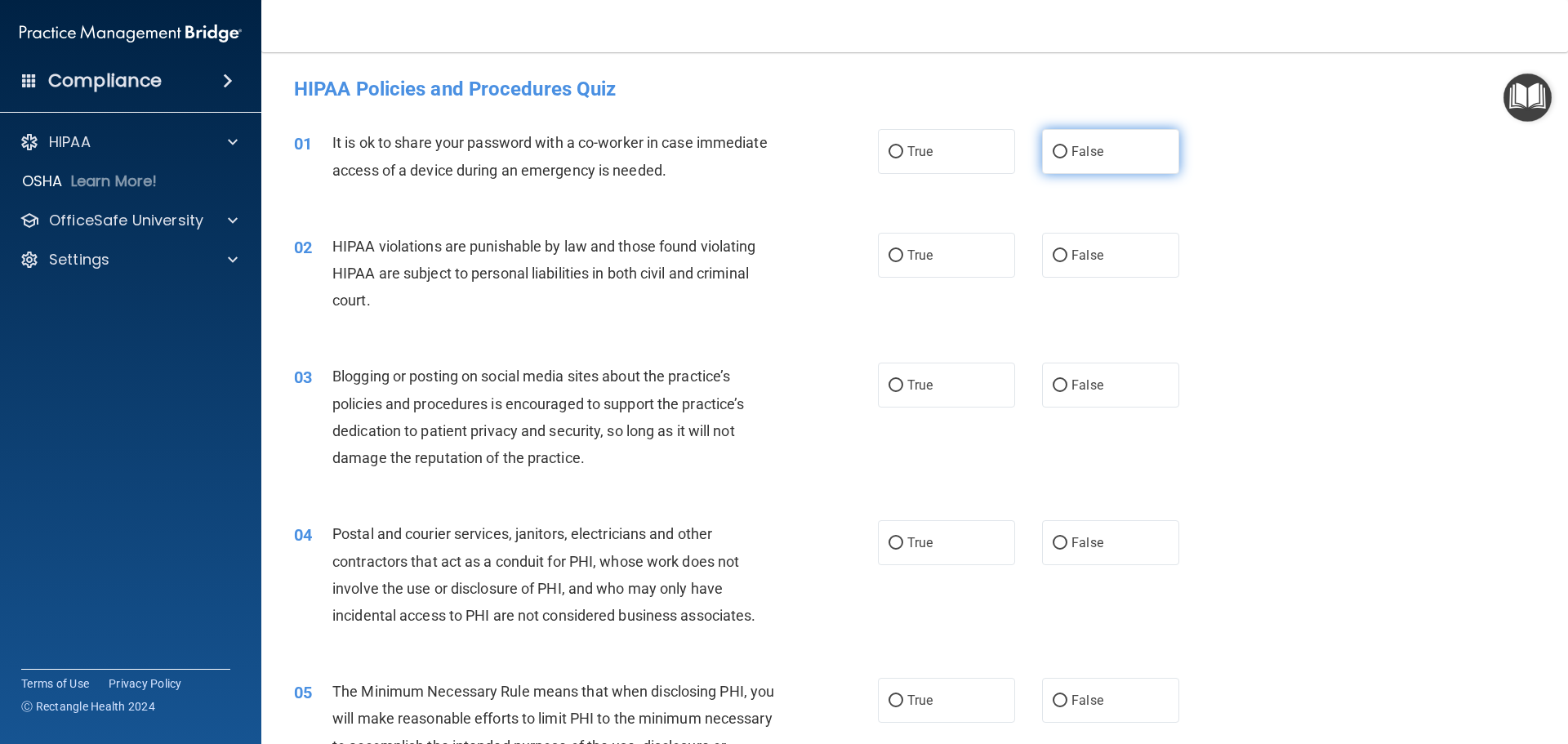
click at [1087, 157] on span "False" at bounding box center [1087, 151] width 32 height 16
click at [1067, 157] on input "False" at bounding box center [1060, 151] width 15 height 12
radio input "true"
click at [927, 261] on label "True" at bounding box center [946, 255] width 137 height 45
click at [903, 261] on input "True" at bounding box center [896, 255] width 15 height 12
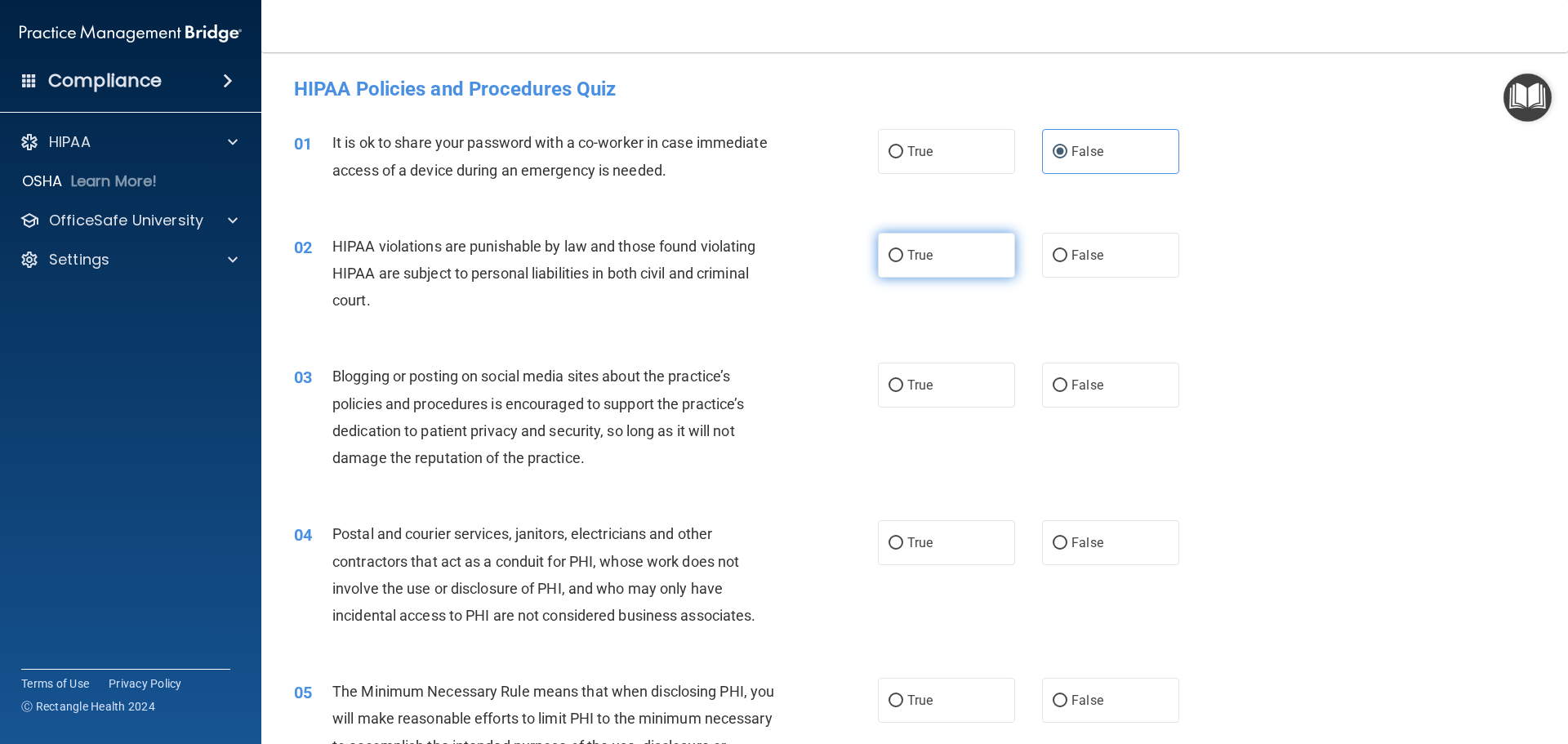
radio input "true"
click at [1089, 388] on span "False" at bounding box center [1087, 385] width 32 height 16
click at [1067, 388] on input "False" at bounding box center [1060, 385] width 15 height 12
radio input "true"
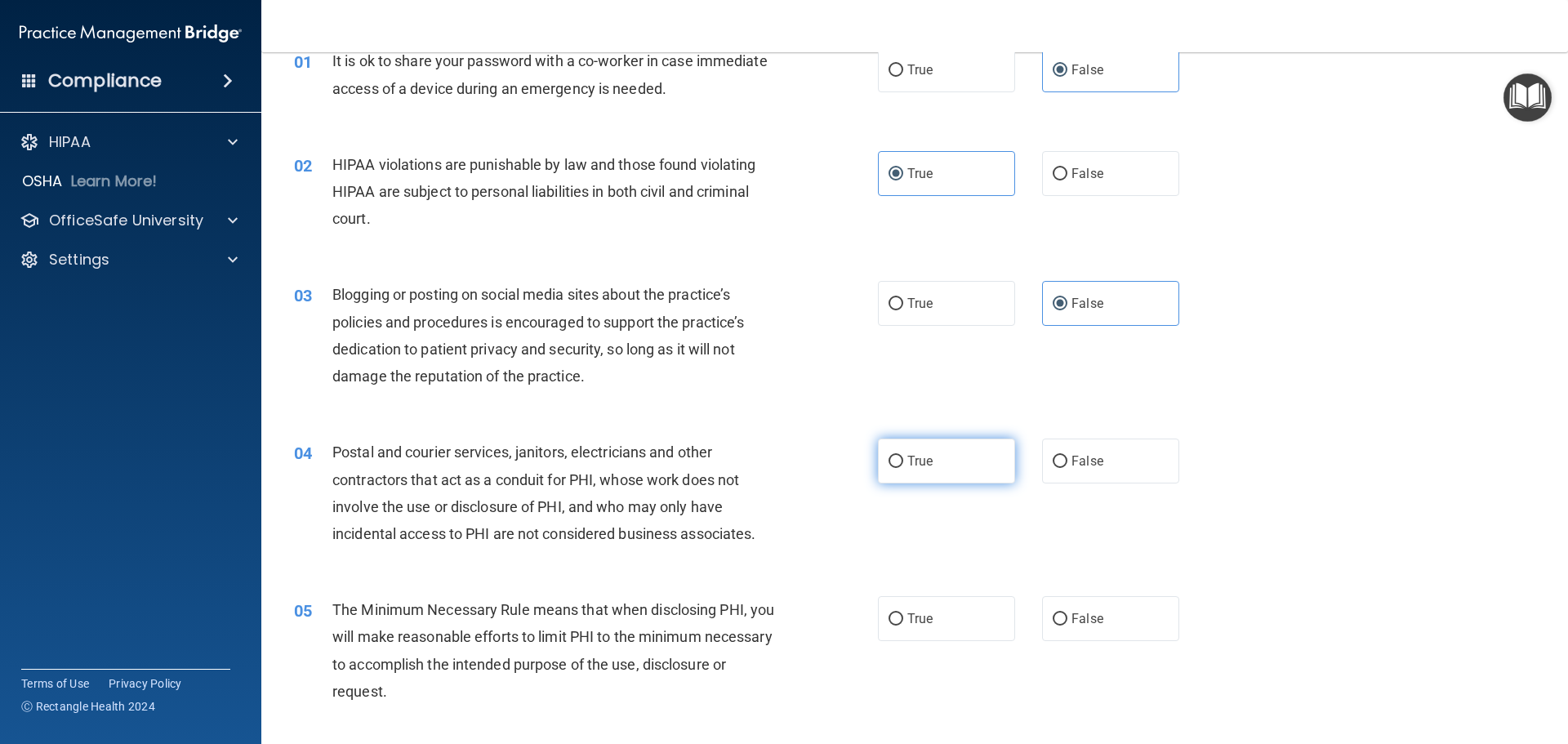
click at [941, 463] on label "True" at bounding box center [946, 461] width 137 height 45
click at [903, 463] on input "True" at bounding box center [896, 462] width 15 height 12
radio input "true"
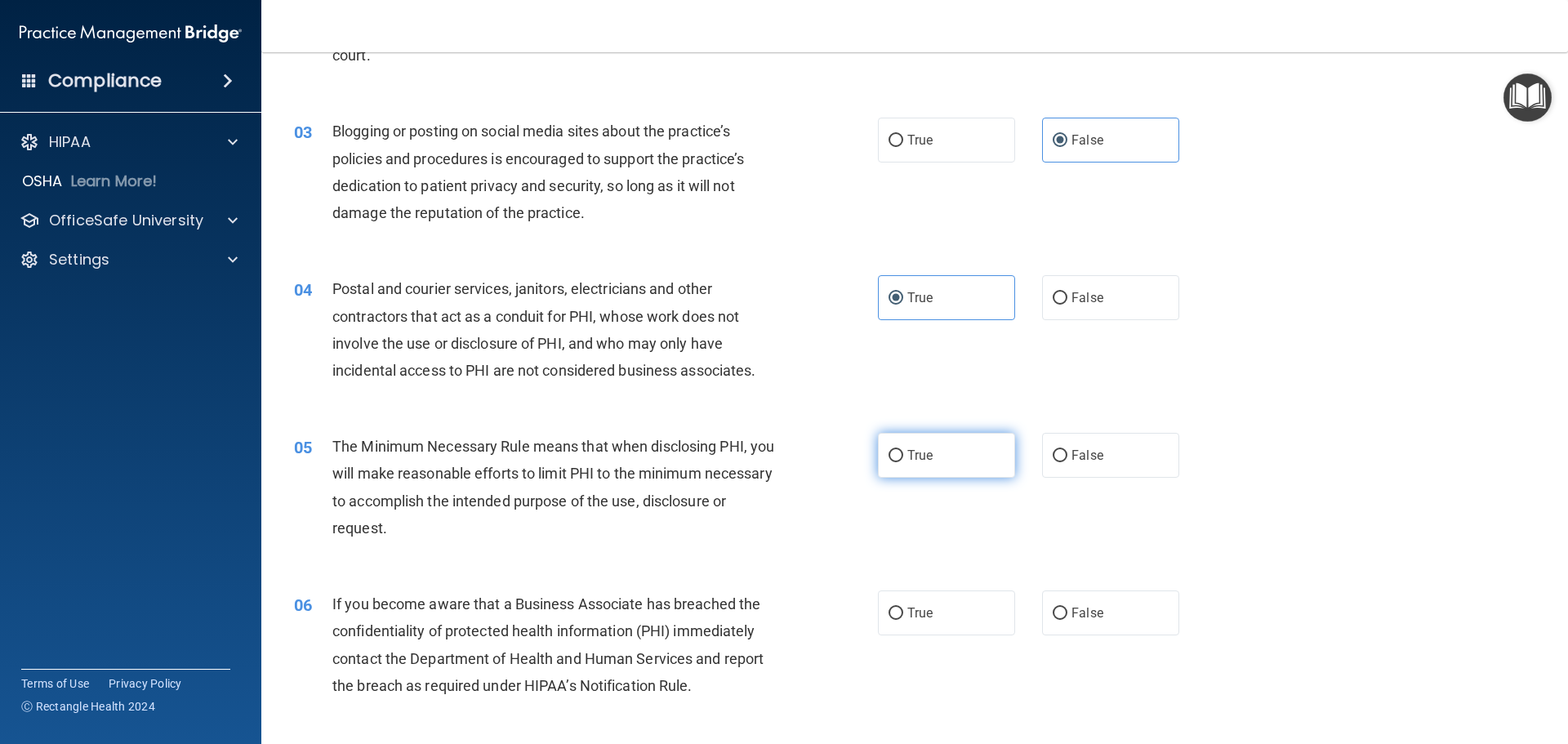
click at [930, 466] on label "True" at bounding box center [946, 455] width 137 height 45
click at [903, 463] on input "True" at bounding box center [896, 456] width 15 height 12
radio input "true"
drag, startPoint x: 1067, startPoint y: 607, endPoint x: 1108, endPoint y: 599, distance: 41.8
click at [1071, 607] on span "False" at bounding box center [1087, 613] width 32 height 16
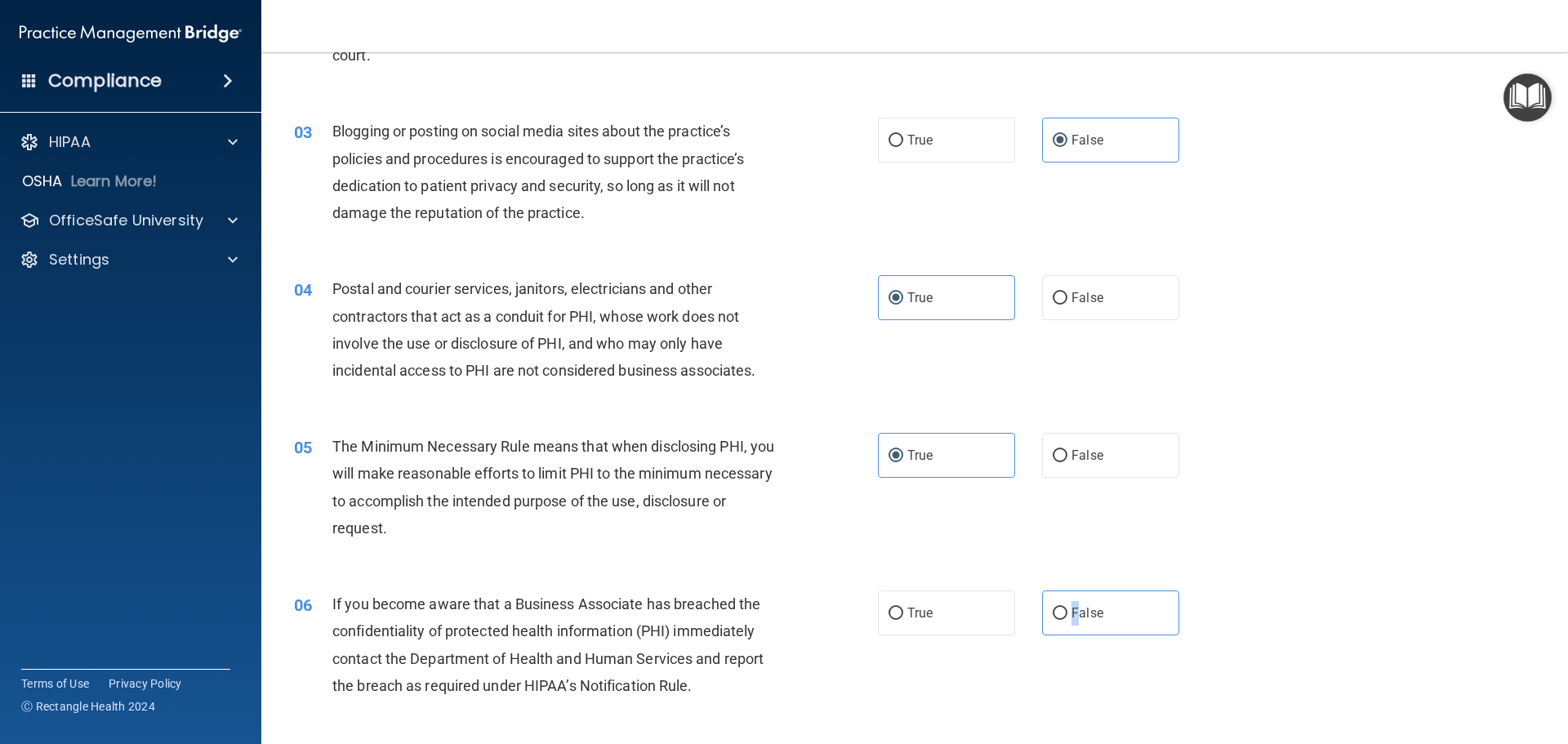
scroll to position [490, 0]
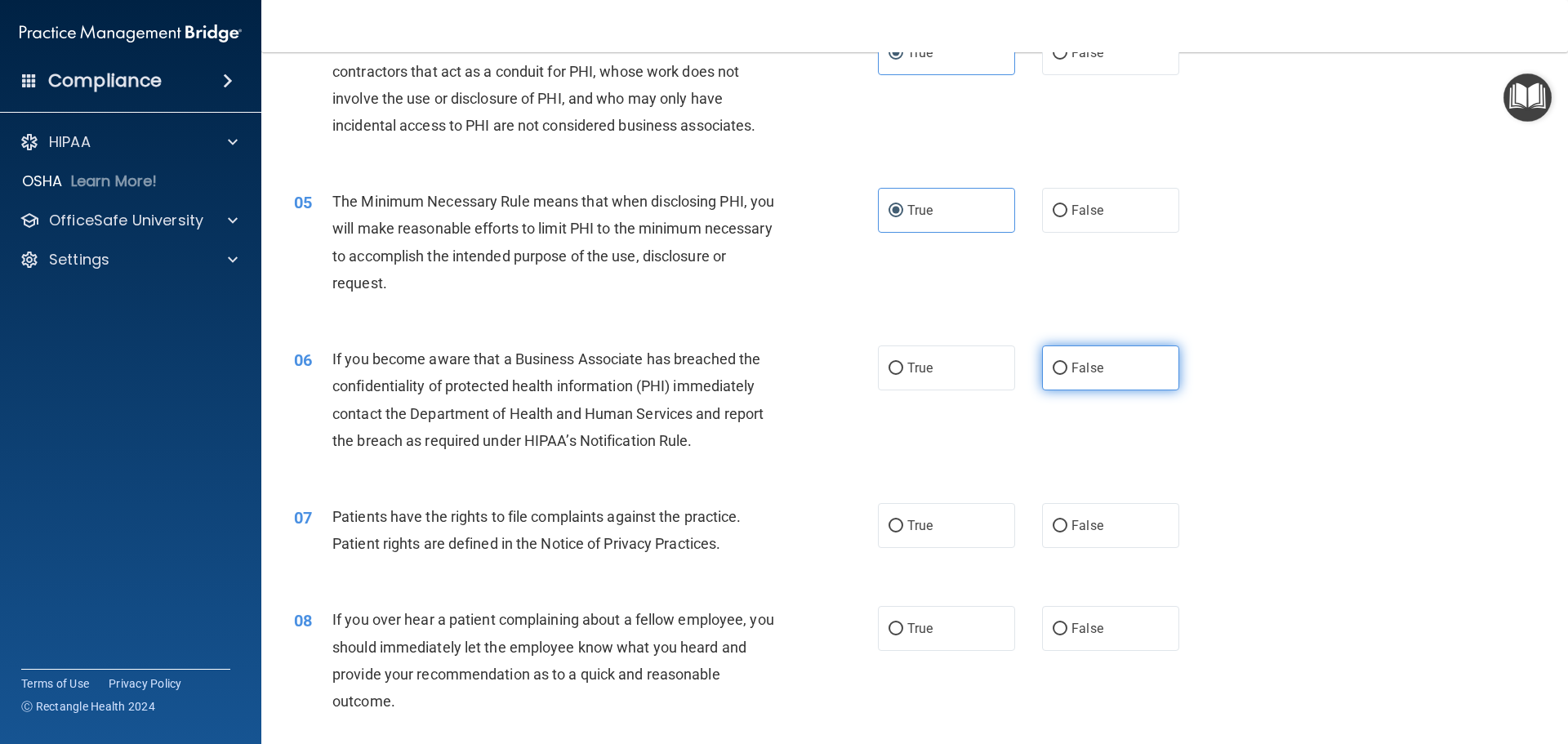
click at [1109, 375] on label "False" at bounding box center [1110, 368] width 137 height 45
click at [1067, 375] on input "False" at bounding box center [1060, 368] width 15 height 12
radio input "true"
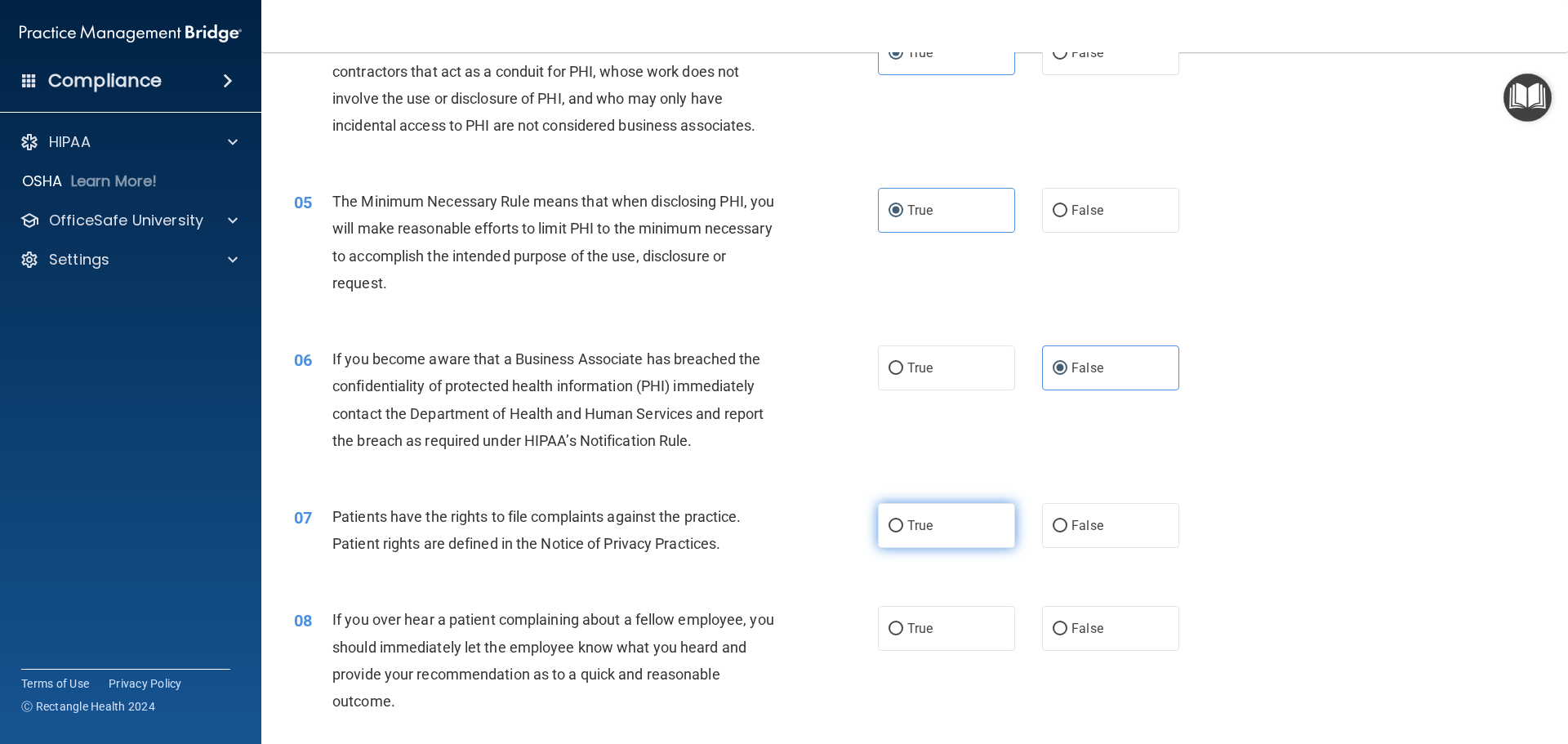
click at [914, 531] on span "True" at bounding box center [919, 526] width 25 height 16
click at [903, 531] on input "True" at bounding box center [896, 526] width 15 height 12
radio input "true"
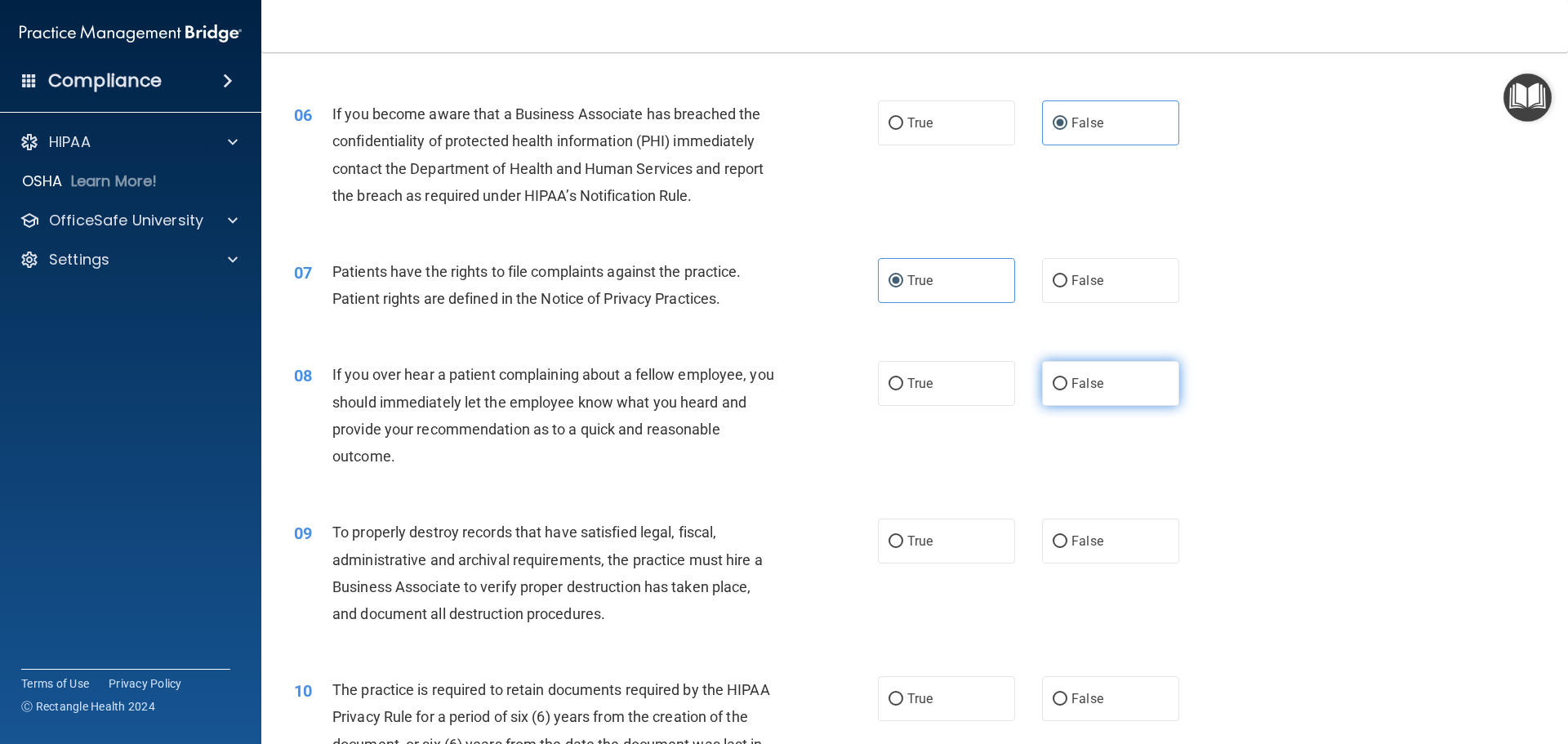
click at [1117, 383] on label "False" at bounding box center [1110, 384] width 137 height 45
click at [1067, 383] on input "False" at bounding box center [1060, 384] width 15 height 12
radio input "true"
click at [1080, 550] on label "False" at bounding box center [1110, 541] width 137 height 45
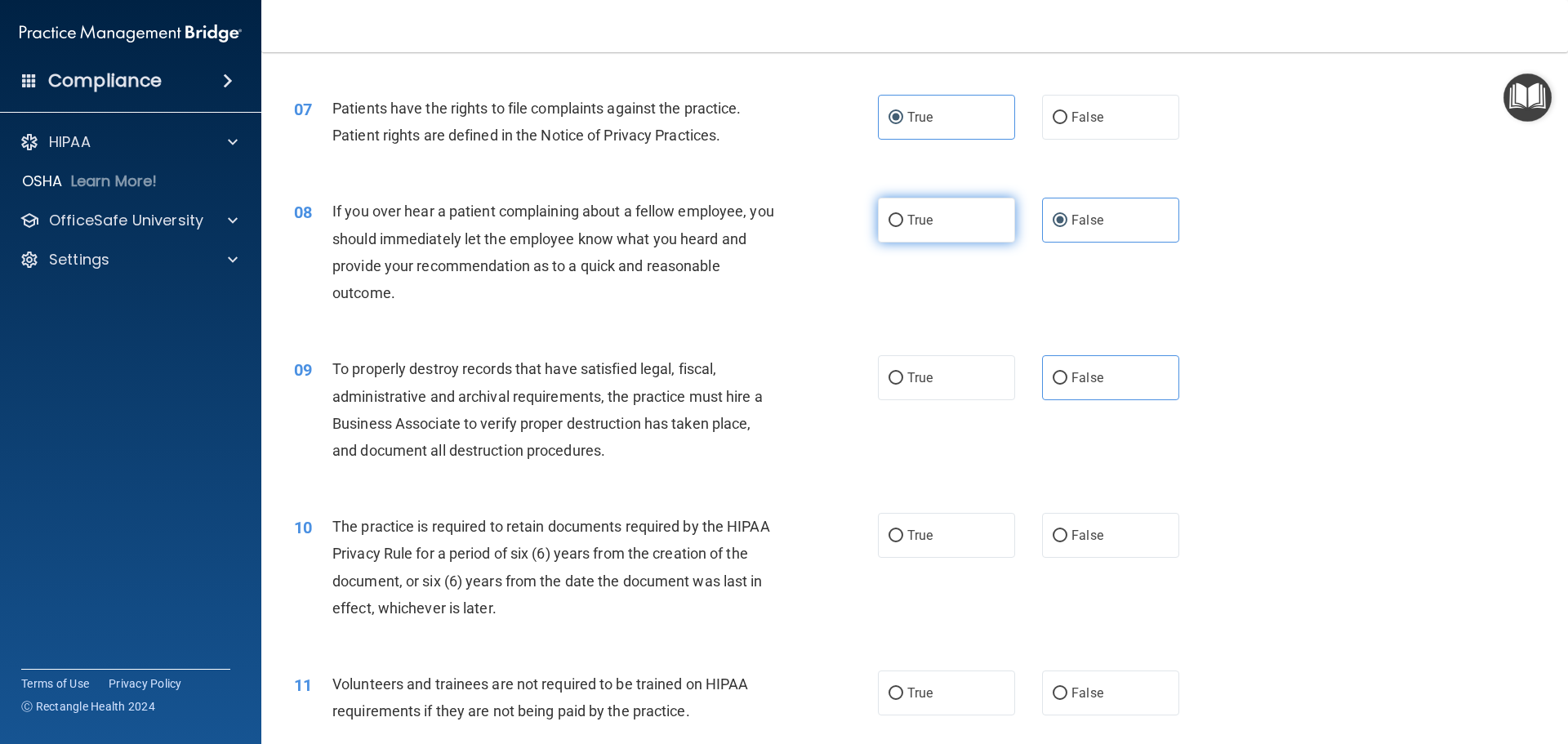
click at [934, 232] on label "True" at bounding box center [946, 220] width 137 height 45
click at [903, 227] on input "True" at bounding box center [896, 220] width 15 height 12
radio input "true"
radio input "false"
click at [1095, 391] on label "False" at bounding box center [1110, 378] width 137 height 45
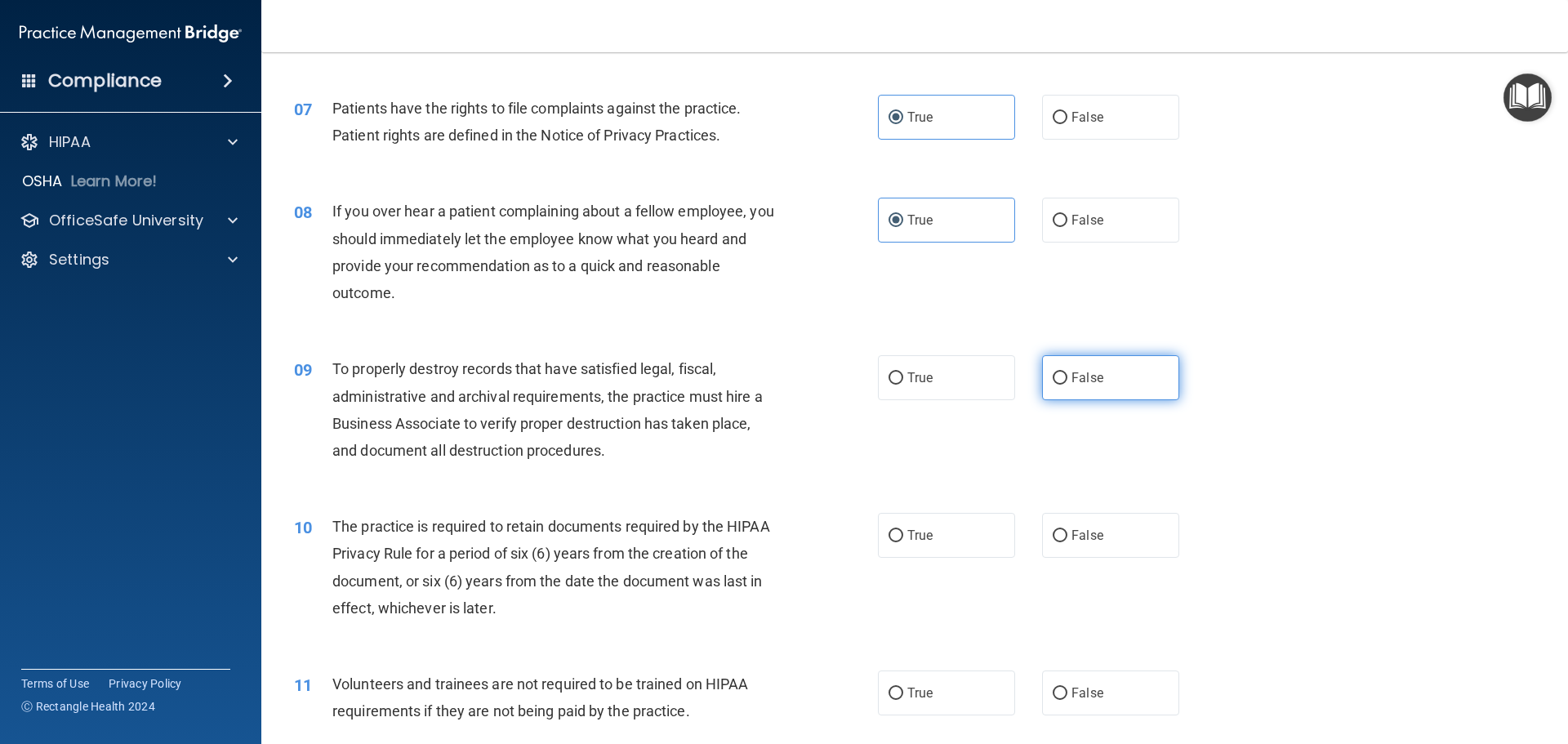
click at [1067, 385] on input "False" at bounding box center [1060, 378] width 15 height 12
radio input "true"
click at [1112, 237] on label "False" at bounding box center [1110, 220] width 137 height 45
click at [1067, 227] on input "False" at bounding box center [1060, 220] width 15 height 12
radio input "true"
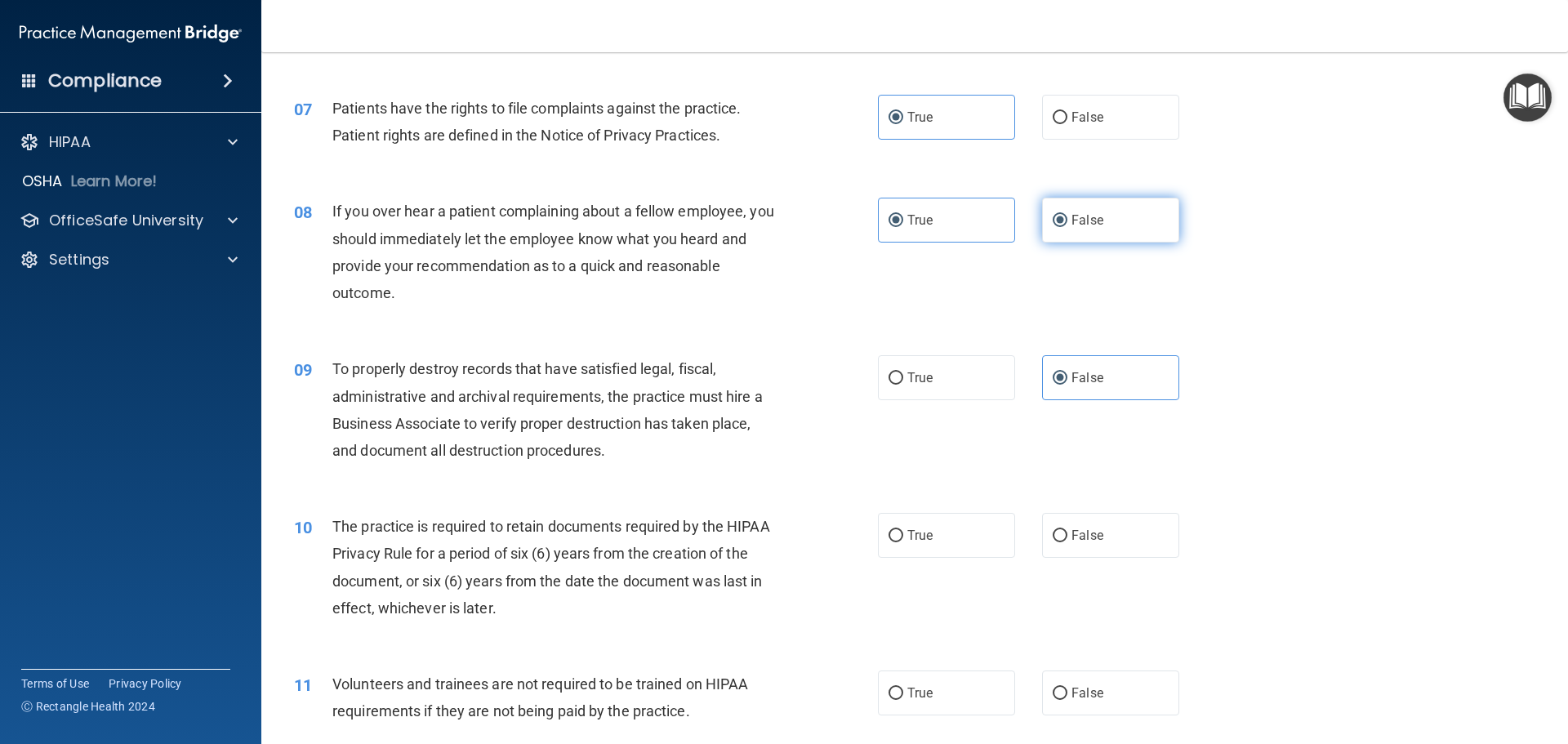
radio input "false"
click at [949, 529] on label "True" at bounding box center [946, 535] width 137 height 45
click at [903, 530] on input "True" at bounding box center [896, 536] width 15 height 12
radio input "true"
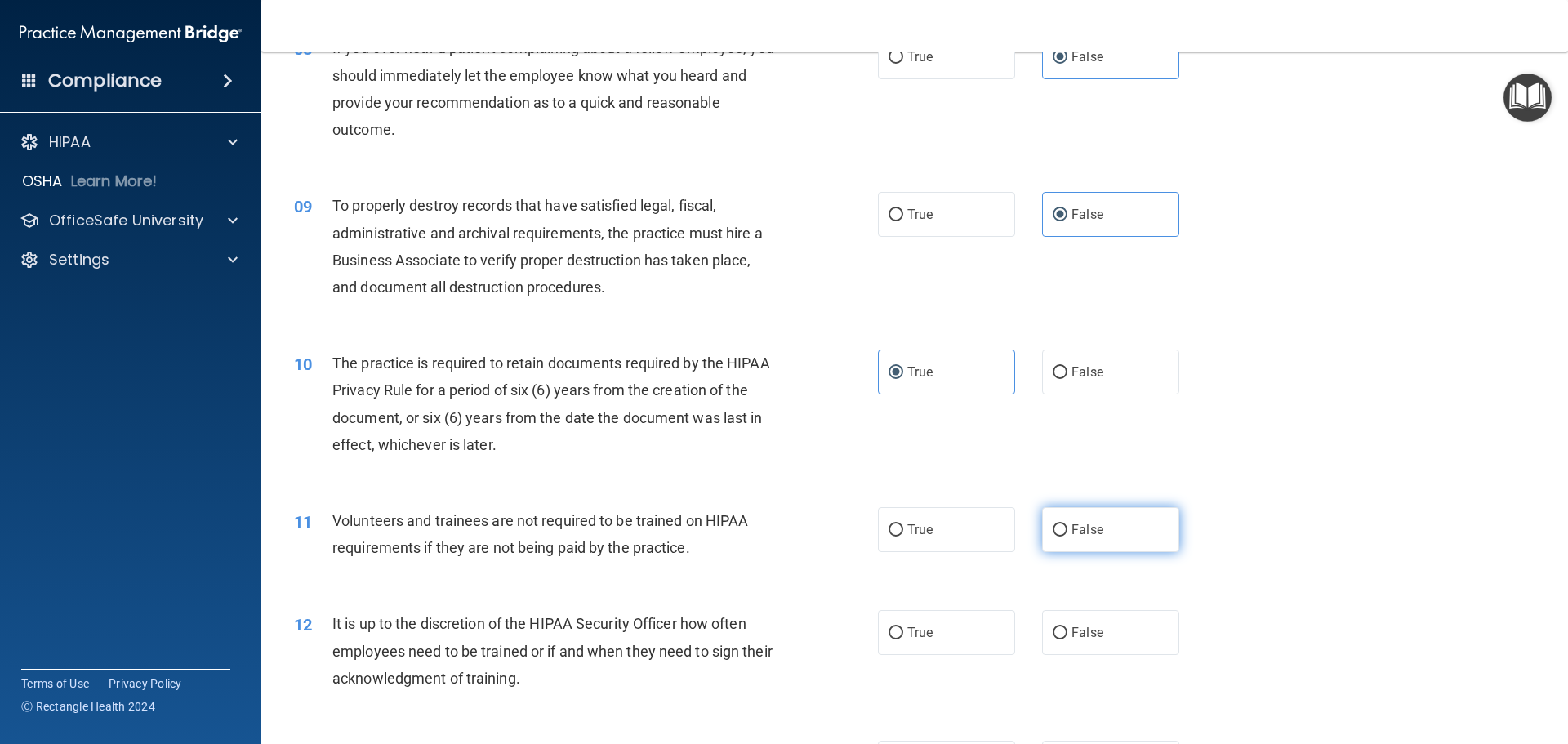
click at [1103, 530] on label "False" at bounding box center [1110, 529] width 137 height 45
click at [1067, 530] on input "False" at bounding box center [1060, 530] width 15 height 12
radio input "true"
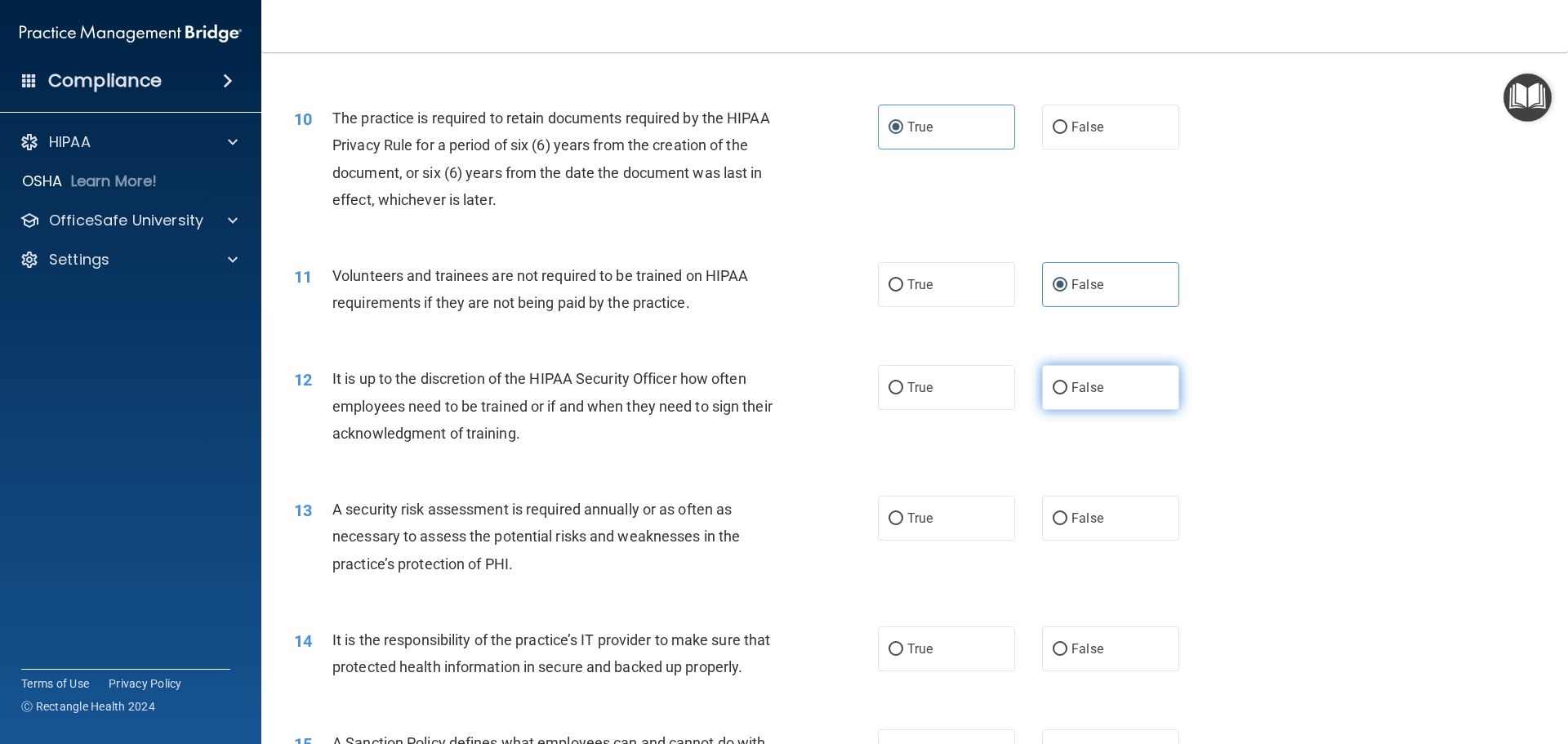
click at [1099, 402] on label "False" at bounding box center [1110, 387] width 137 height 45
click at [1067, 395] on input "False" at bounding box center [1060, 388] width 15 height 12
radio input "true"
click at [892, 513] on input "True" at bounding box center [896, 518] width 15 height 12
radio input "true"
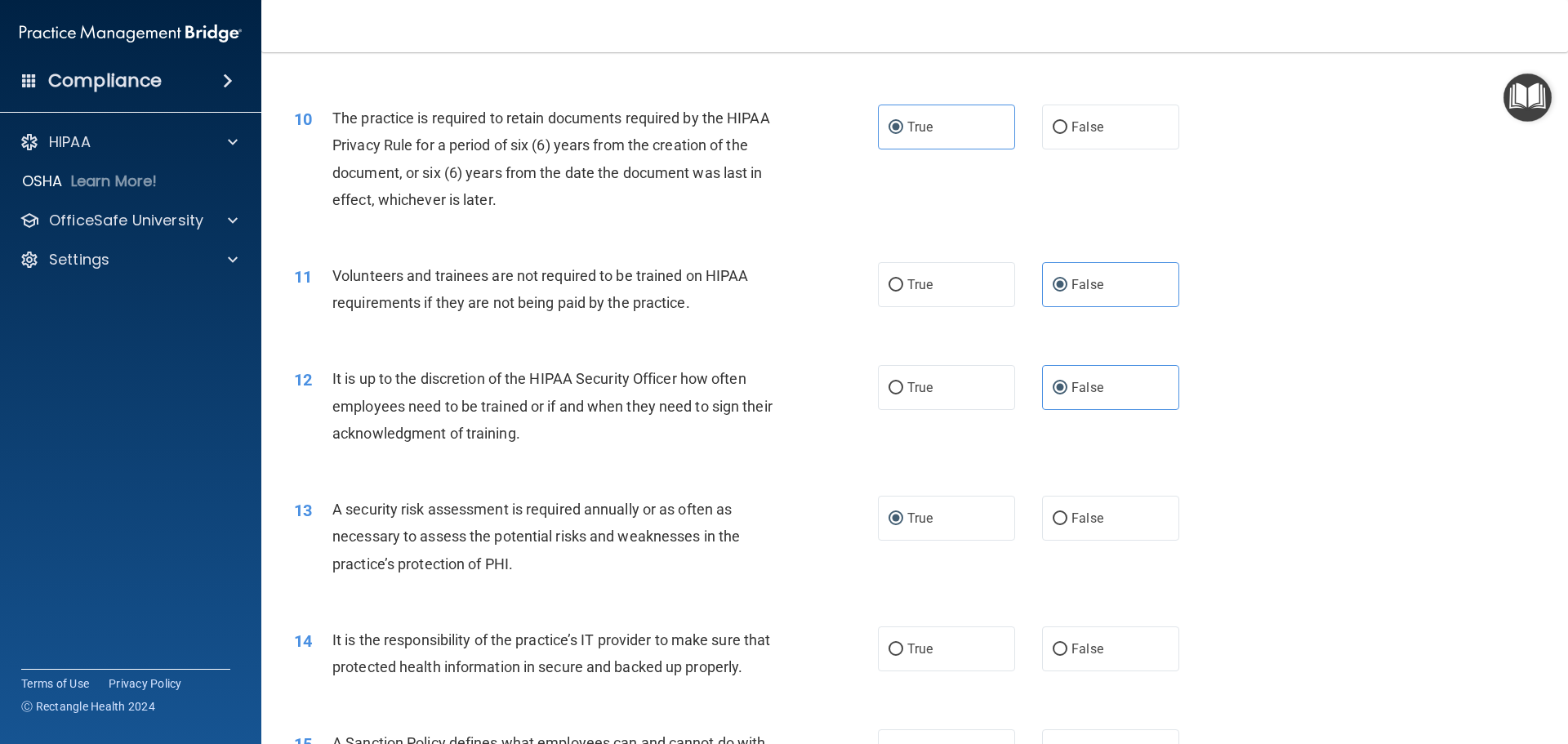
scroll to position [1389, 0]
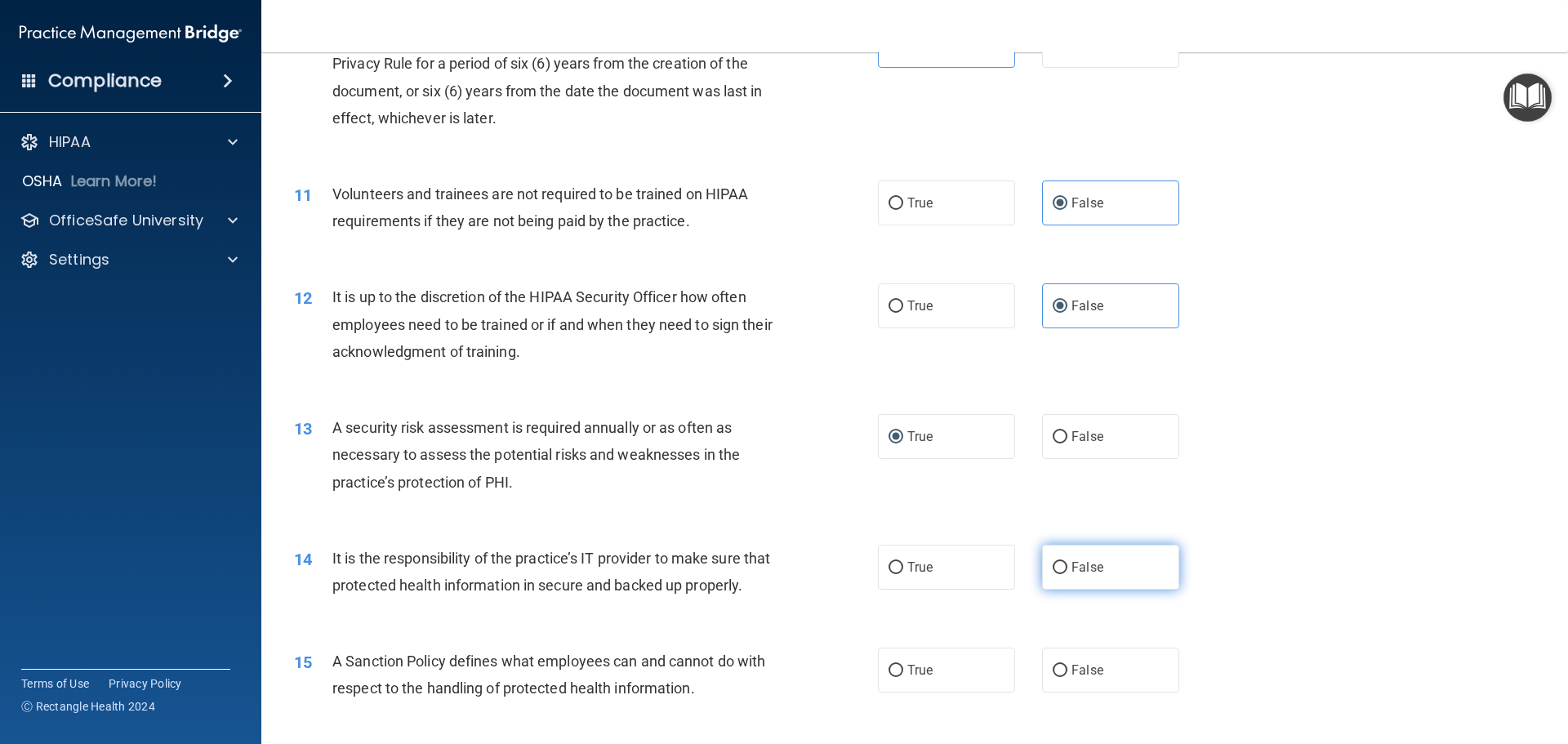
click at [1107, 566] on label "False" at bounding box center [1110, 568] width 137 height 45
click at [1067, 566] on input "False" at bounding box center [1060, 568] width 15 height 12
radio input "true"
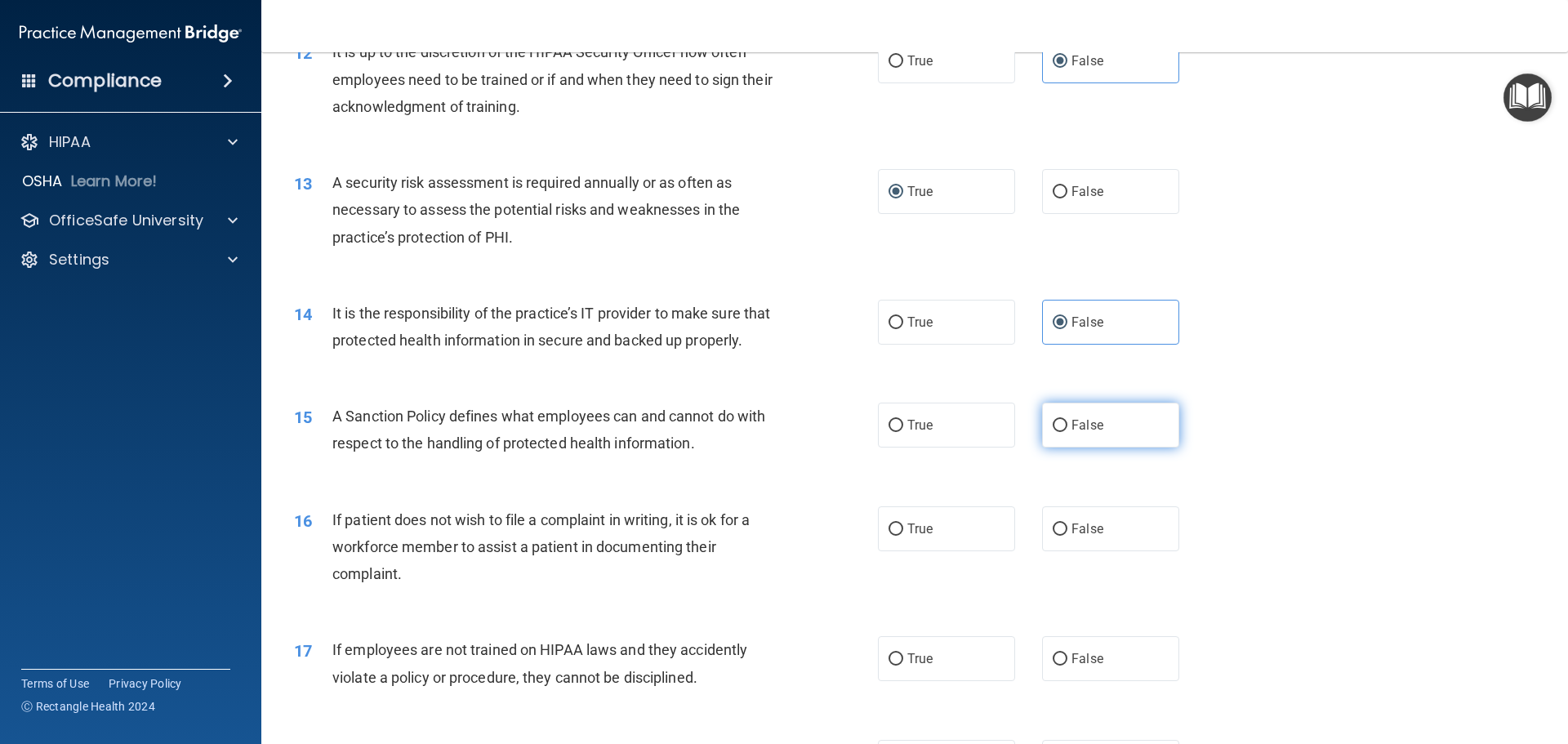
click at [1081, 448] on label "False" at bounding box center [1110, 425] width 137 height 45
click at [1067, 432] on input "False" at bounding box center [1060, 425] width 15 height 12
radio input "true"
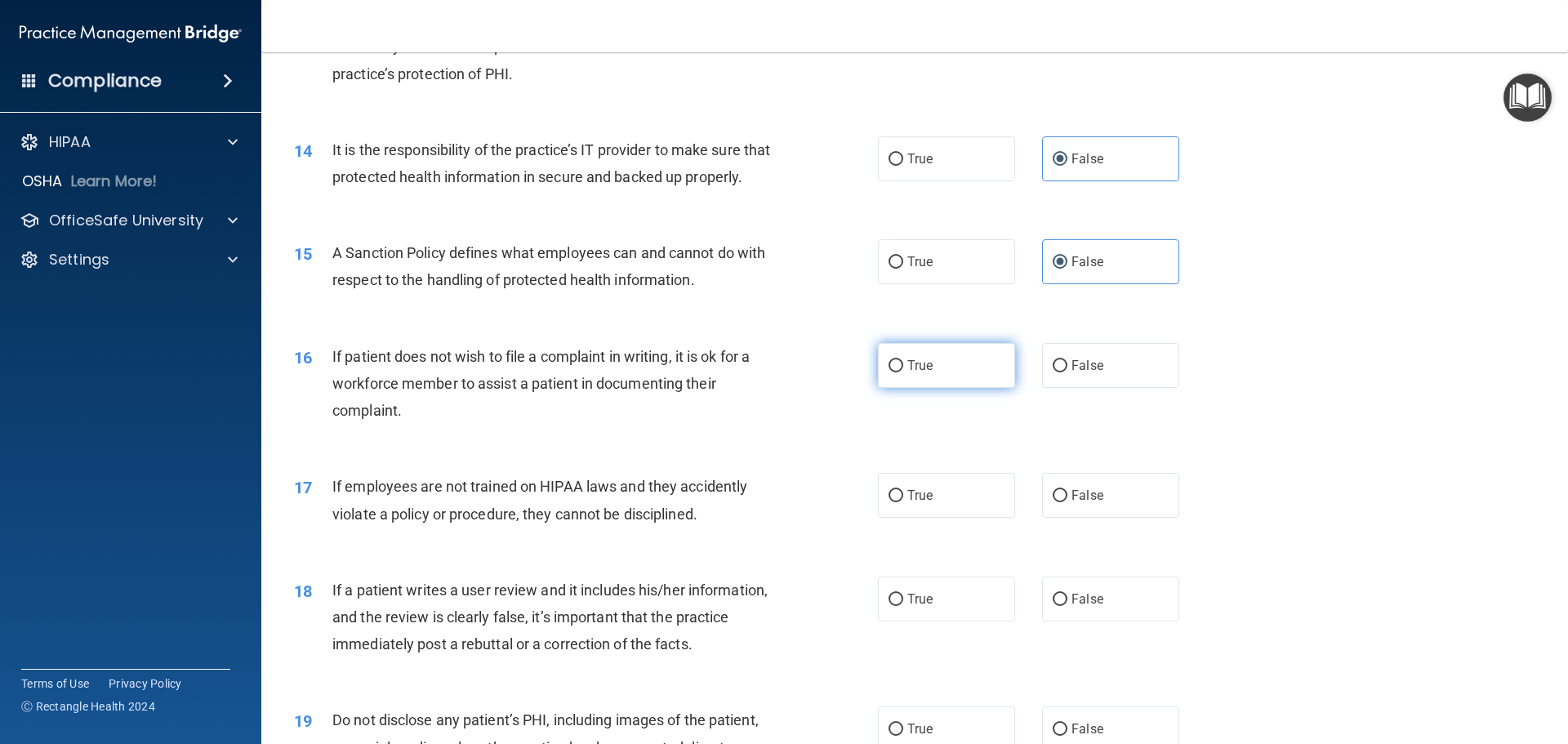
click at [958, 388] on label "True" at bounding box center [946, 365] width 137 height 45
click at [903, 372] on input "True" at bounding box center [896, 366] width 15 height 12
radio input "true"
click at [1078, 503] on span "False" at bounding box center [1087, 495] width 32 height 16
click at [1067, 503] on input "False" at bounding box center [1060, 496] width 15 height 12
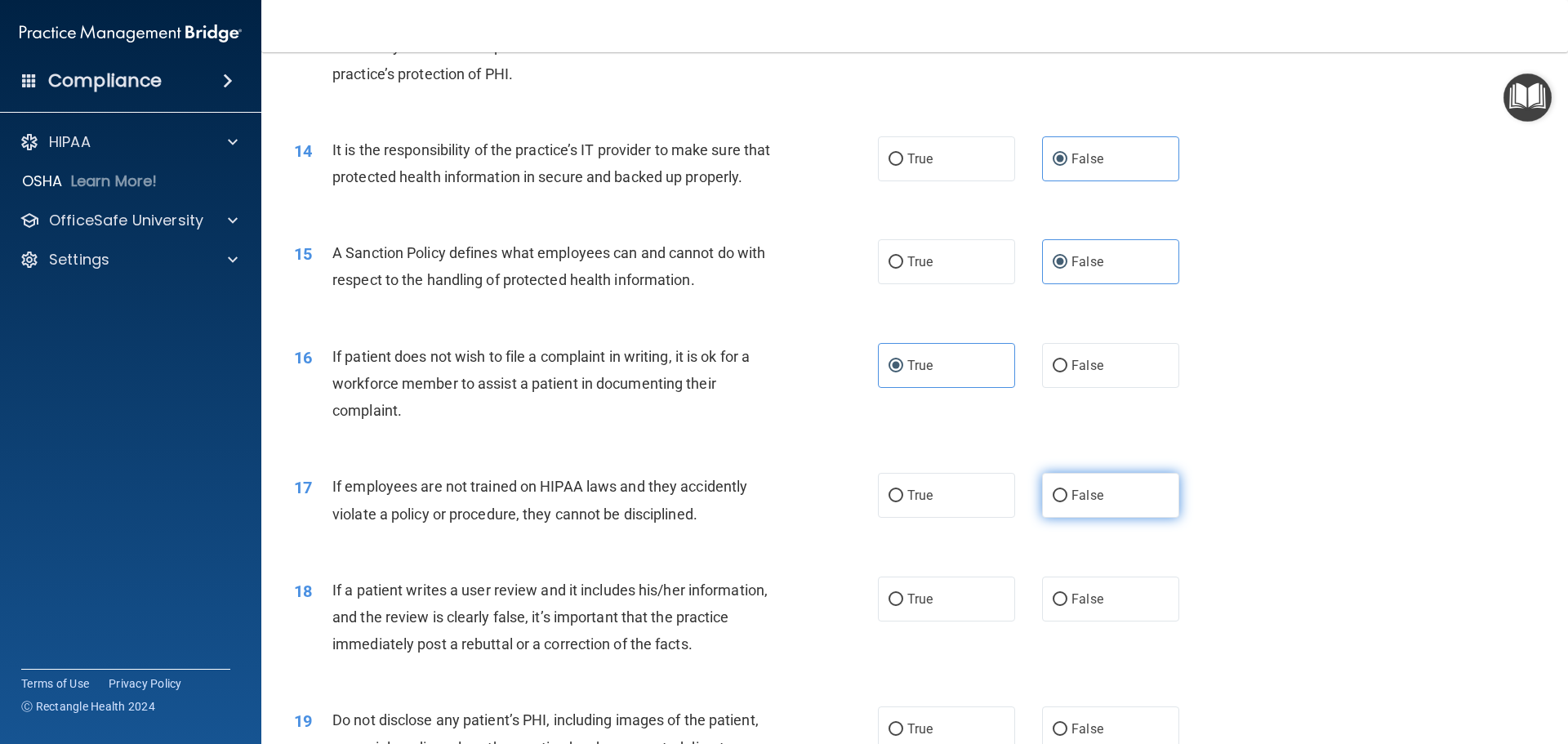
radio input "true"
click at [1114, 621] on label "False" at bounding box center [1110, 599] width 137 height 45
click at [1067, 607] on input "False" at bounding box center [1060, 599] width 15 height 12
radio input "true"
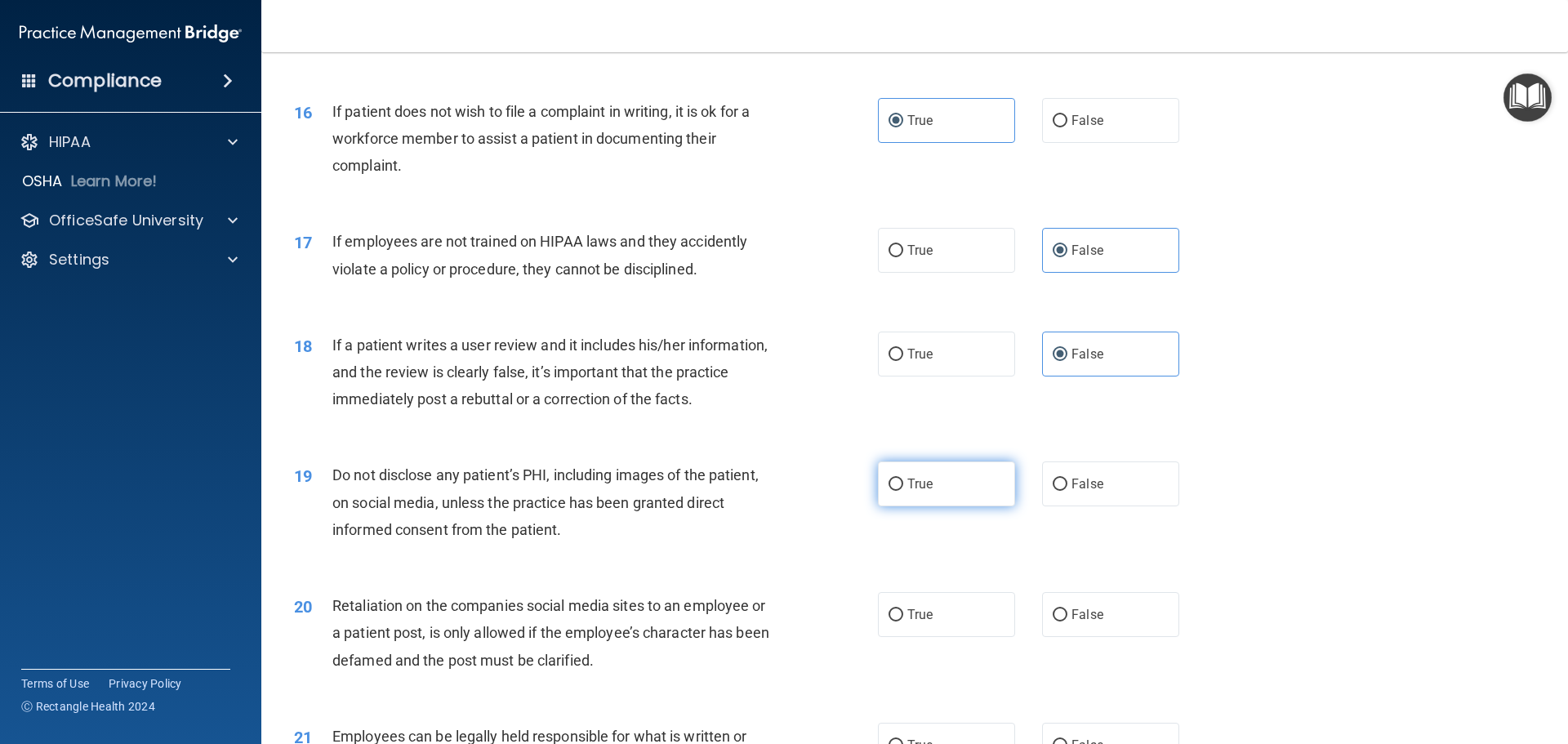
click at [938, 506] on label "True" at bounding box center [946, 484] width 137 height 45
click at [903, 491] on input "True" at bounding box center [896, 484] width 15 height 12
radio input "true"
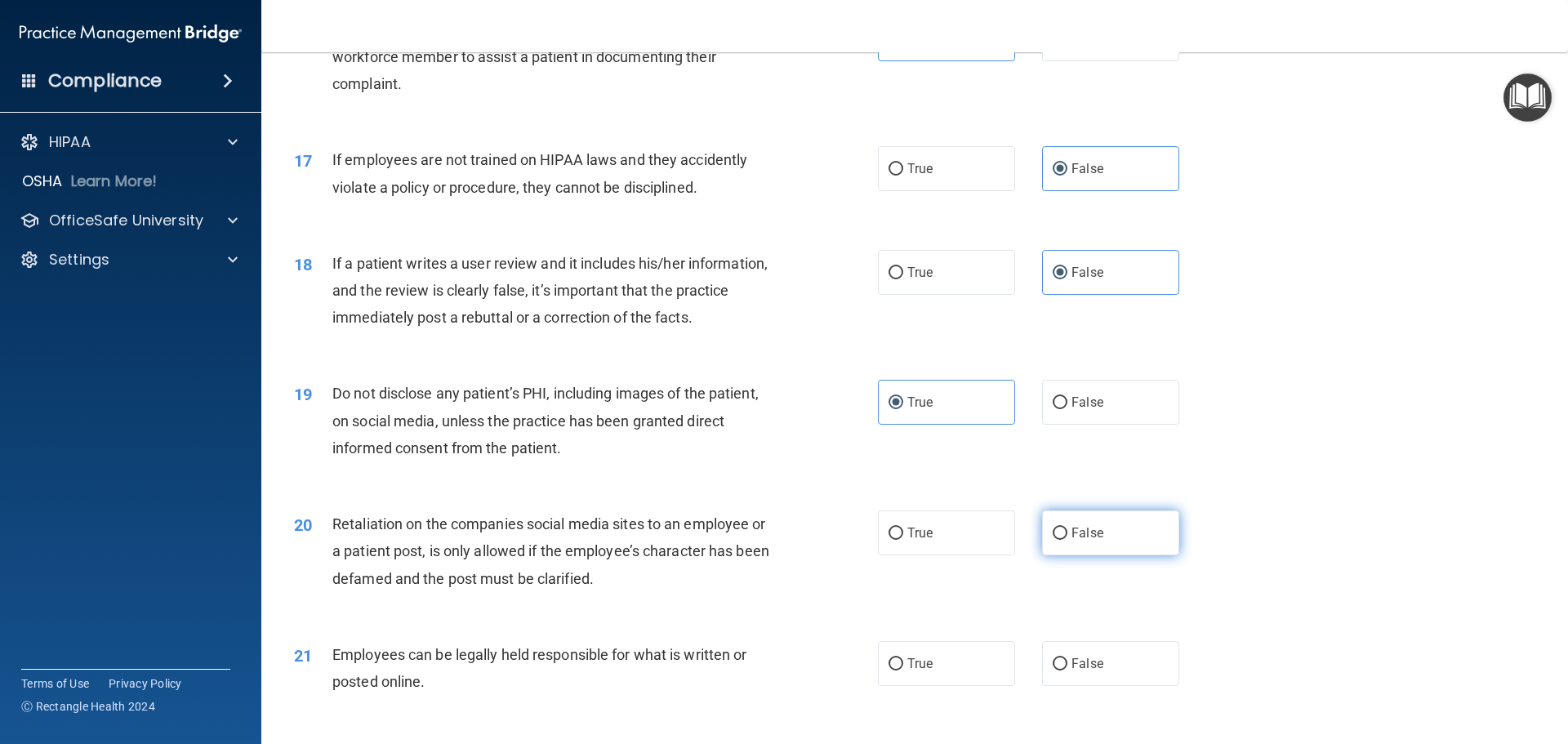
click at [1134, 555] on label "False" at bounding box center [1110, 533] width 137 height 45
click at [1067, 540] on input "False" at bounding box center [1060, 533] width 15 height 12
radio input "true"
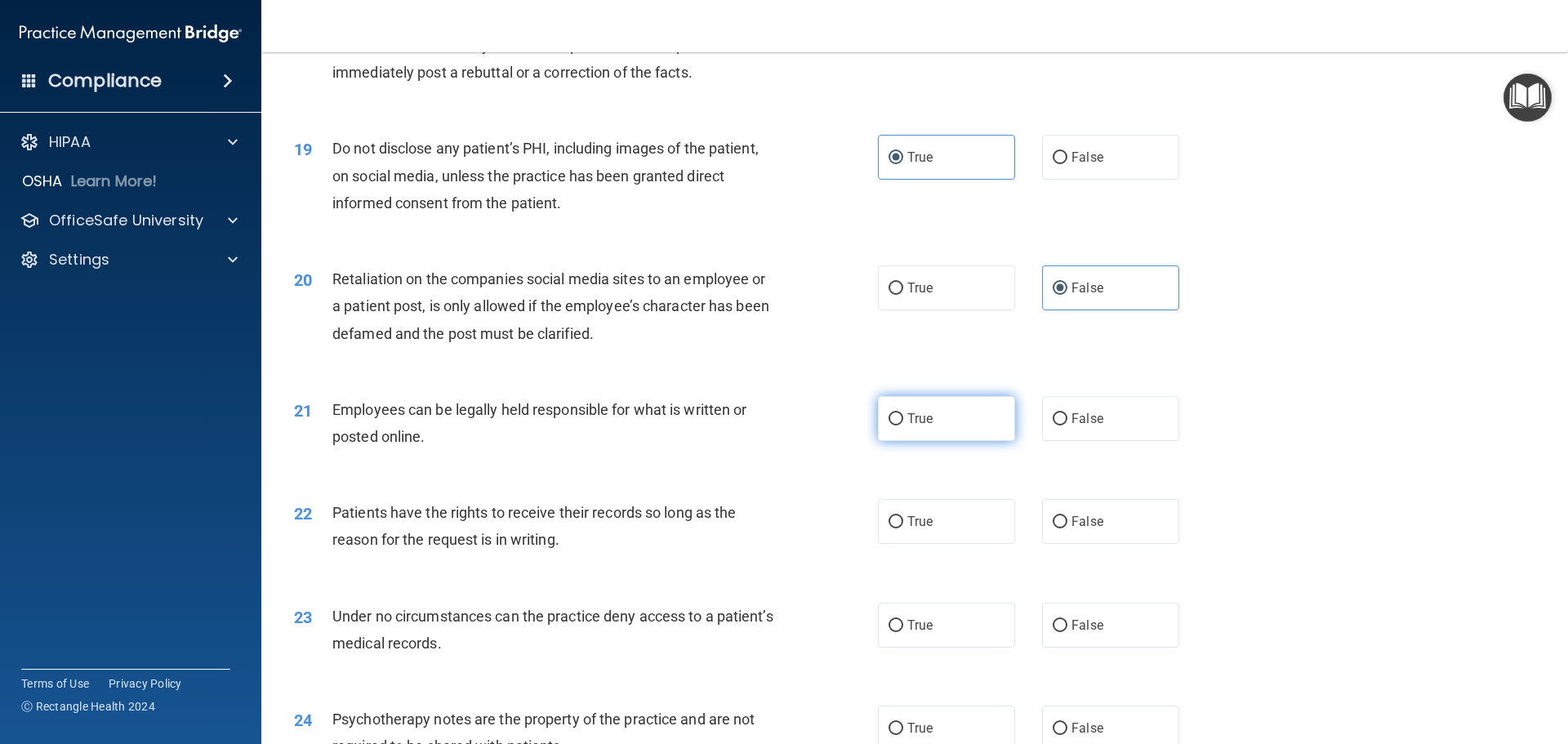
click at [923, 426] on span "True" at bounding box center [919, 418] width 25 height 16
click at [903, 425] on input "True" at bounding box center [896, 419] width 15 height 12
radio input "true"
click at [909, 529] on span "True" at bounding box center [919, 521] width 25 height 16
click at [903, 529] on input "True" at bounding box center [896, 522] width 15 height 12
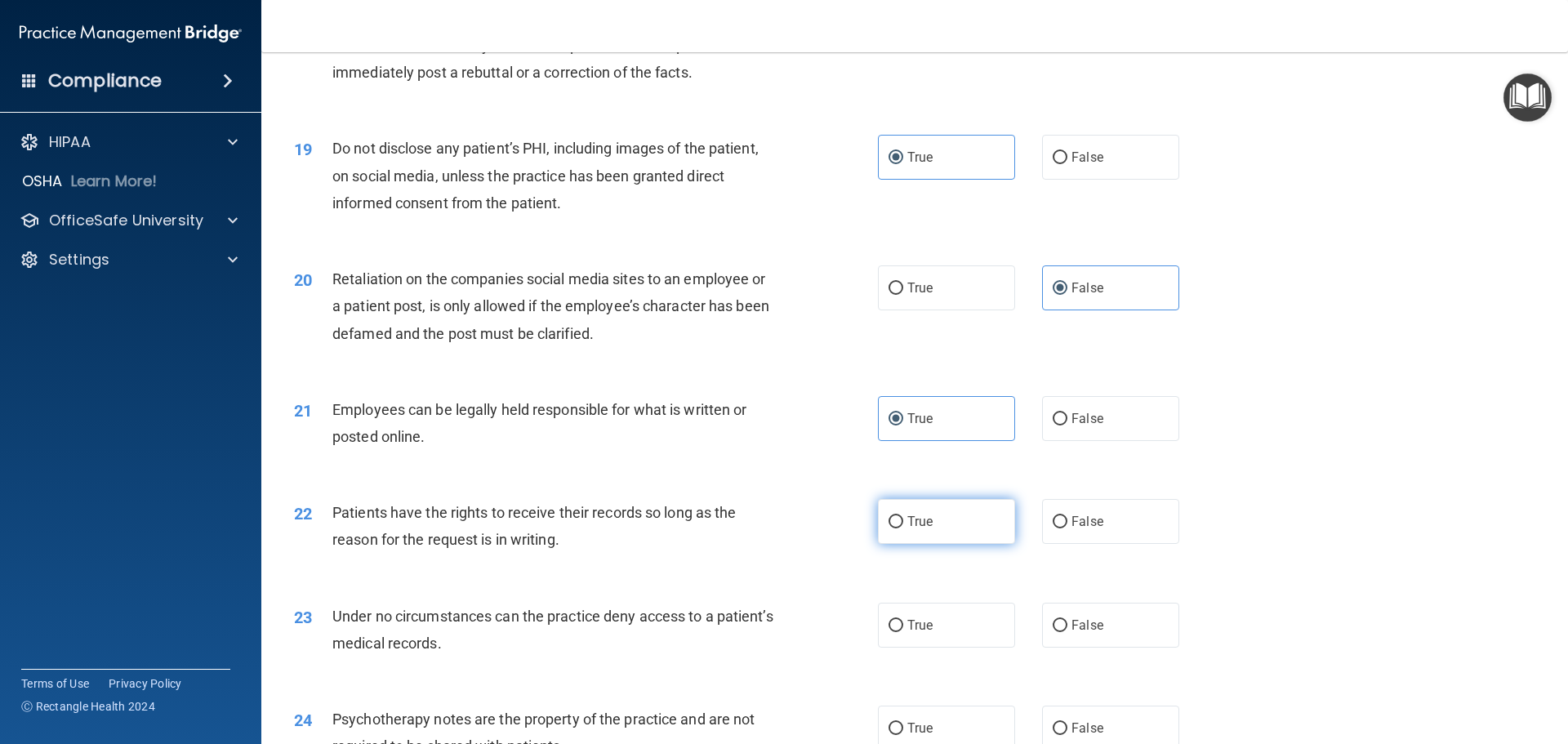
radio input "true"
click at [1081, 529] on span "False" at bounding box center [1087, 521] width 32 height 16
click at [1067, 529] on input "False" at bounding box center [1060, 522] width 15 height 12
radio input "true"
radio input "false"
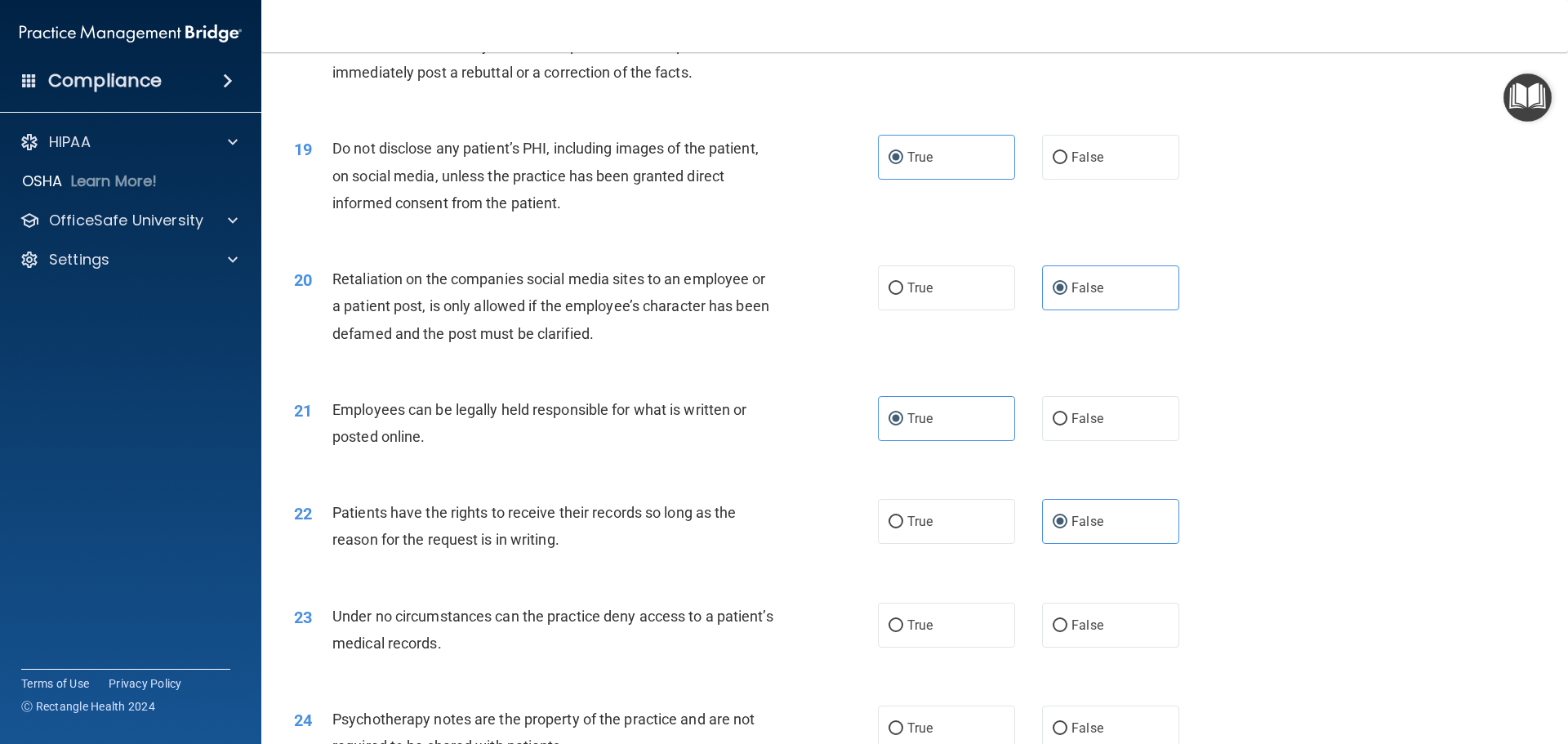
scroll to position [2532, 0]
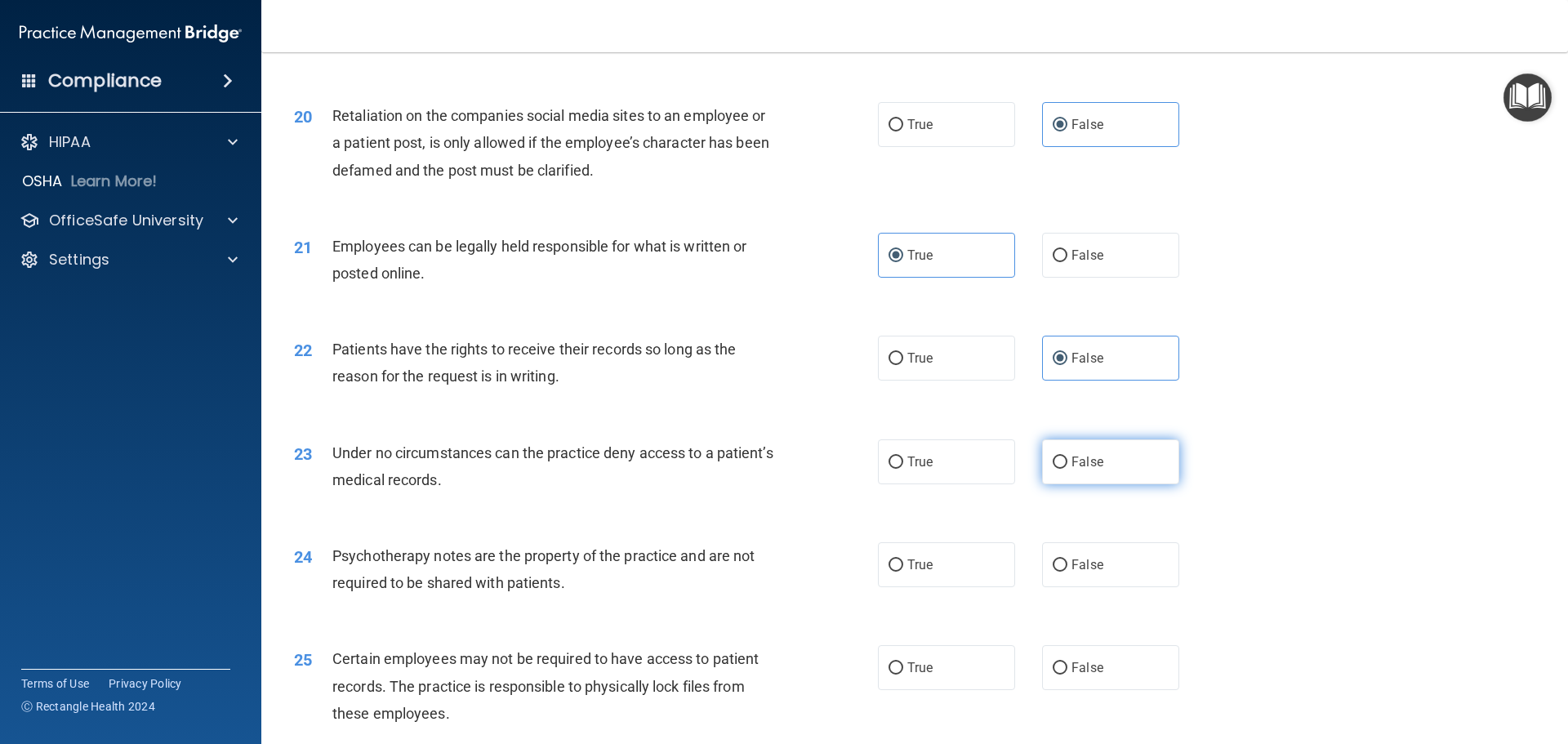
click at [1114, 485] on label "False" at bounding box center [1110, 462] width 137 height 45
click at [1067, 469] on input "False" at bounding box center [1060, 463] width 15 height 12
radio input "true"
click at [945, 587] on label "True" at bounding box center [946, 565] width 137 height 45
click at [903, 572] on input "True" at bounding box center [896, 565] width 15 height 12
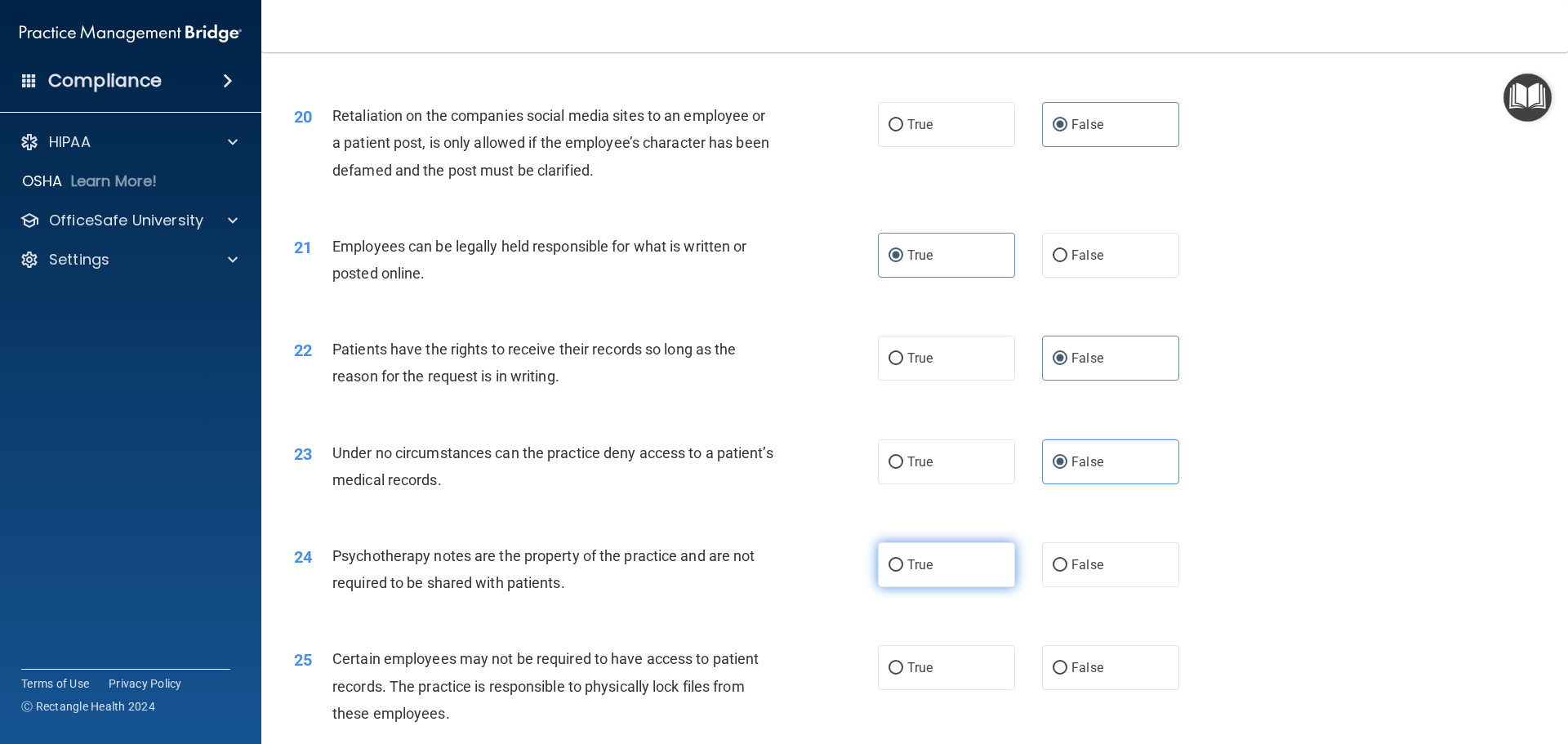
radio input "true"
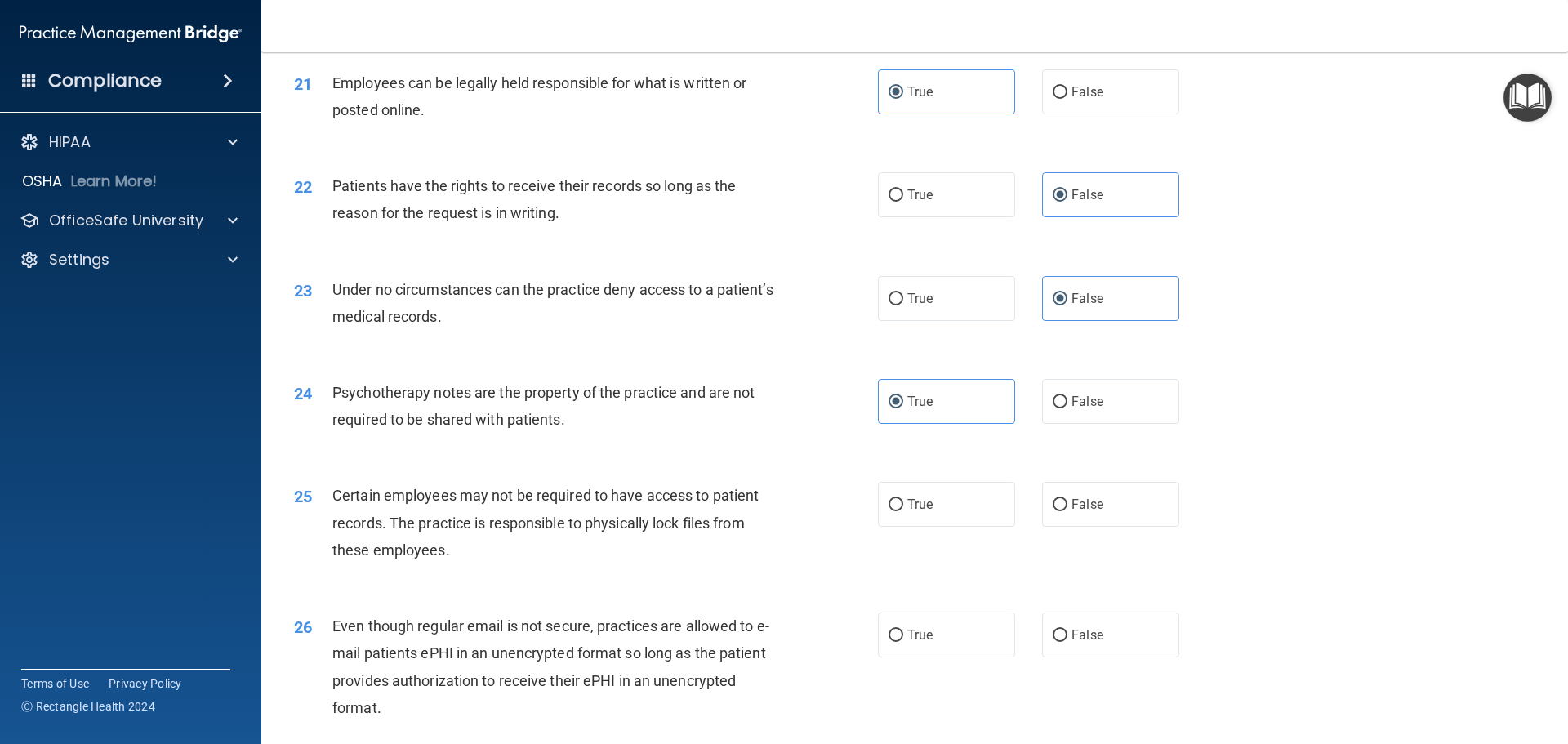
scroll to position [2941, 0]
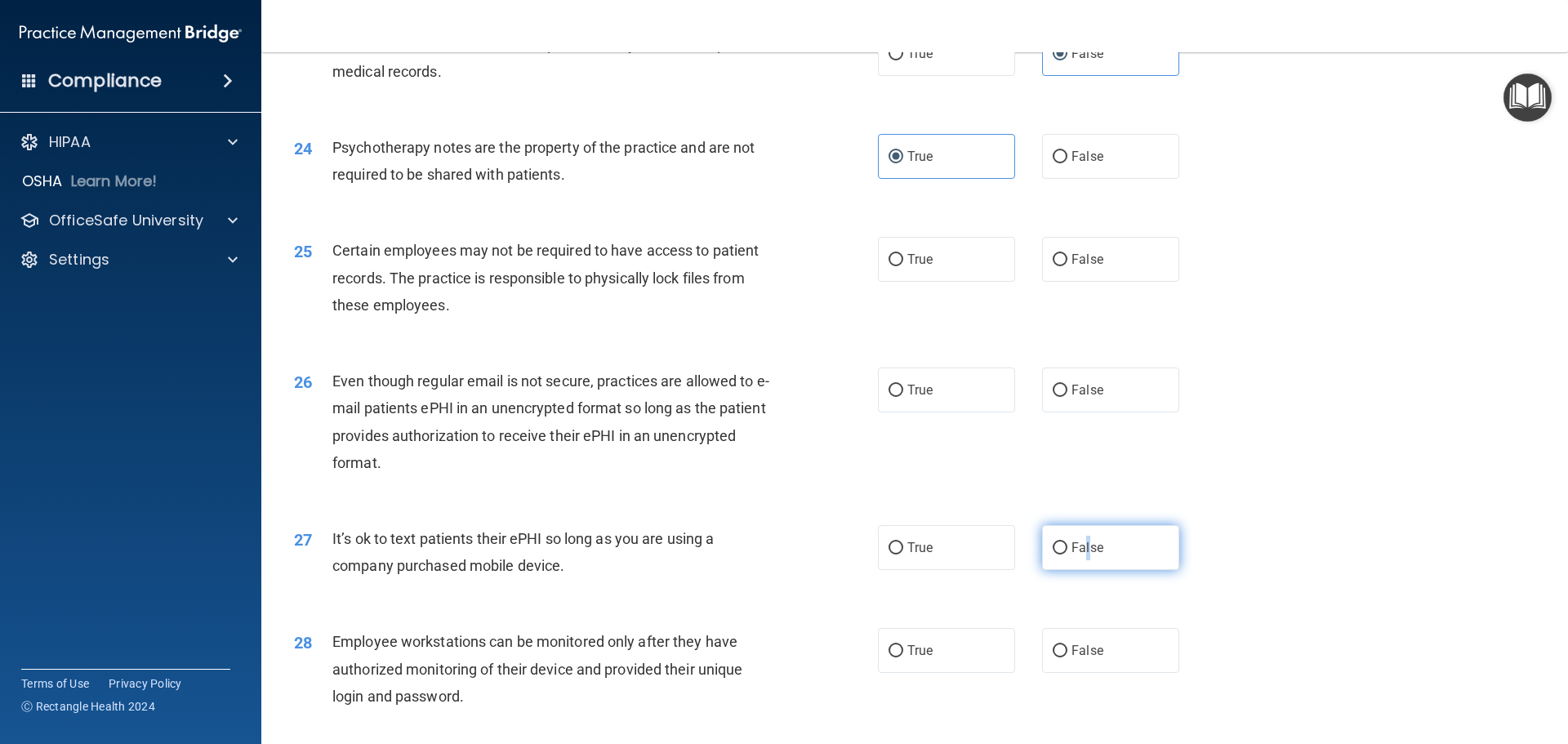
click at [1080, 555] on span "False" at bounding box center [1087, 547] width 32 height 16
click at [1099, 570] on label "False" at bounding box center [1110, 547] width 137 height 45
click at [1067, 555] on input "False" at bounding box center [1060, 548] width 15 height 12
radio input "true"
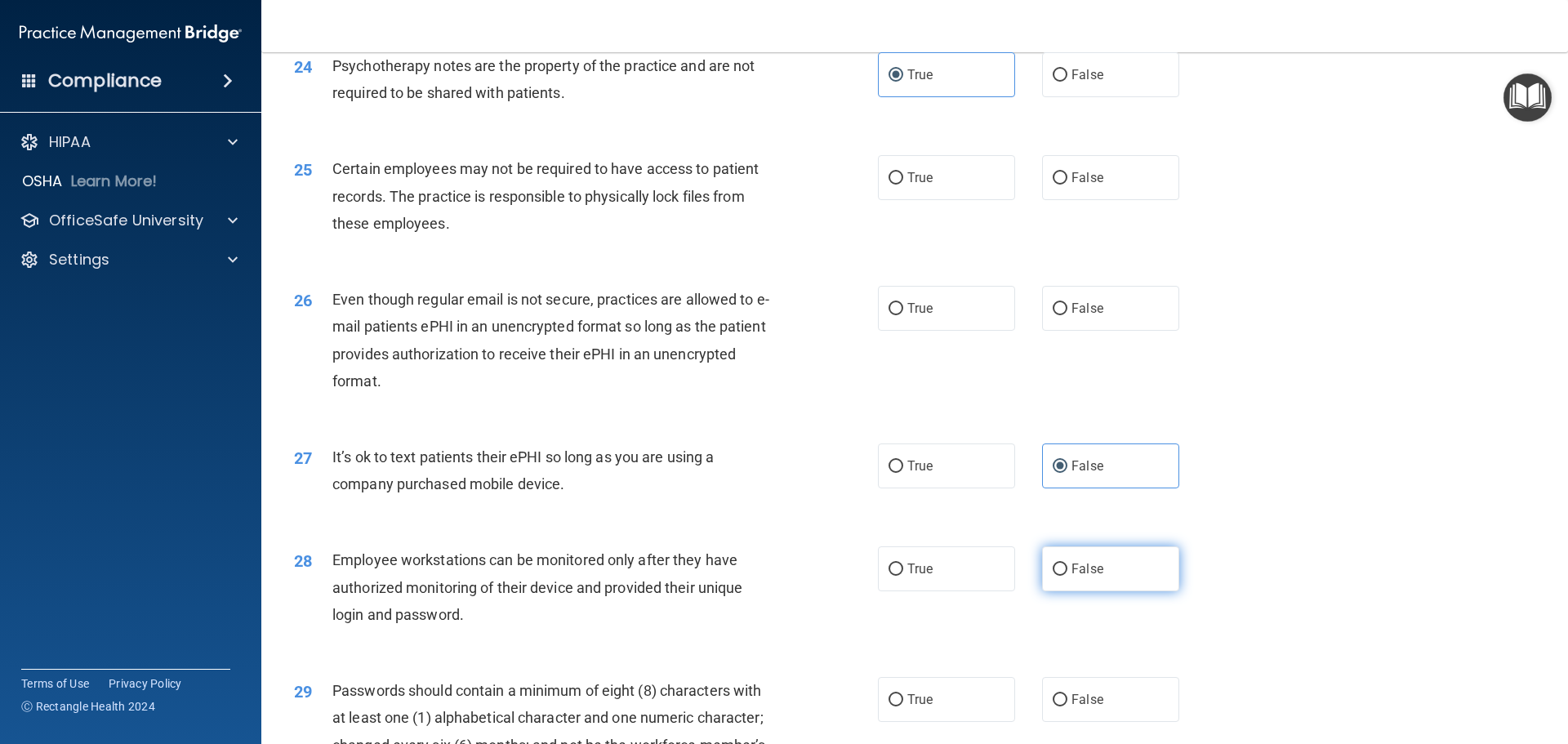
click at [1099, 586] on label "False" at bounding box center [1110, 568] width 137 height 45
click at [1067, 576] on input "False" at bounding box center [1060, 569] width 15 height 12
radio input "true"
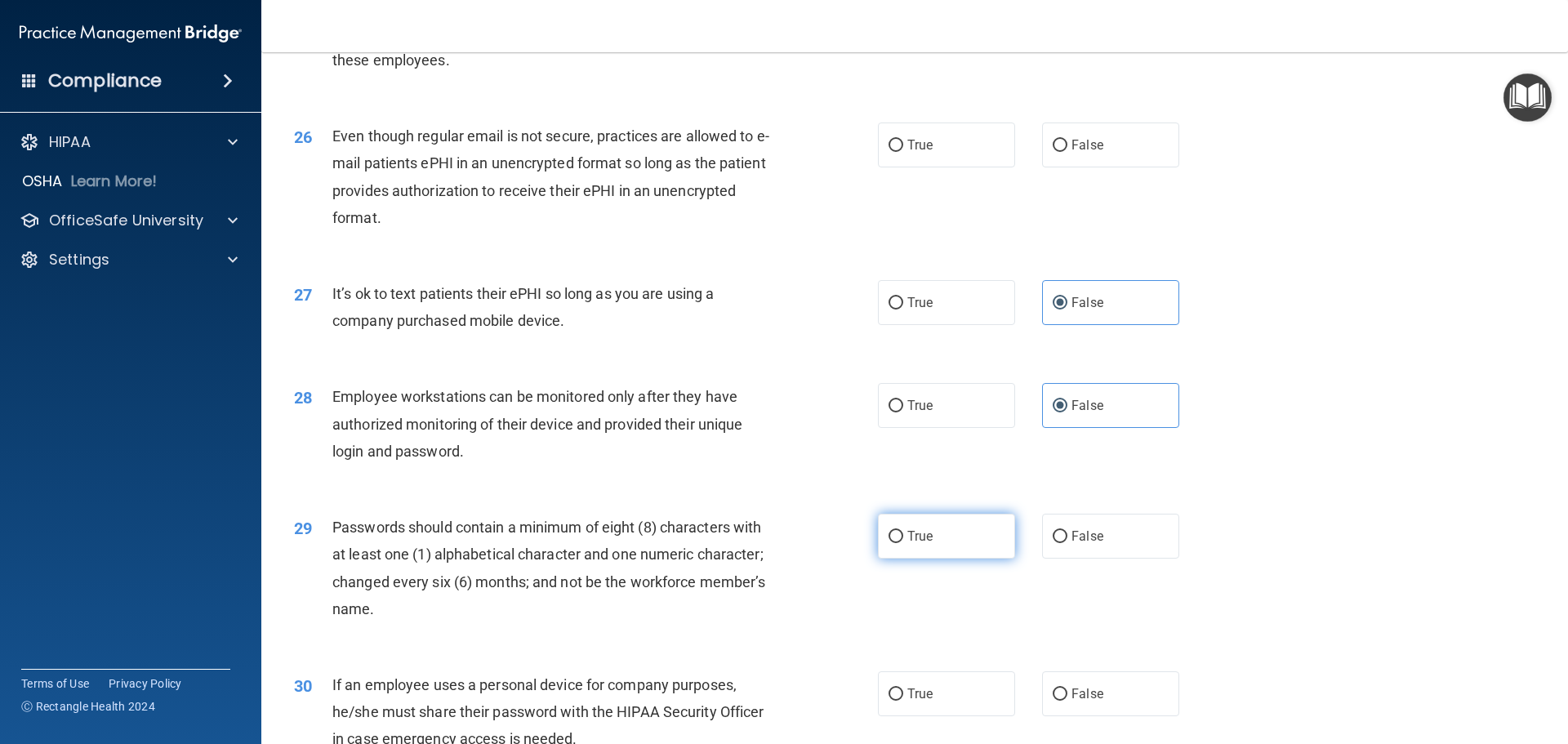
drag, startPoint x: 909, startPoint y: 568, endPoint x: 981, endPoint y: 581, distance: 73.2
click at [910, 544] on span "True" at bounding box center [919, 536] width 25 height 16
click at [903, 543] on input "True" at bounding box center [896, 537] width 15 height 12
radio input "true"
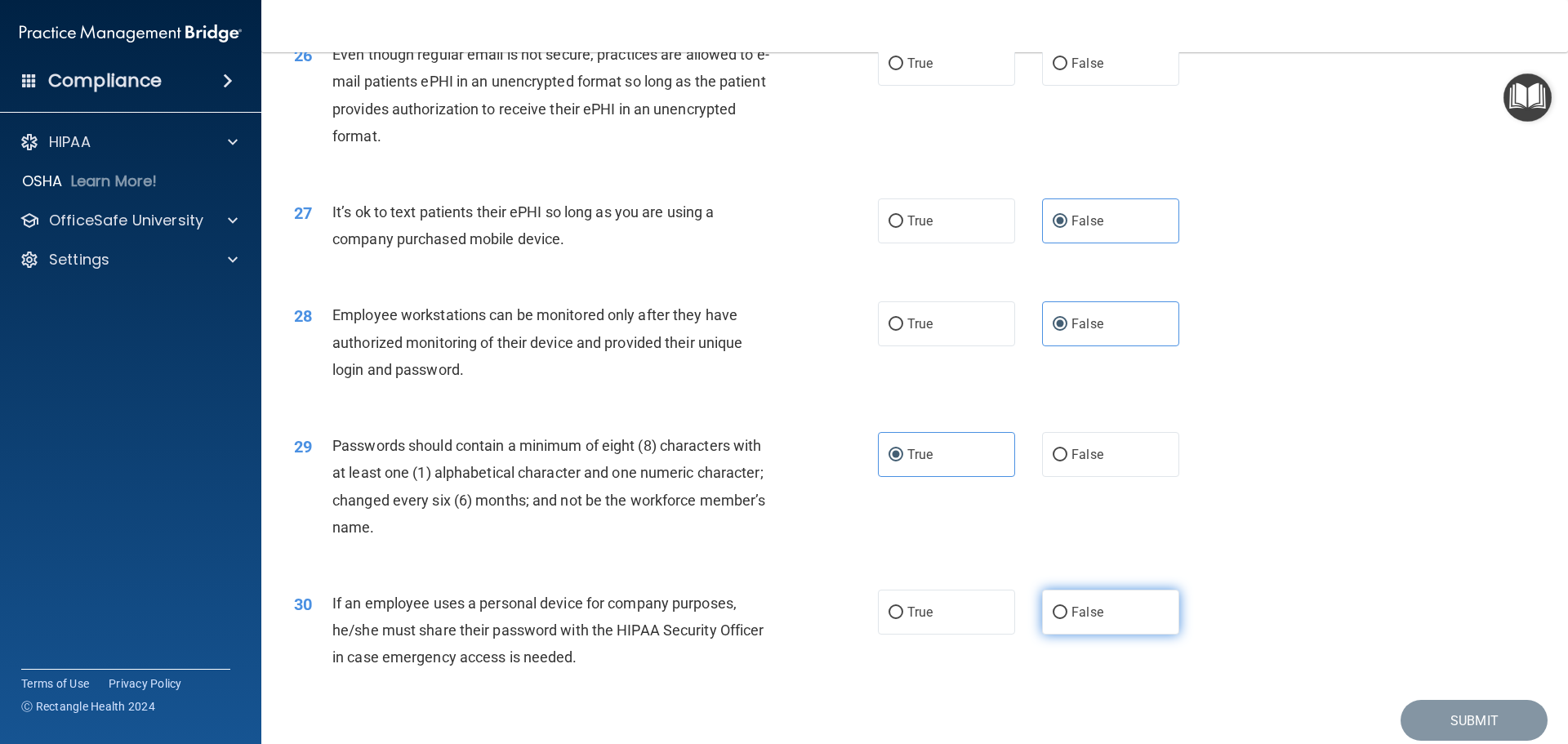
click at [1062, 634] on label "False" at bounding box center [1110, 612] width 137 height 45
click at [1062, 620] on input "False" at bounding box center [1060, 612] width 15 height 12
radio input "true"
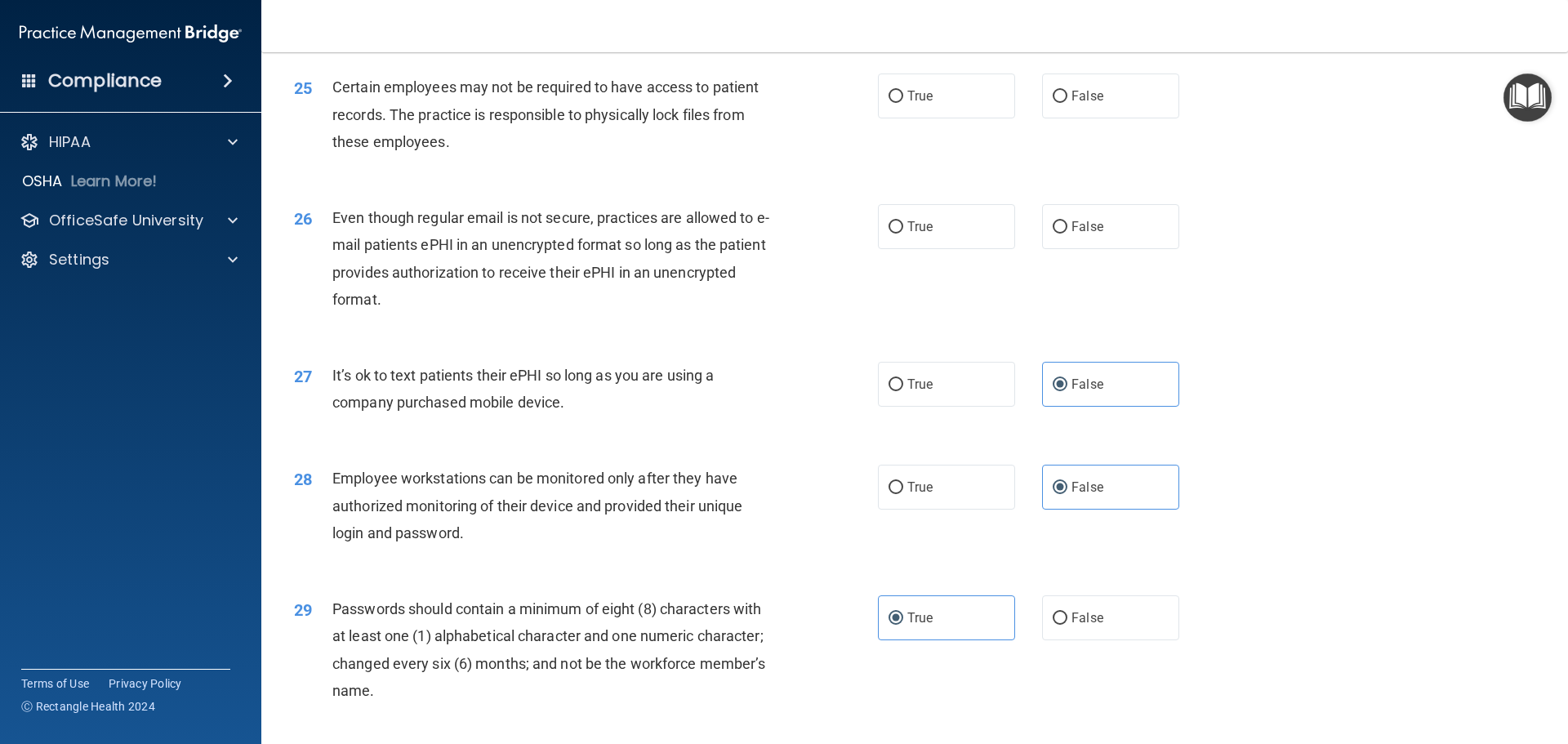
scroll to position [2941, 0]
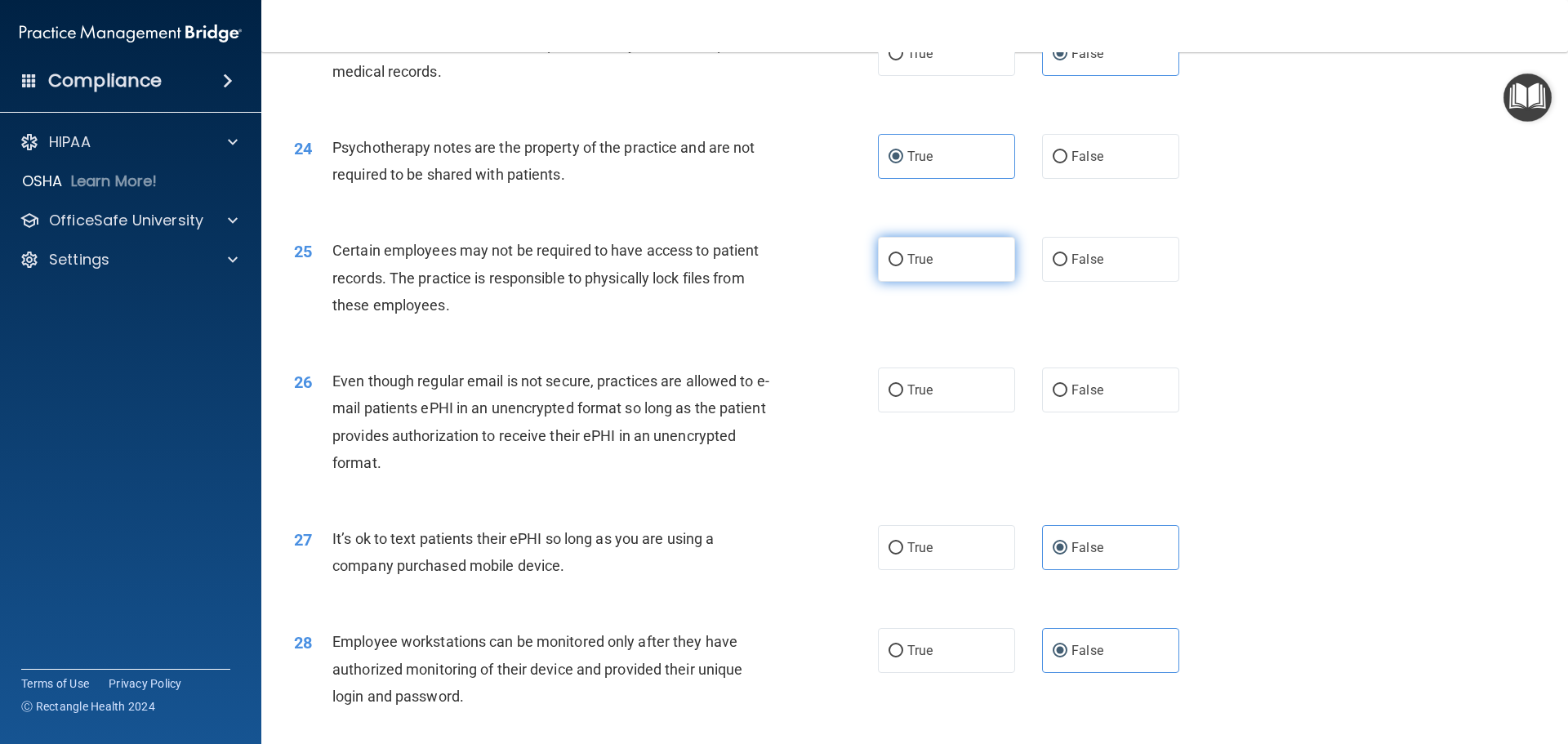
click at [943, 281] on label "True" at bounding box center [946, 259] width 137 height 45
click at [903, 267] on input "True" at bounding box center [896, 260] width 15 height 12
radio input "true"
click at [925, 398] on span "True" at bounding box center [919, 390] width 25 height 16
click at [903, 397] on input "True" at bounding box center [896, 390] width 15 height 12
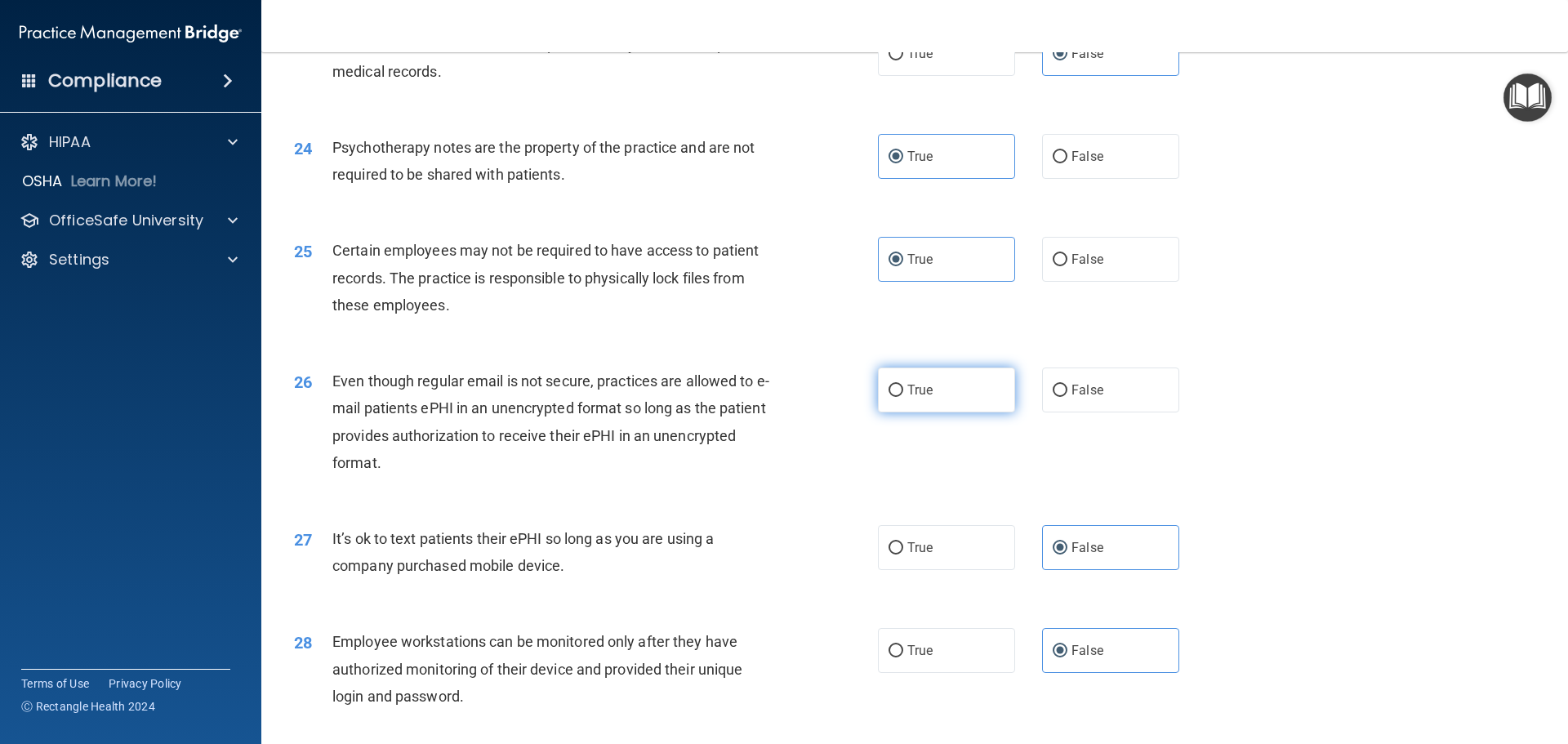
radio input "true"
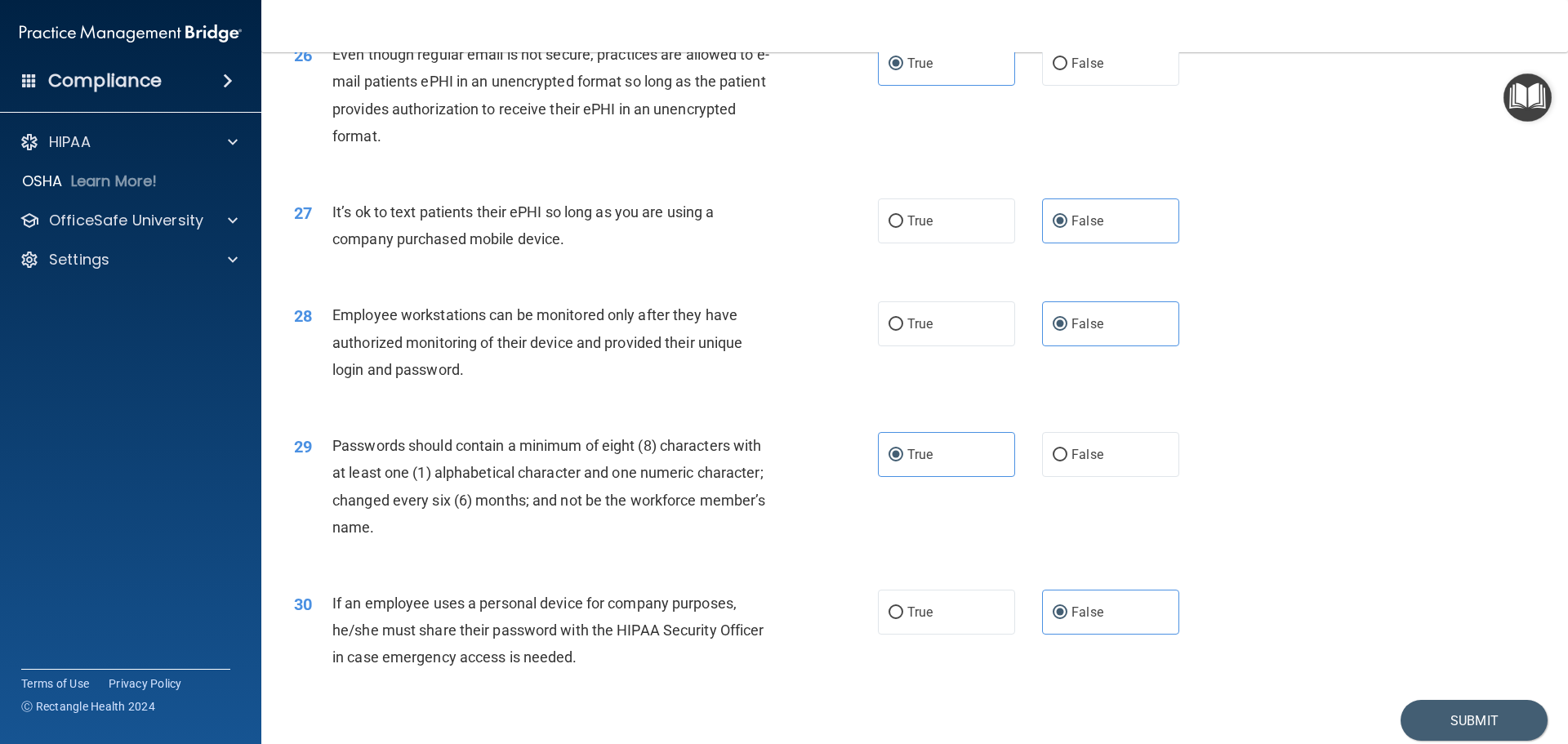
scroll to position [3357, 0]
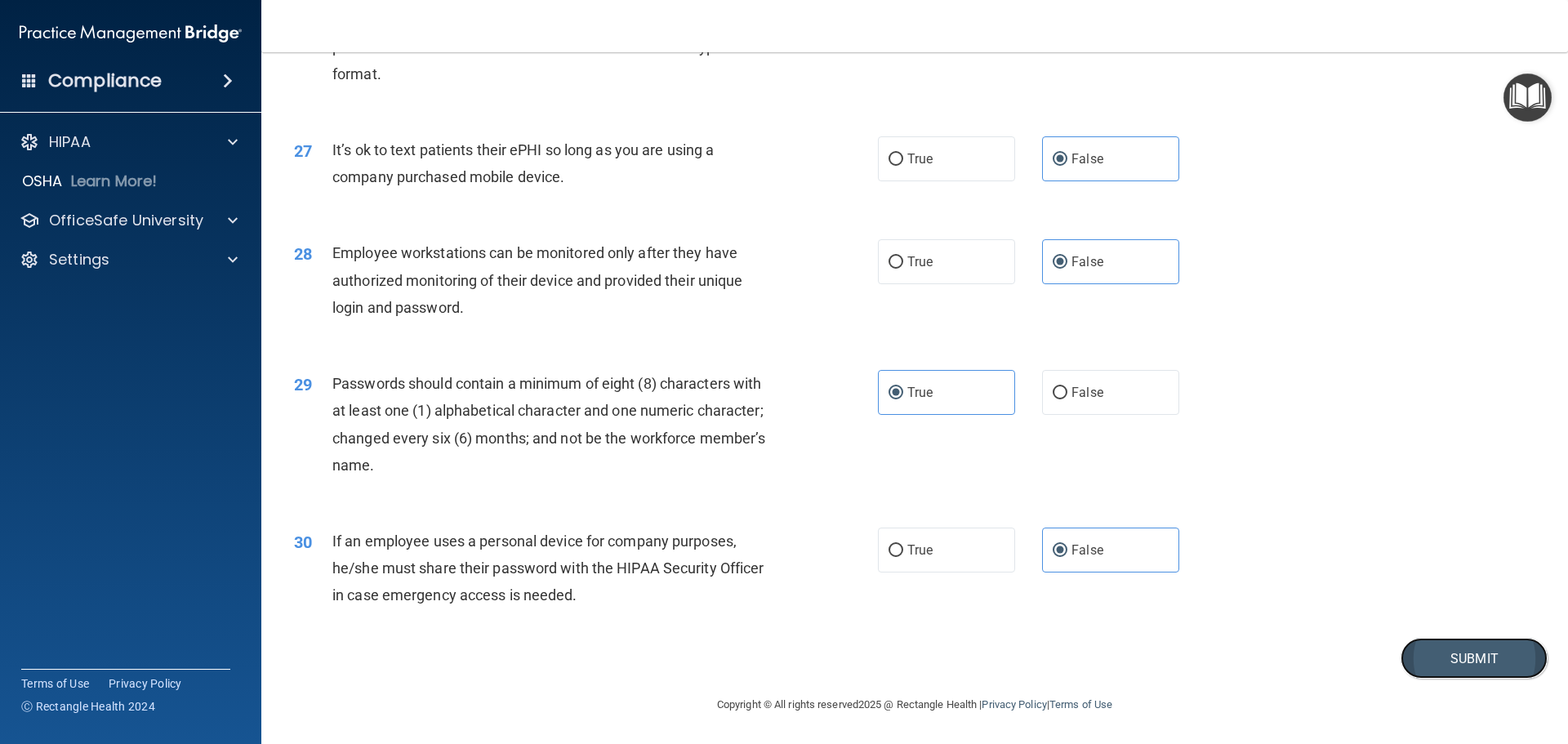
click at [1419, 652] on button "Submit" at bounding box center [1473, 659] width 147 height 42
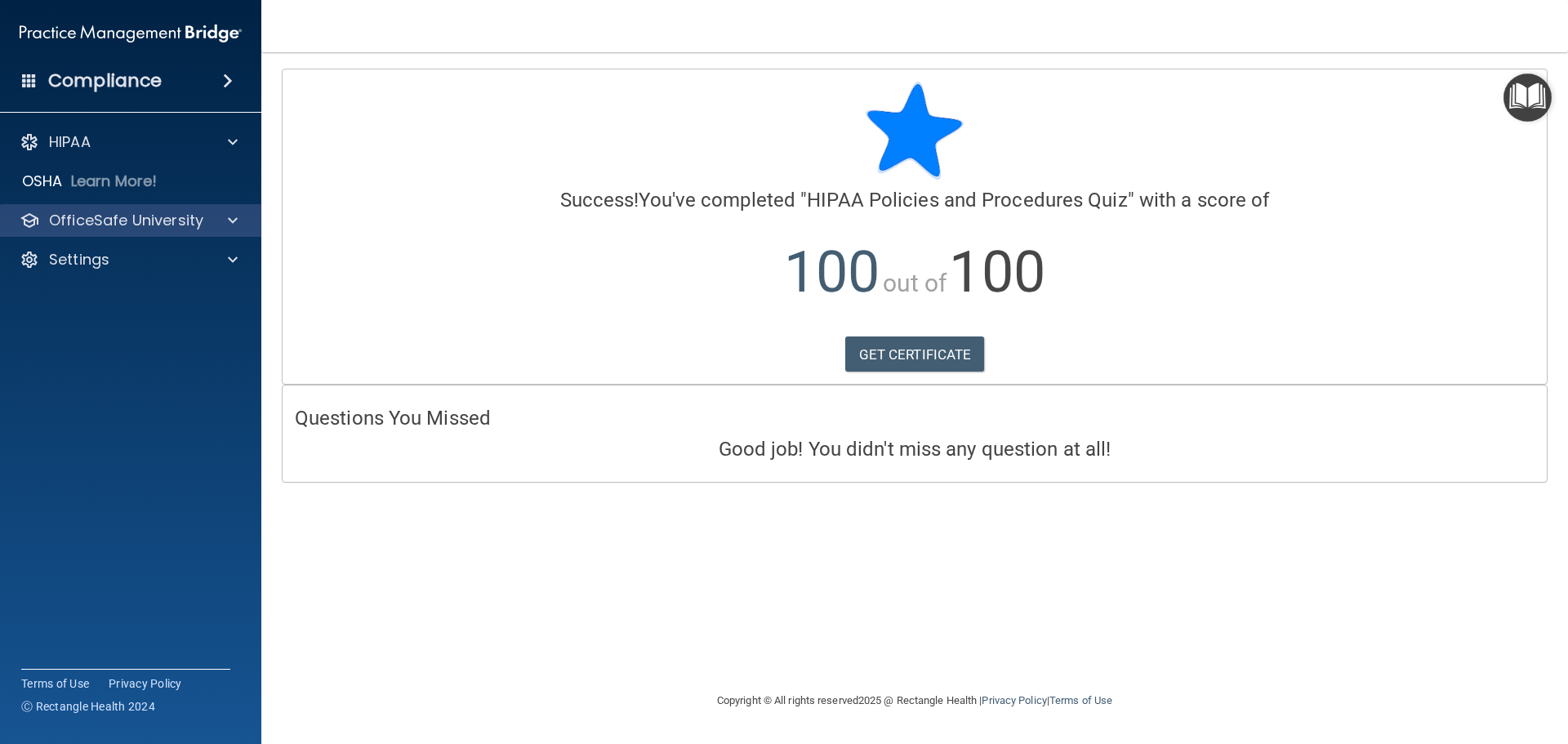
click at [141, 208] on div "OfficeSafe University" at bounding box center [131, 220] width 262 height 33
click at [149, 221] on p "OfficeSafe University" at bounding box center [126, 220] width 154 height 20
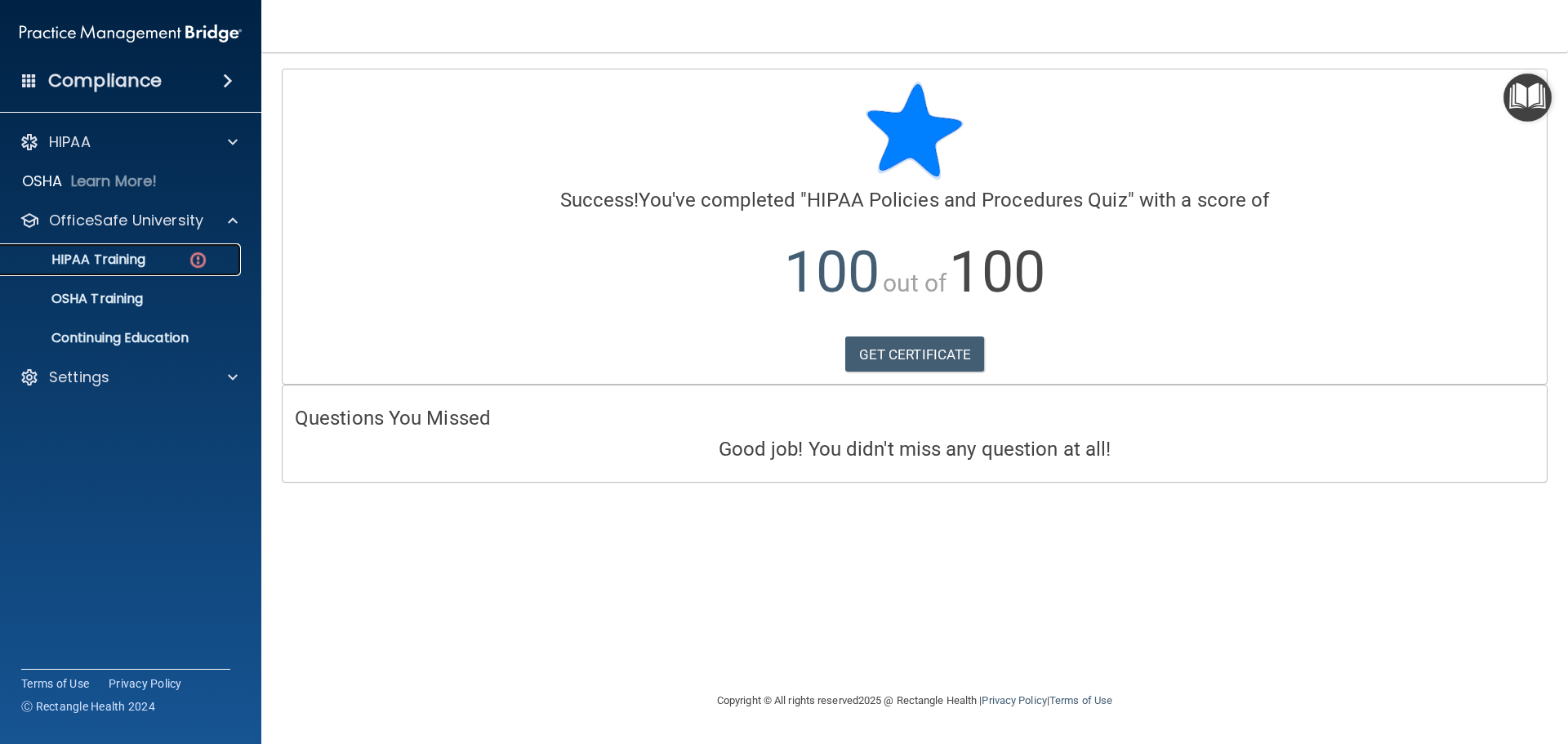
click at [147, 268] on link "HIPAA Training" at bounding box center [111, 259] width 257 height 33
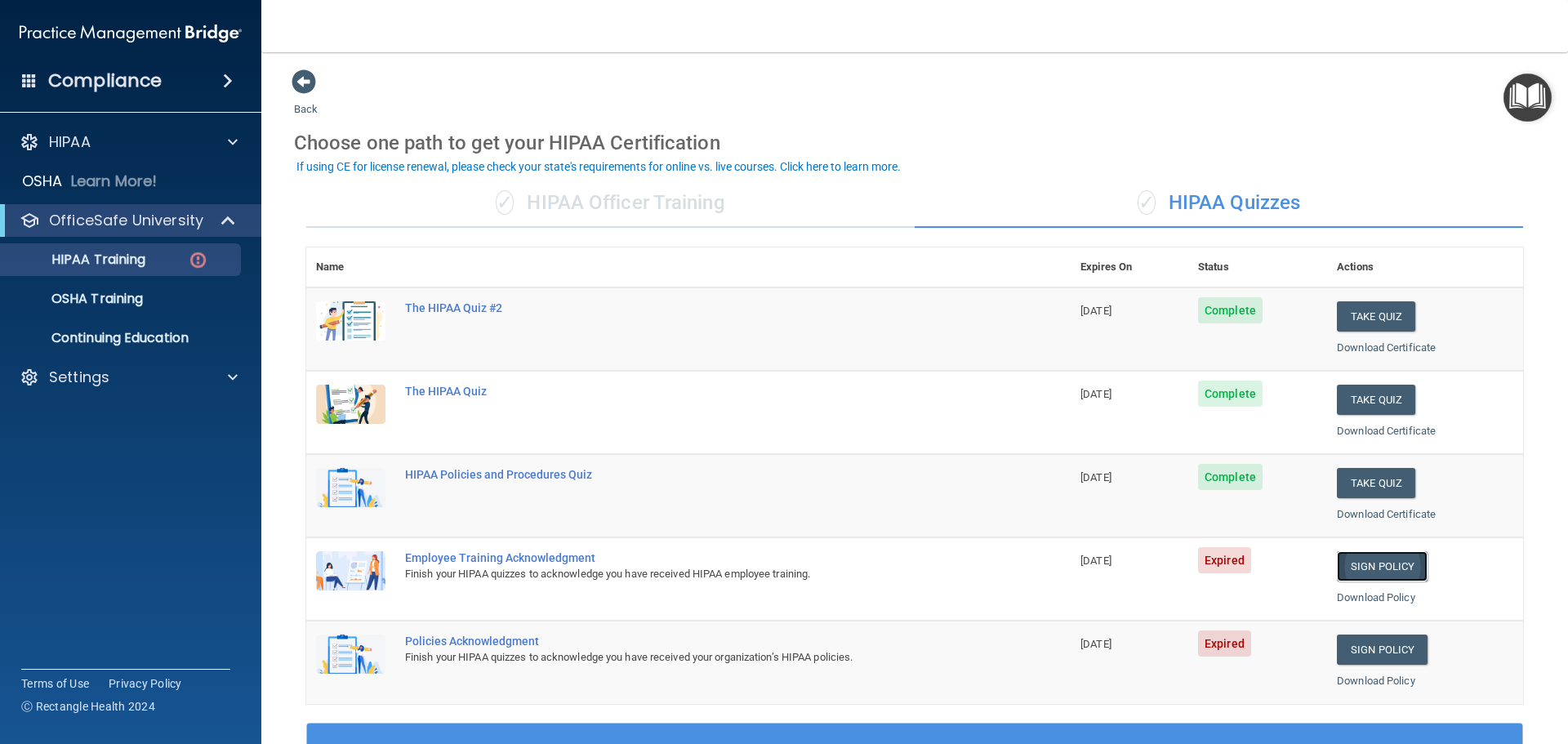
click at [1393, 566] on link "Sign Policy" at bounding box center [1382, 567] width 91 height 31
click at [170, 376] on div "Settings" at bounding box center [109, 377] width 202 height 20
click at [139, 461] on p "Sign Out" at bounding box center [122, 456] width 223 height 17
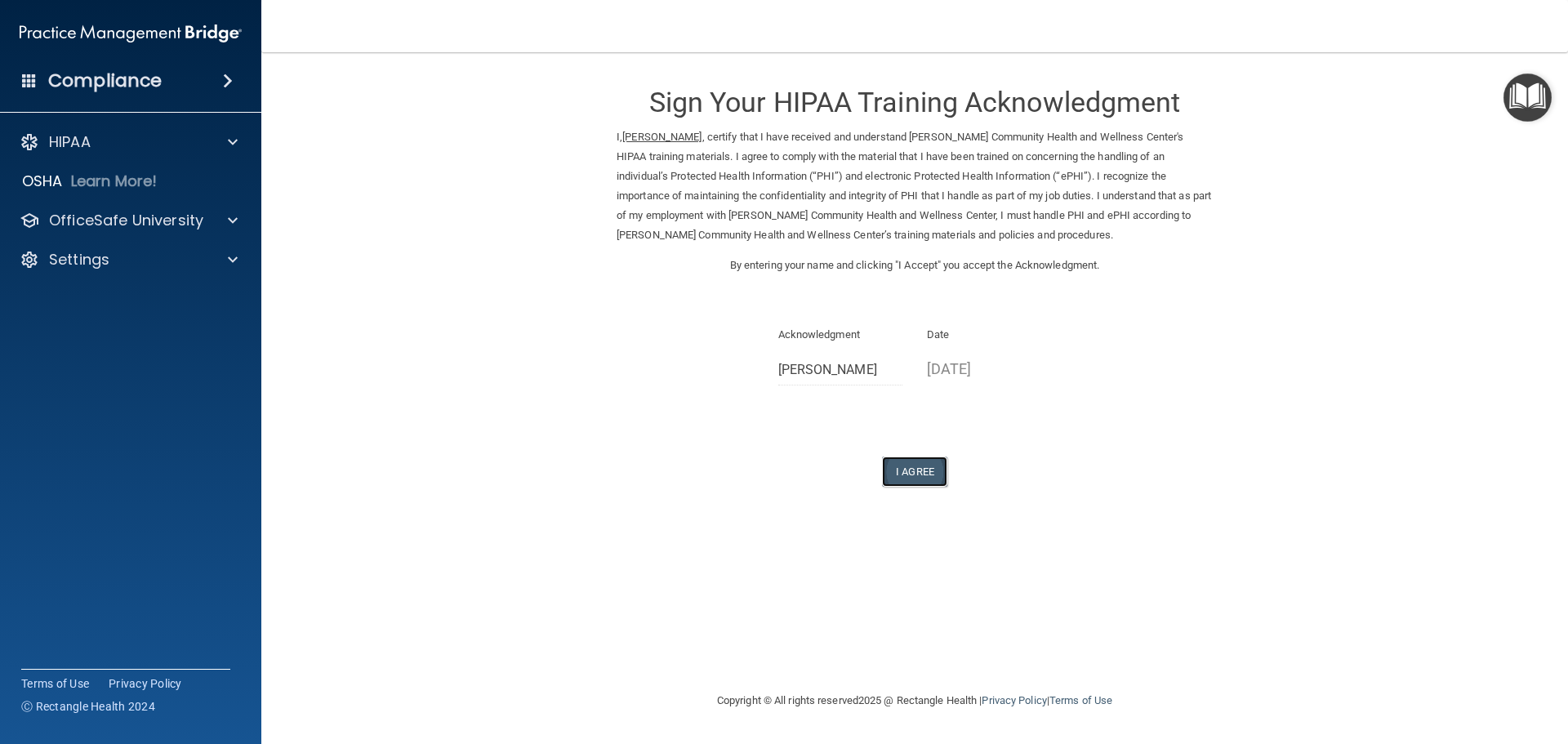
click at [923, 477] on button "I Agree" at bounding box center [914, 472] width 65 height 31
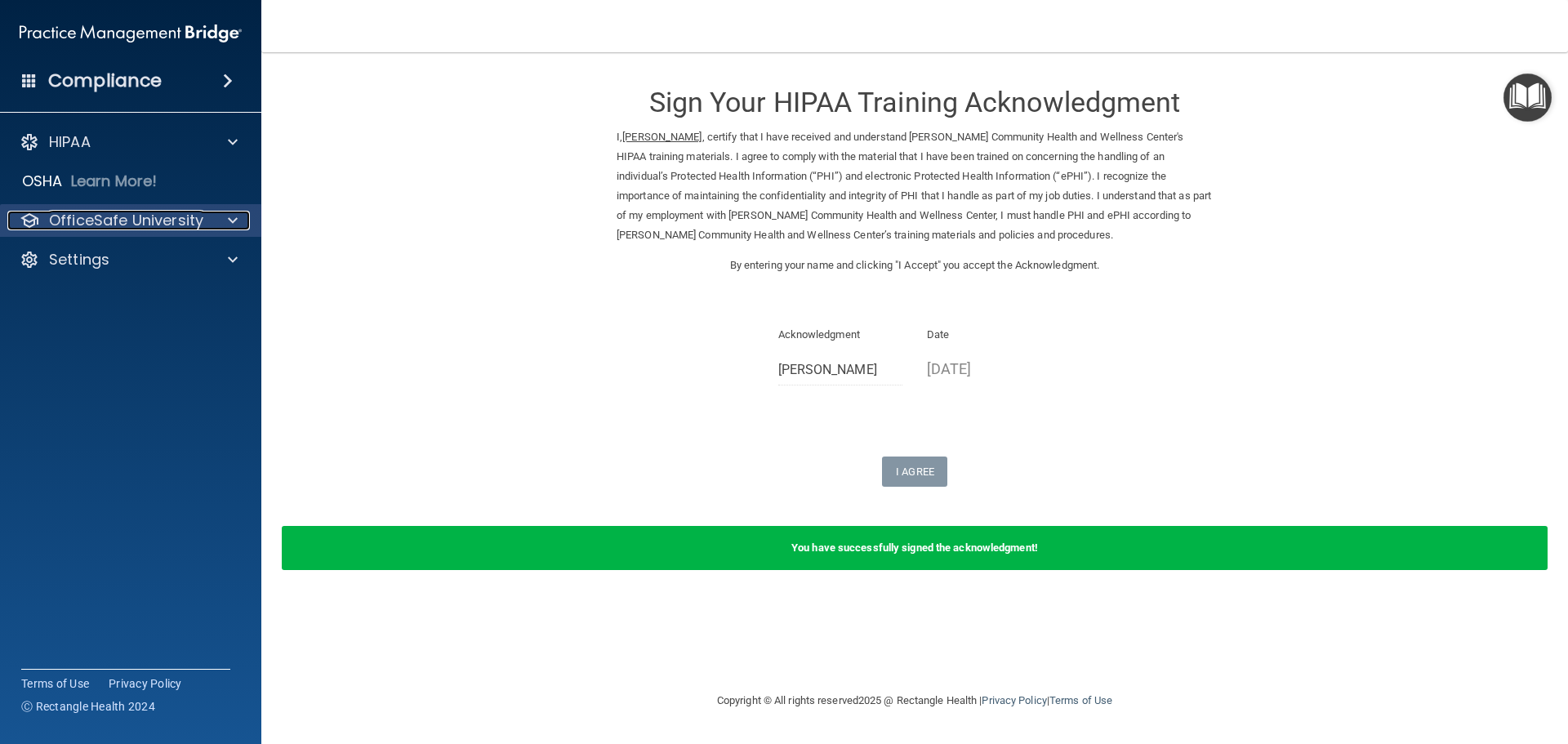
click at [189, 218] on p "OfficeSafe University" at bounding box center [126, 220] width 154 height 20
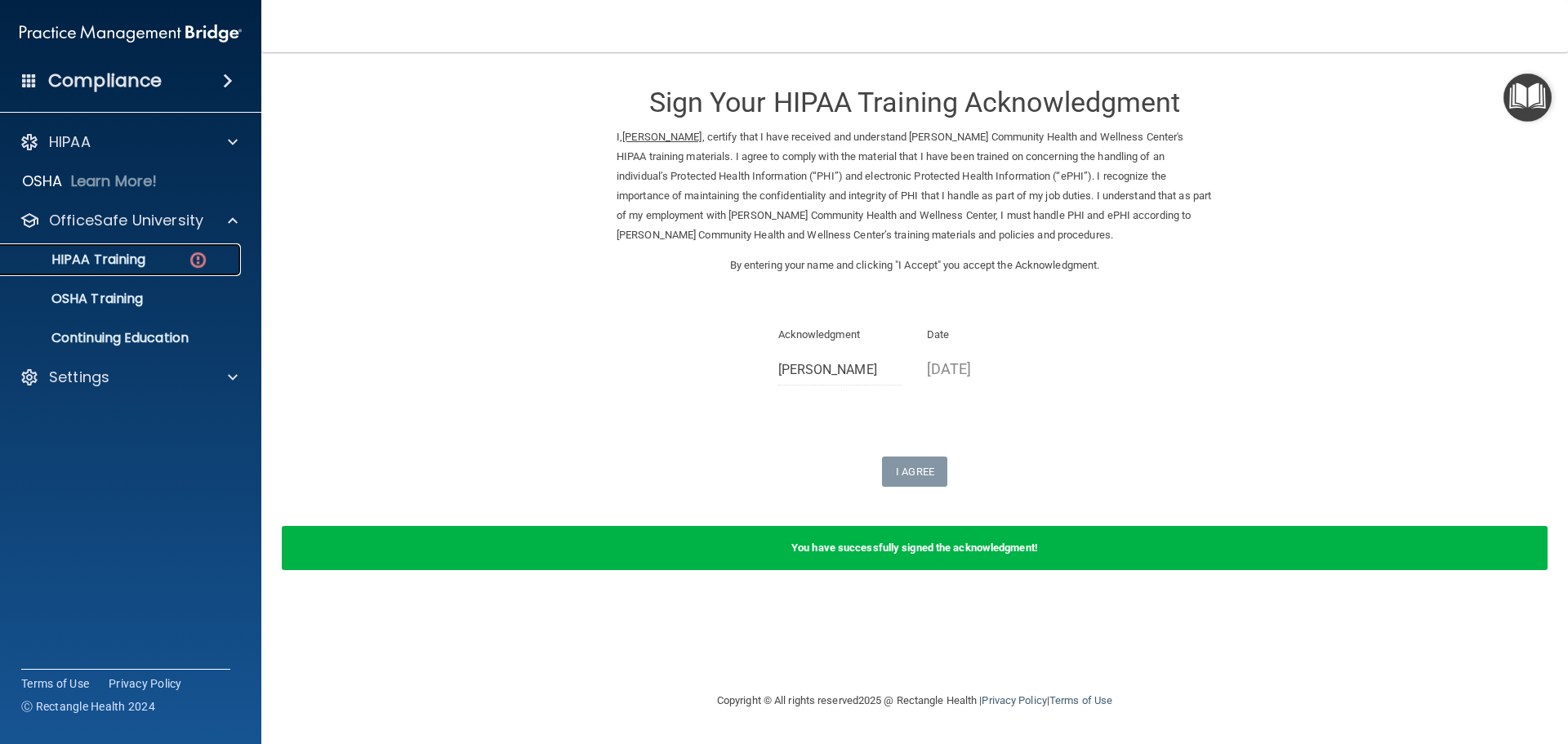
click at [187, 269] on link "HIPAA Training" at bounding box center [111, 259] width 257 height 33
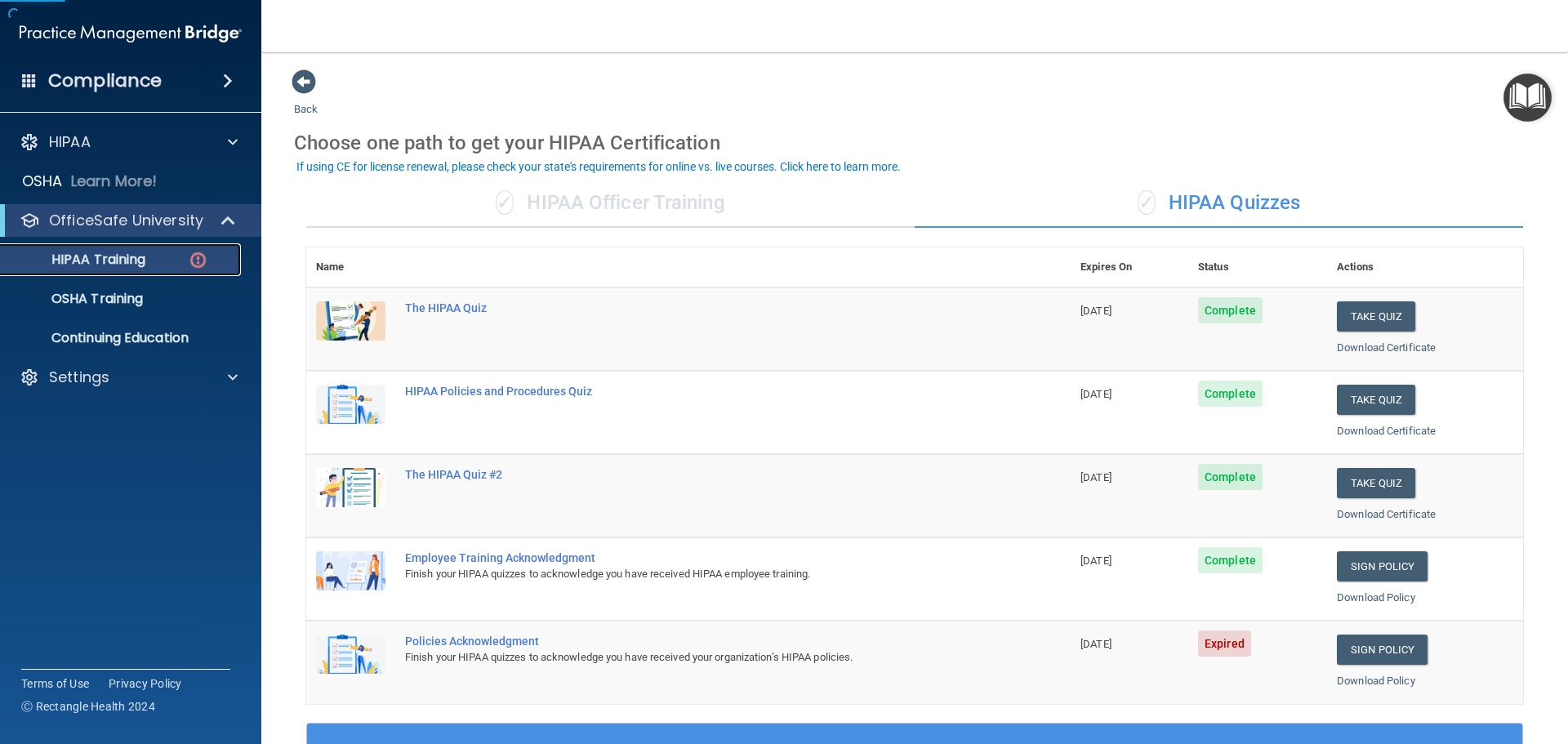
scroll to position [245, 0]
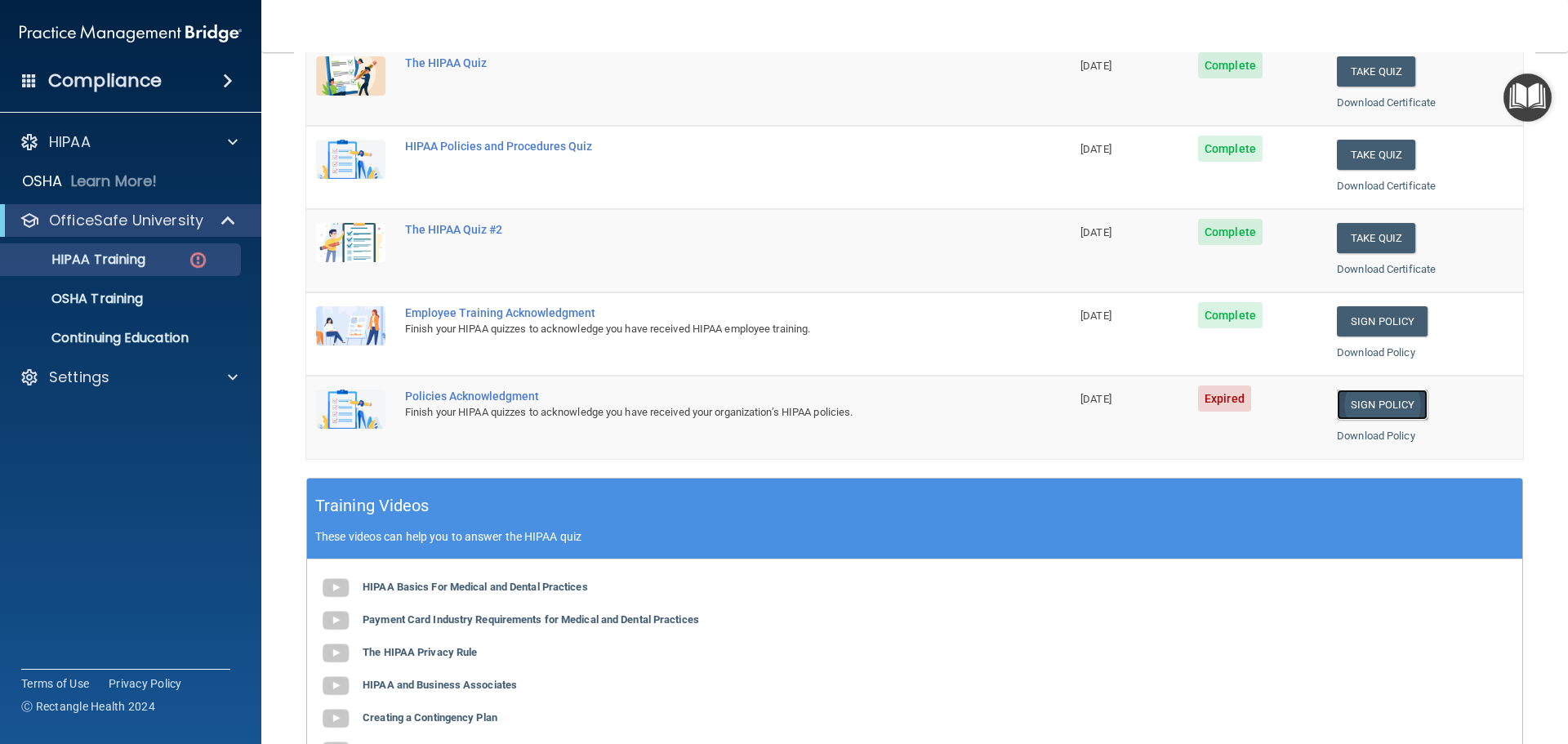
click at [1350, 407] on link "Sign Policy" at bounding box center [1382, 404] width 91 height 31
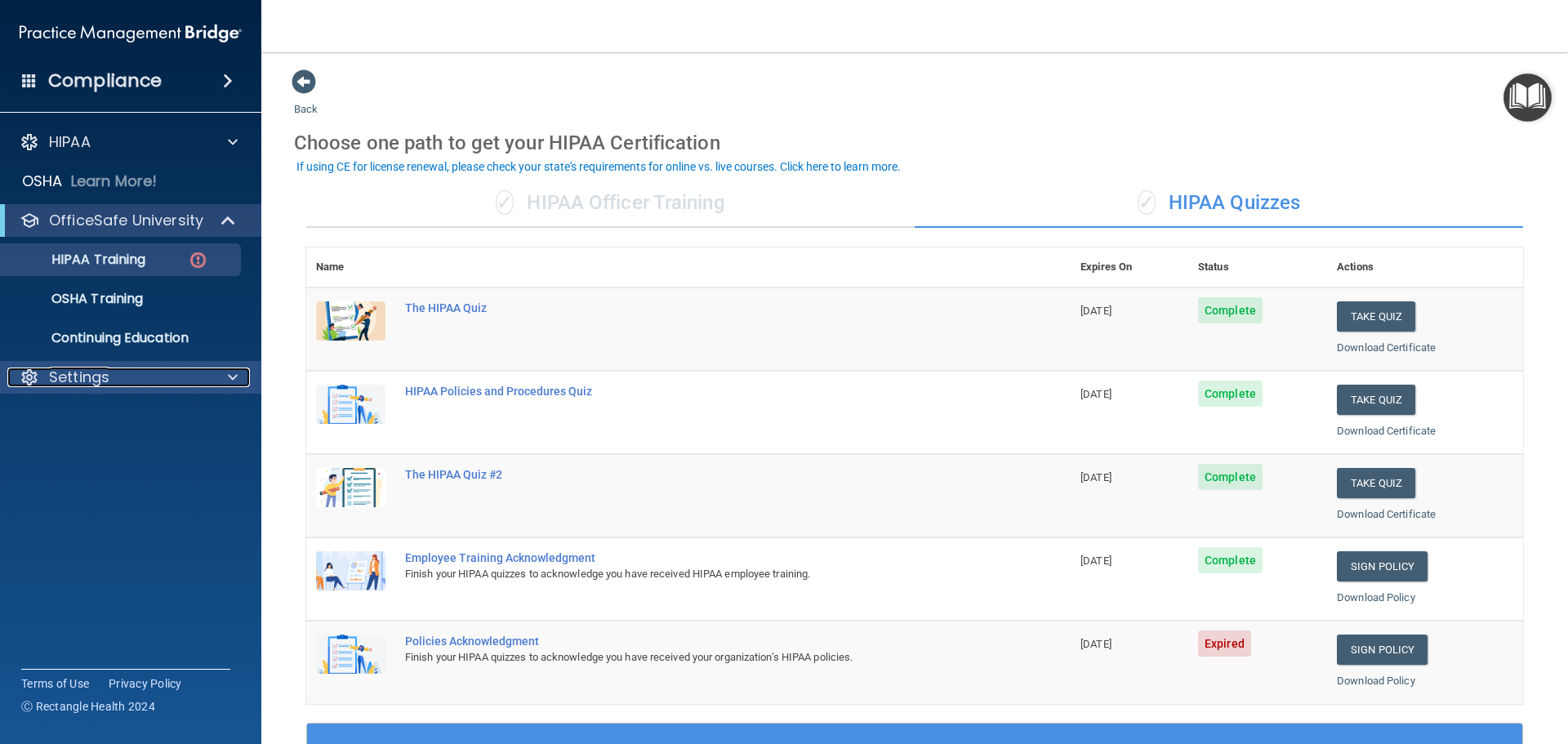
click at [199, 375] on div "Settings" at bounding box center [109, 377] width 202 height 20
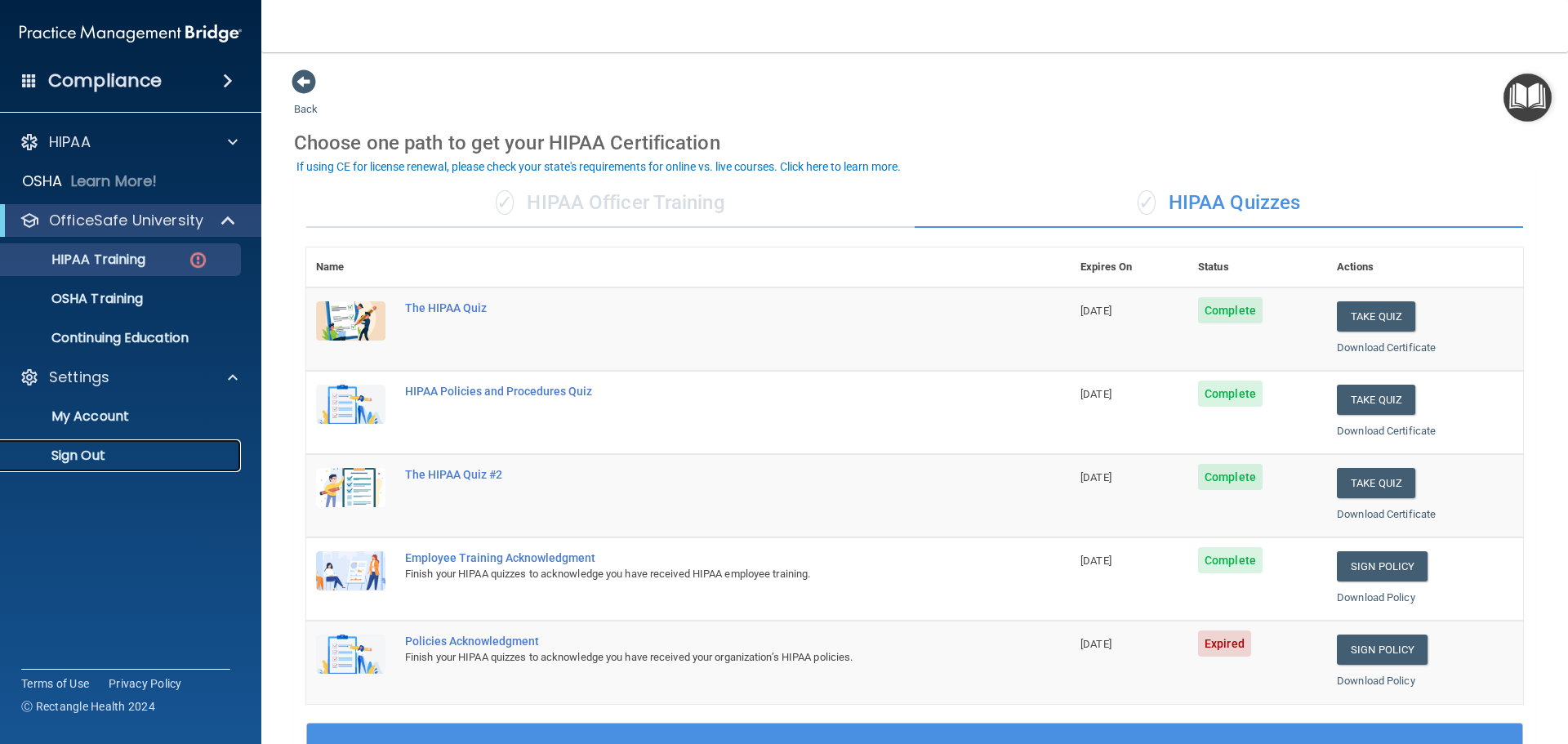
click at [177, 451] on p "Sign Out" at bounding box center [122, 456] width 223 height 17
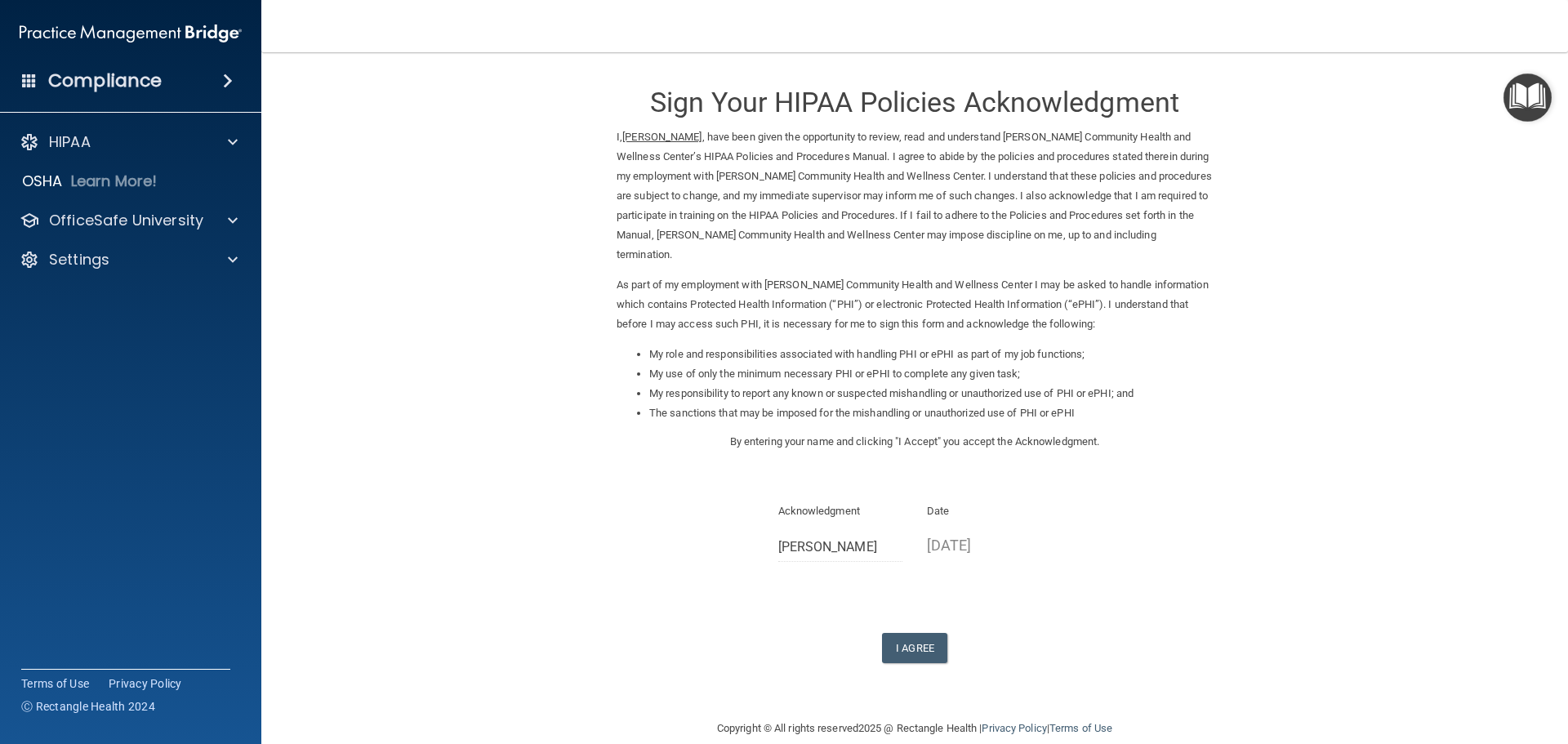
scroll to position [24, 0]
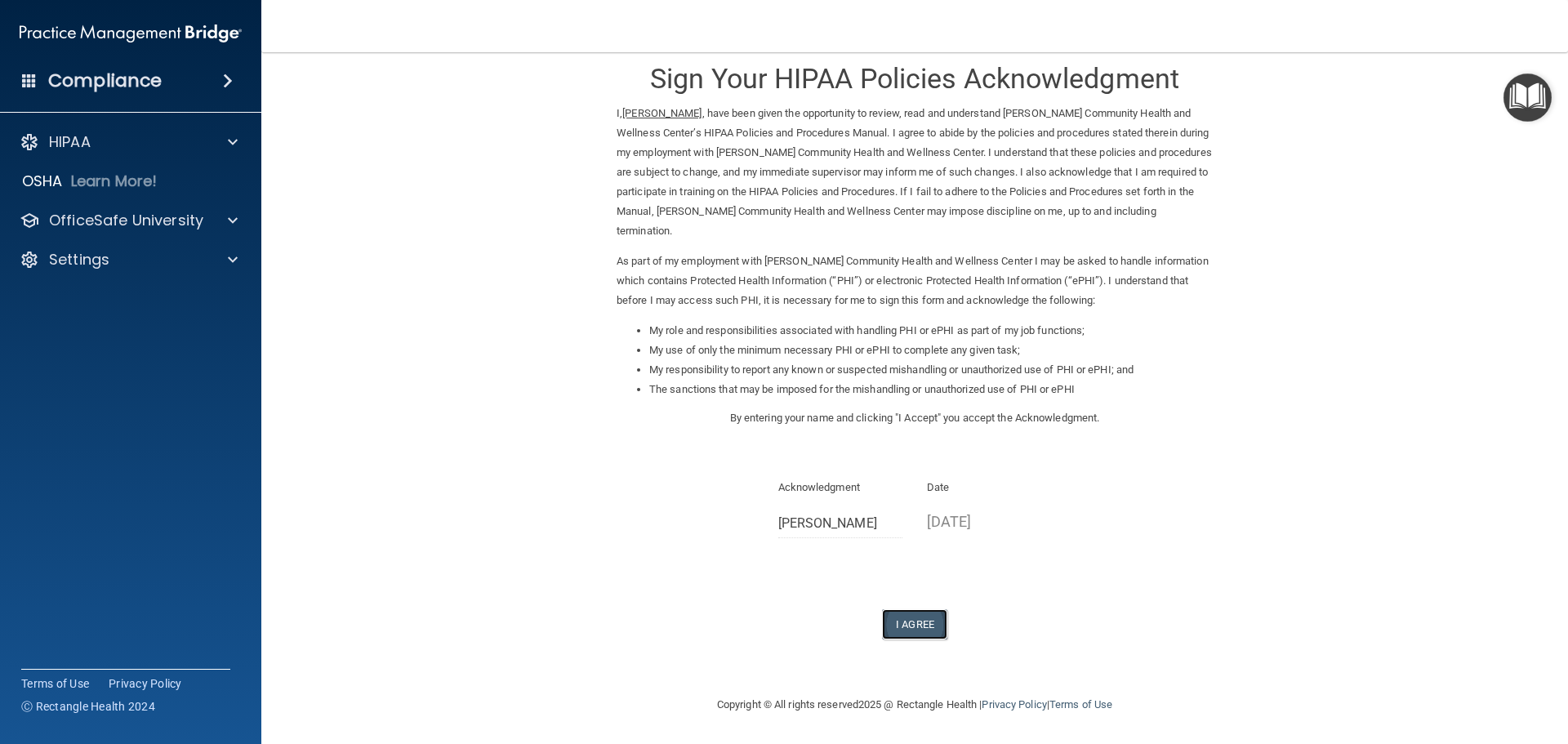
click at [897, 614] on button "I Agree" at bounding box center [914, 624] width 65 height 31
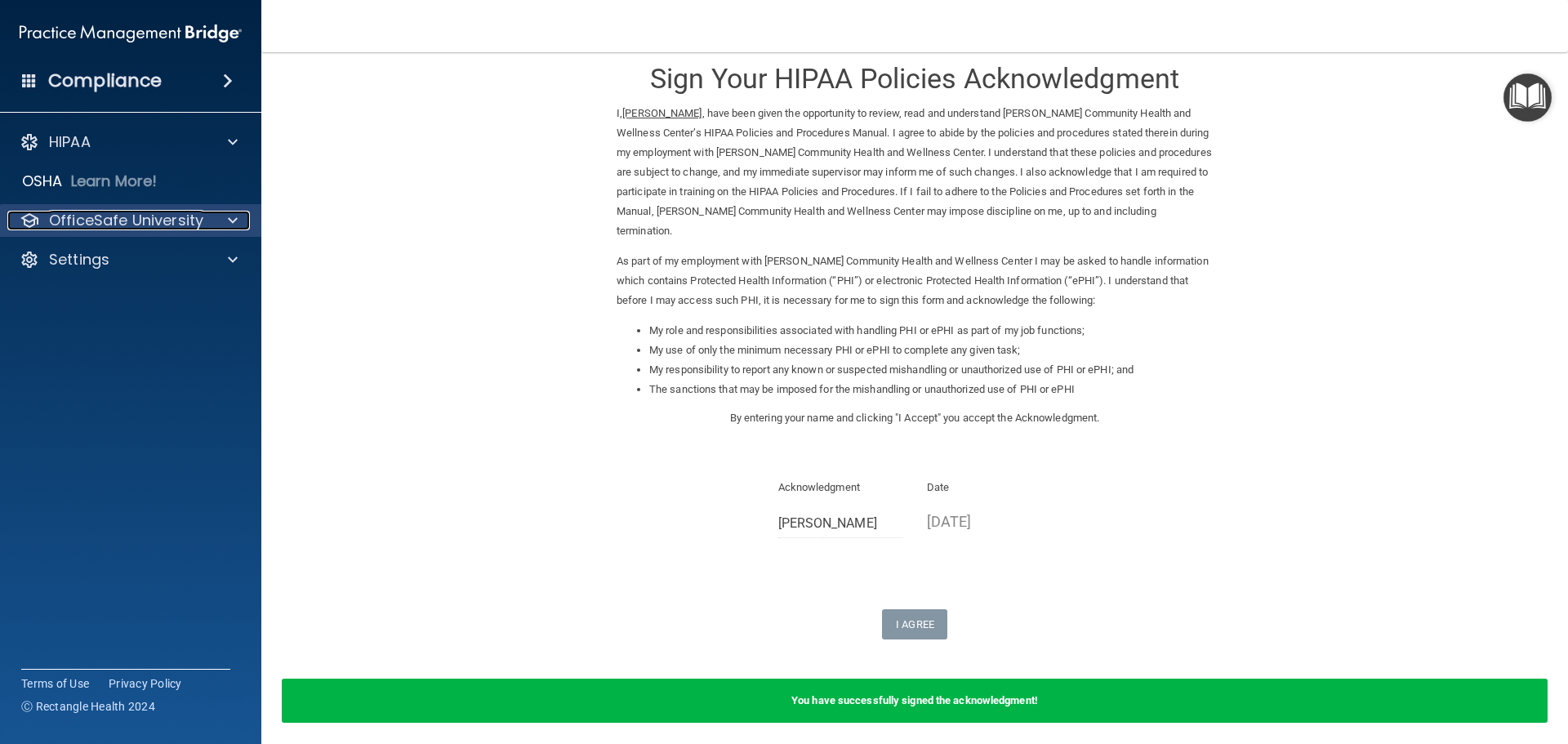
click at [163, 215] on p "OfficeSafe University" at bounding box center [126, 220] width 154 height 20
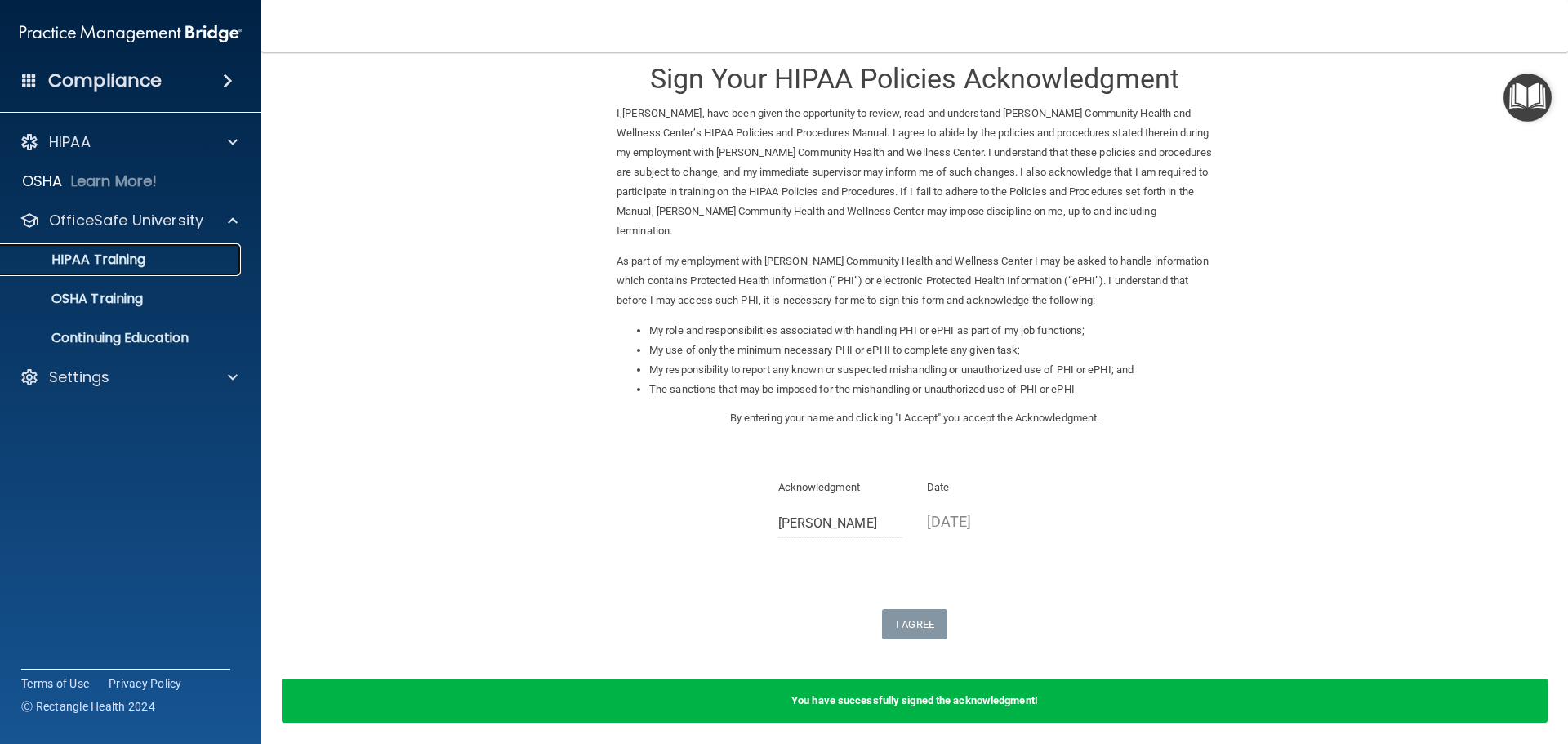
click at [160, 263] on div "HIPAA Training" at bounding box center [122, 260] width 223 height 17
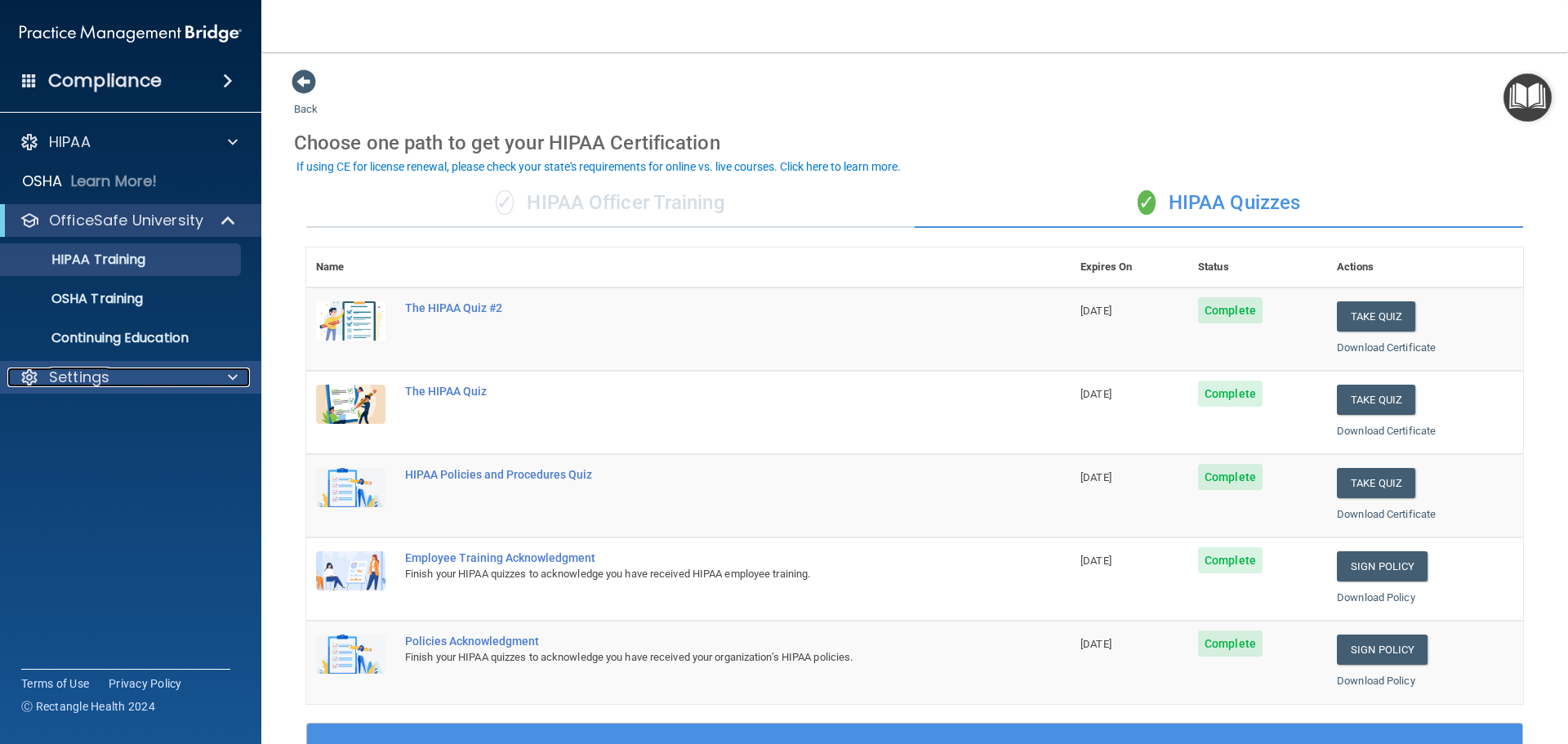
click at [115, 386] on div "Settings" at bounding box center [109, 377] width 202 height 20
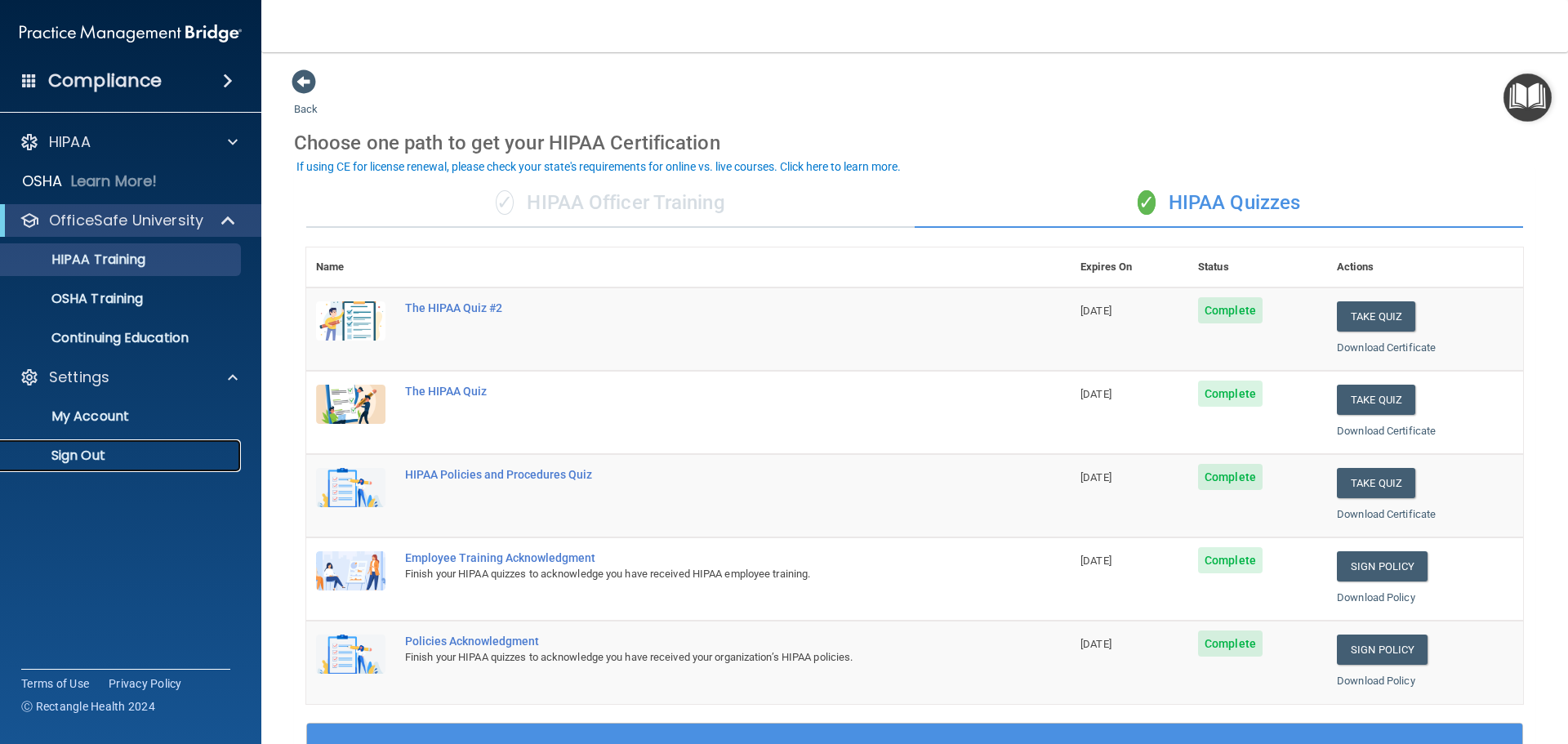
click at [93, 448] on p "Sign Out" at bounding box center [122, 456] width 223 height 17
